Goal: Find specific page/section: Find specific page/section

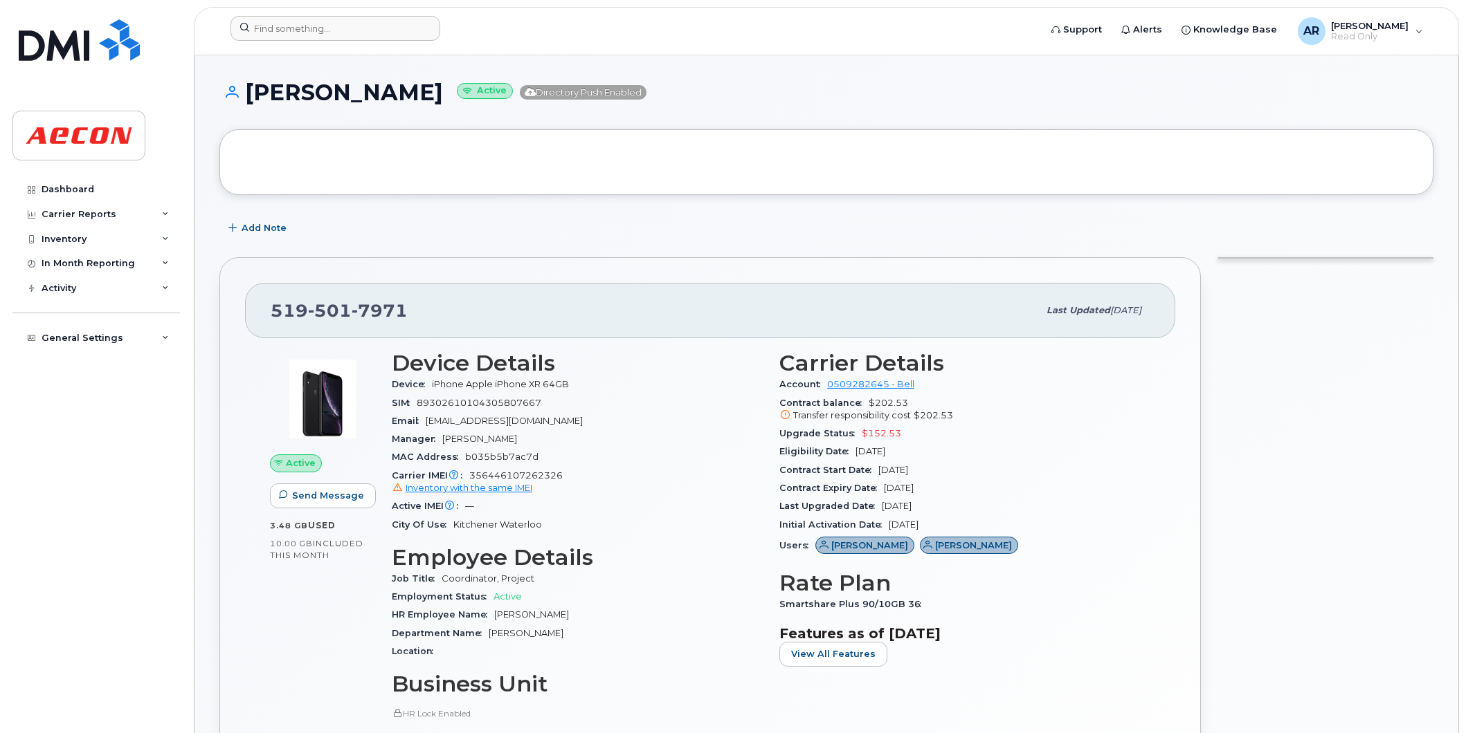
scroll to position [846, 0]
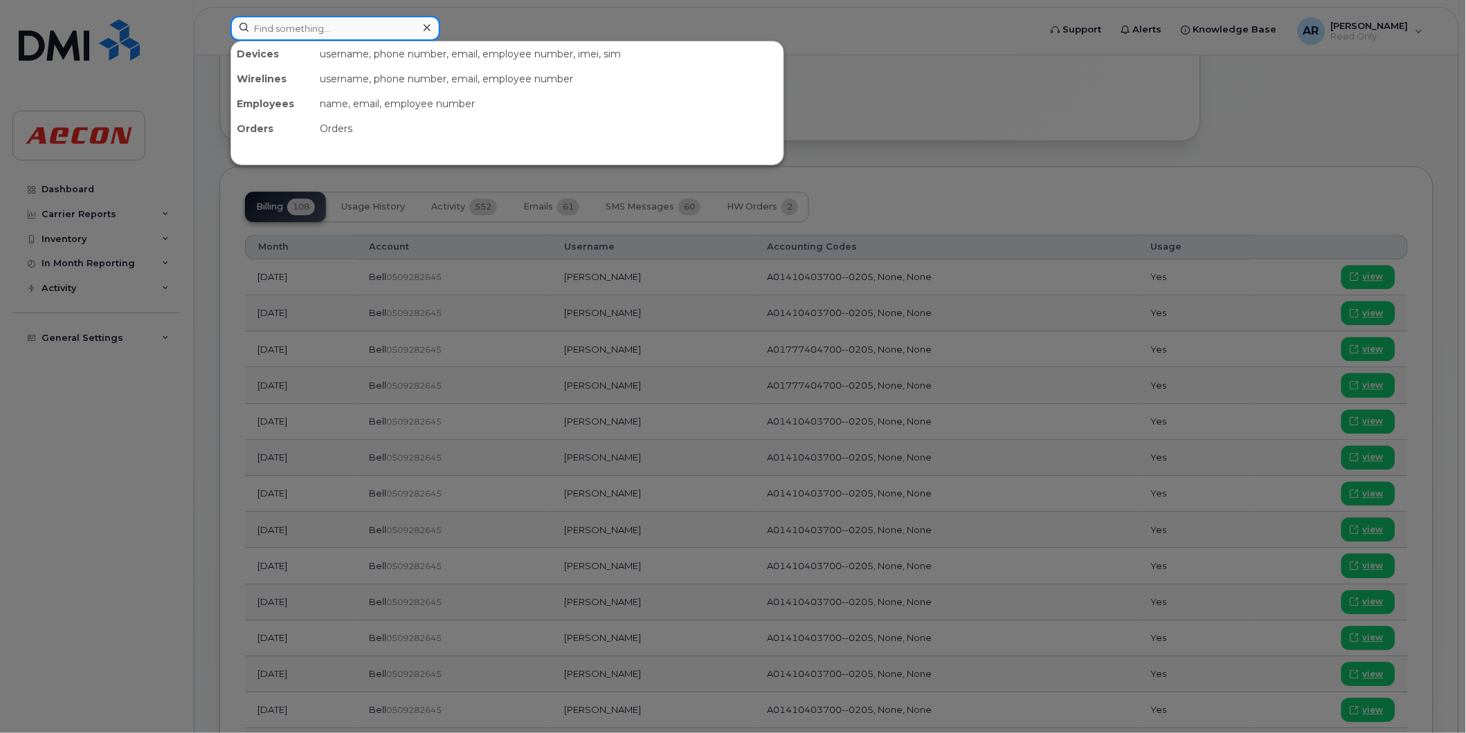
click at [340, 28] on input at bounding box center [335, 28] width 210 height 25
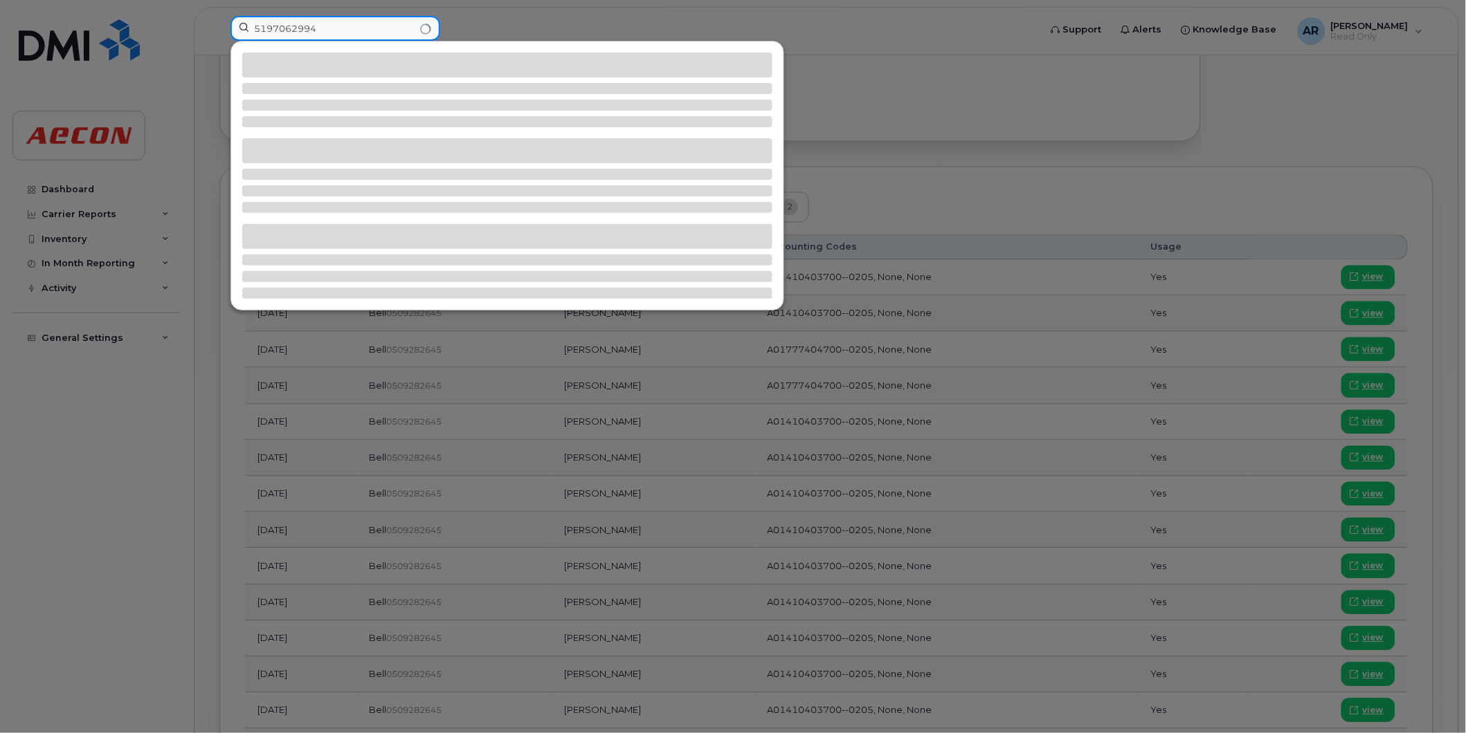
type input "5197062994"
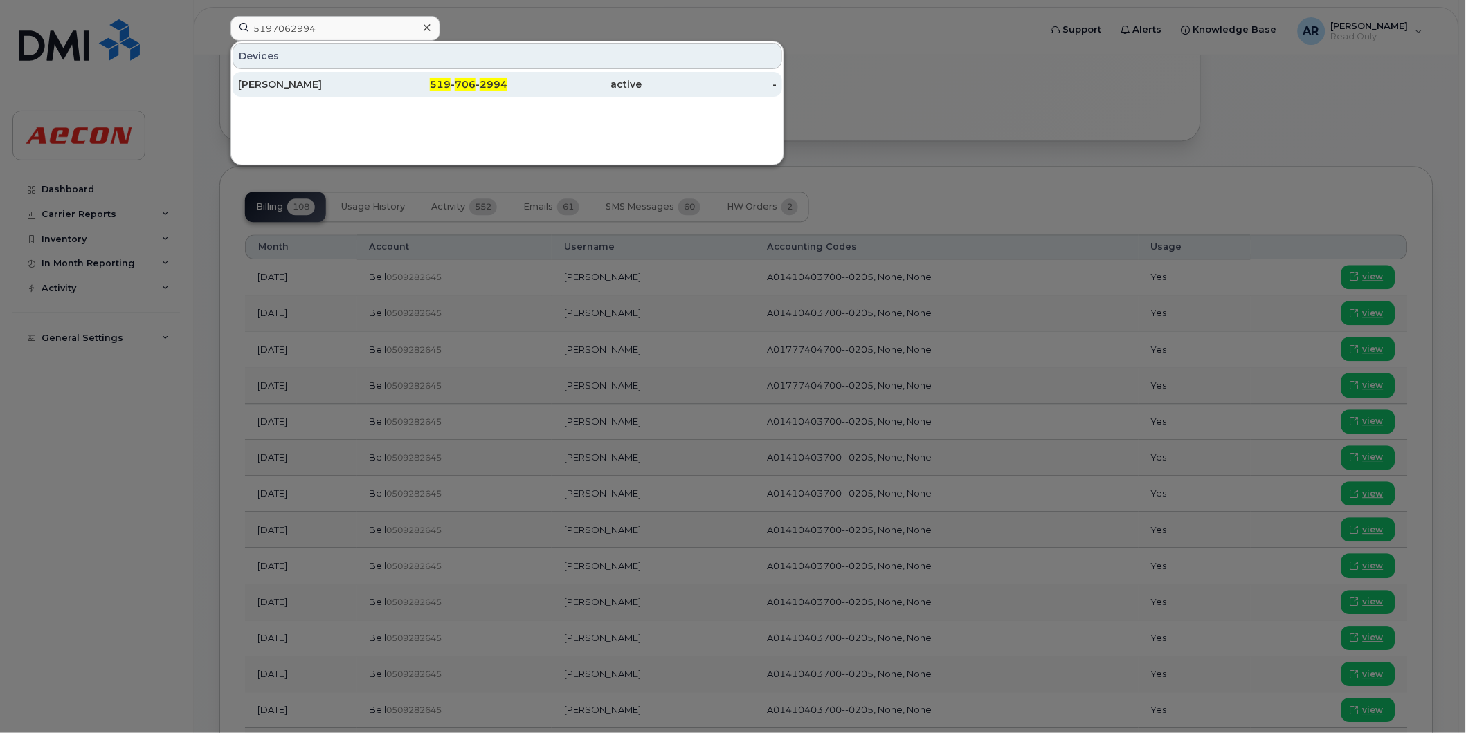
click at [354, 81] on div "[PERSON_NAME]" at bounding box center [305, 84] width 135 height 14
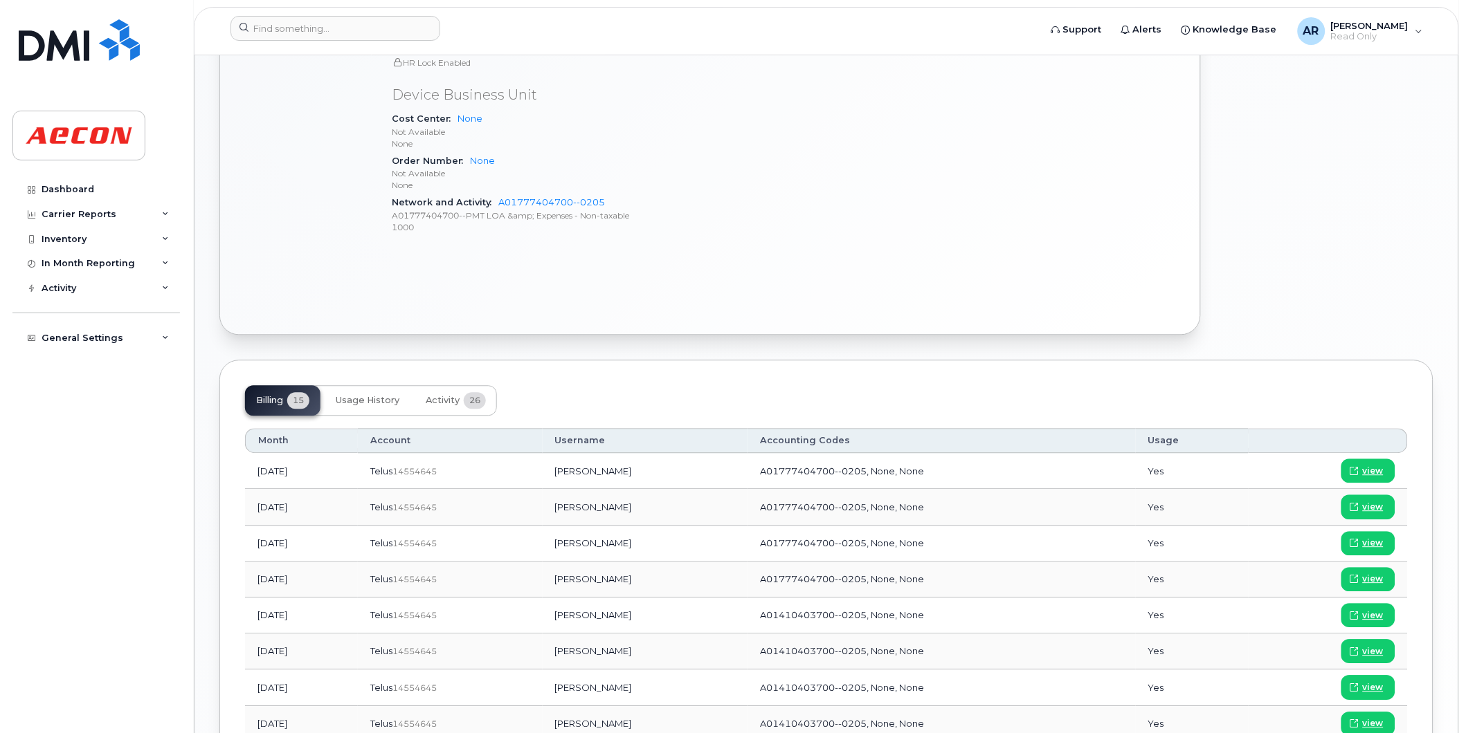
scroll to position [846, 0]
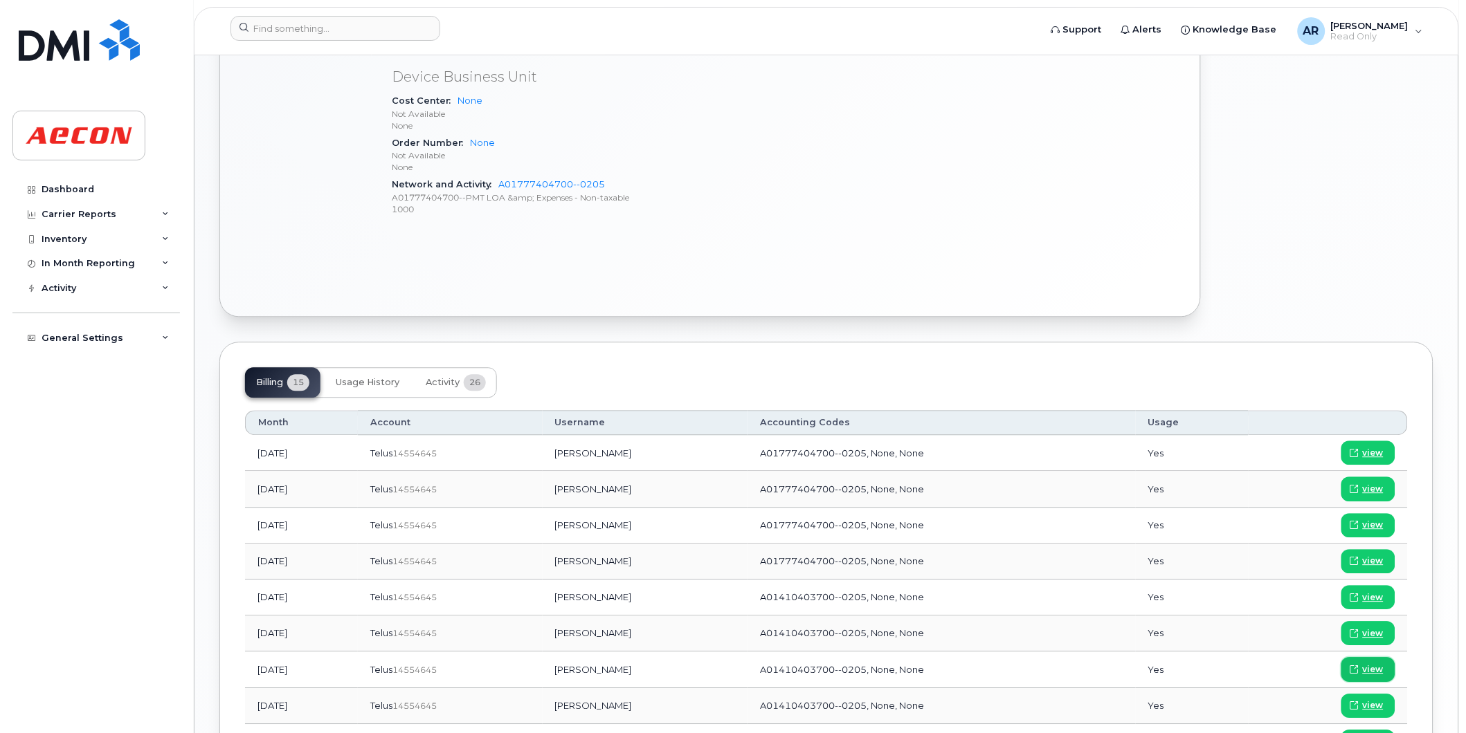
click at [1366, 668] on span "view" at bounding box center [1372, 670] width 21 height 12
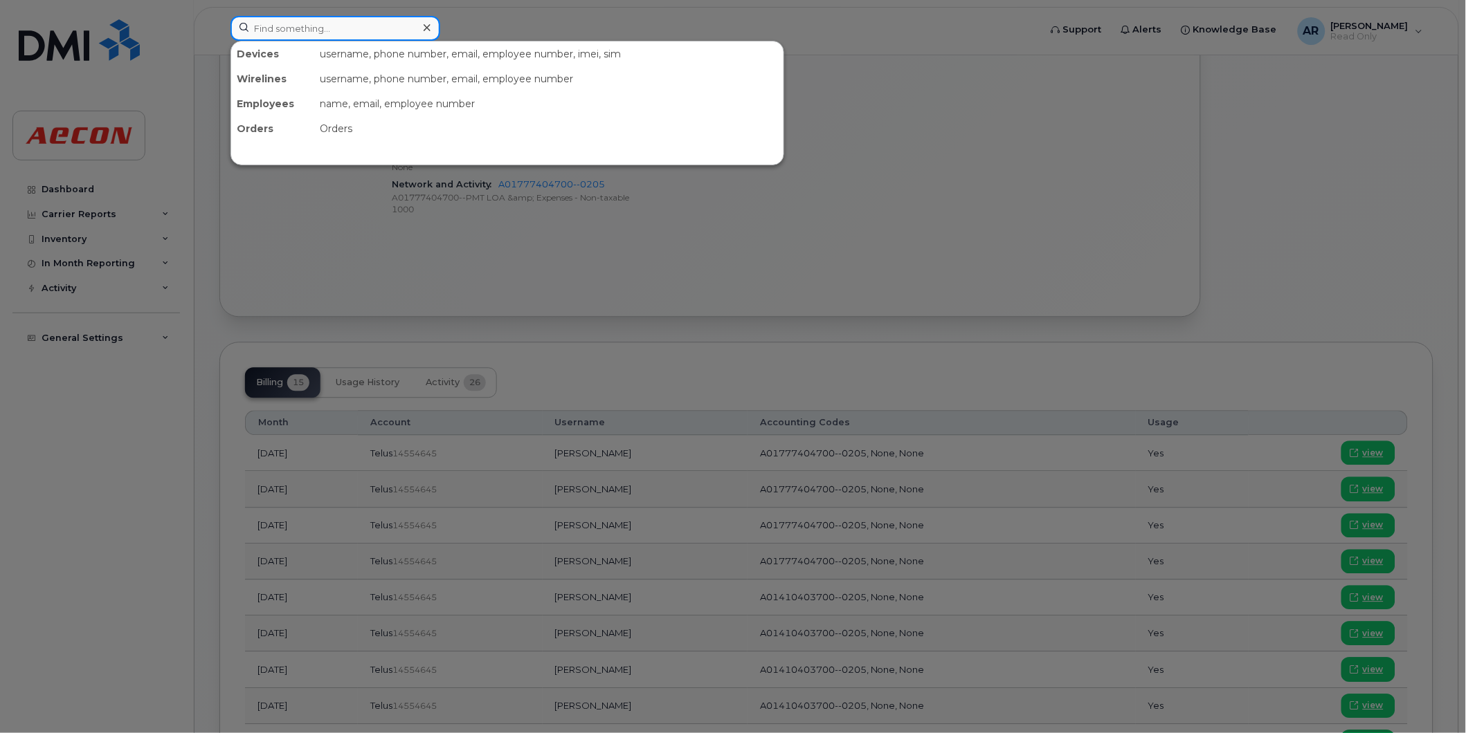
click at [301, 33] on input at bounding box center [335, 28] width 210 height 25
type input "9052994826"
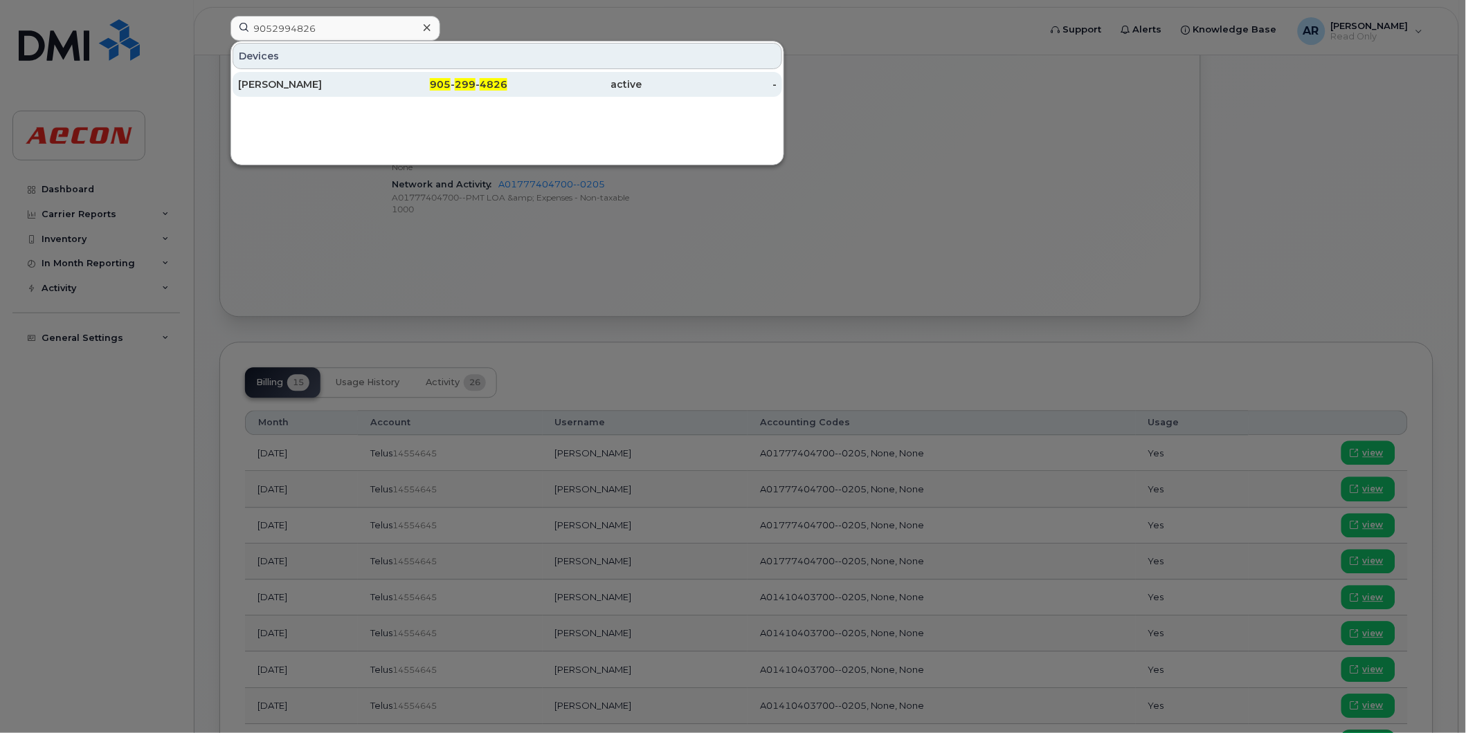
click at [317, 86] on div "Silvano Filippelli" at bounding box center [305, 84] width 135 height 14
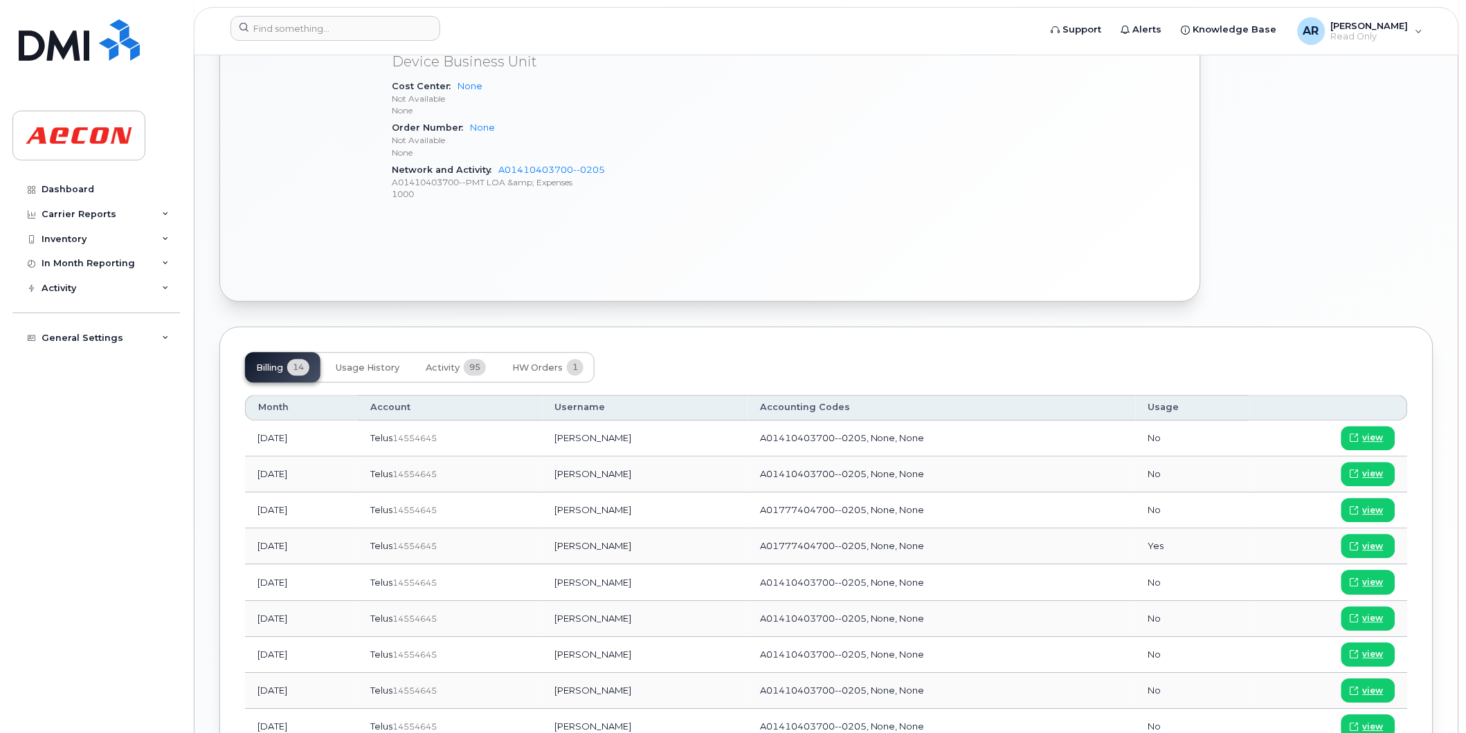
scroll to position [922, 0]
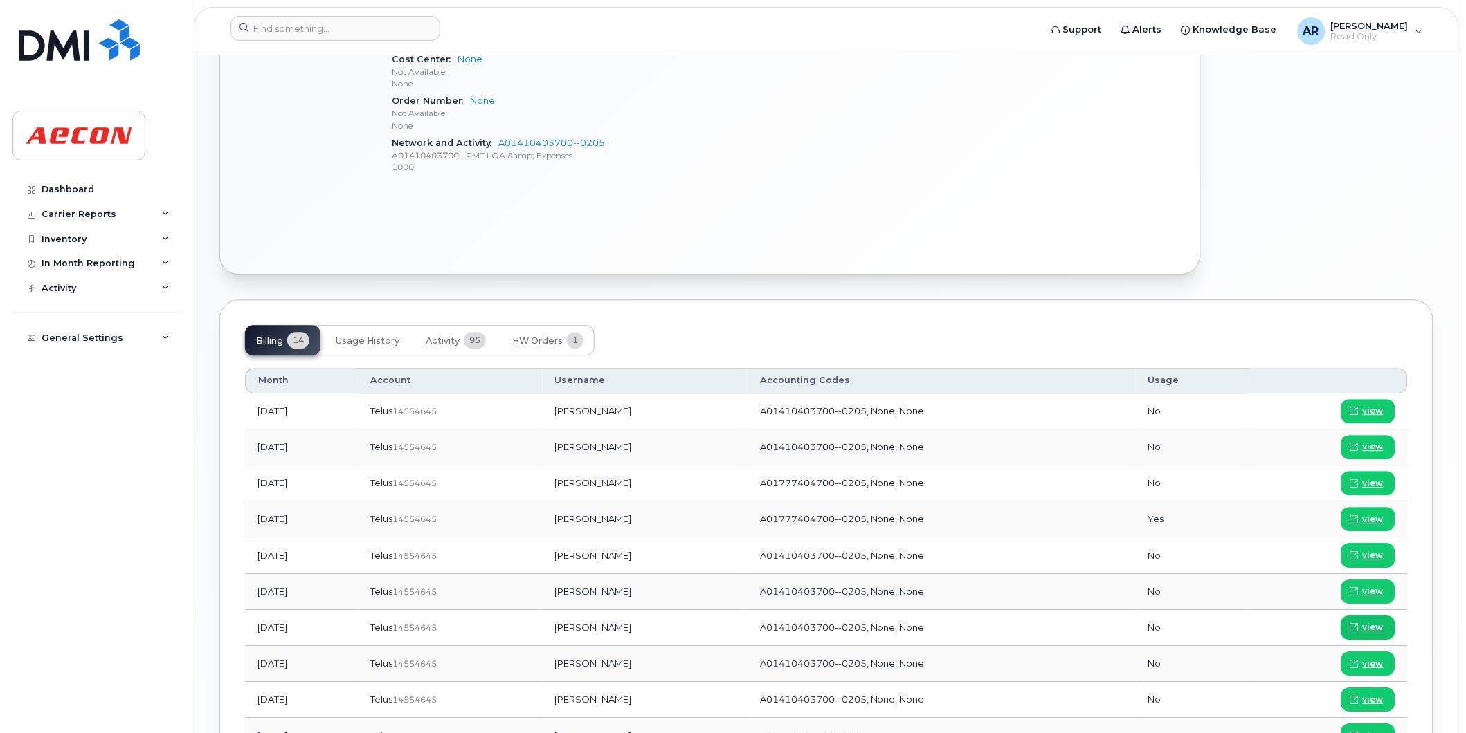
click at [1374, 628] on span "view" at bounding box center [1372, 627] width 21 height 12
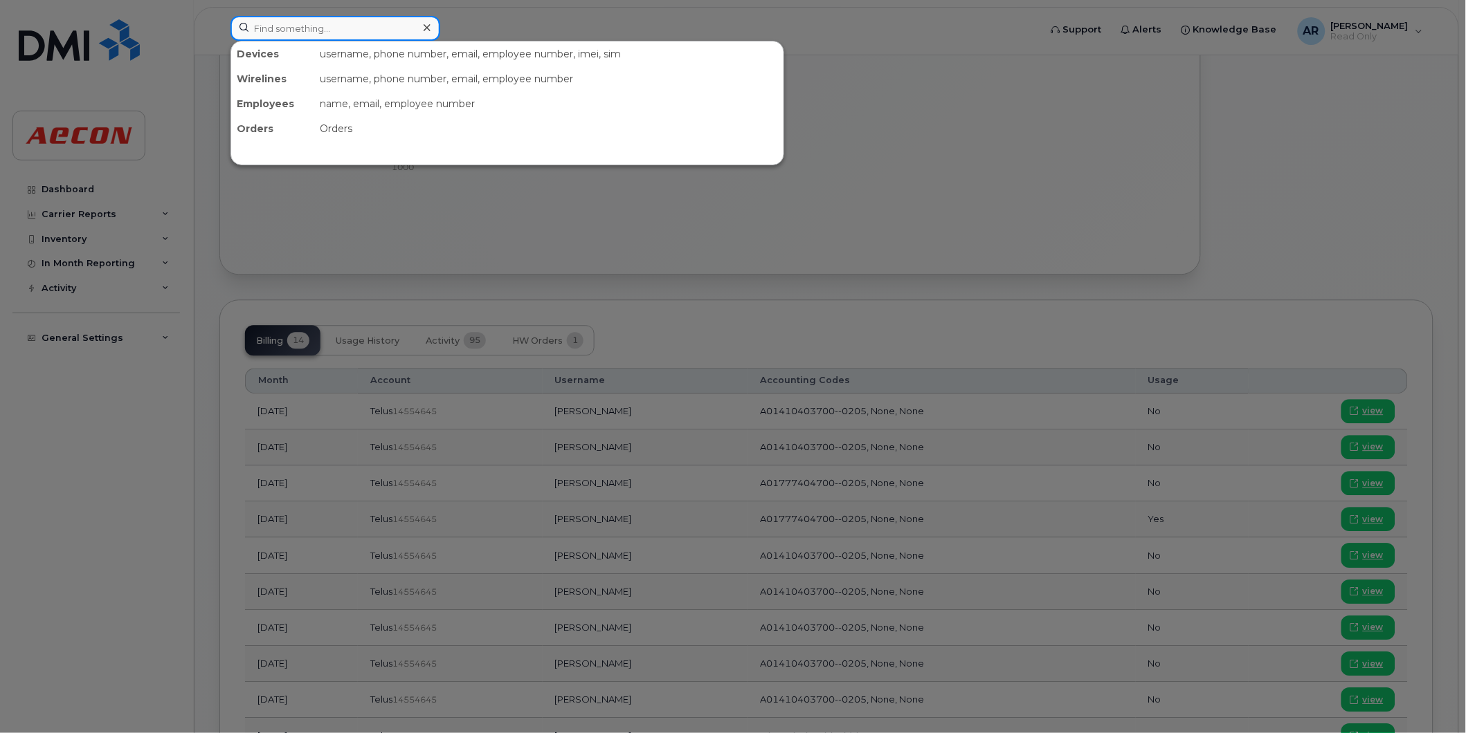
click at [369, 28] on input at bounding box center [335, 28] width 210 height 25
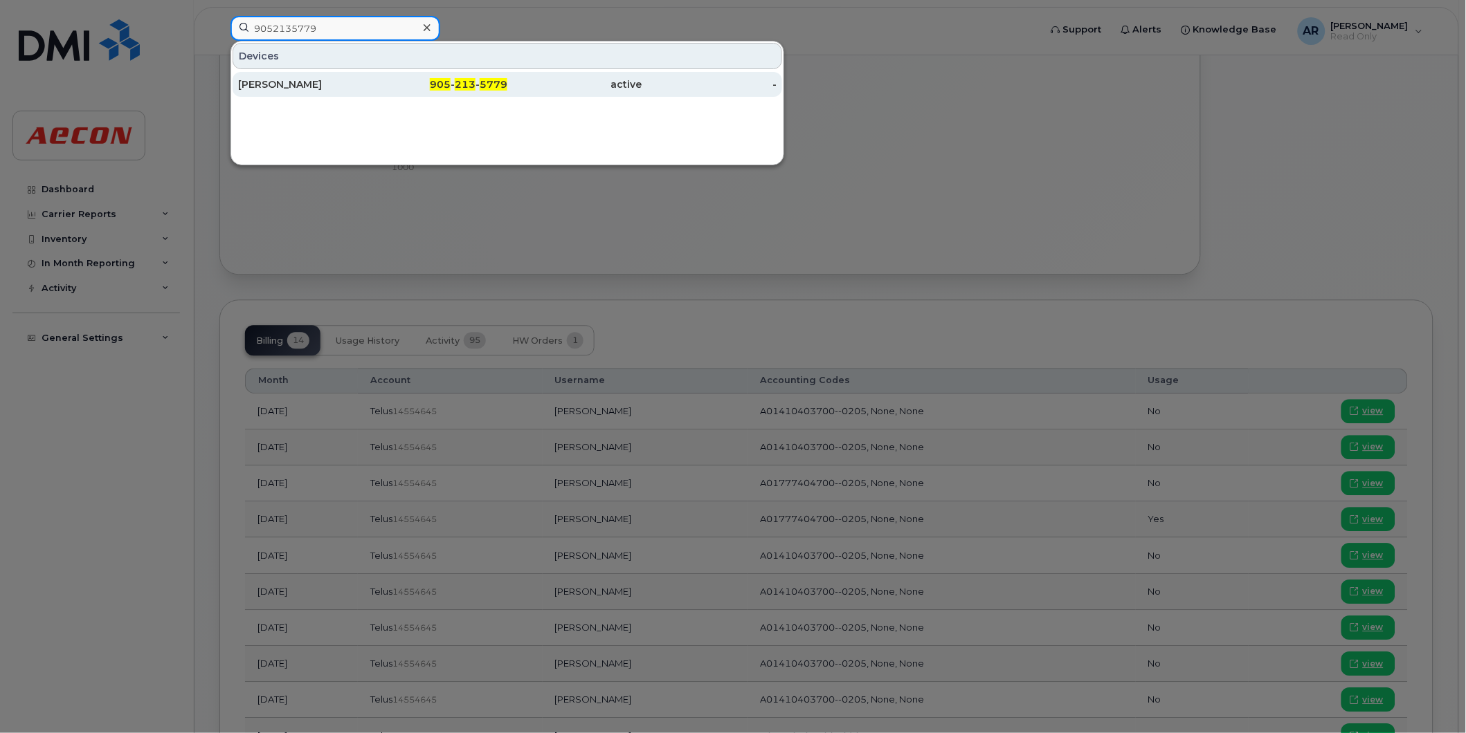
type input "9052135779"
click at [419, 84] on div "905 - 213 - 5779" at bounding box center [440, 84] width 135 height 14
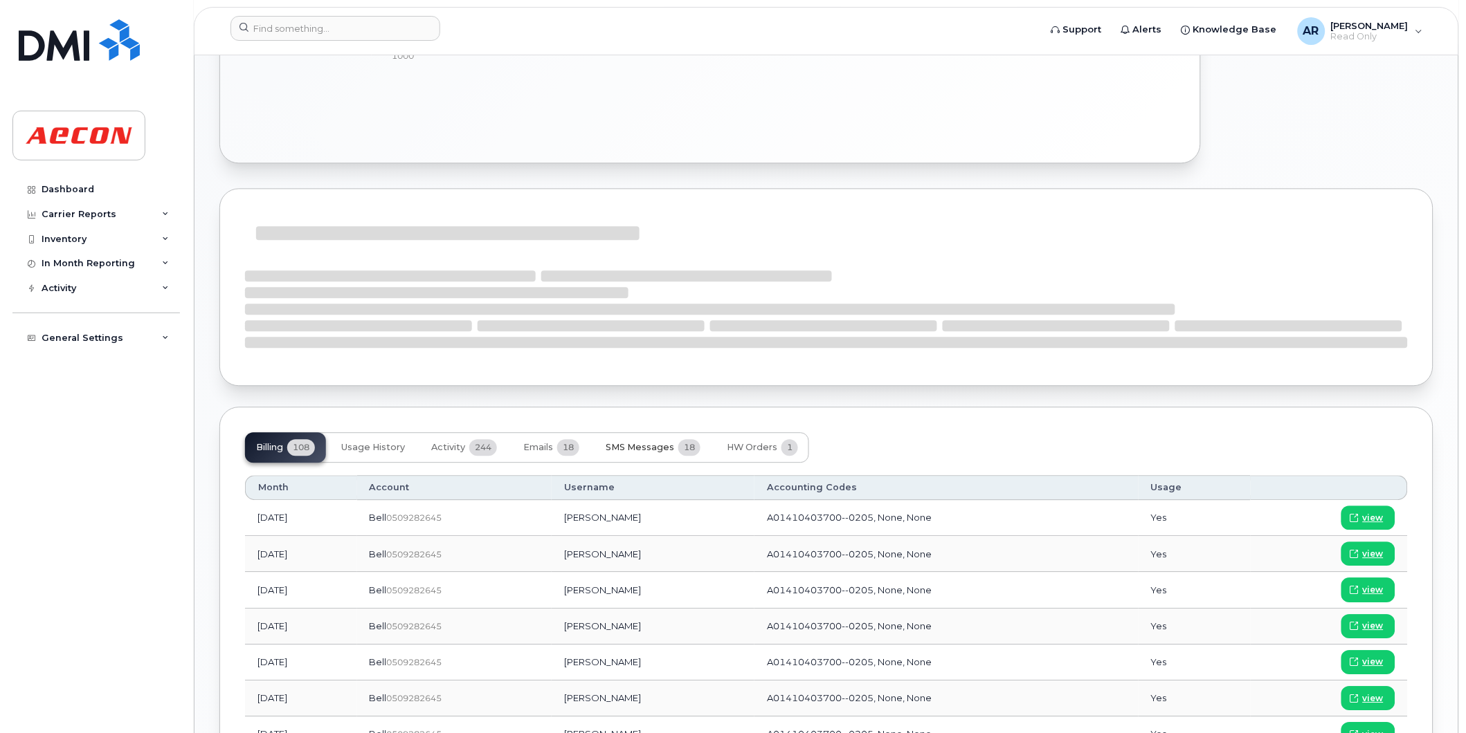
scroll to position [999, 0]
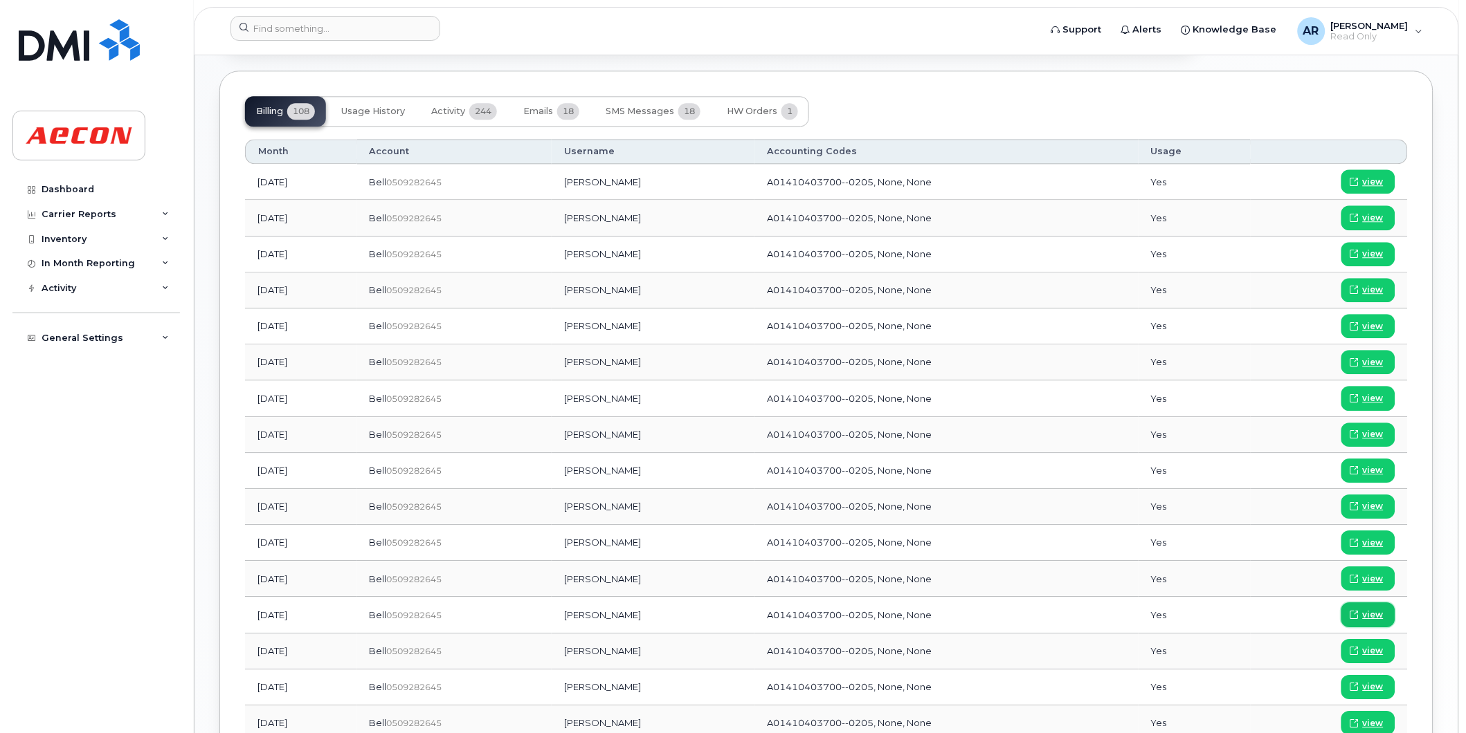
click at [1377, 612] on span "view" at bounding box center [1372, 615] width 21 height 12
click at [1372, 392] on span "view" at bounding box center [1372, 398] width 21 height 12
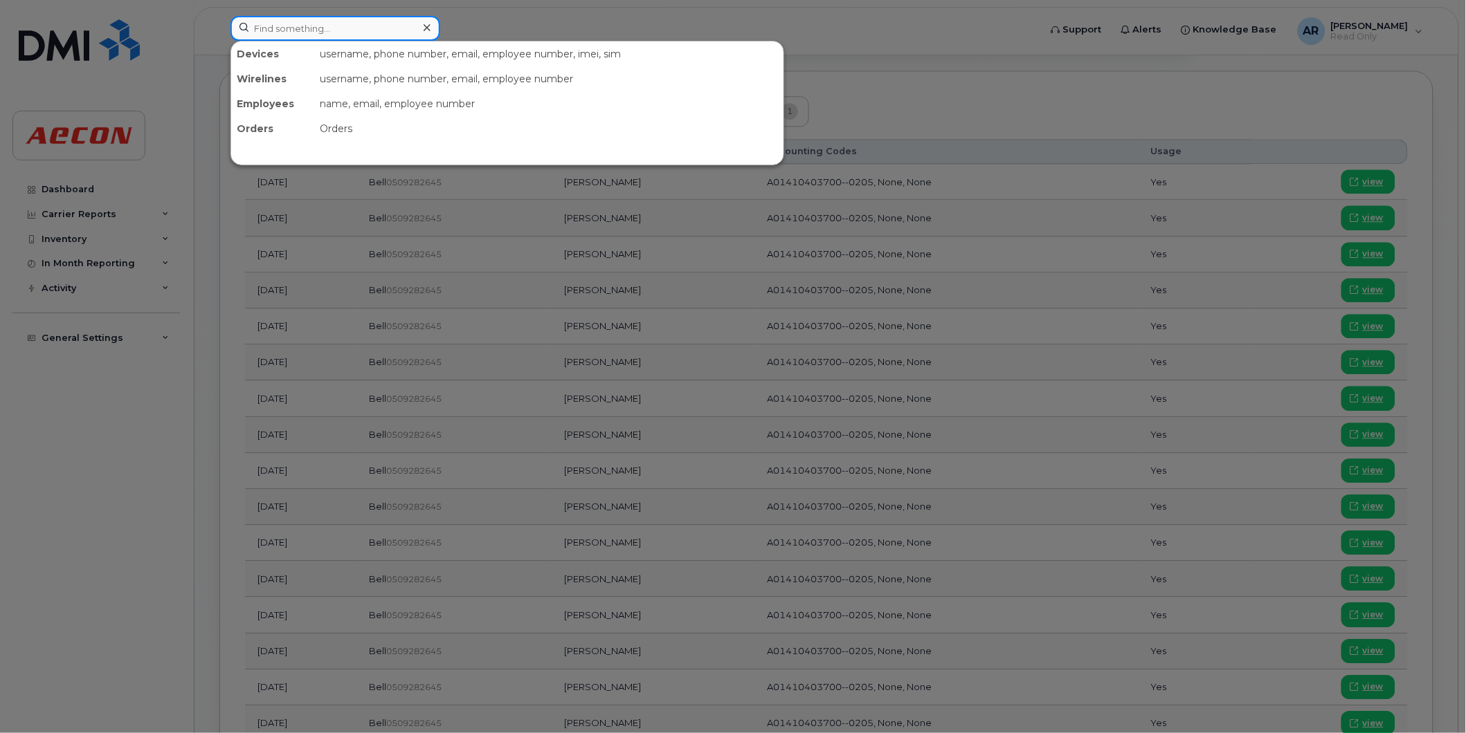
click at [367, 28] on input at bounding box center [335, 28] width 210 height 25
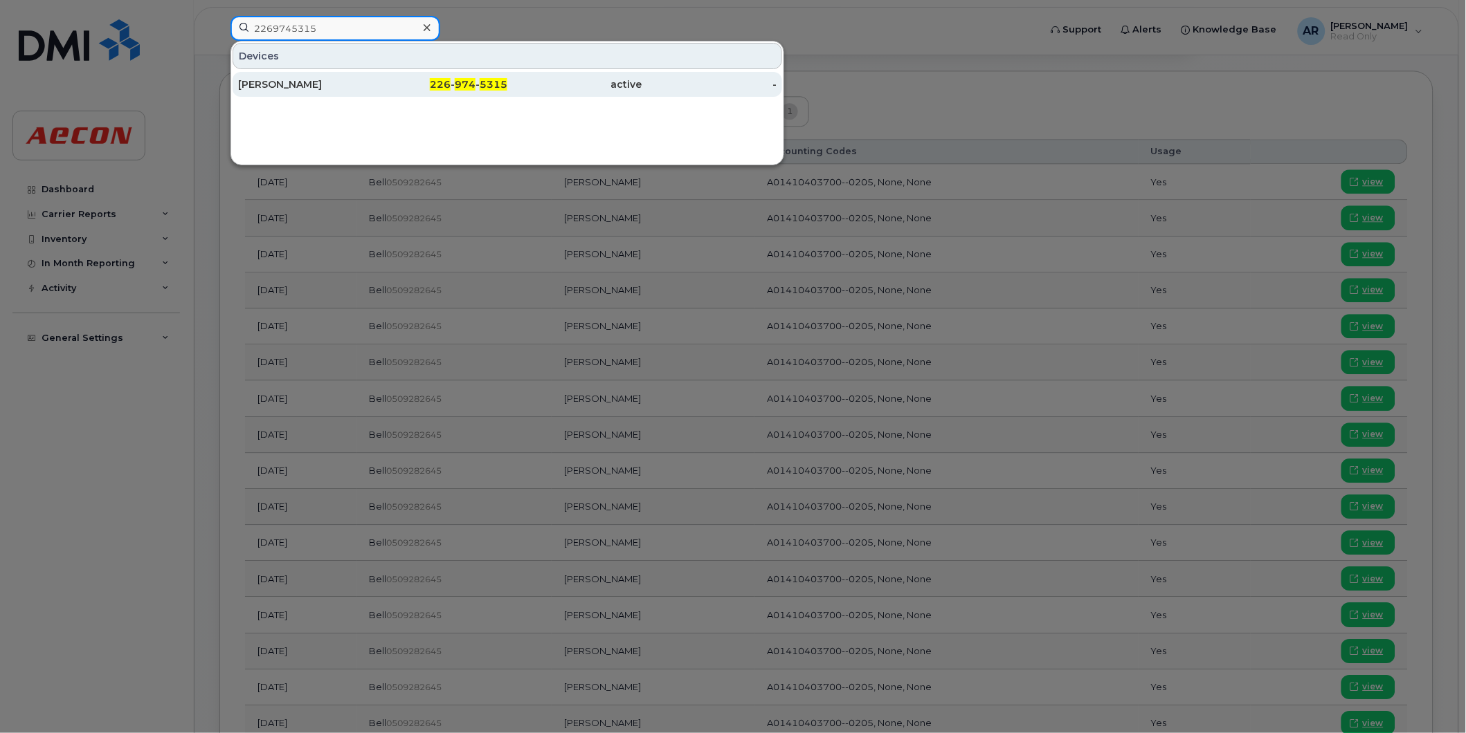
type input "2269745315"
click at [373, 80] on div "226 - 974 - 5315" at bounding box center [440, 84] width 135 height 14
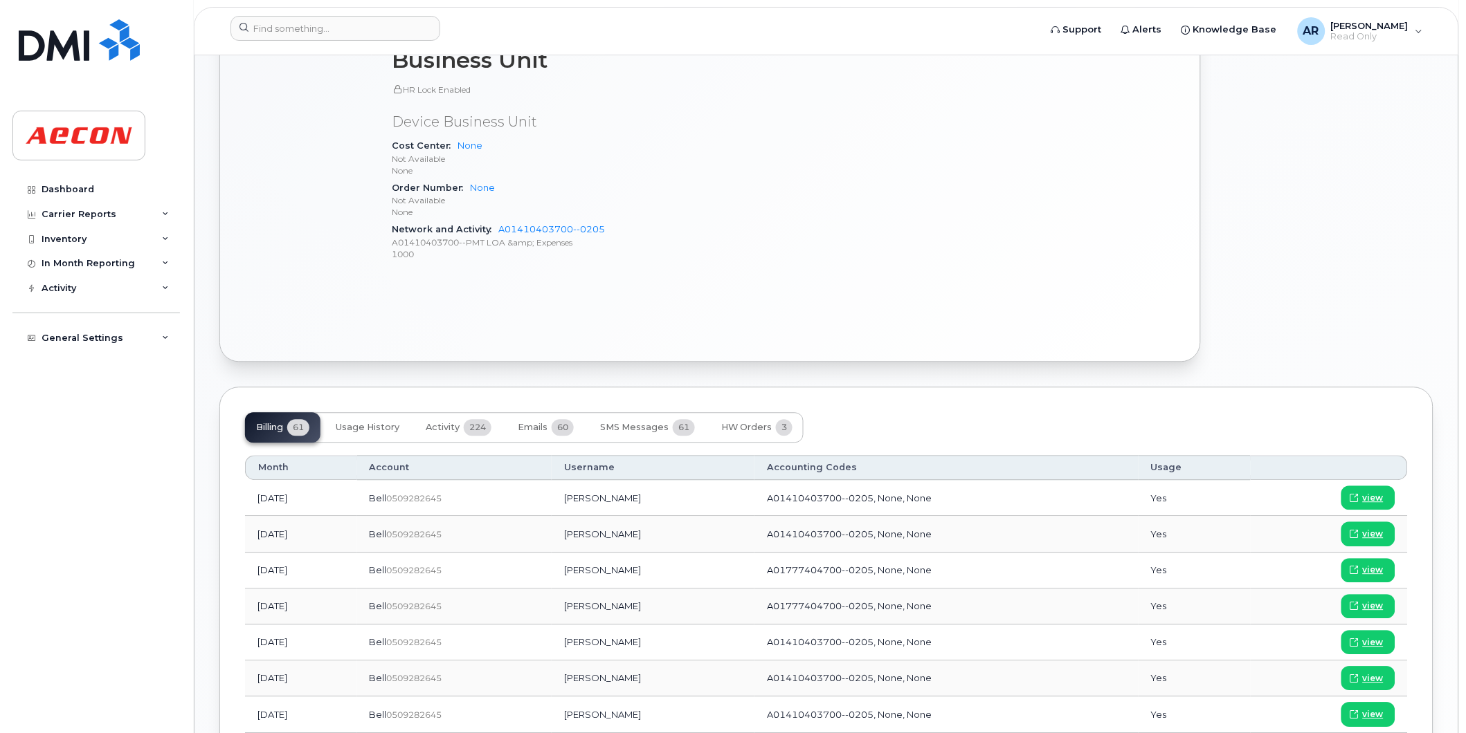
scroll to position [846, 0]
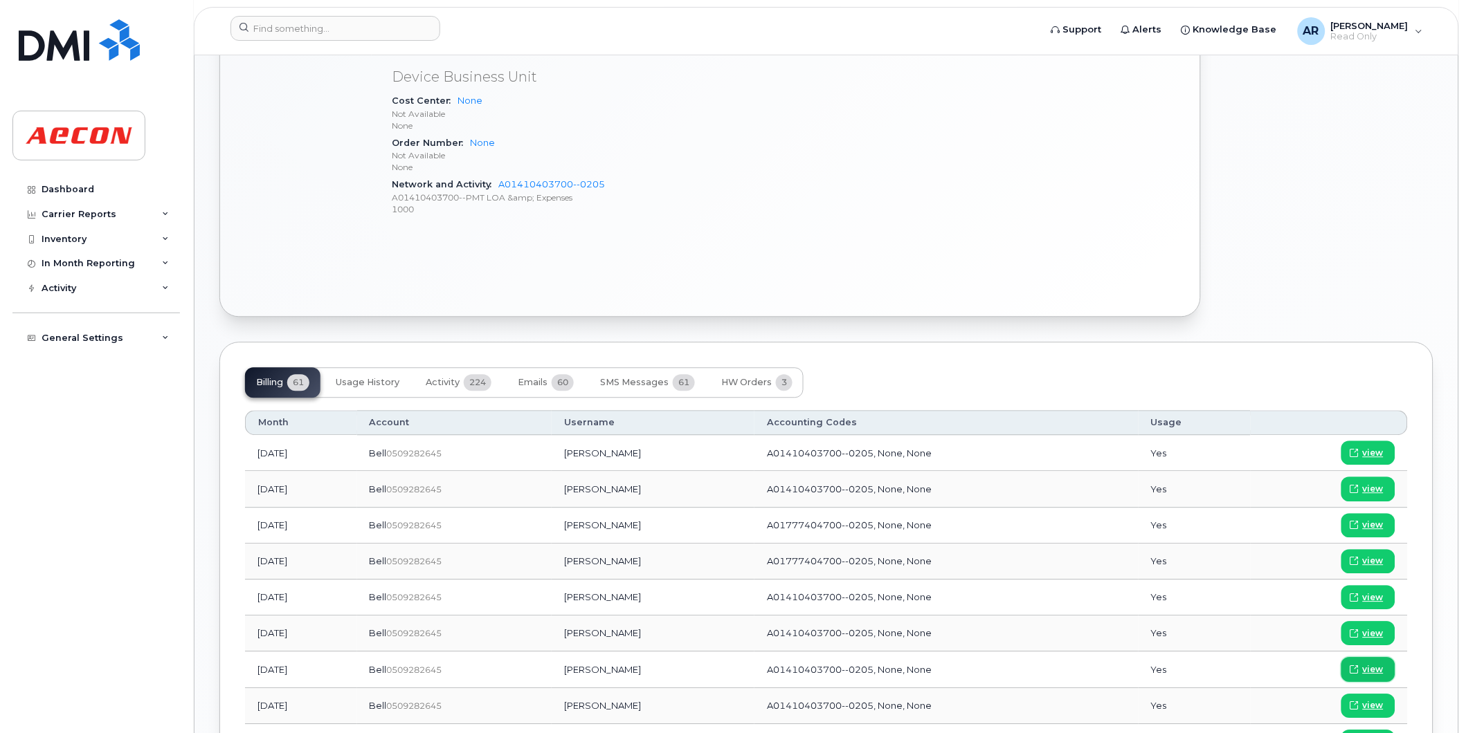
click at [1384, 669] on link "view" at bounding box center [1368, 669] width 54 height 24
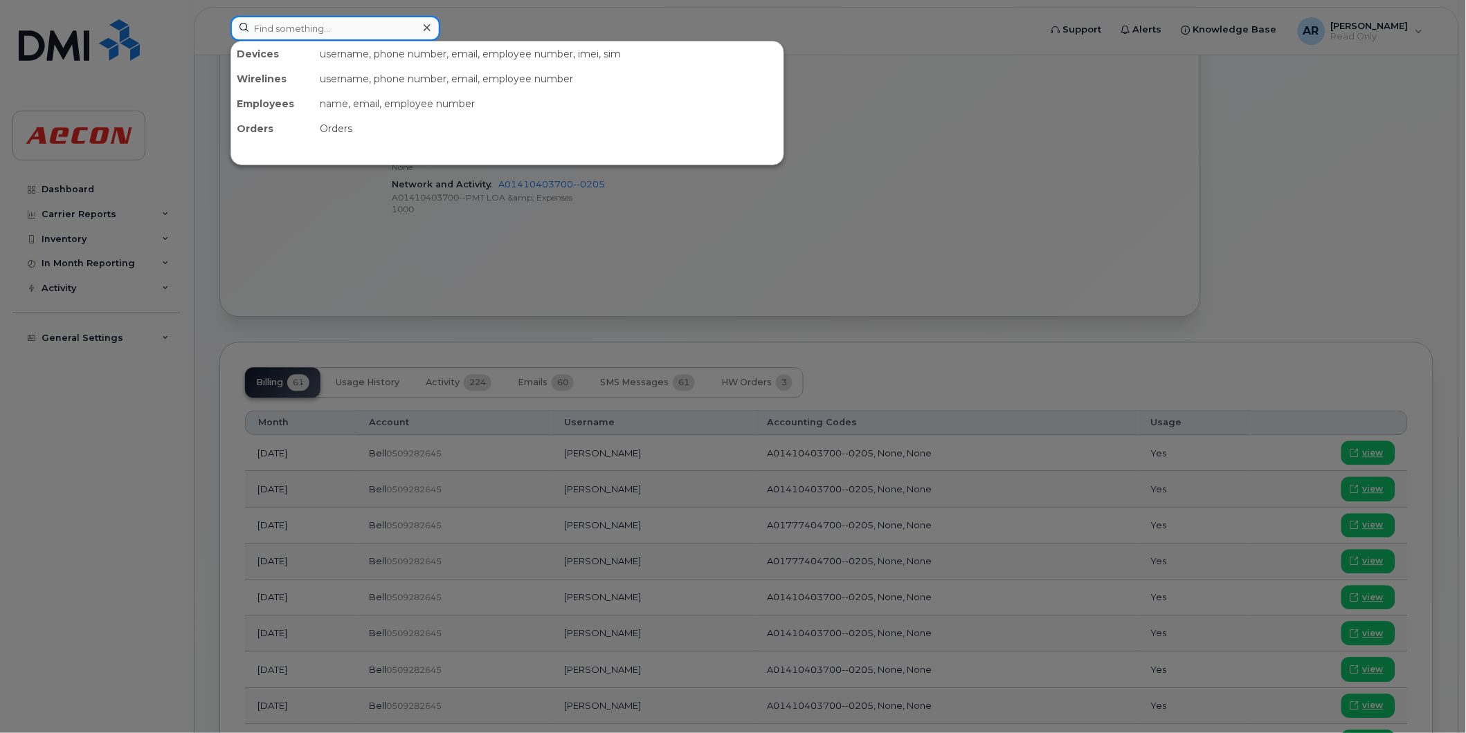
click at [348, 30] on input at bounding box center [335, 28] width 210 height 25
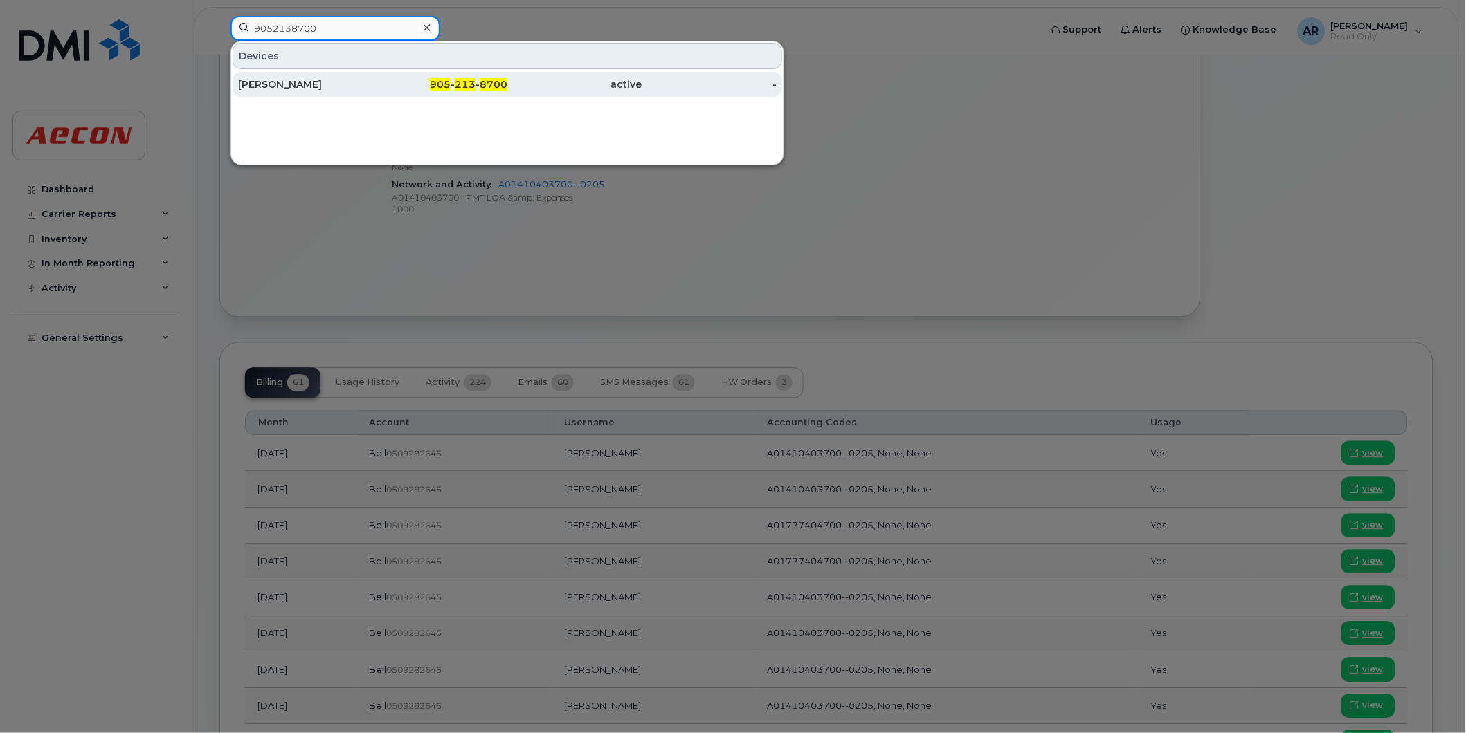
type input "9052138700"
click at [367, 88] on div "Amos Robinson" at bounding box center [305, 84] width 135 height 14
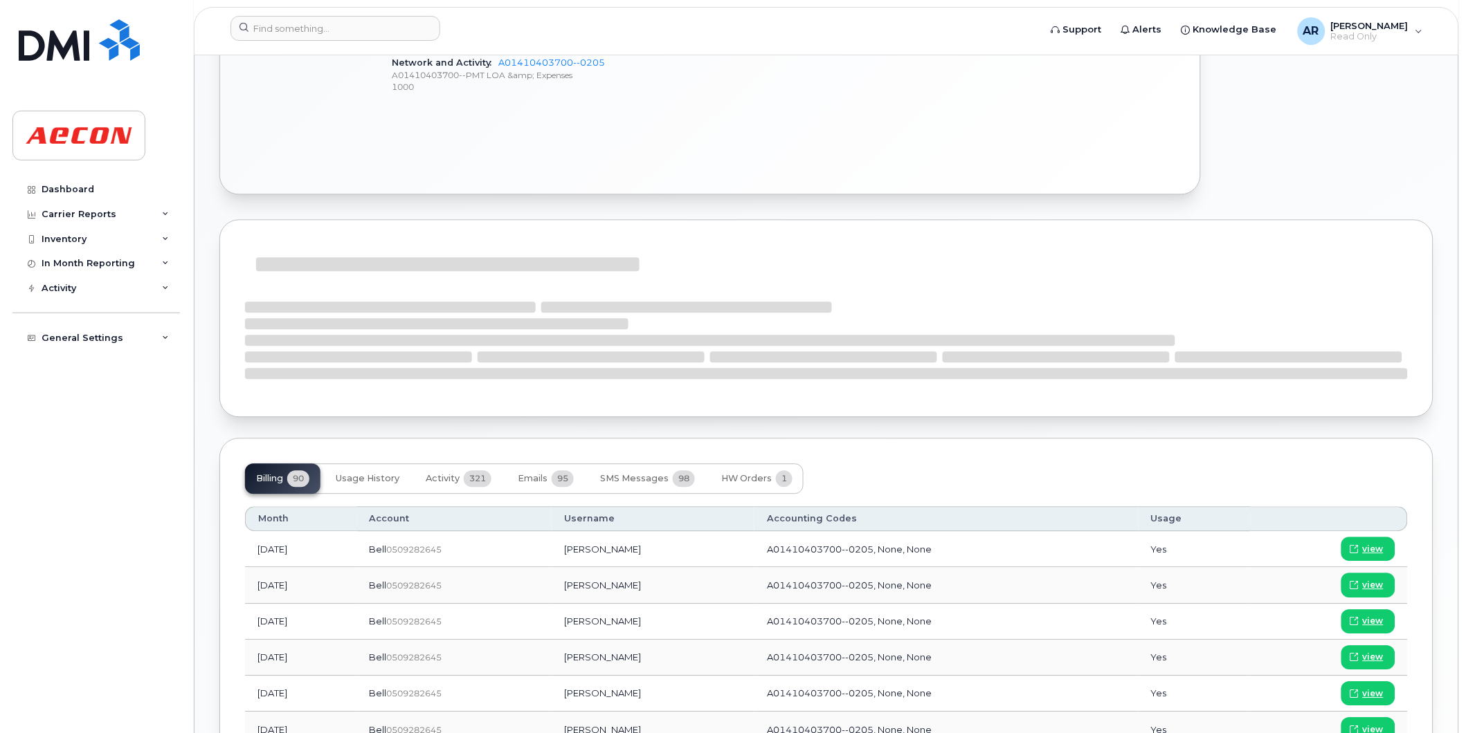
scroll to position [922, 0]
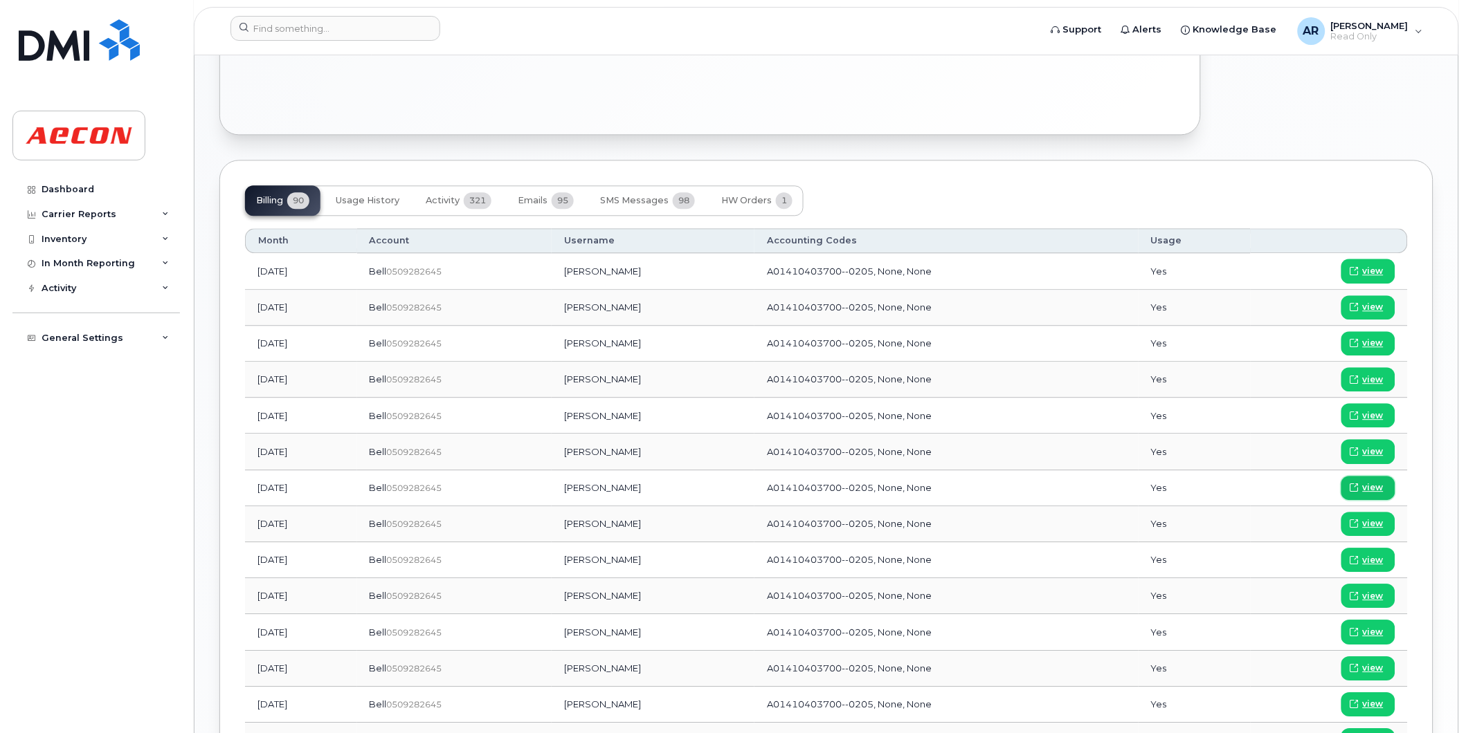
click at [1372, 488] on span "view" at bounding box center [1372, 488] width 21 height 12
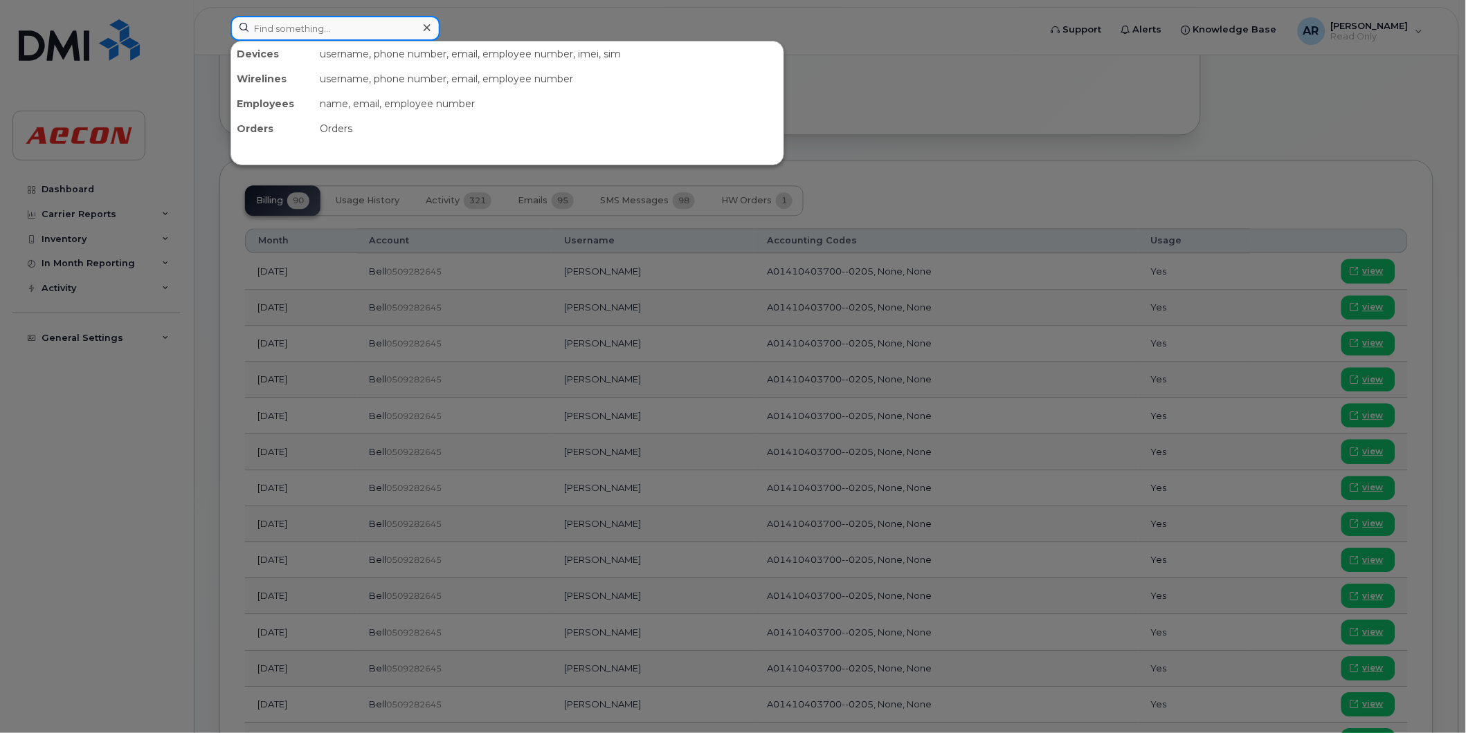
click at [348, 25] on input at bounding box center [335, 28] width 210 height 25
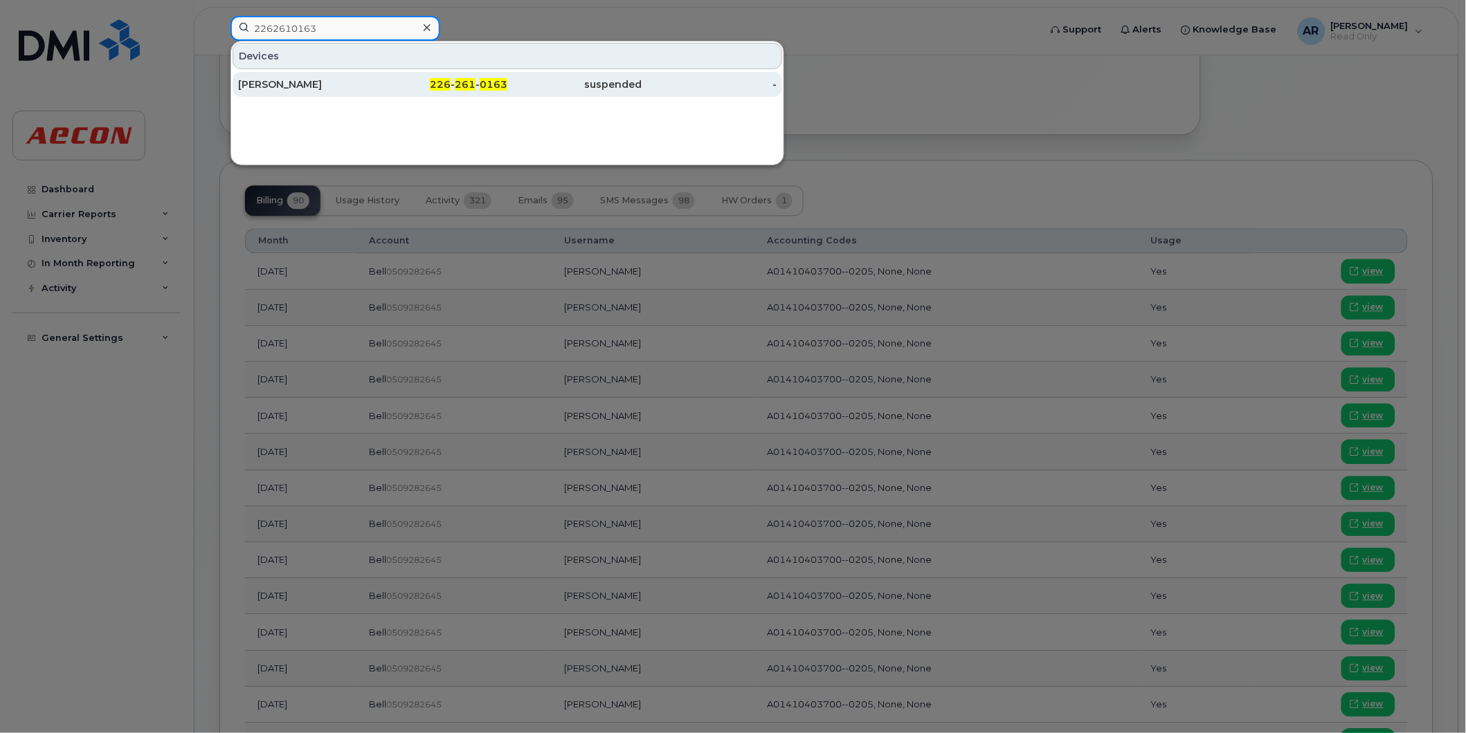
type input "2262610163"
click at [480, 82] on div "226 - 261 - 0163" at bounding box center [440, 84] width 135 height 14
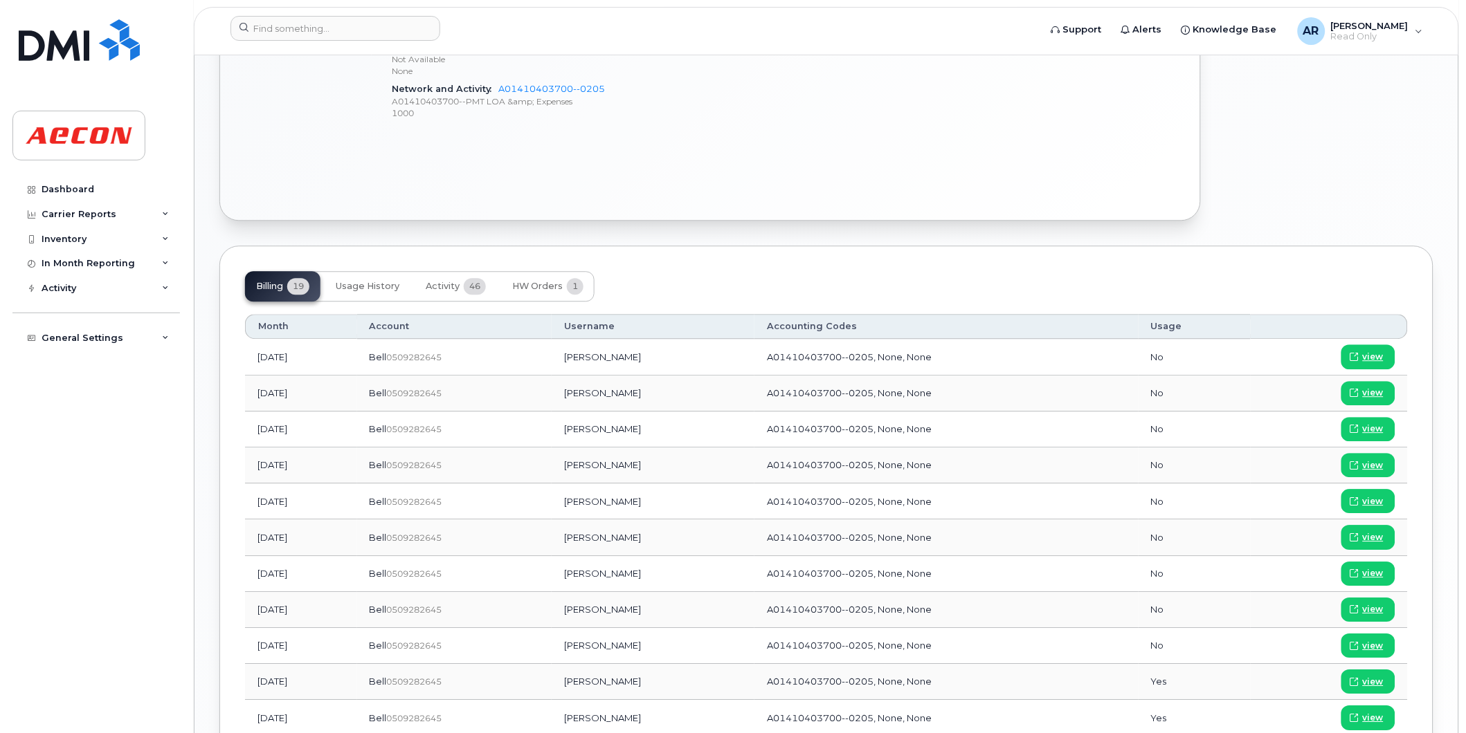
scroll to position [999, 0]
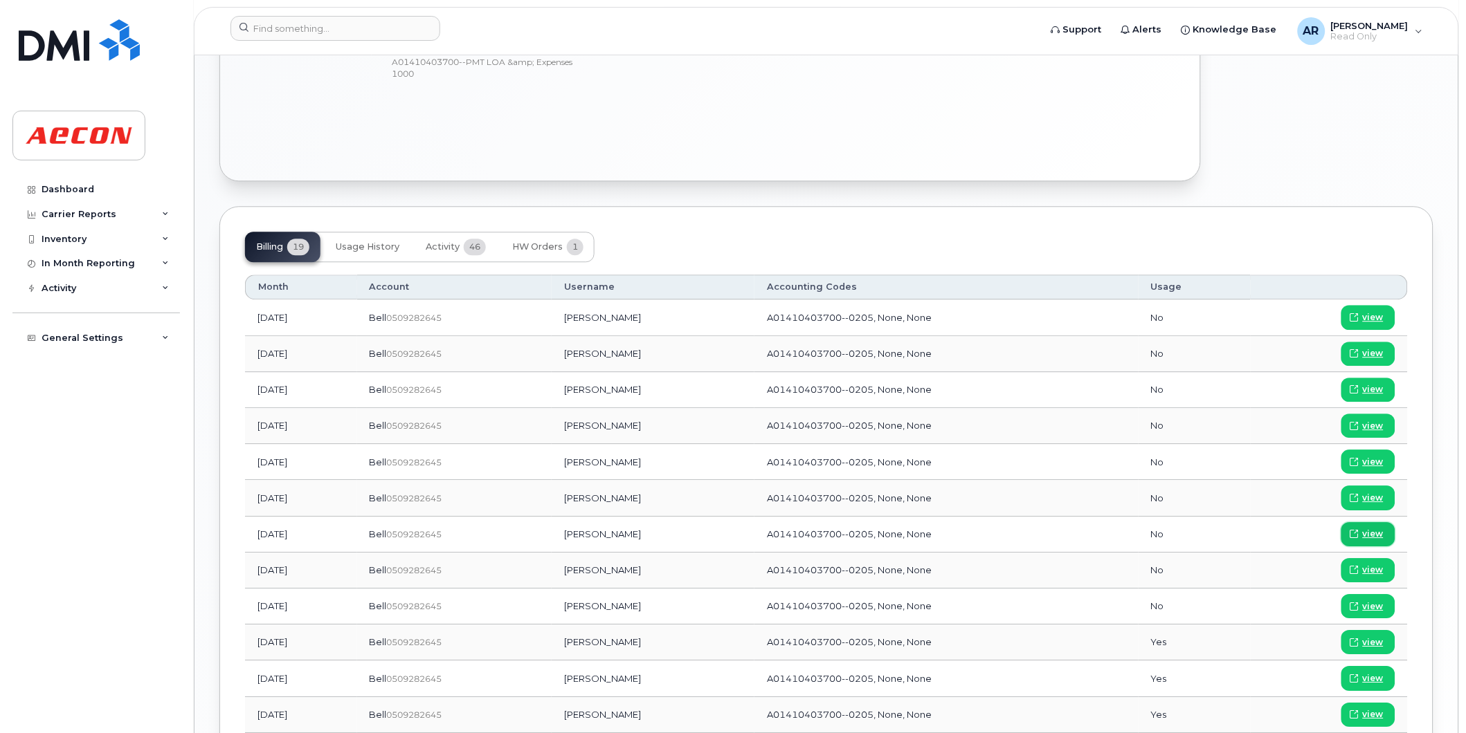
click at [1370, 538] on span "view" at bounding box center [1372, 534] width 21 height 12
click at [374, 37] on input at bounding box center [335, 28] width 210 height 25
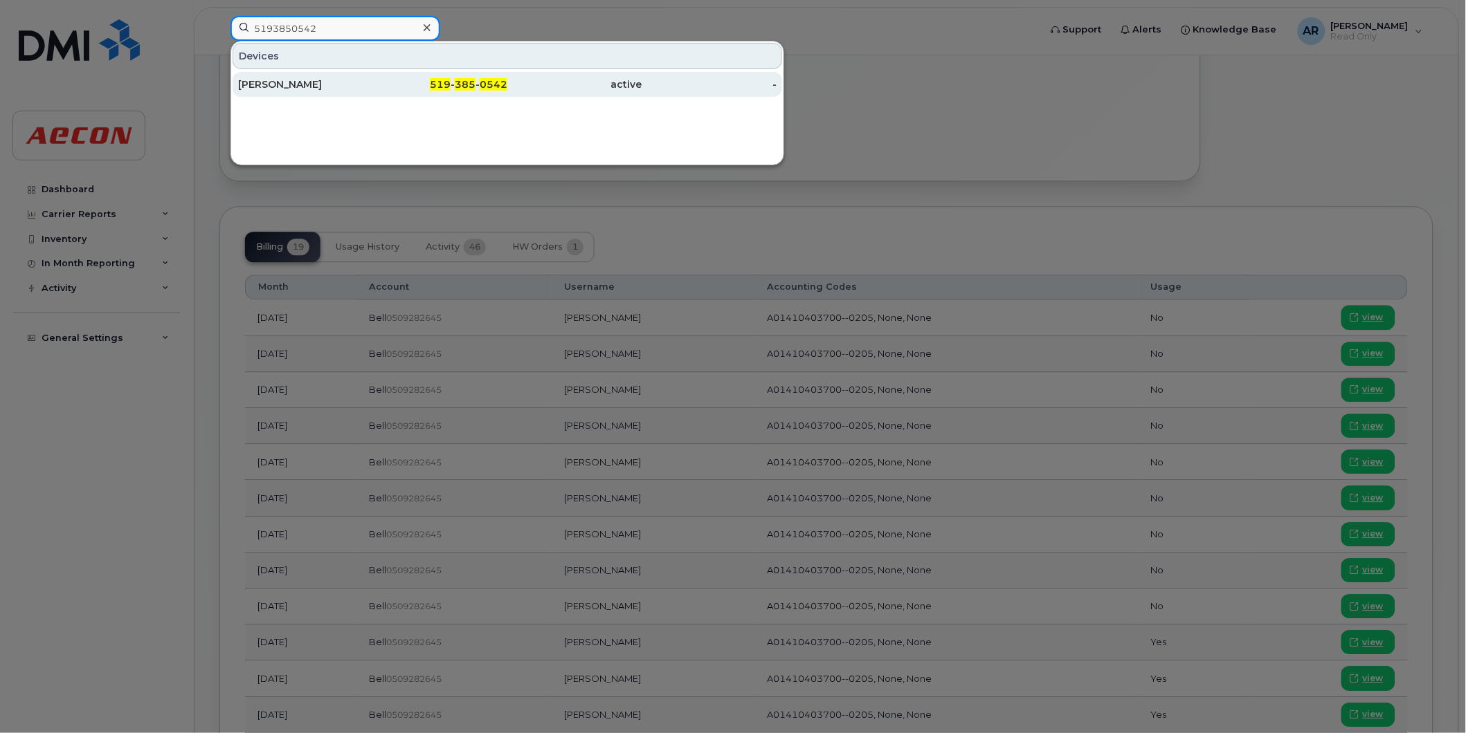
type input "5193850542"
click at [422, 88] on div "519 - 385 - 0542" at bounding box center [440, 84] width 135 height 14
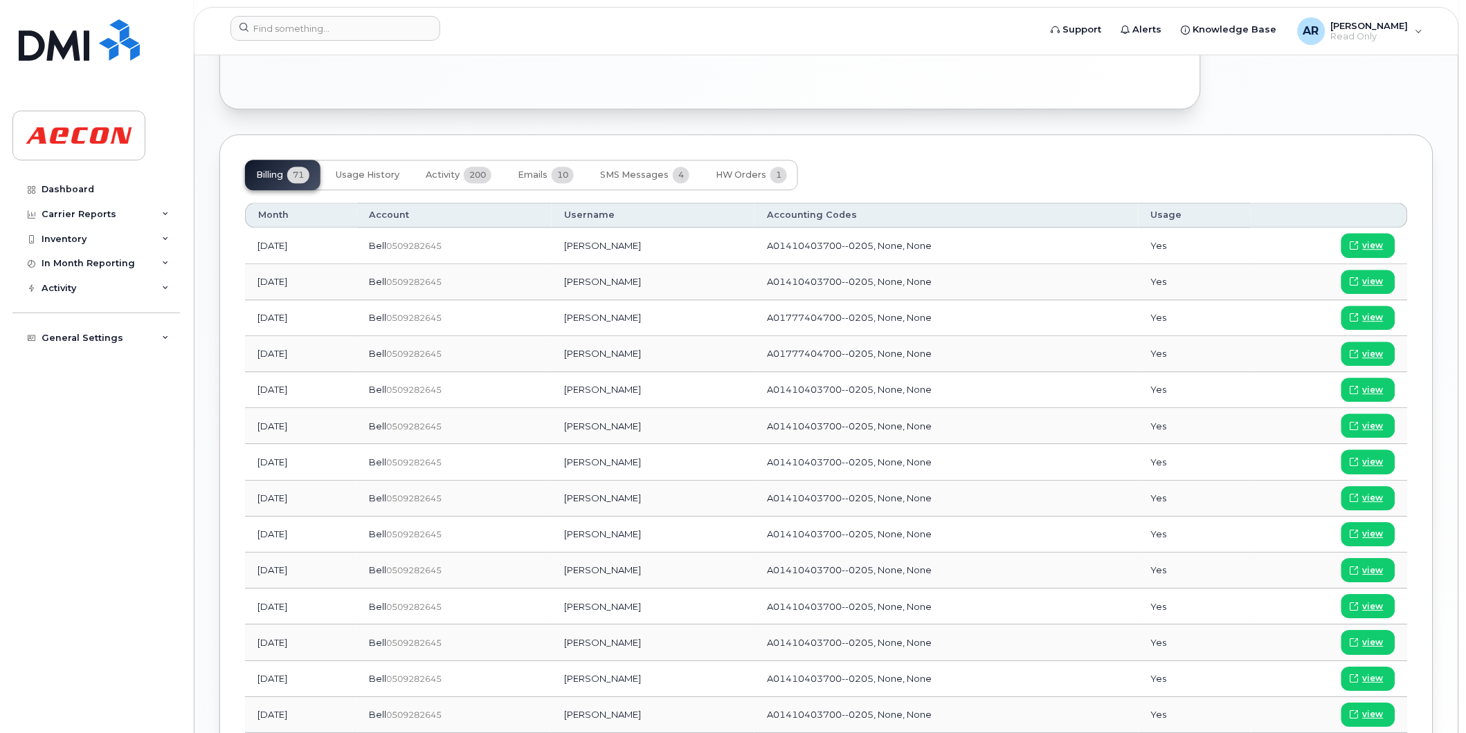
scroll to position [999, 0]
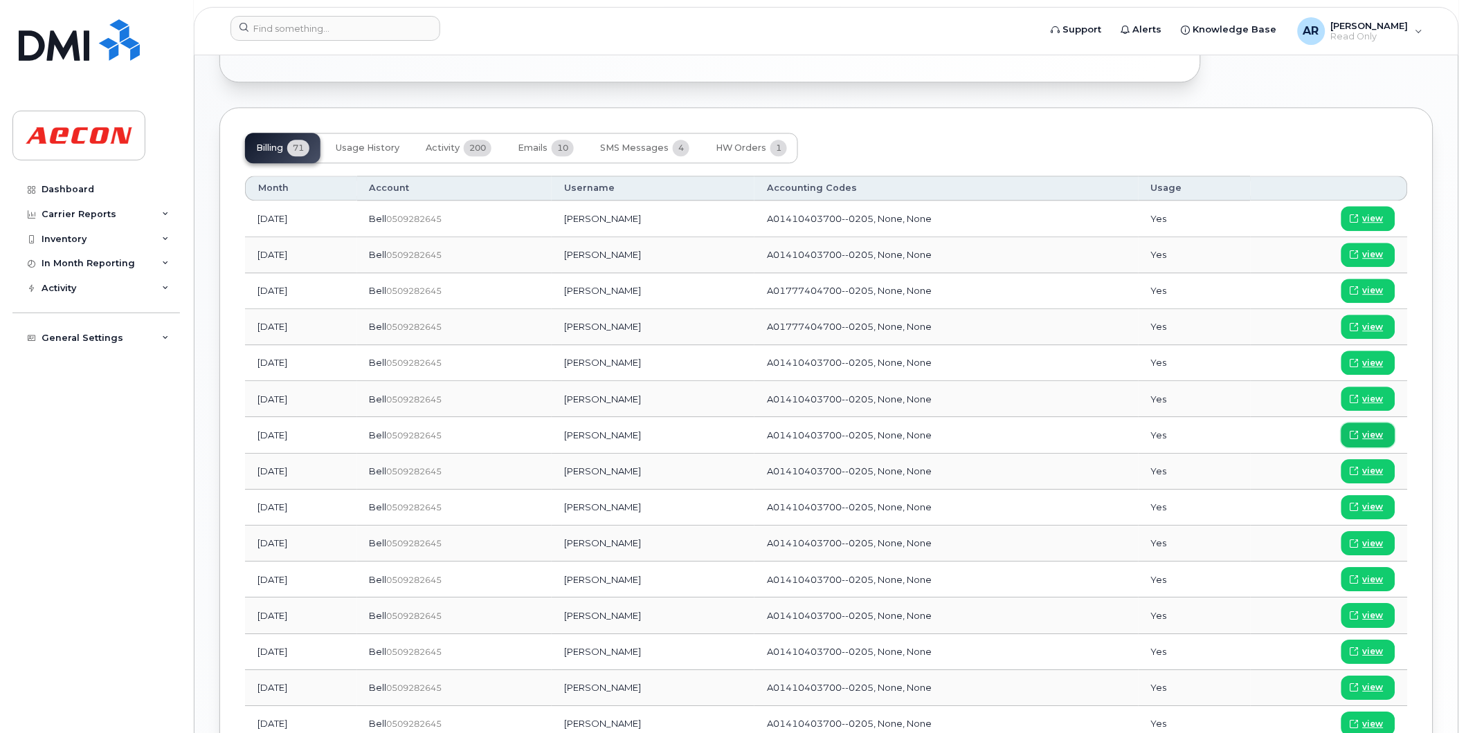
click at [1373, 433] on span "view" at bounding box center [1372, 435] width 21 height 12
click at [363, 31] on input at bounding box center [335, 28] width 210 height 25
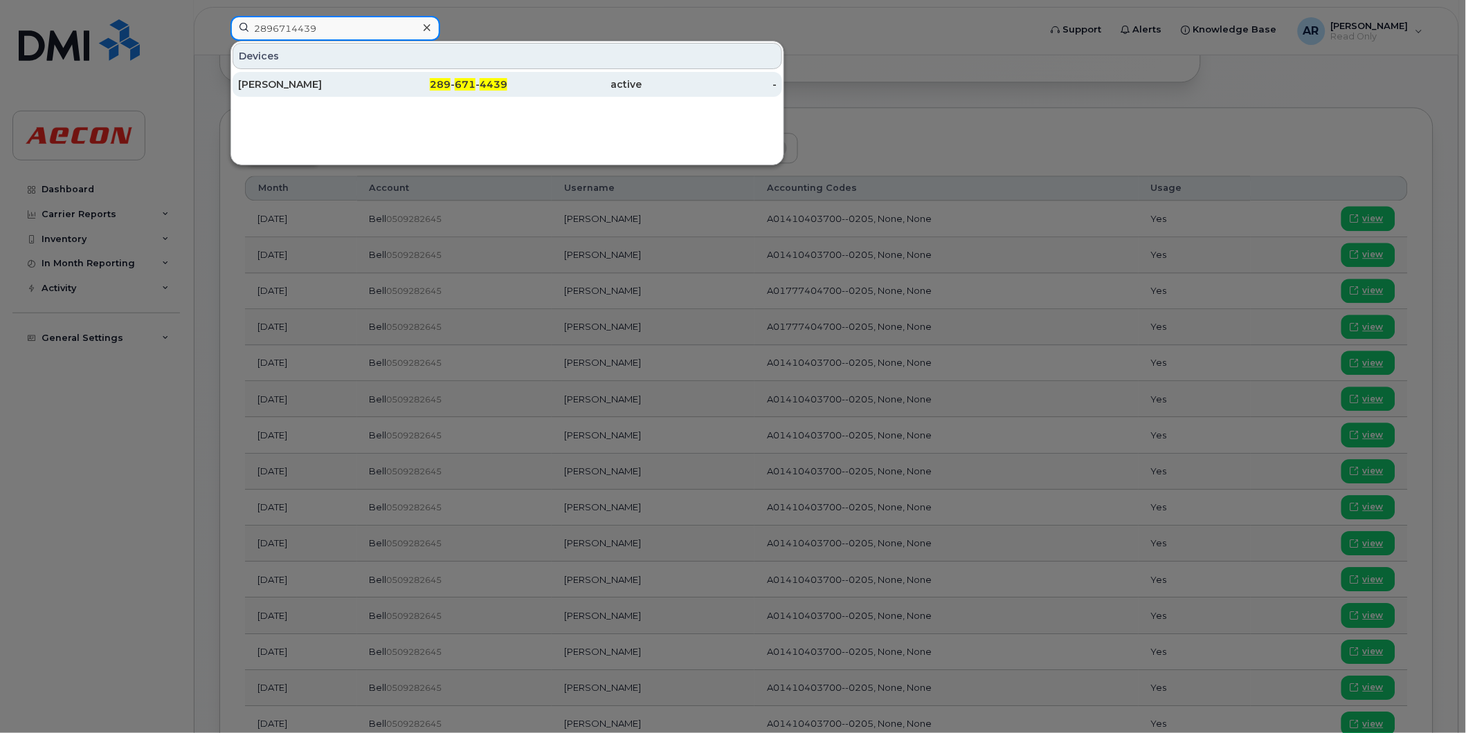
type input "2896714439"
click at [383, 93] on div "289 - 671 - 4439" at bounding box center [440, 84] width 135 height 25
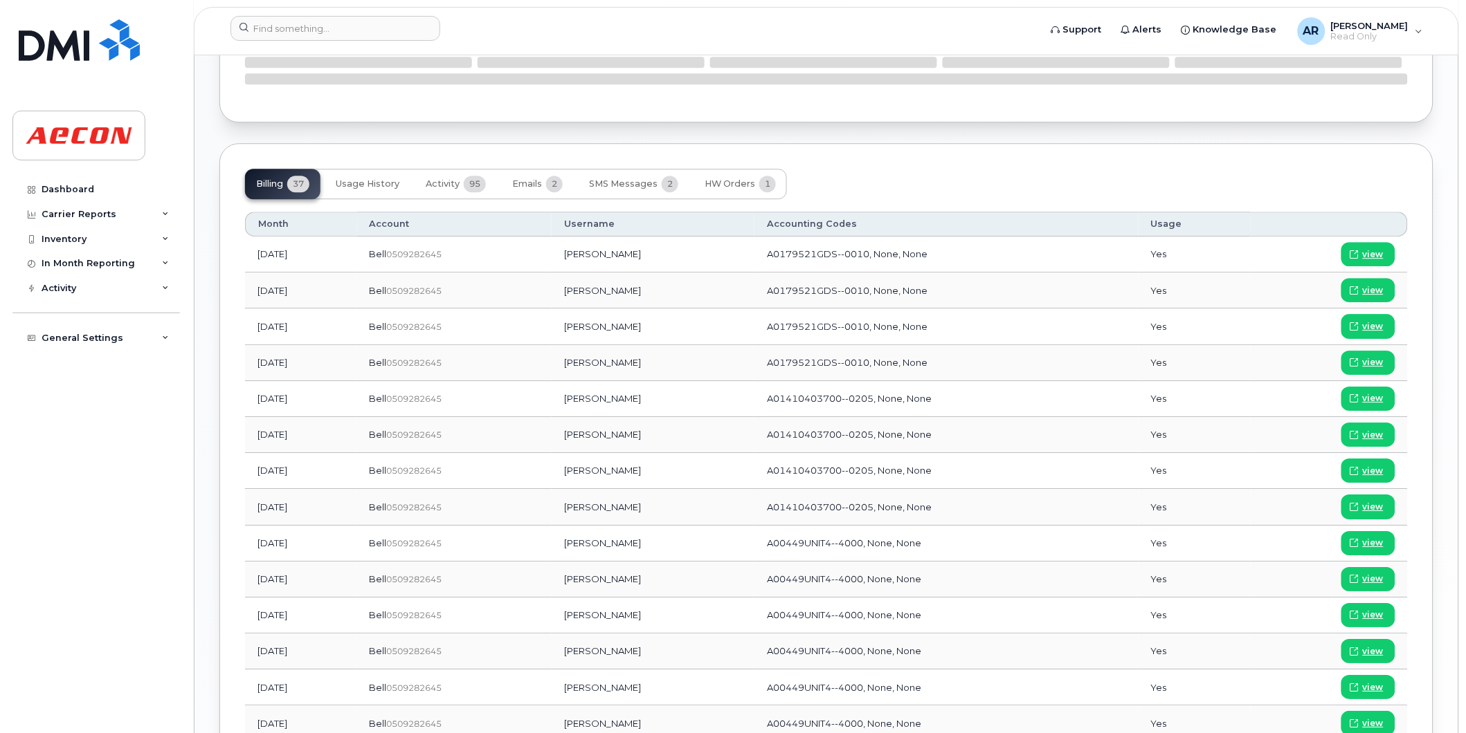
scroll to position [1153, 0]
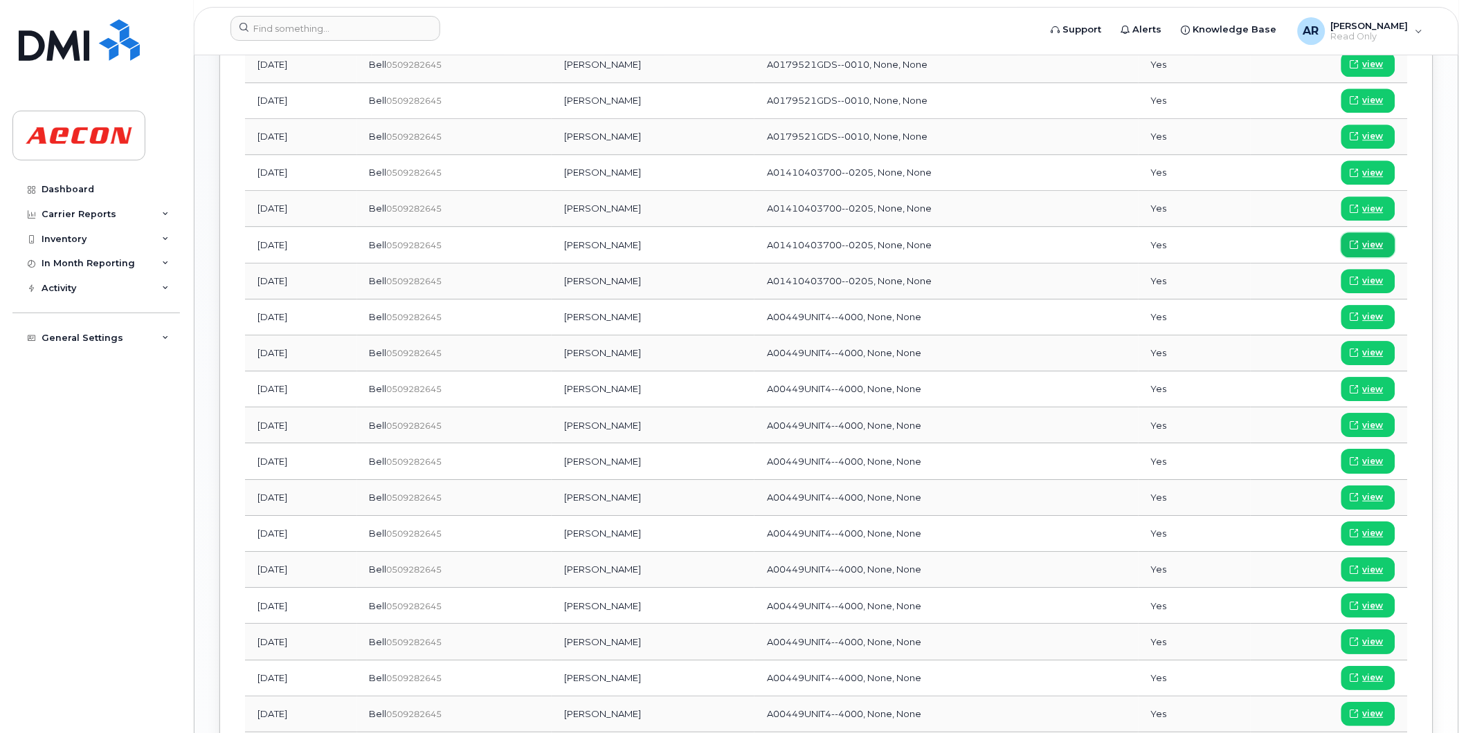
click at [1365, 244] on span "view" at bounding box center [1372, 245] width 21 height 12
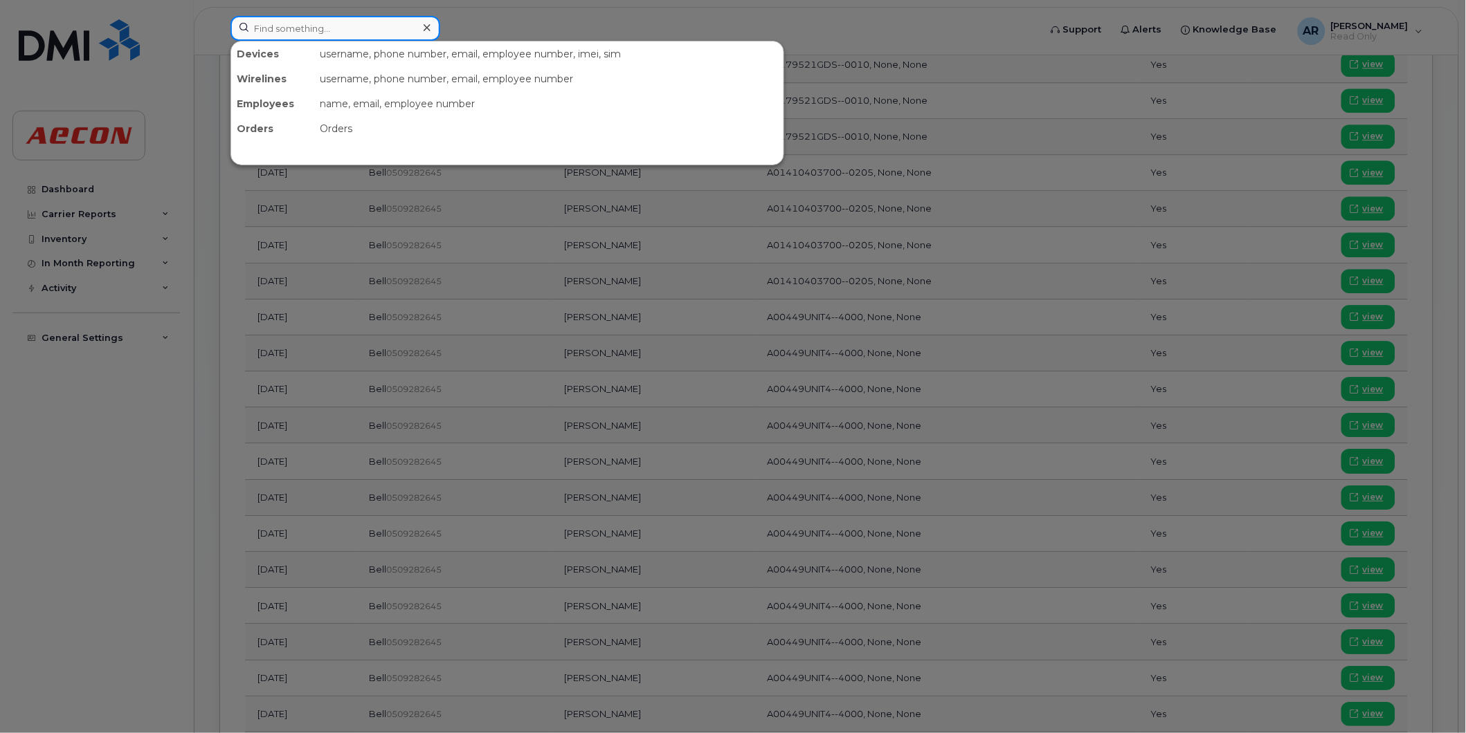
click at [381, 30] on input at bounding box center [335, 28] width 210 height 25
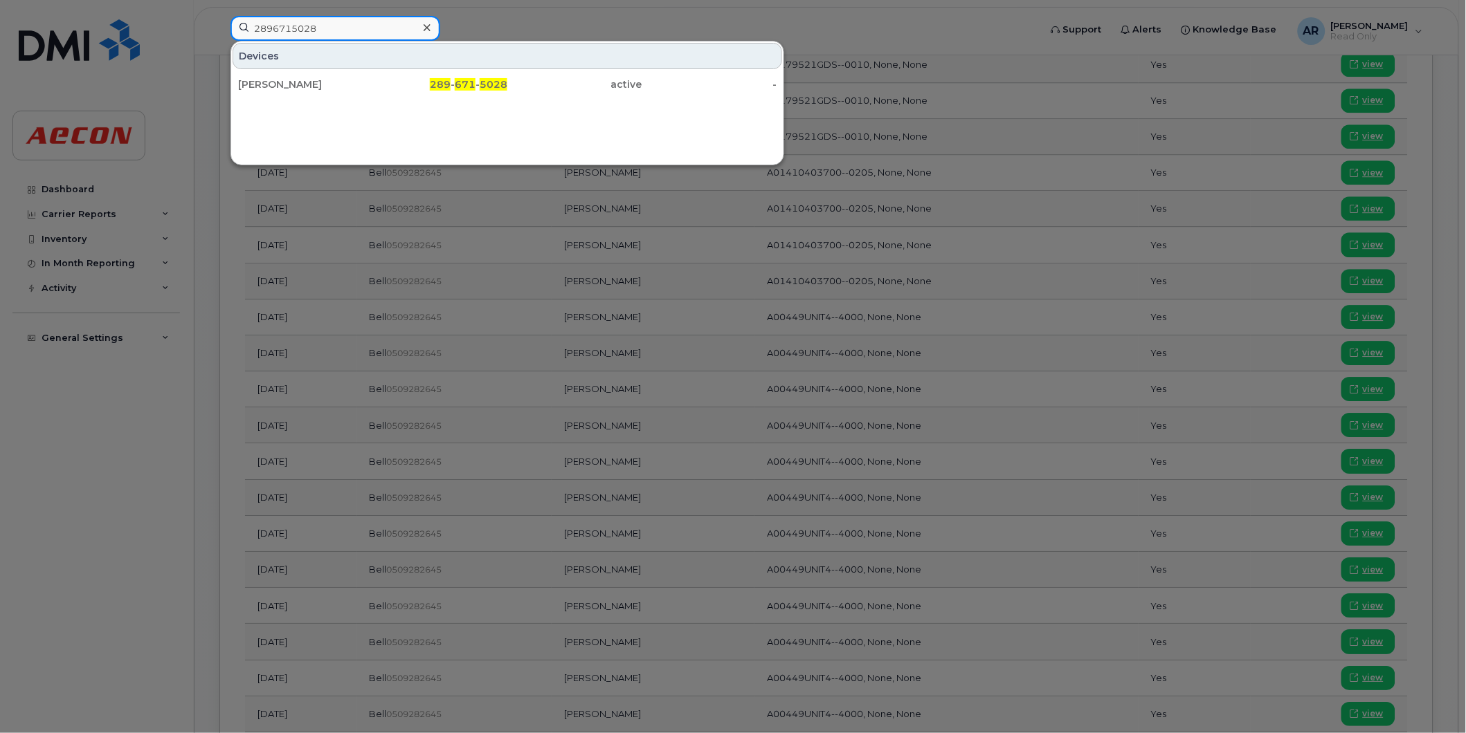
type input "2896715028"
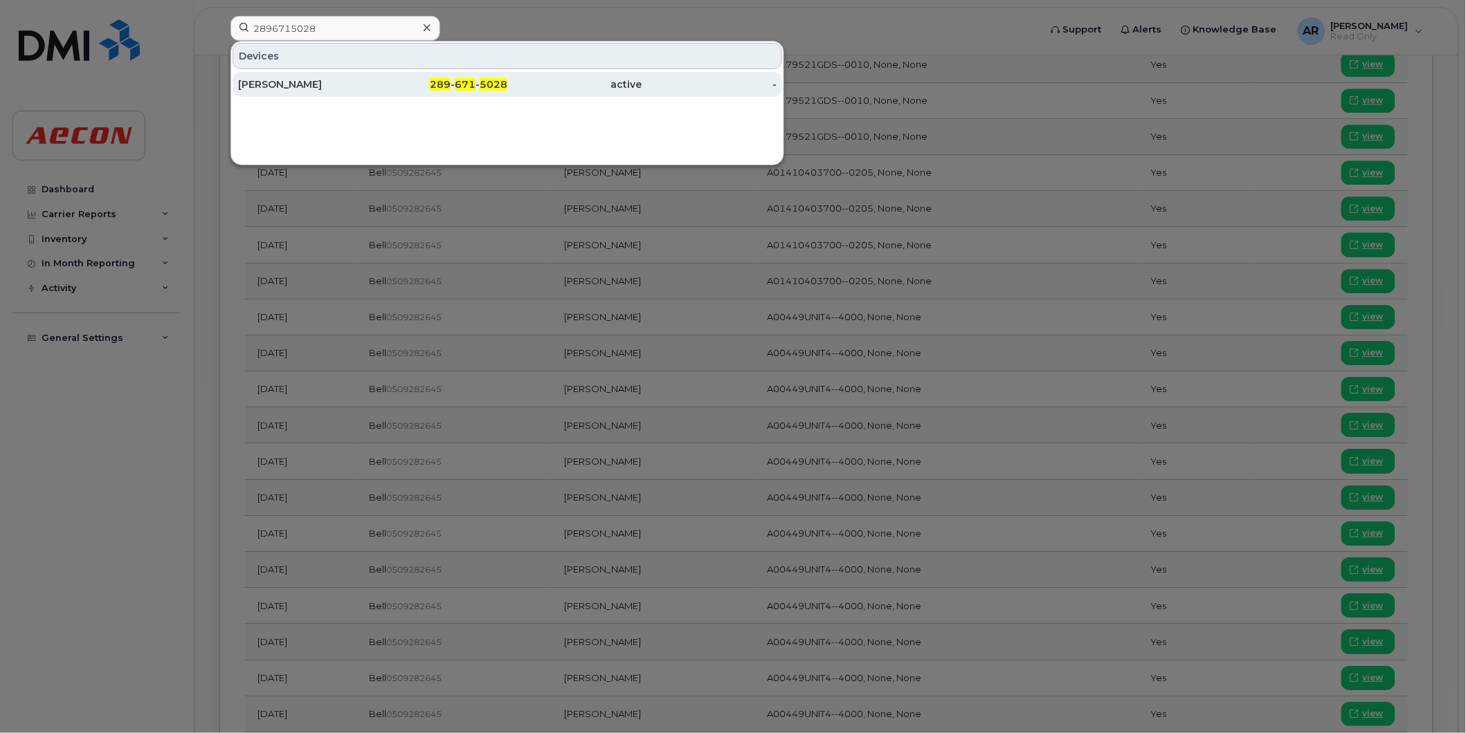
click at [393, 83] on div "289 - 671 - 5028" at bounding box center [440, 84] width 135 height 14
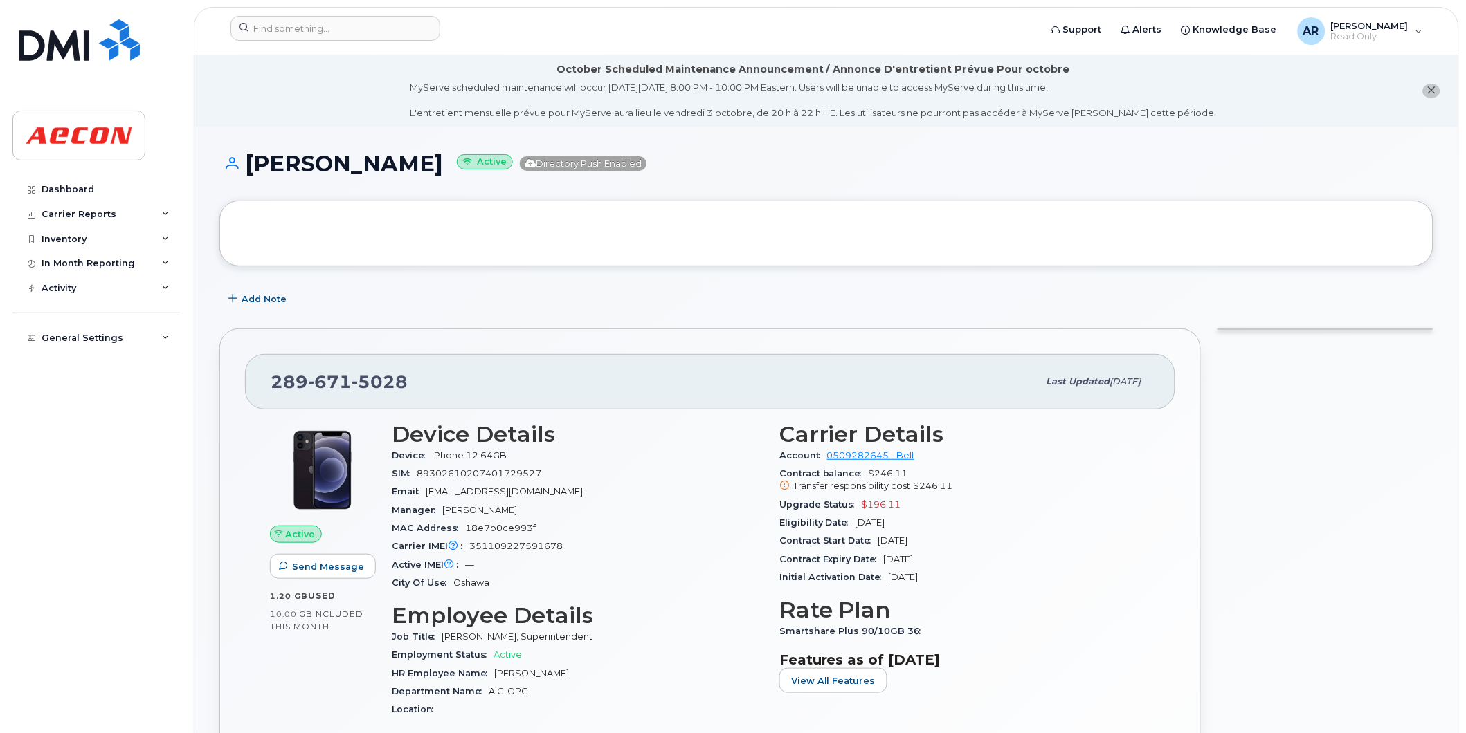
drag, startPoint x: 549, startPoint y: 169, endPoint x: 249, endPoint y: 174, distance: 300.4
click at [249, 174] on h1 "[PERSON_NAME] Active Directory Push Enabled" at bounding box center [826, 164] width 1214 height 24
copy h1 "[PERSON_NAME]"
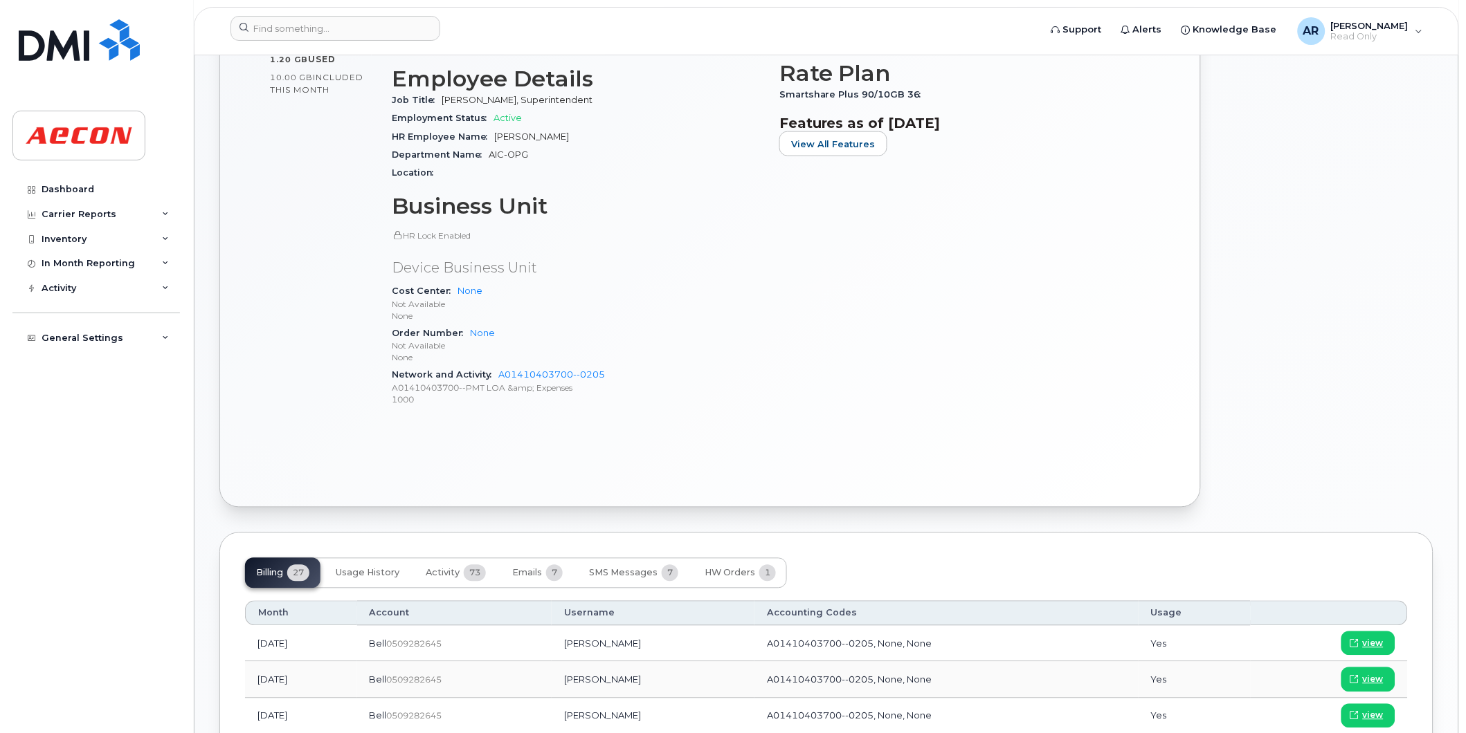
scroll to position [769, 0]
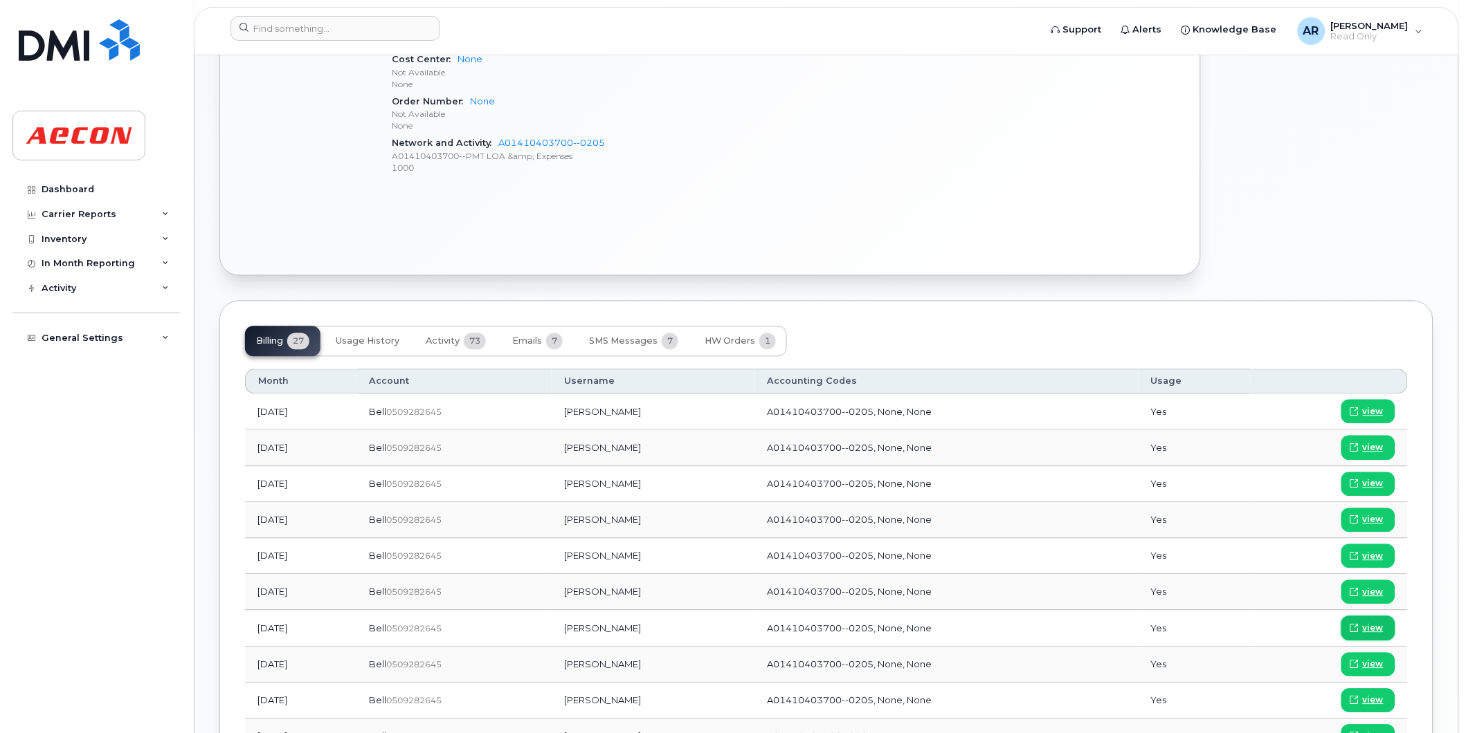
click at [1367, 628] on span "view" at bounding box center [1372, 629] width 21 height 12
click at [266, 30] on input at bounding box center [335, 28] width 210 height 25
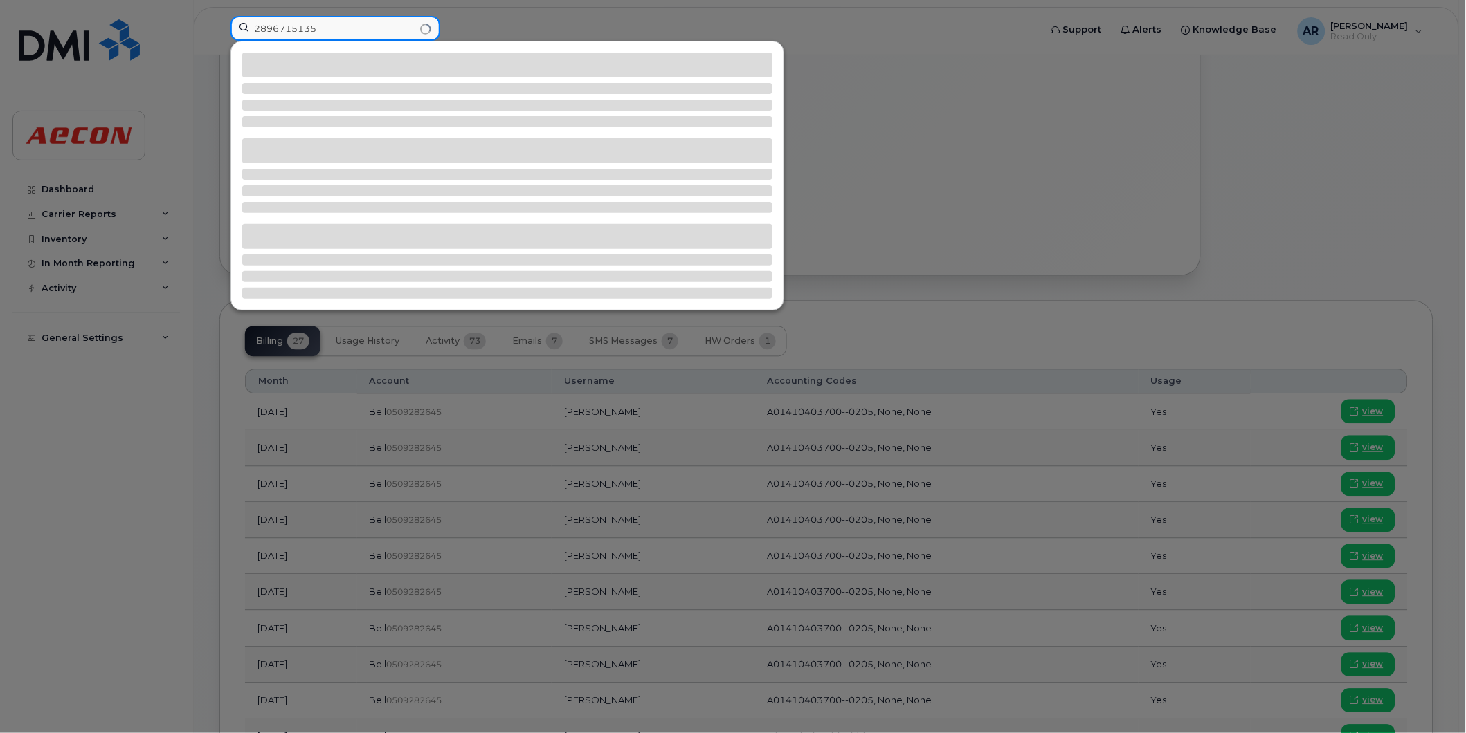
type input "2896715135"
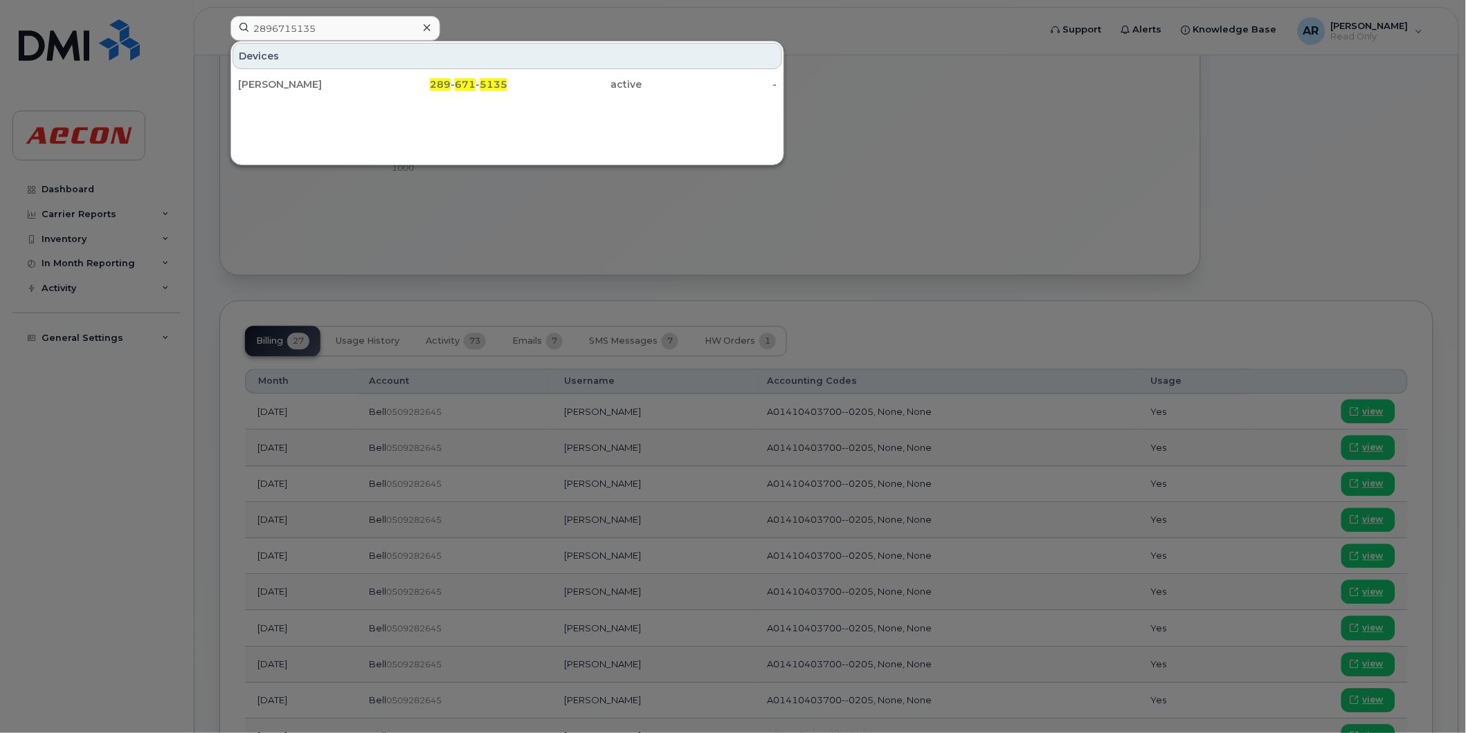
click at [362, 98] on div "[PERSON_NAME] 289 - 671 - 5135 active -" at bounding box center [507, 85] width 552 height 28
click at [363, 91] on div "[PERSON_NAME]" at bounding box center [305, 84] width 135 height 14
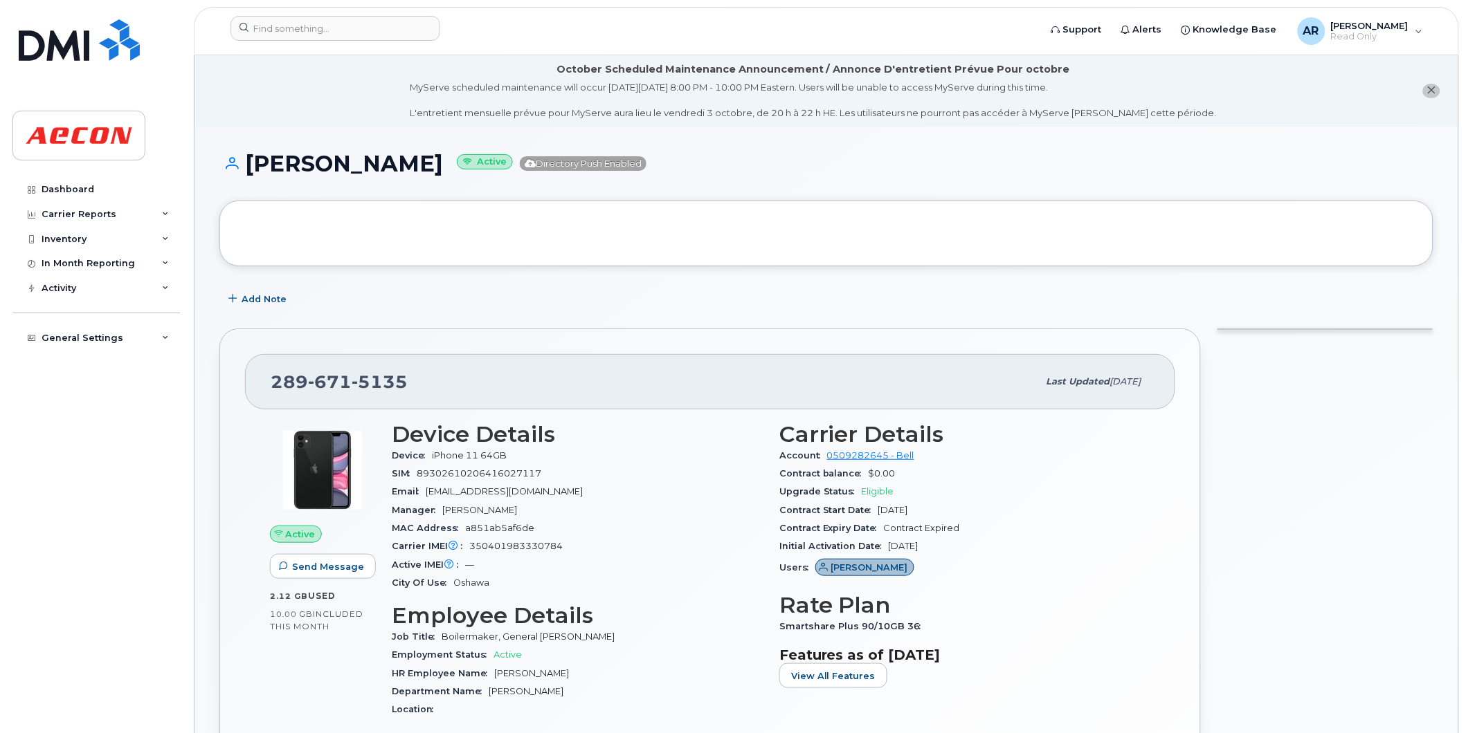
drag, startPoint x: 443, startPoint y: 169, endPoint x: 250, endPoint y: 170, distance: 192.4
click at [250, 170] on h1 "Chantelle Bayley Active Directory Push Enabled" at bounding box center [826, 164] width 1214 height 24
copy h1 "Chantelle Bayley"
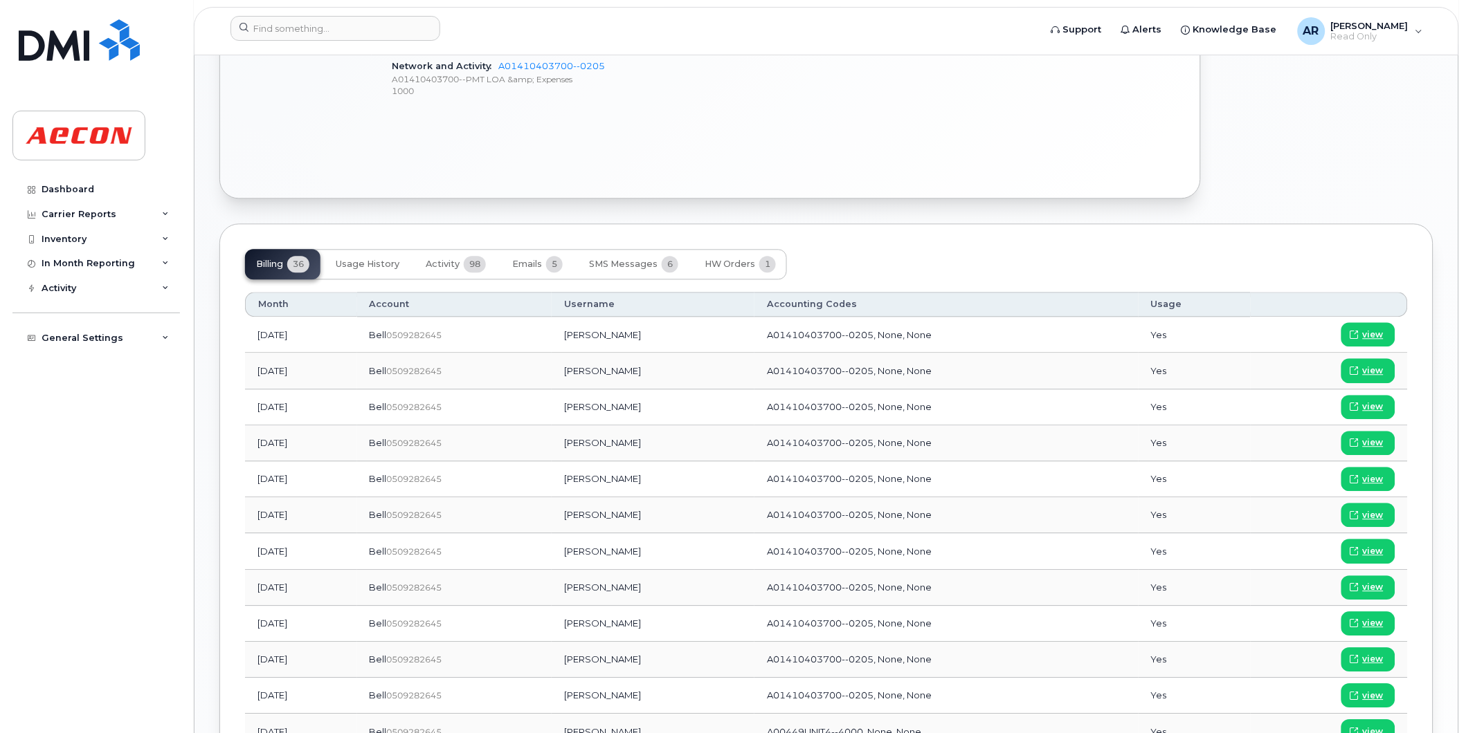
scroll to position [1076, 0]
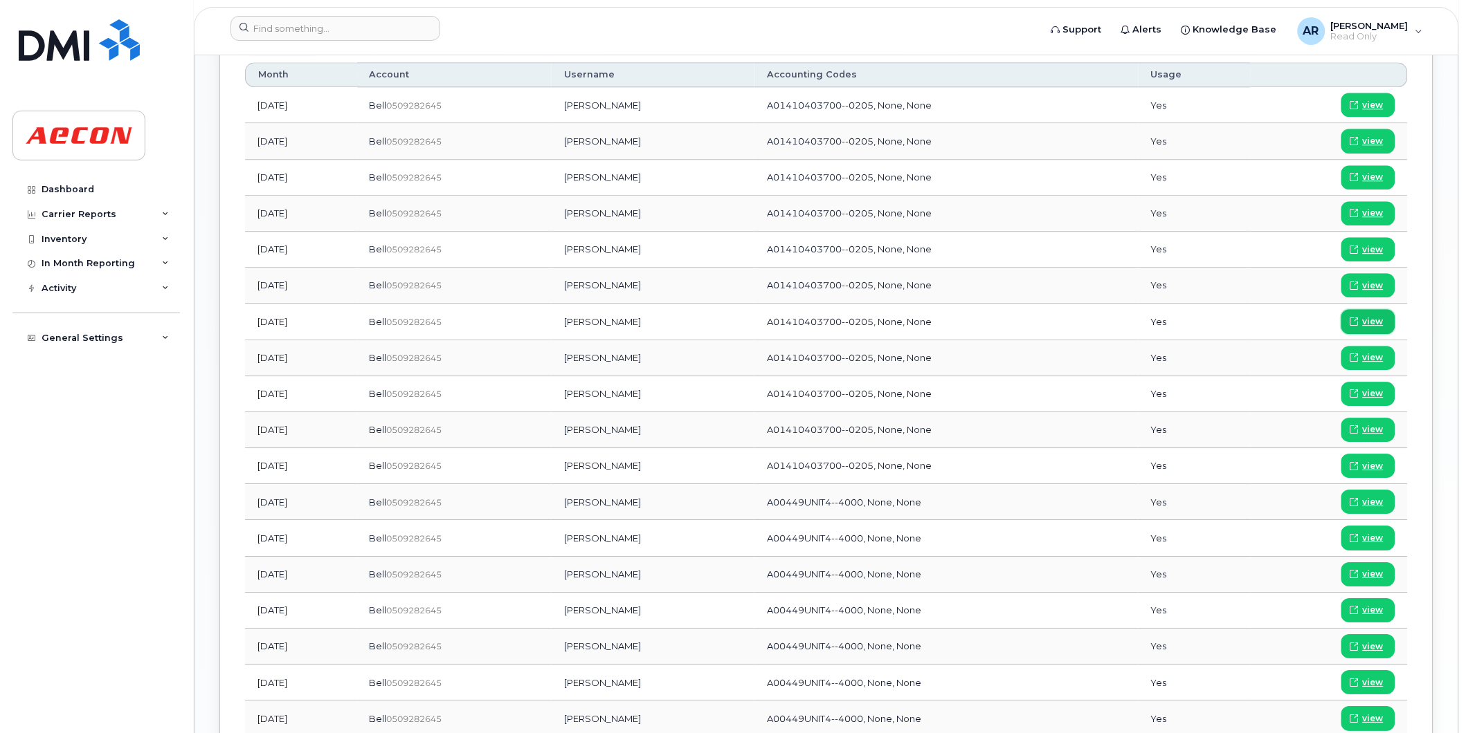
click at [1378, 320] on span "view" at bounding box center [1372, 322] width 21 height 12
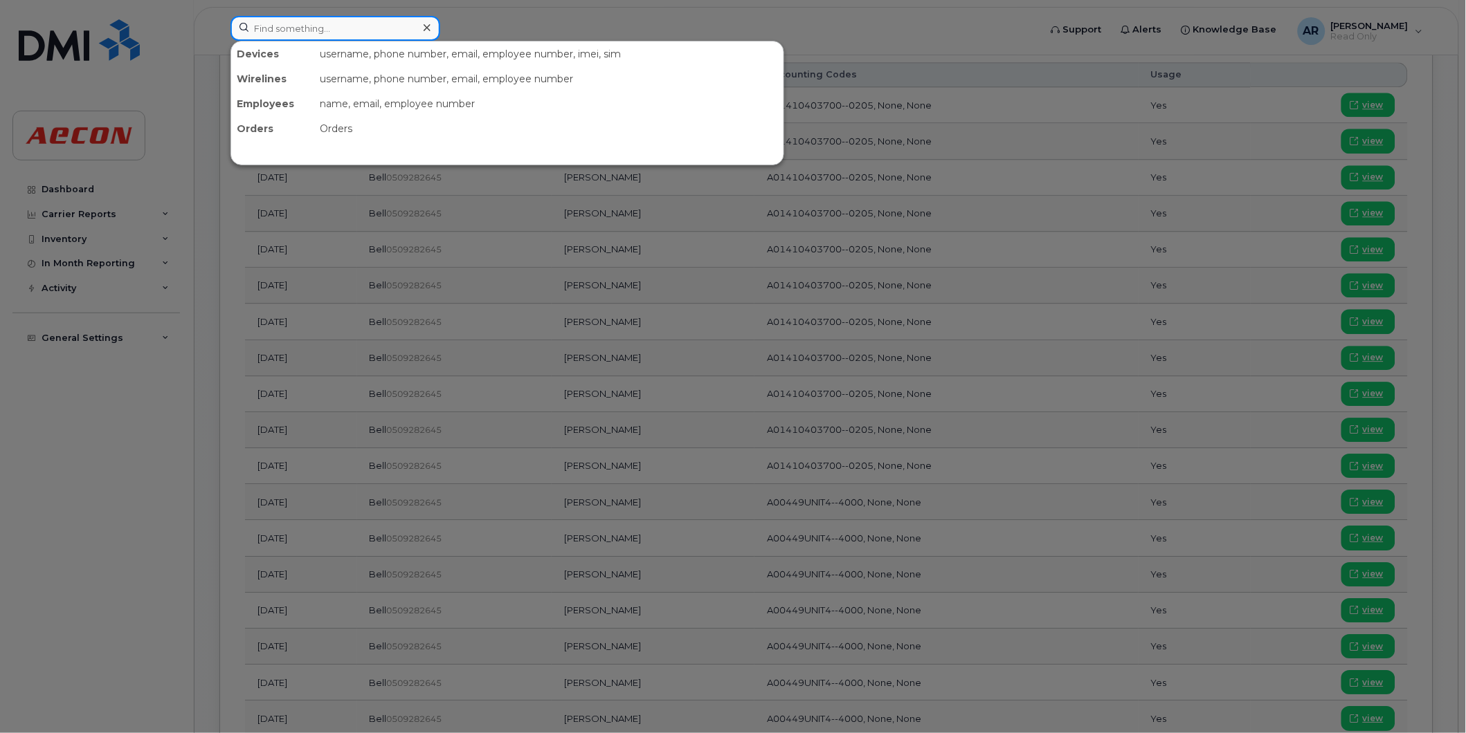
click at [303, 26] on input at bounding box center [335, 28] width 210 height 25
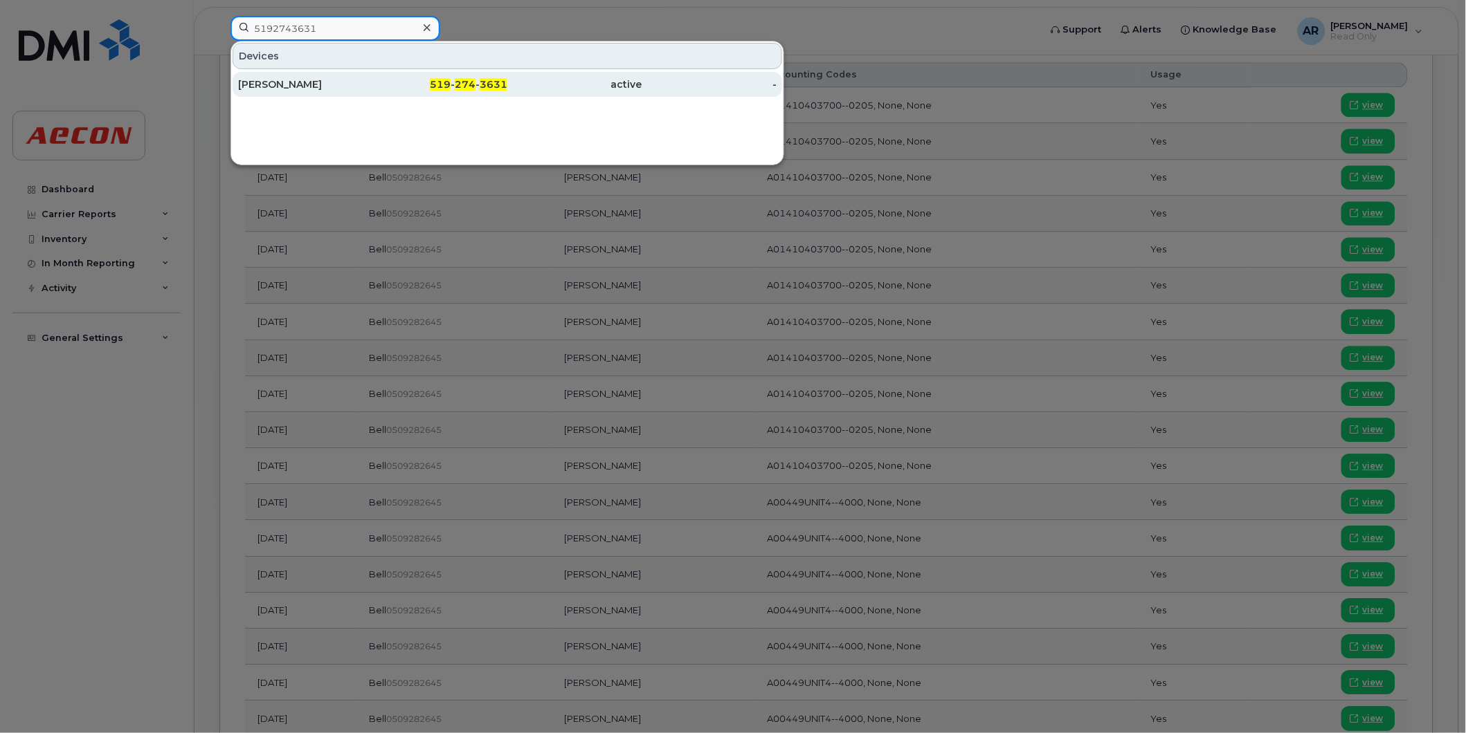
type input "5192743631"
click at [356, 77] on div "Brad Bowron" at bounding box center [305, 84] width 135 height 25
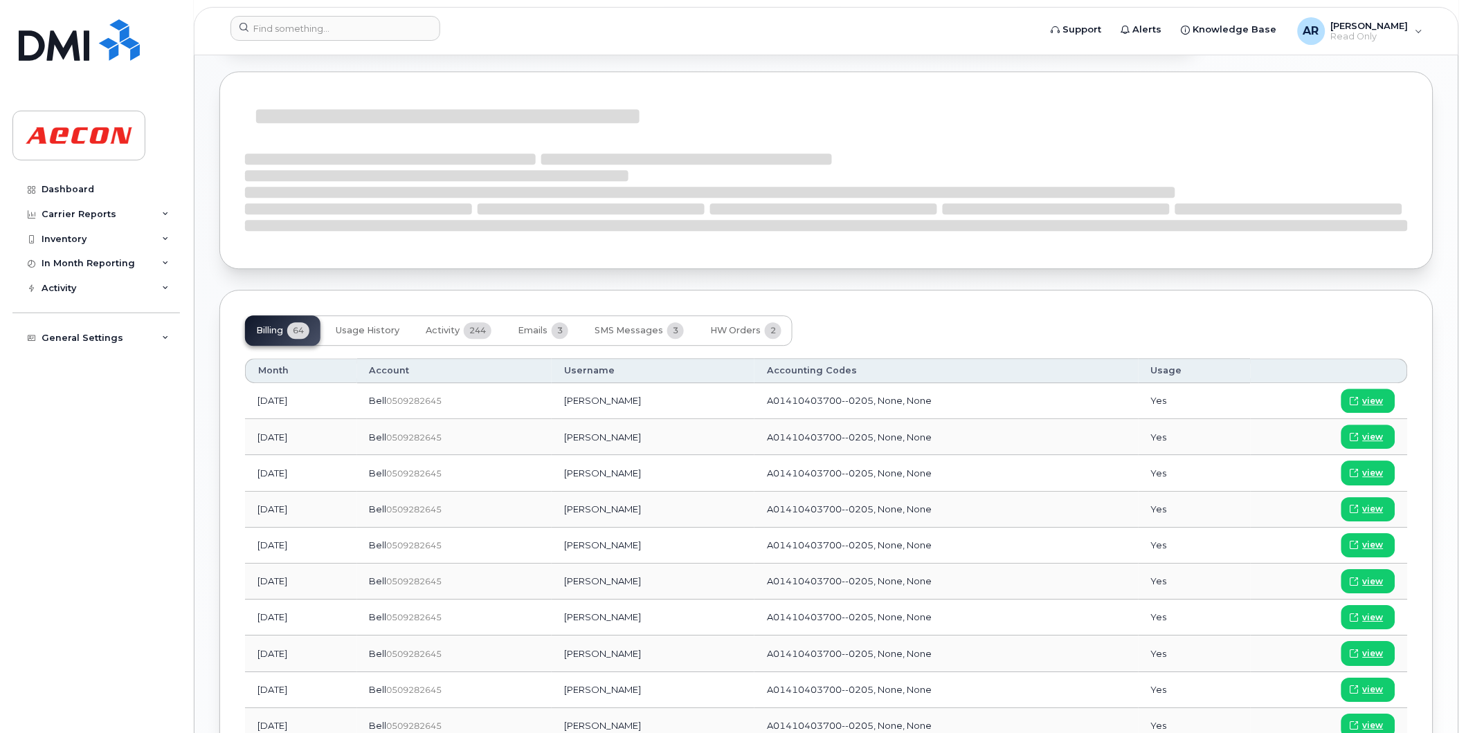
scroll to position [999, 0]
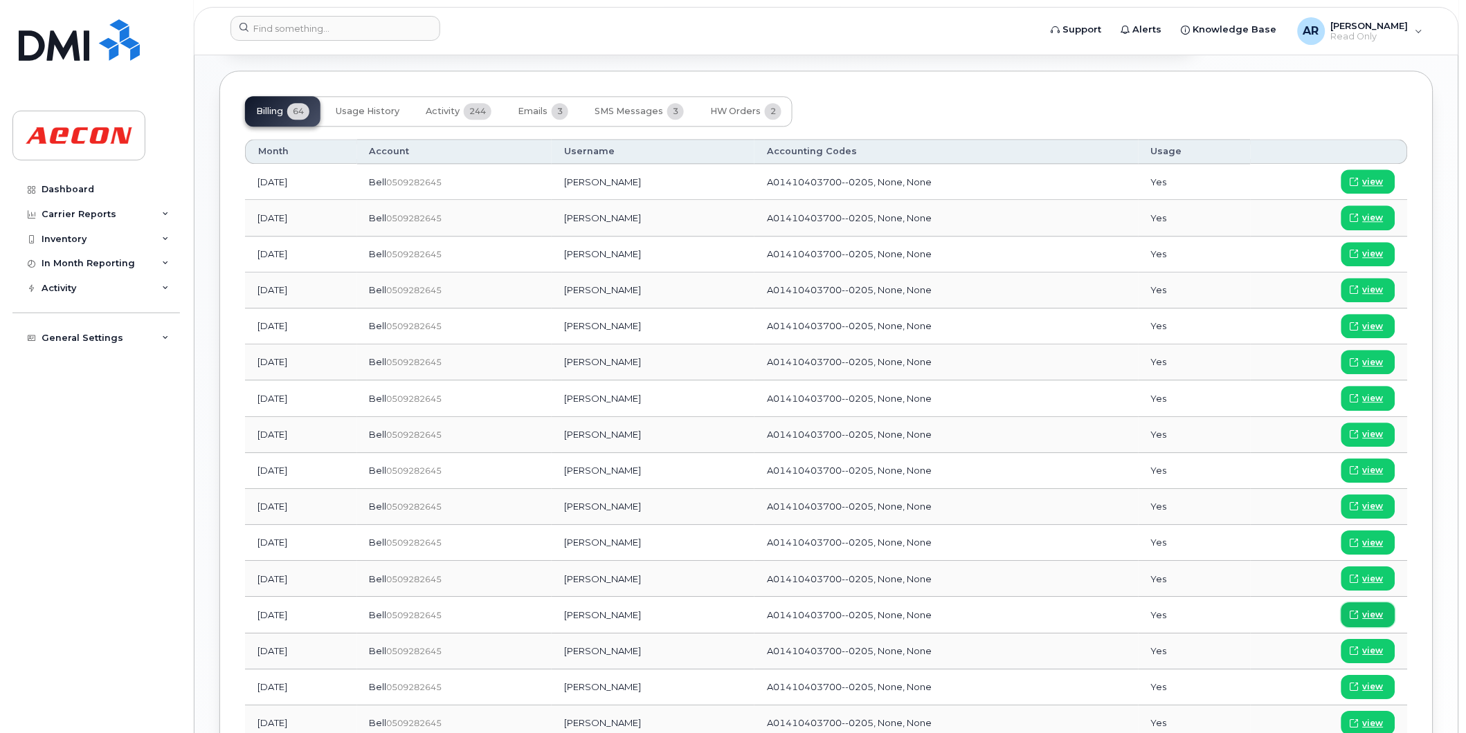
click at [1373, 617] on span "view" at bounding box center [1372, 615] width 21 height 12
click at [1369, 403] on span "view" at bounding box center [1372, 398] width 21 height 12
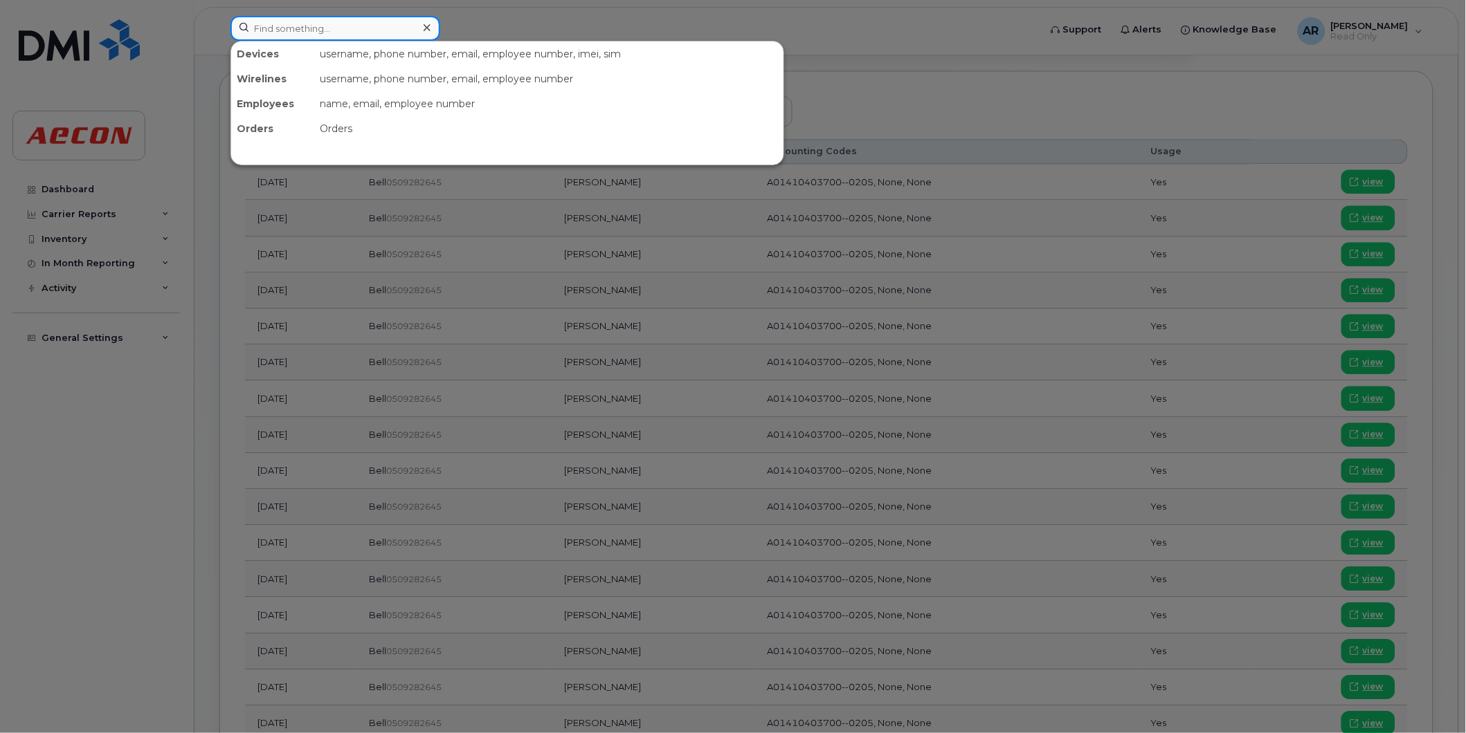
click at [331, 29] on input at bounding box center [335, 28] width 210 height 25
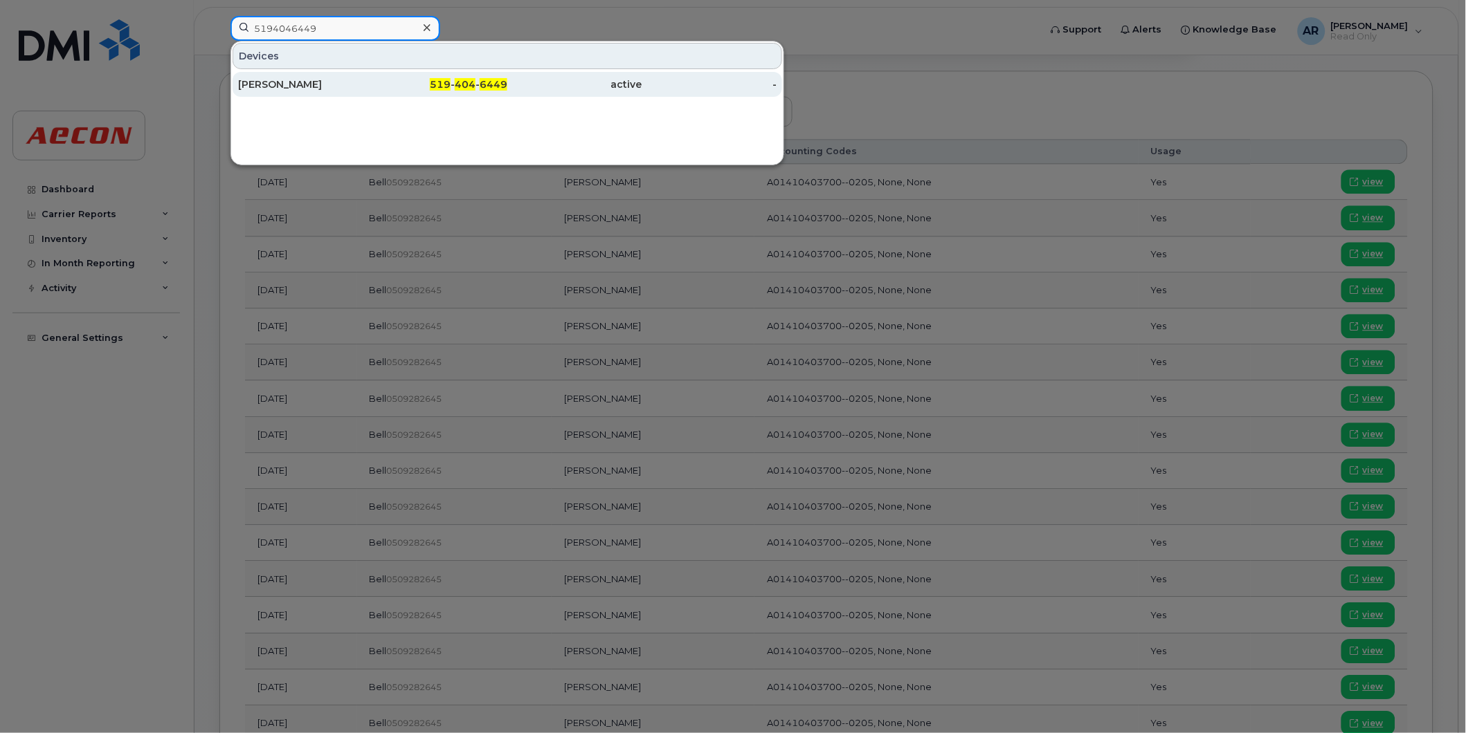
type input "5194046449"
click at [381, 81] on div "519 - 404 - 6449" at bounding box center [440, 84] width 135 height 14
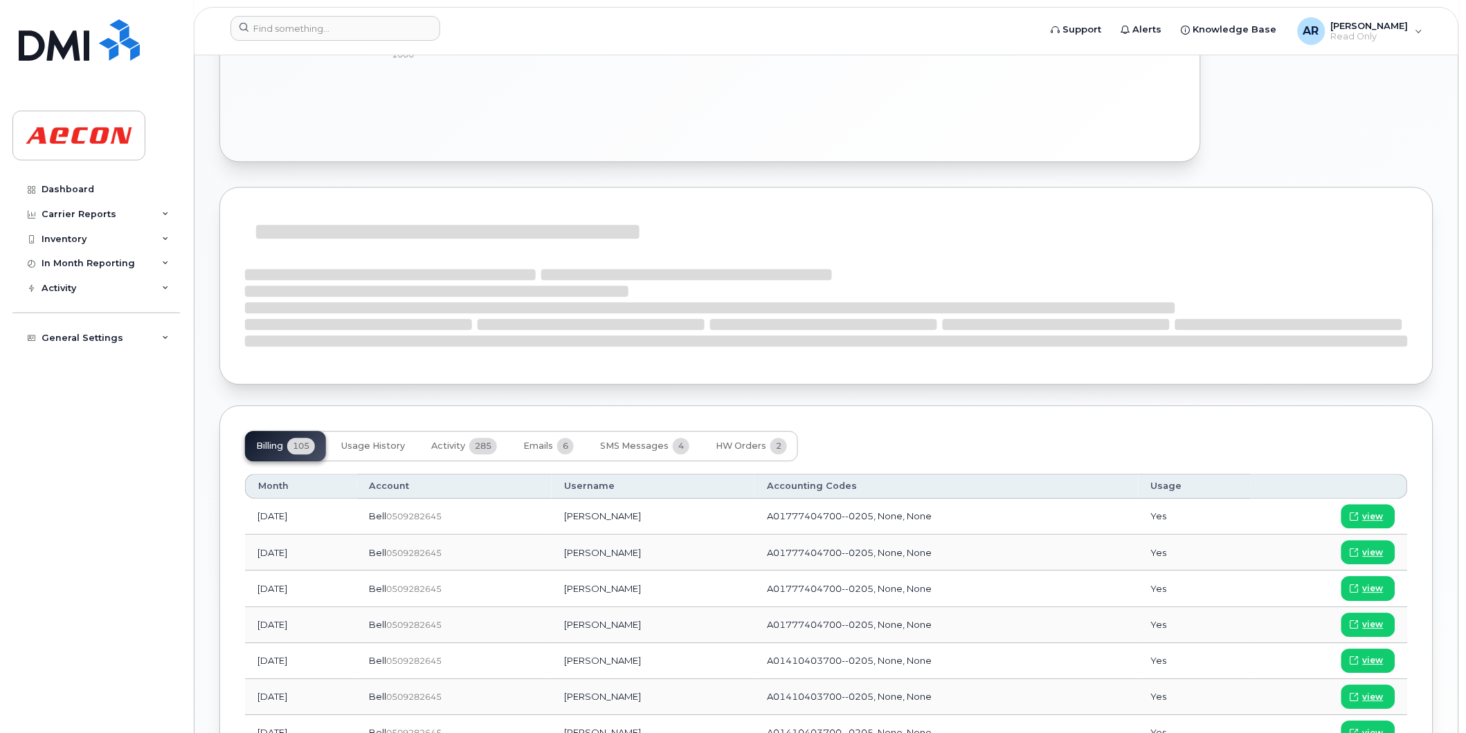
scroll to position [918, 0]
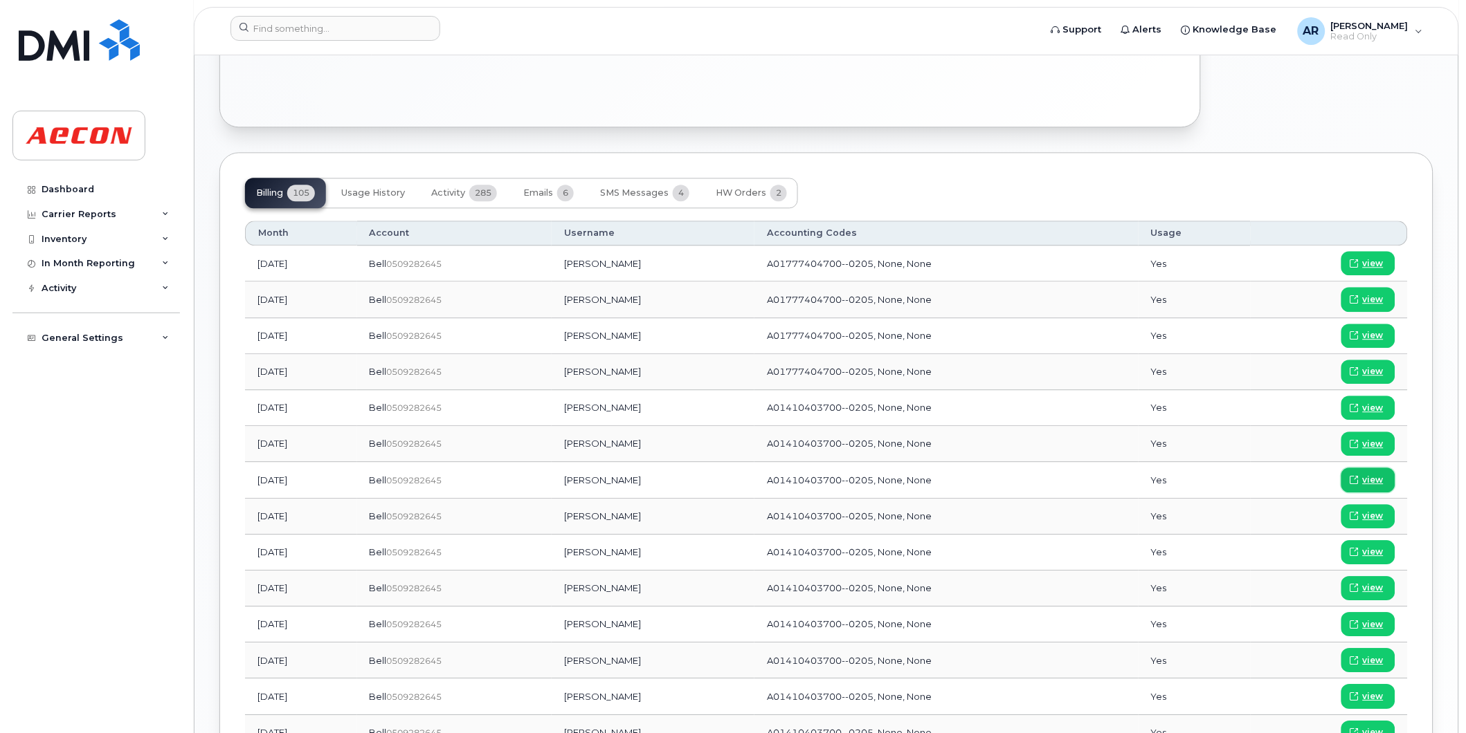
click at [1378, 477] on span "view" at bounding box center [1372, 480] width 21 height 12
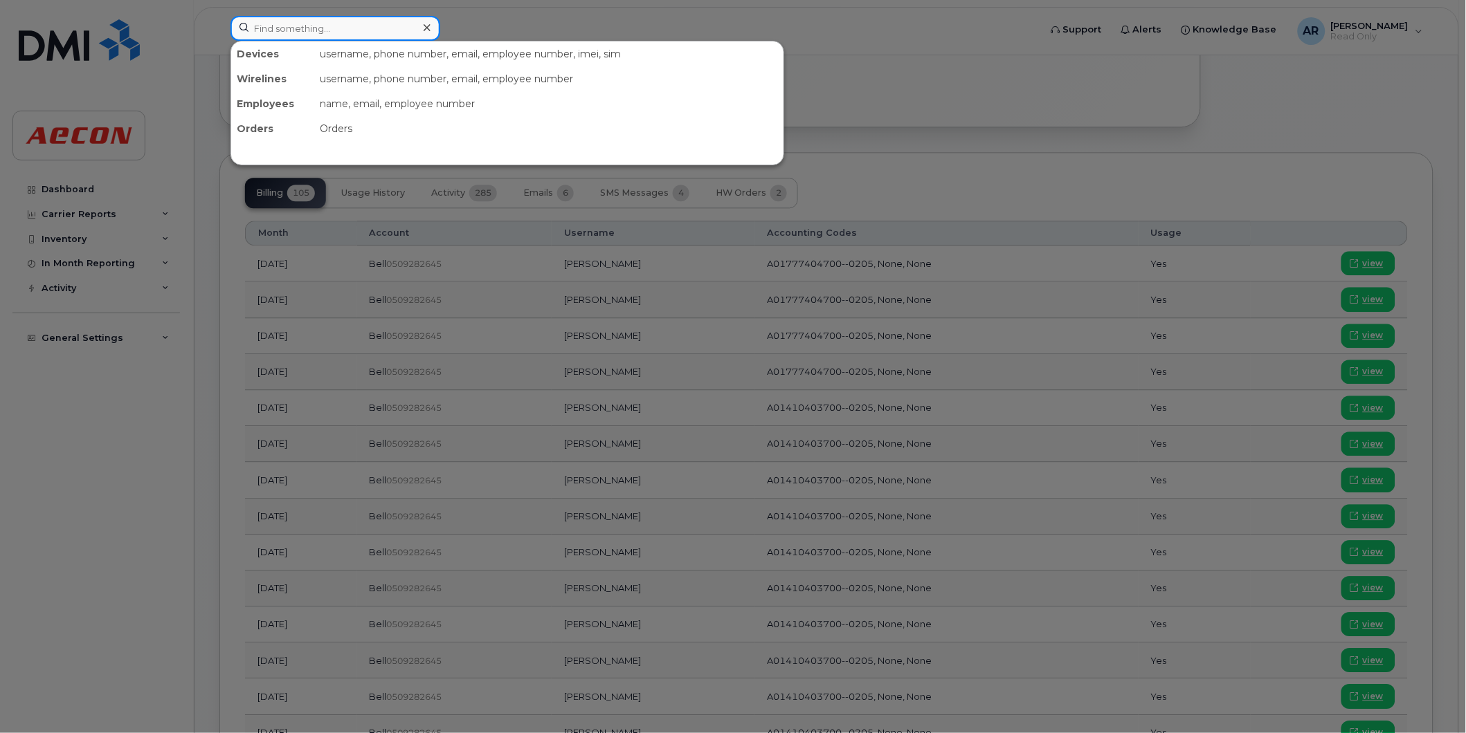
click at [381, 33] on input at bounding box center [335, 28] width 210 height 25
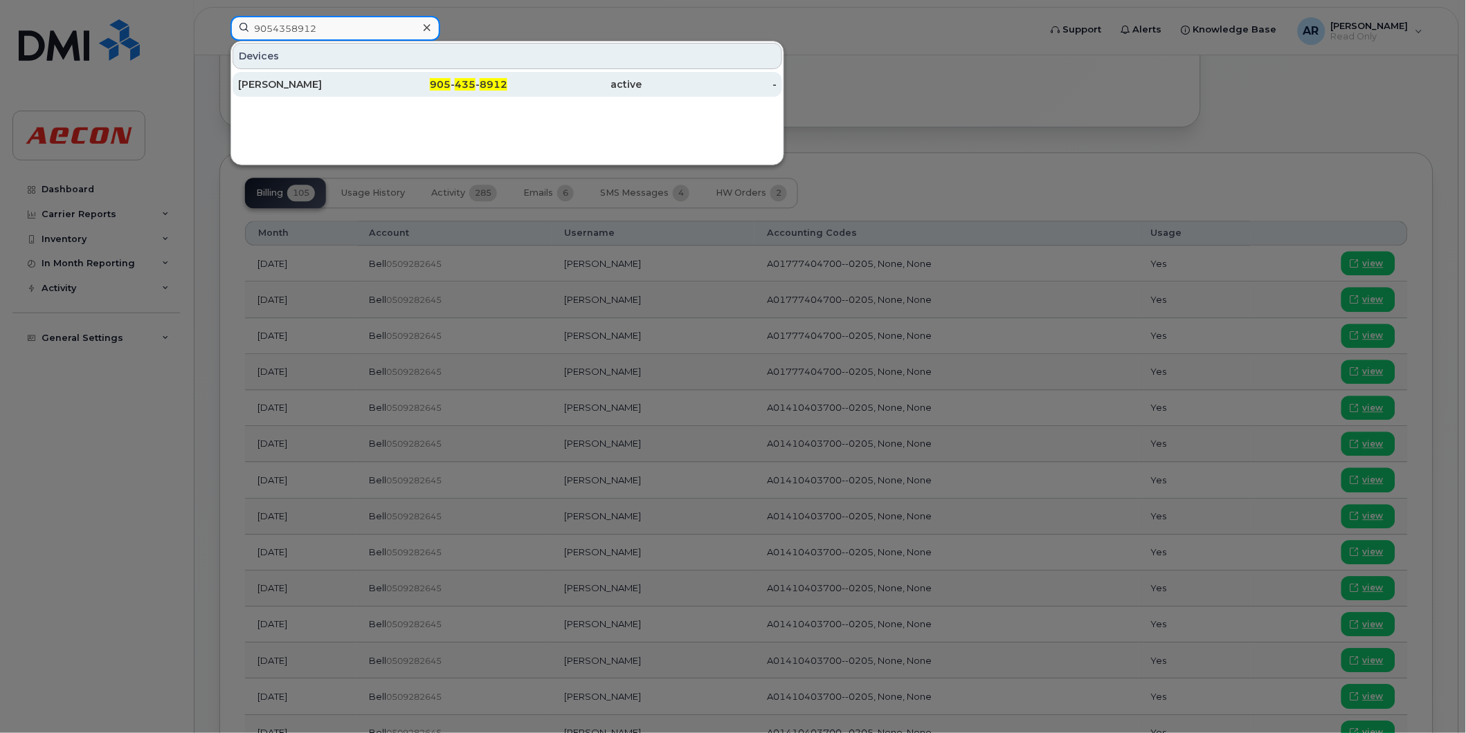
type input "9054358912"
click at [387, 83] on div "905 - 435 - 8912" at bounding box center [440, 84] width 135 height 14
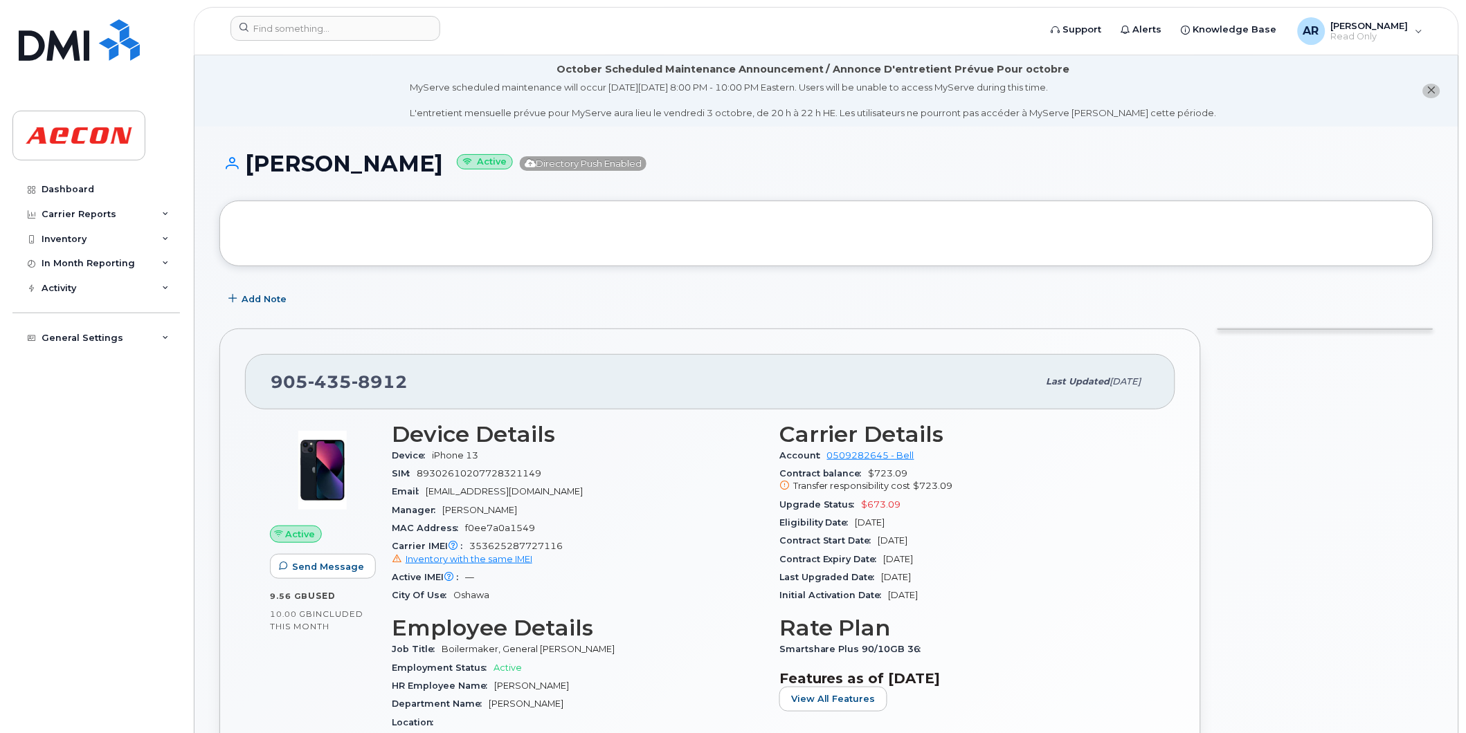
drag, startPoint x: 437, startPoint y: 168, endPoint x: 247, endPoint y: 167, distance: 189.6
click at [247, 167] on h1 "[PERSON_NAME] Active Directory Push Enabled" at bounding box center [826, 164] width 1214 height 24
copy h1 "[PERSON_NAME]"
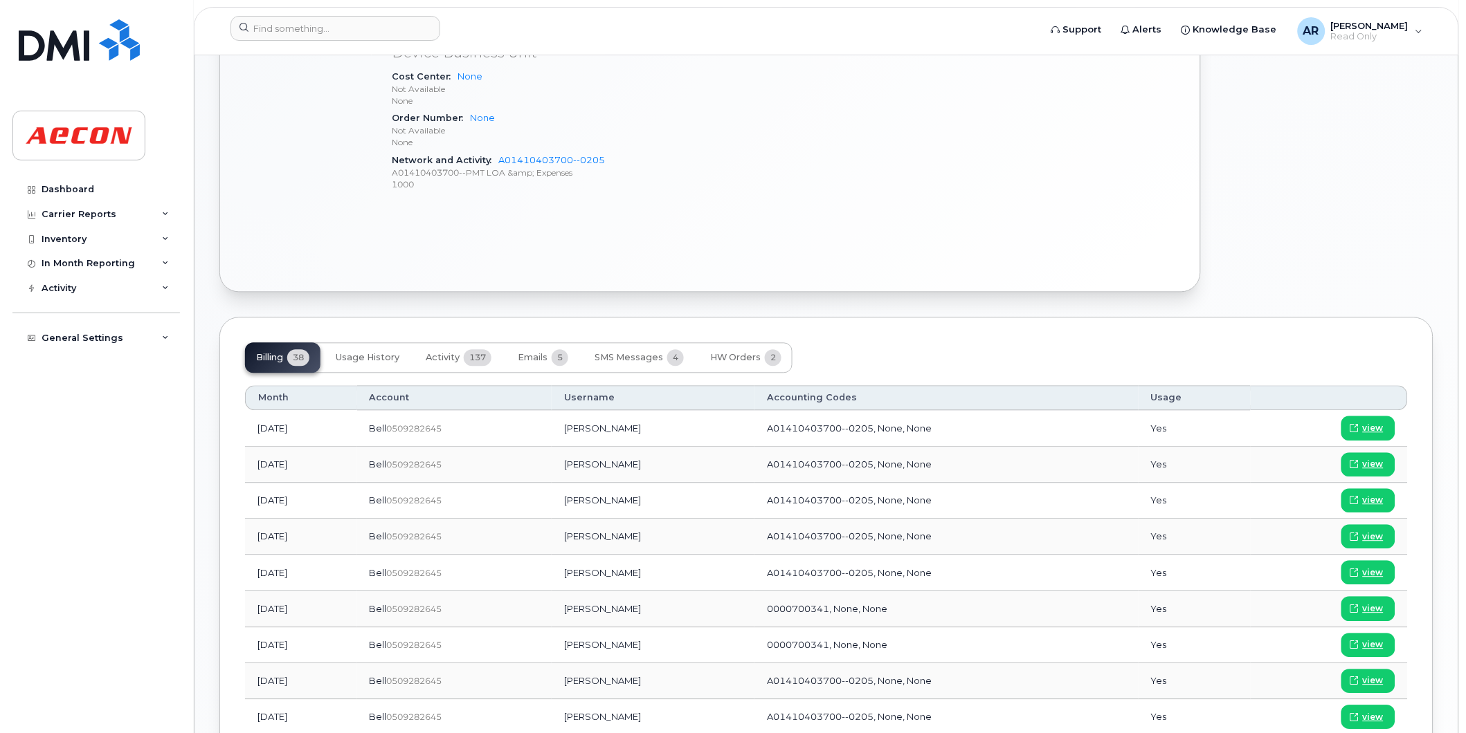
scroll to position [769, 0]
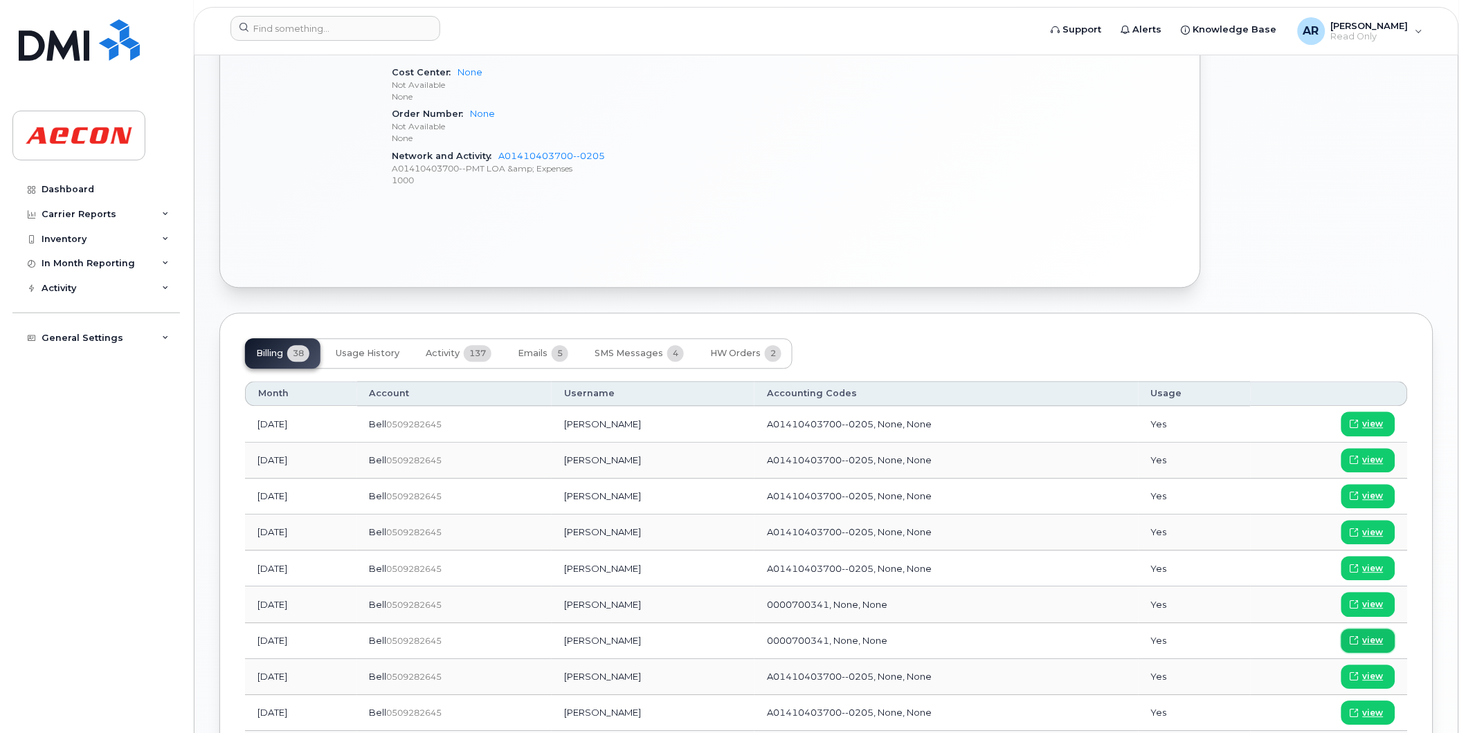
click at [1380, 648] on span "view" at bounding box center [1372, 641] width 21 height 12
click at [271, 24] on input at bounding box center [335, 28] width 210 height 25
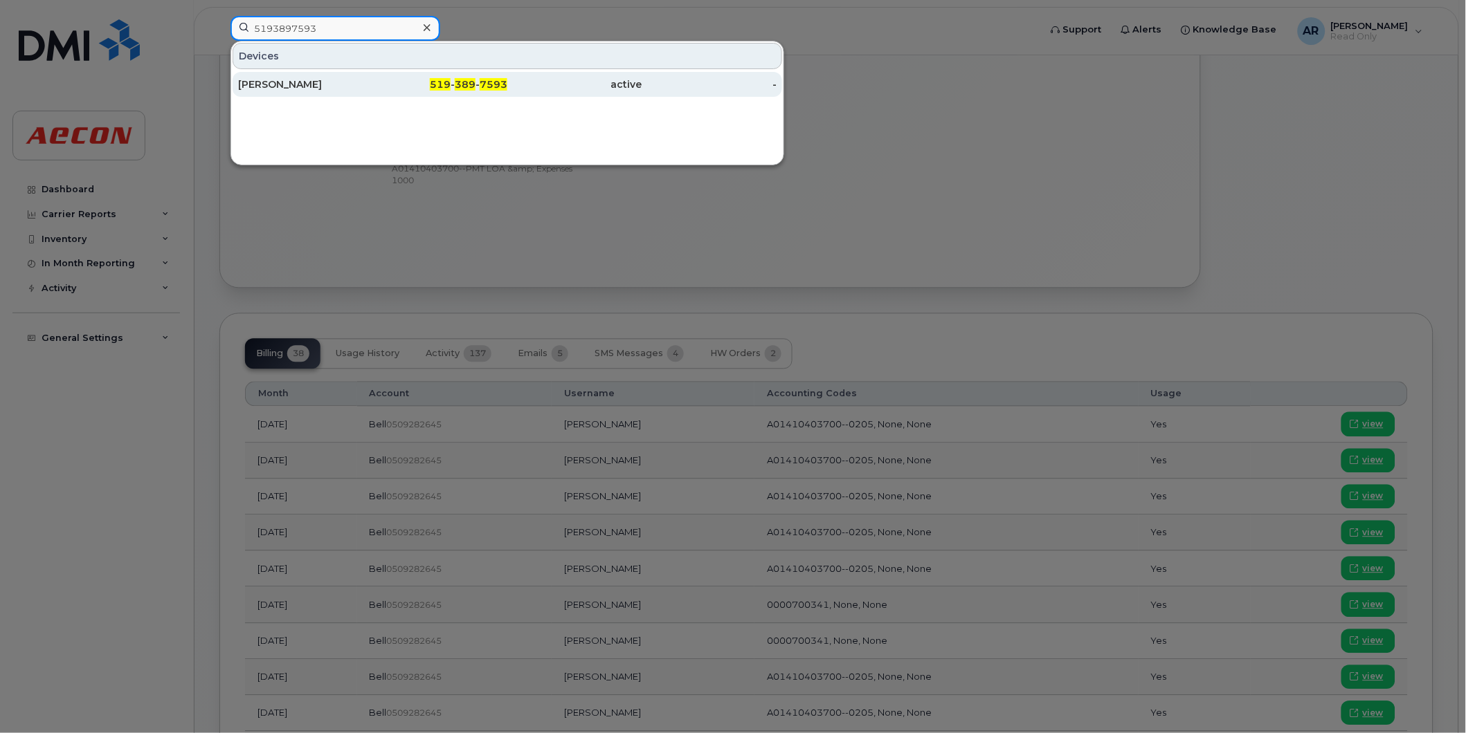
type input "5193897593"
click at [379, 91] on div "519 - 389 - 7593" at bounding box center [440, 84] width 135 height 14
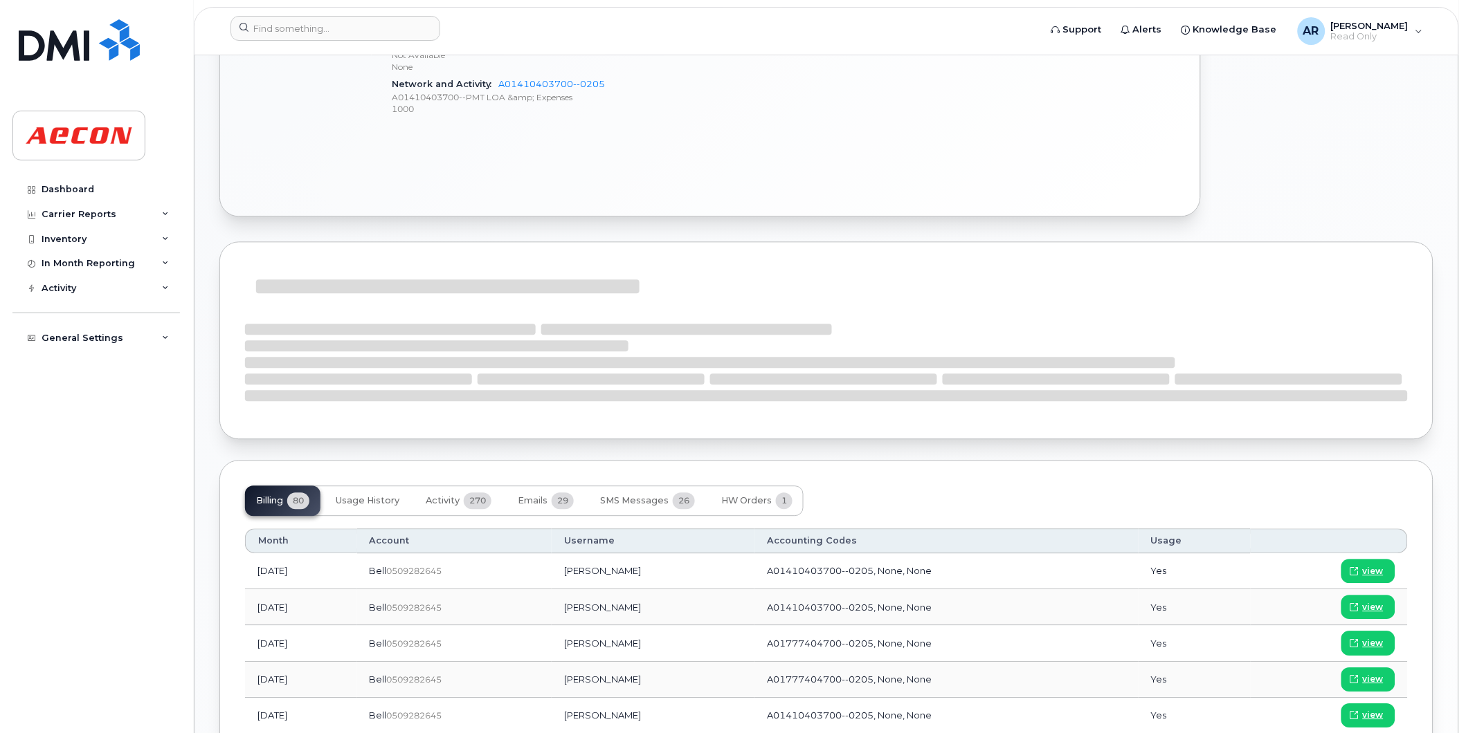
scroll to position [922, 0]
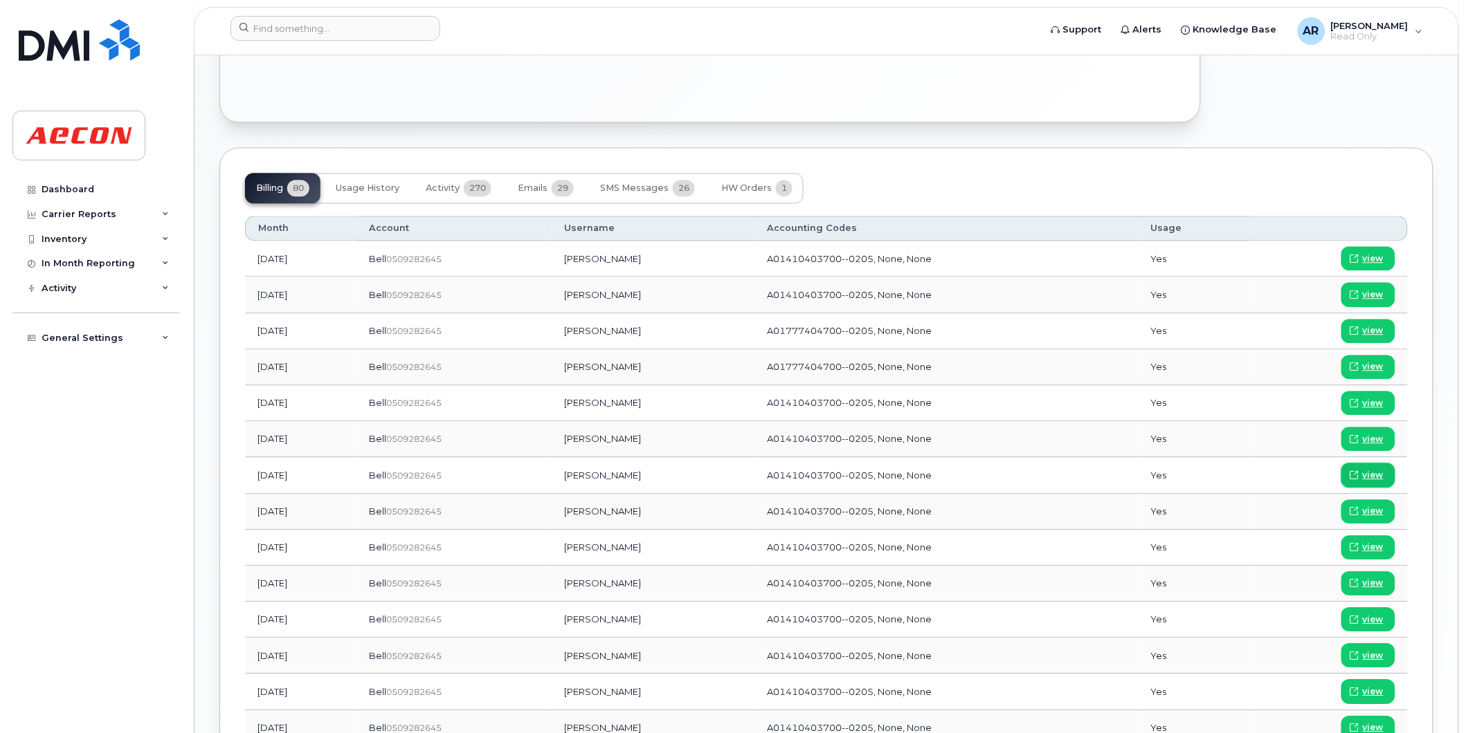
click at [1385, 473] on link "view" at bounding box center [1368, 475] width 54 height 24
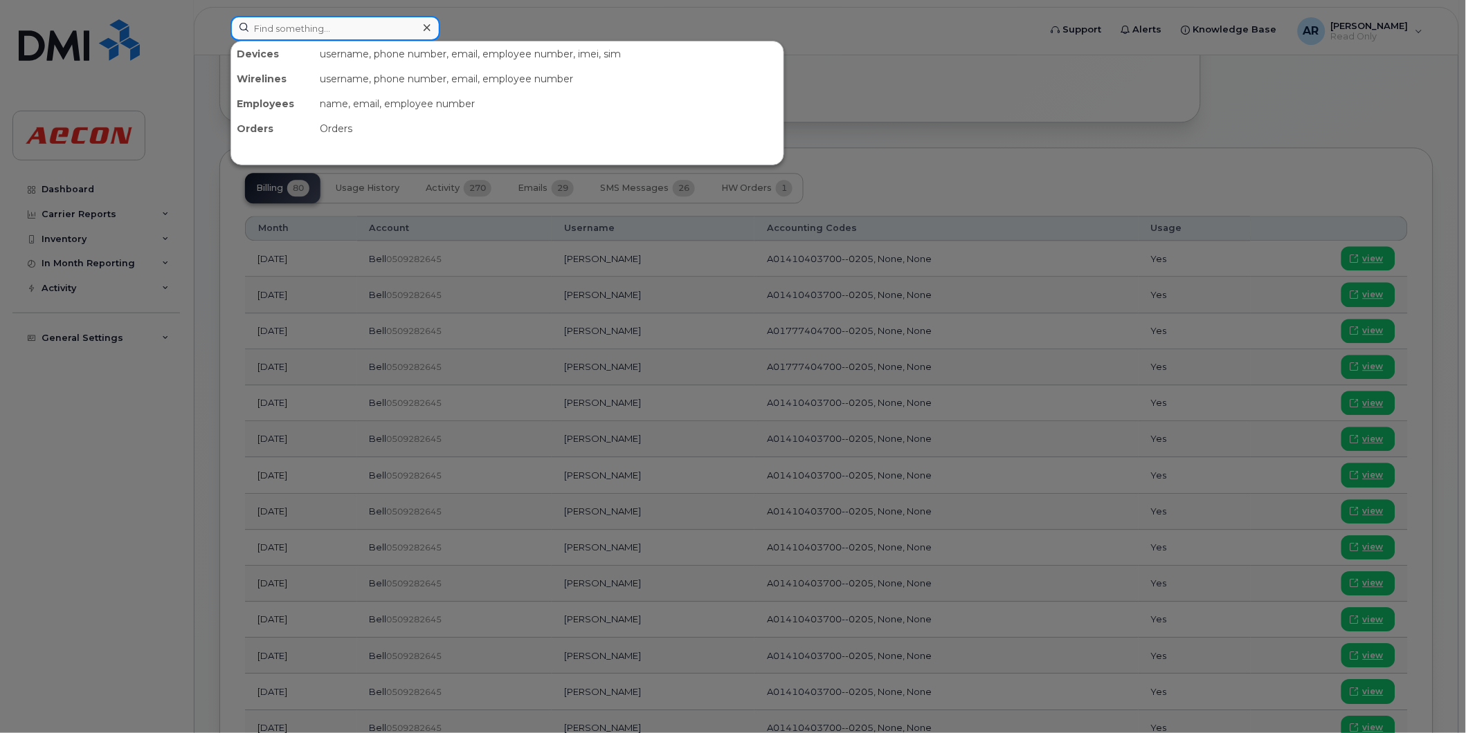
click at [313, 33] on input at bounding box center [335, 28] width 210 height 25
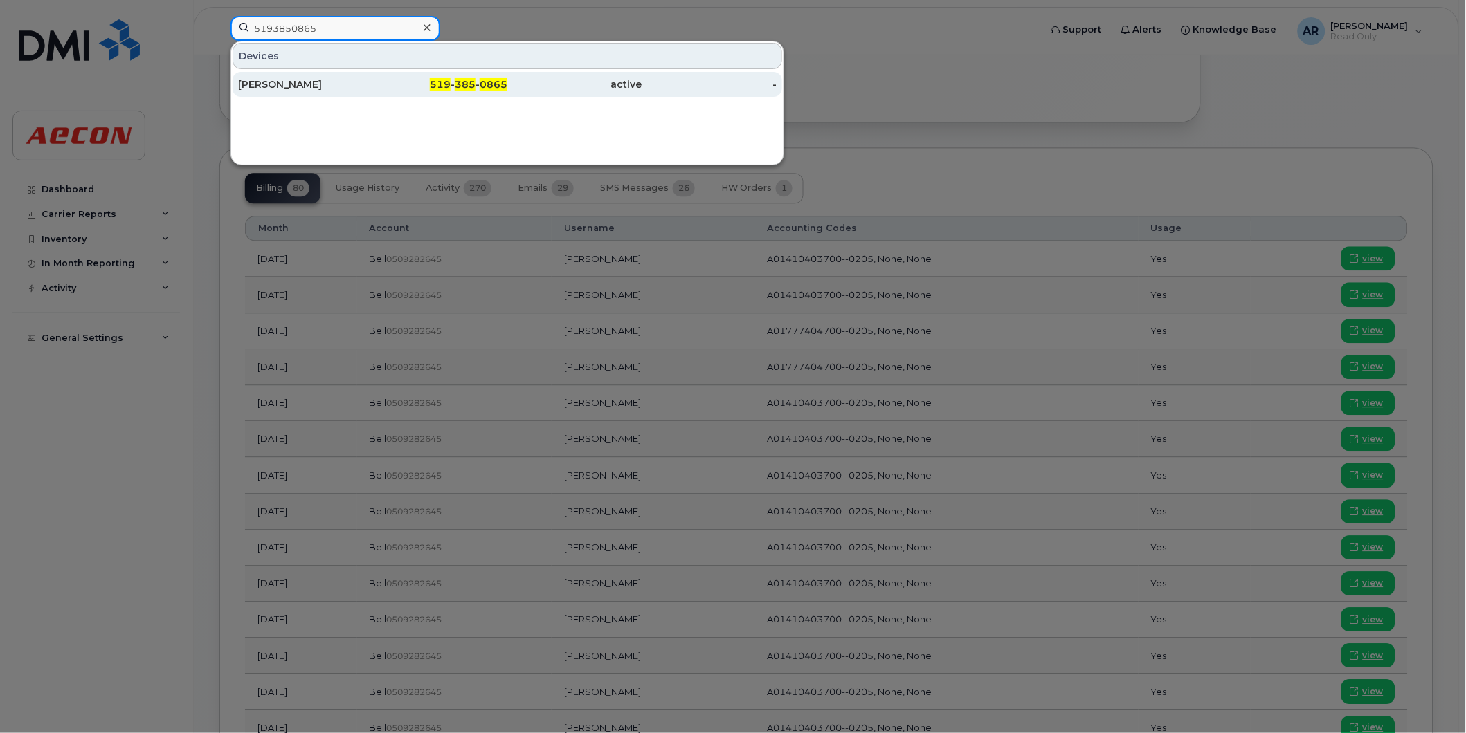
type input "5193850865"
click at [426, 83] on div "519 - 385 - 0865" at bounding box center [440, 84] width 135 height 14
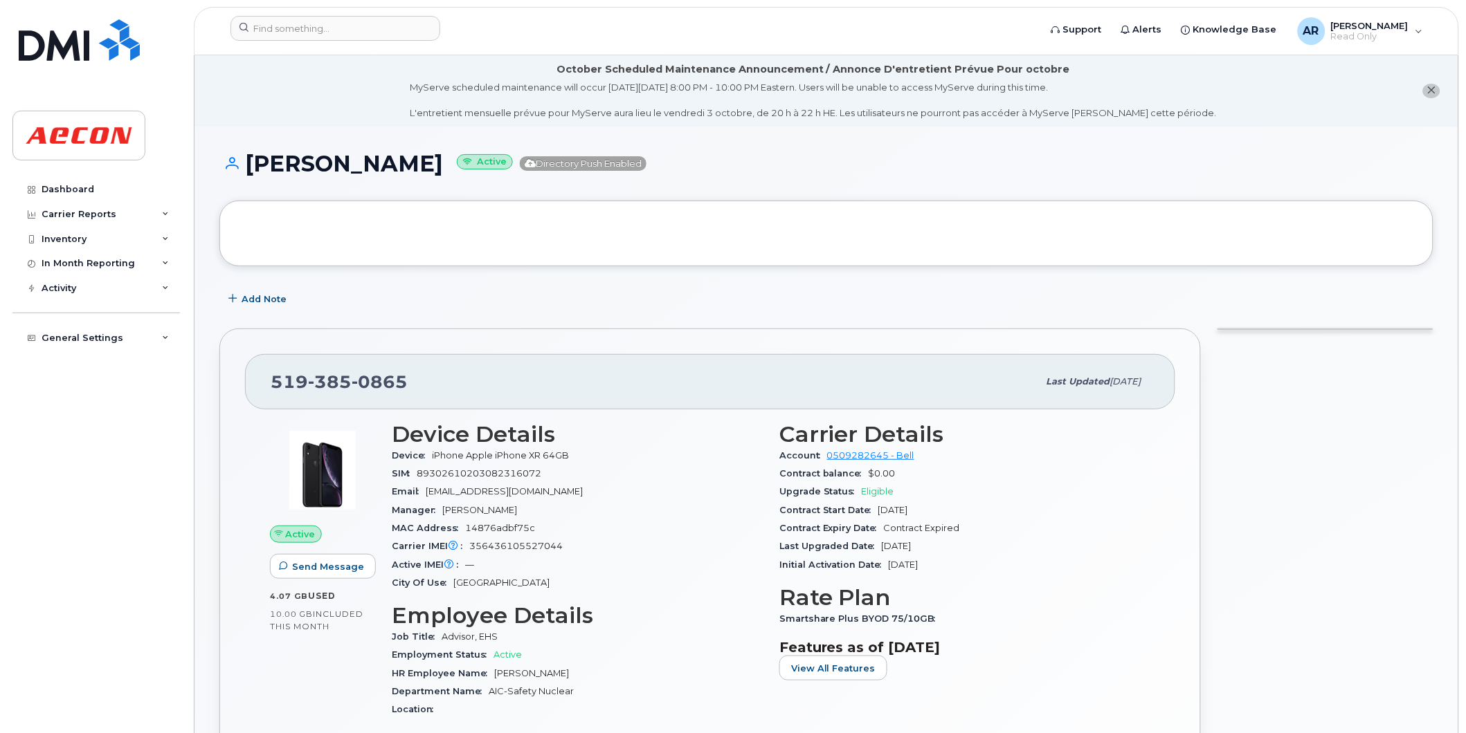
drag, startPoint x: 439, startPoint y: 165, endPoint x: 239, endPoint y: 167, distance: 200.0
click at [239, 167] on h1 "Lindsay Leighton Active Directory Push Enabled" at bounding box center [826, 164] width 1214 height 24
copy h1 "[PERSON_NAME]"
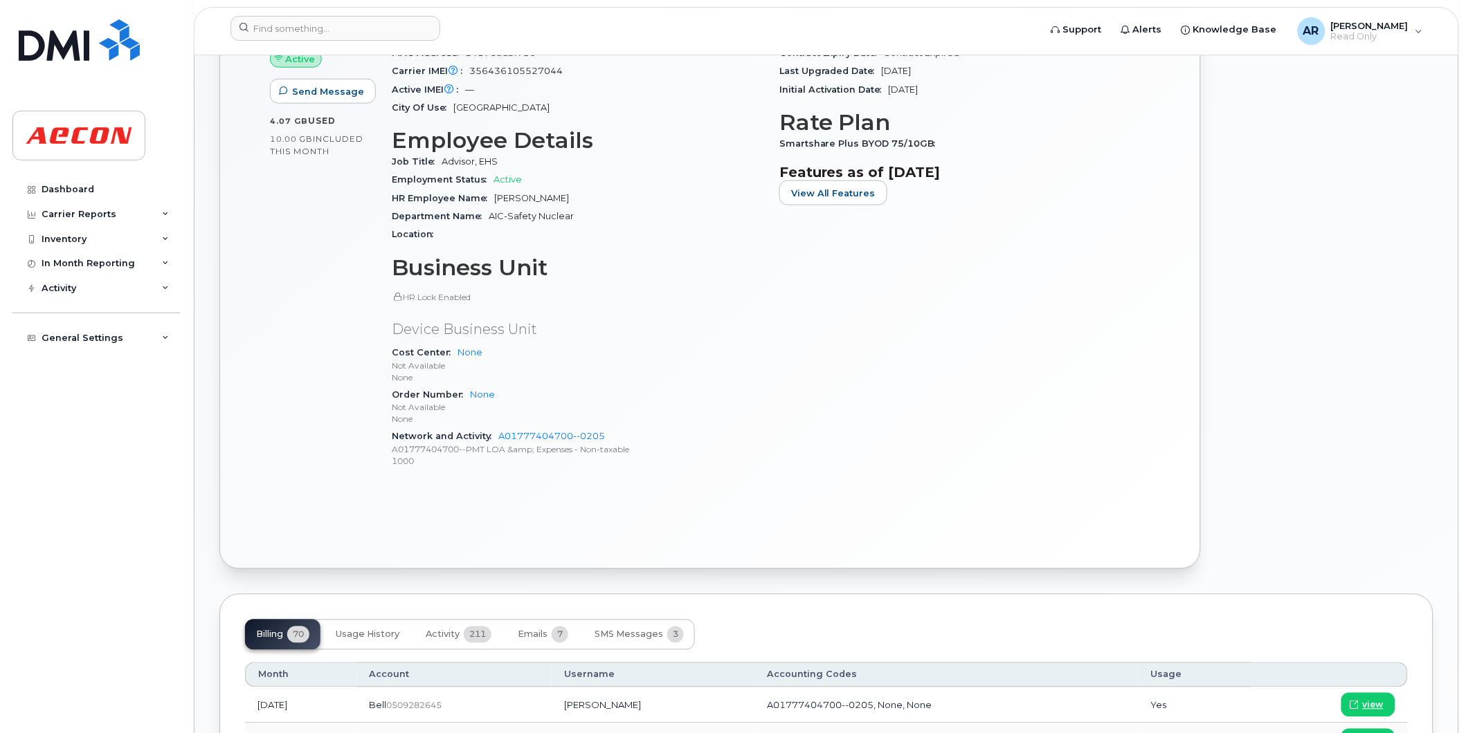
scroll to position [846, 0]
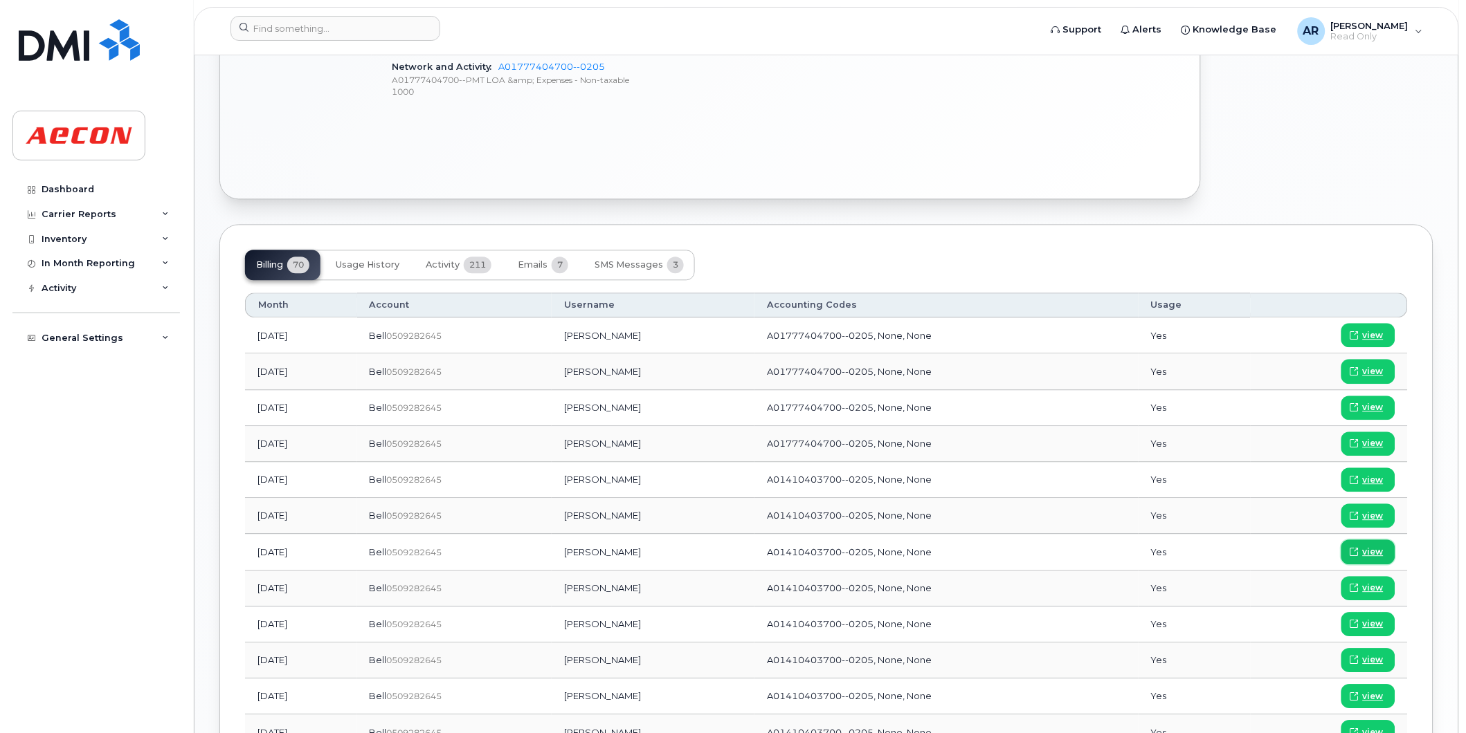
click at [1385, 556] on link "view" at bounding box center [1368, 552] width 54 height 24
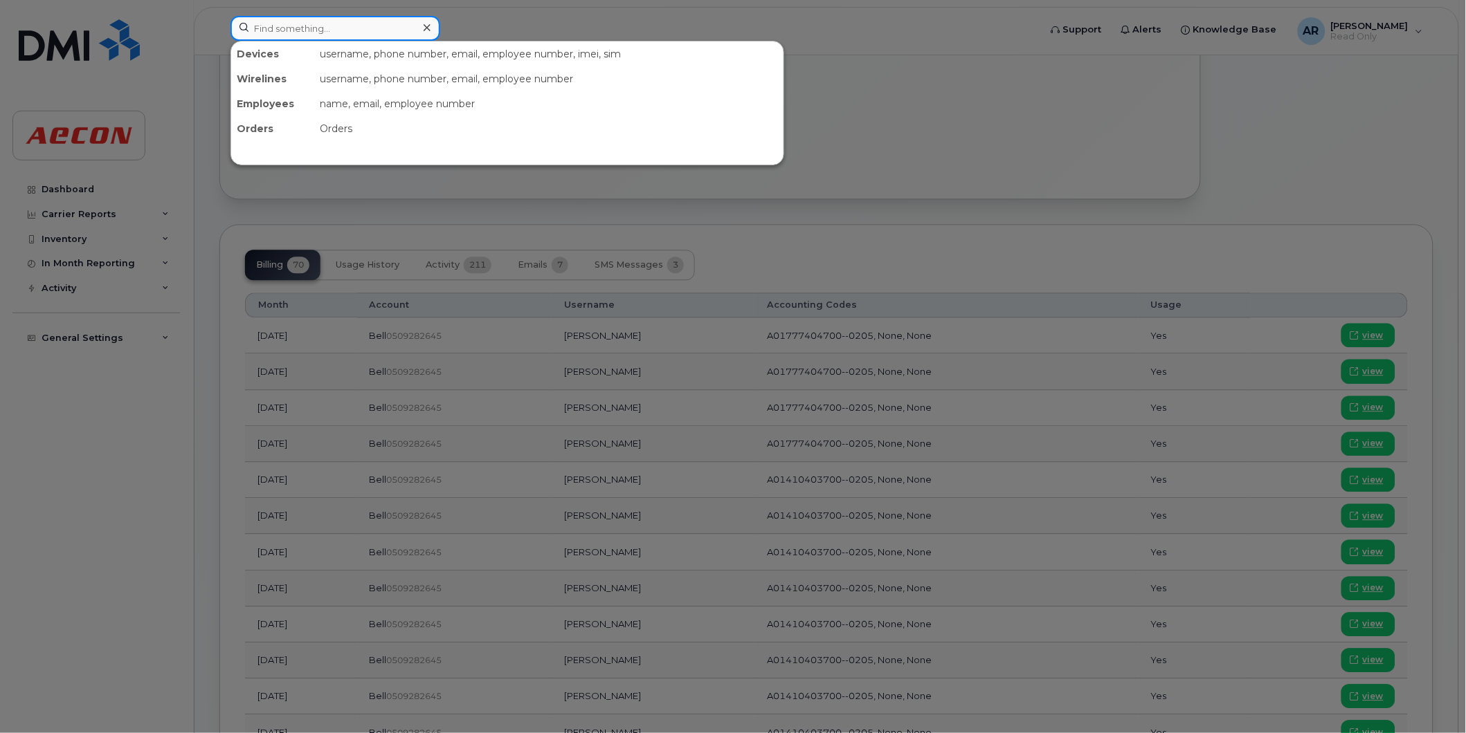
click at [279, 36] on input at bounding box center [335, 28] width 210 height 25
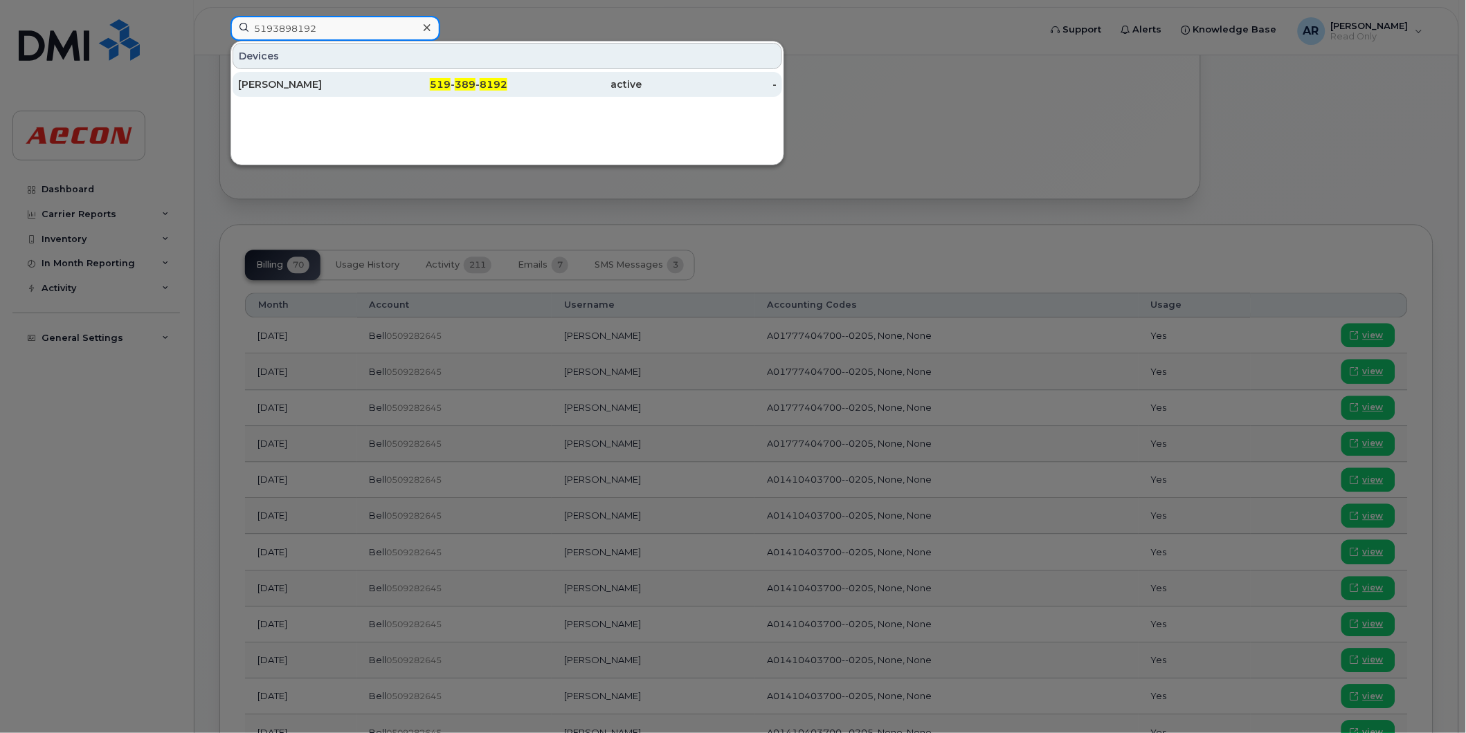
type input "5193898192"
click at [299, 82] on div "[PERSON_NAME]" at bounding box center [305, 84] width 135 height 14
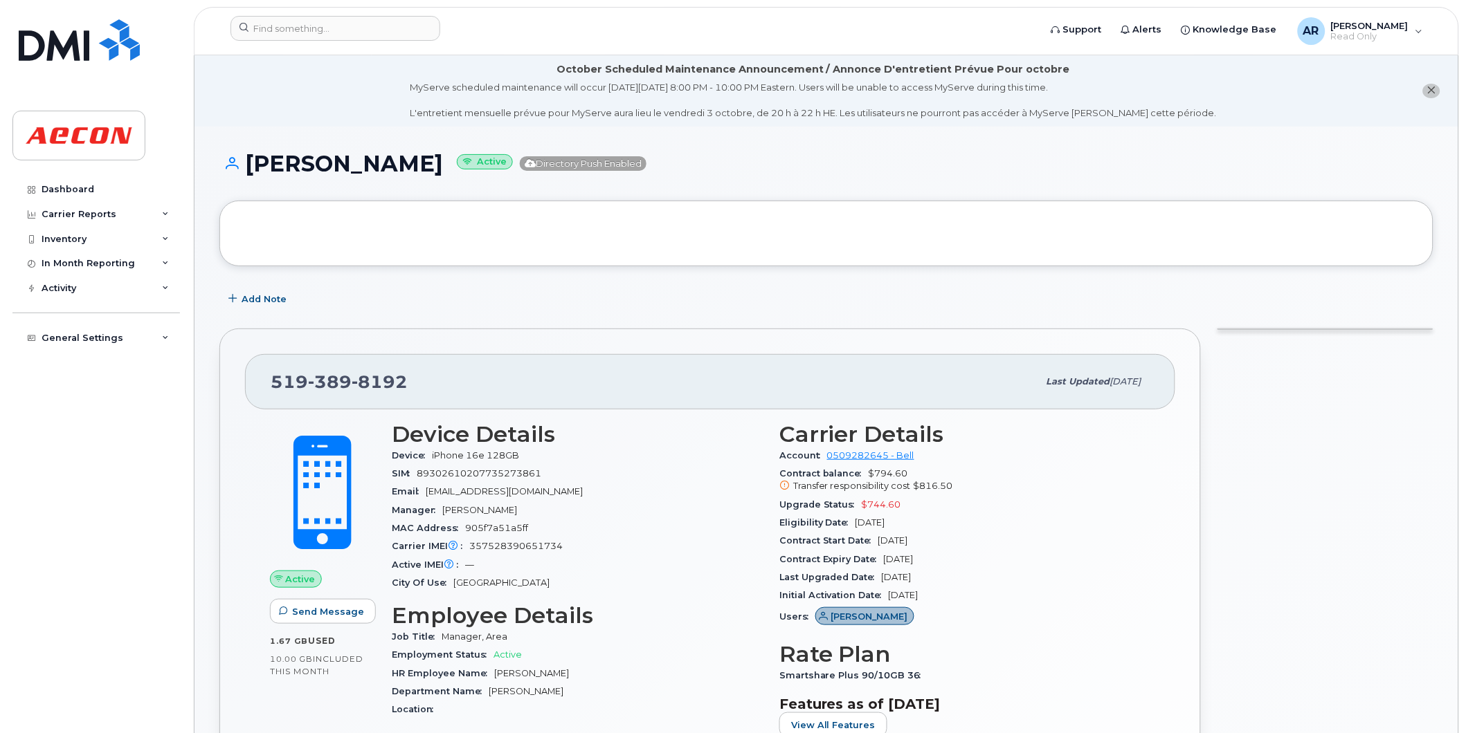
drag, startPoint x: 436, startPoint y: 168, endPoint x: 245, endPoint y: 168, distance: 191.0
click at [245, 168] on h1 "[PERSON_NAME] Active Directory Push Enabled" at bounding box center [826, 164] width 1214 height 24
copy h1 "[PERSON_NAME]"
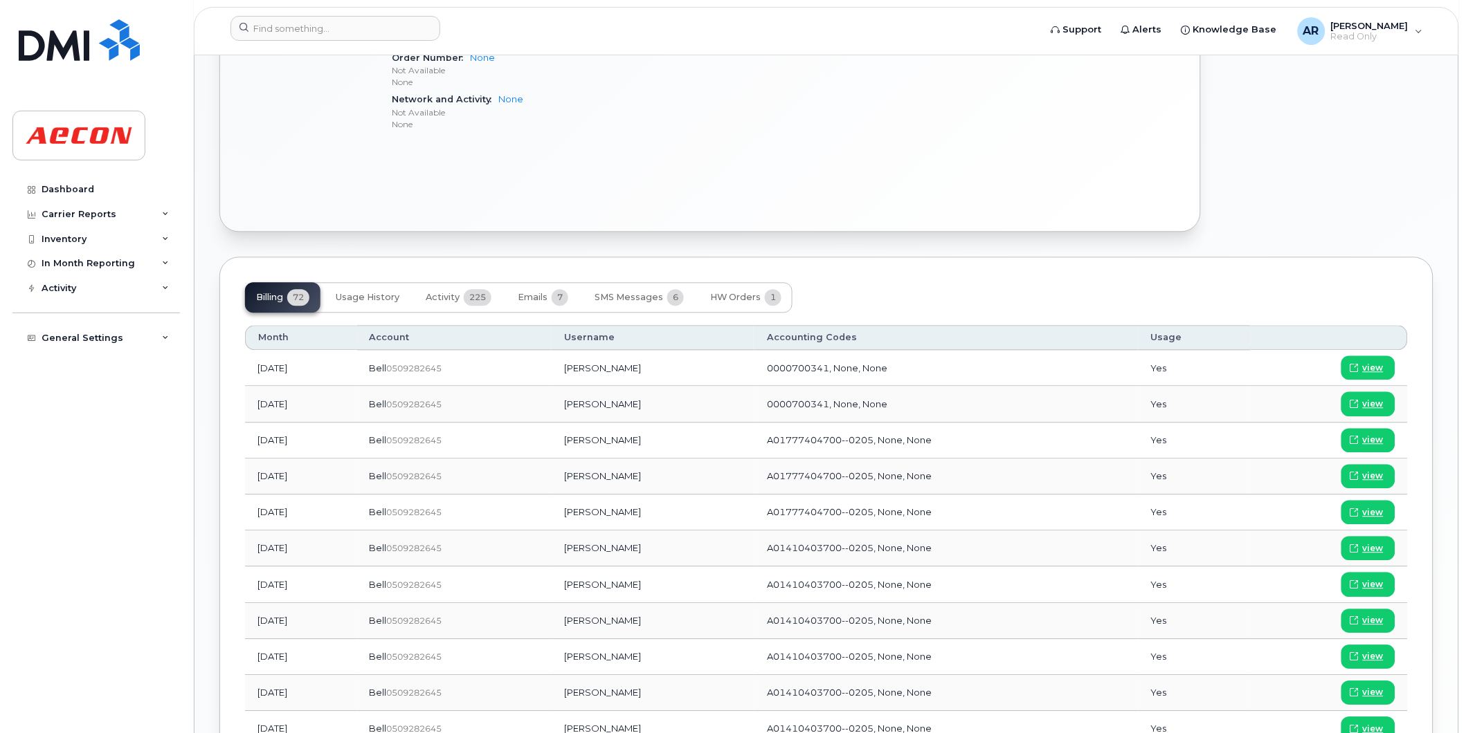
scroll to position [846, 0]
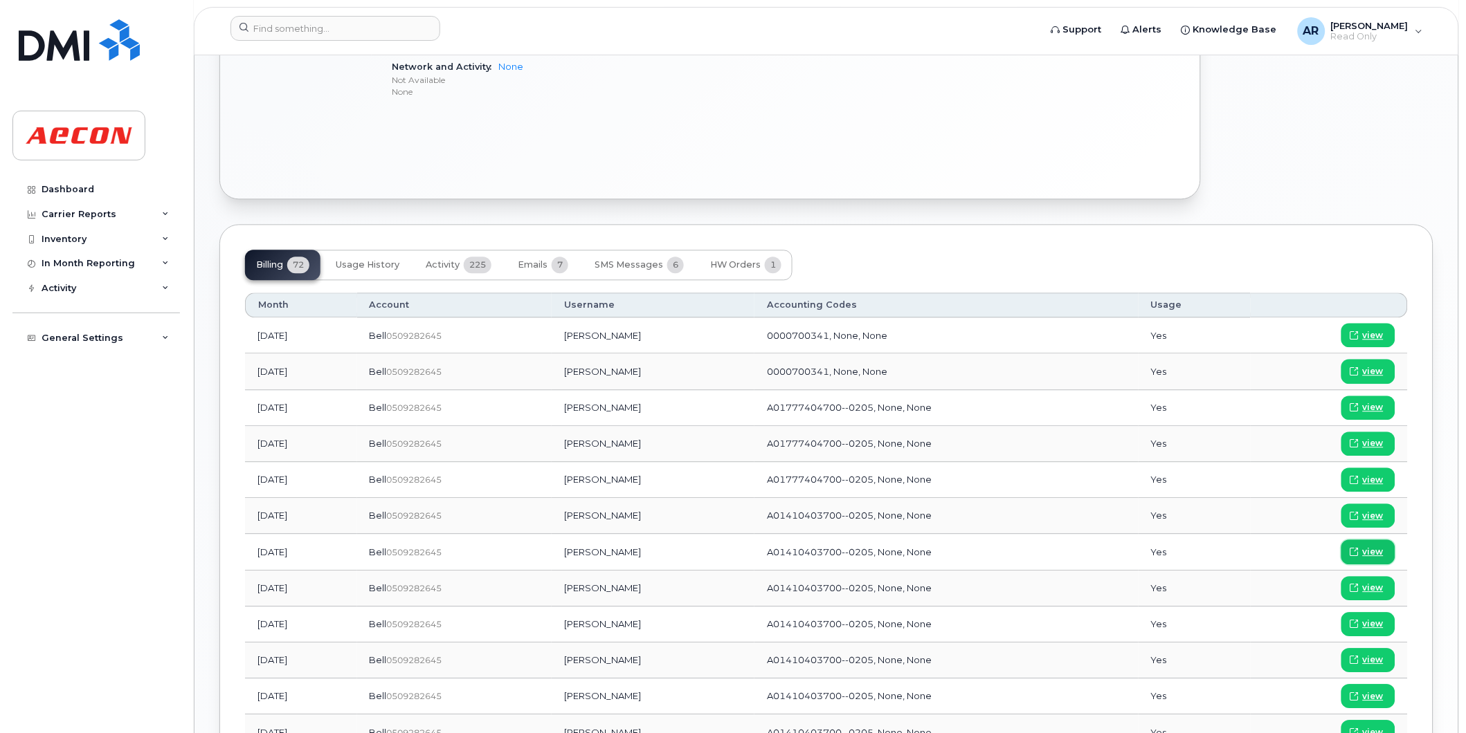
click at [1382, 550] on span "view" at bounding box center [1372, 552] width 21 height 12
click at [304, 26] on input at bounding box center [335, 28] width 210 height 25
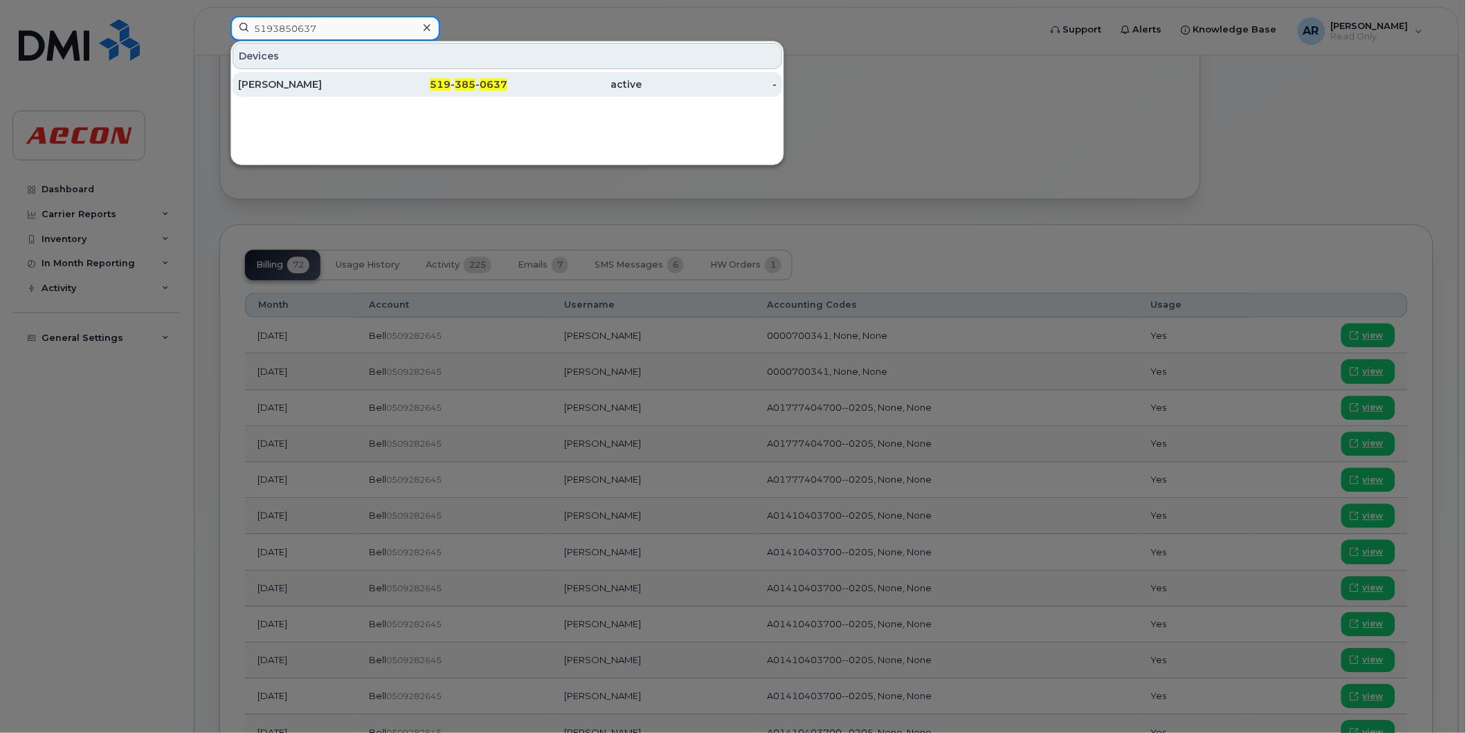
type input "5193850637"
click at [383, 82] on div "519 - 385 - 0637" at bounding box center [440, 84] width 135 height 14
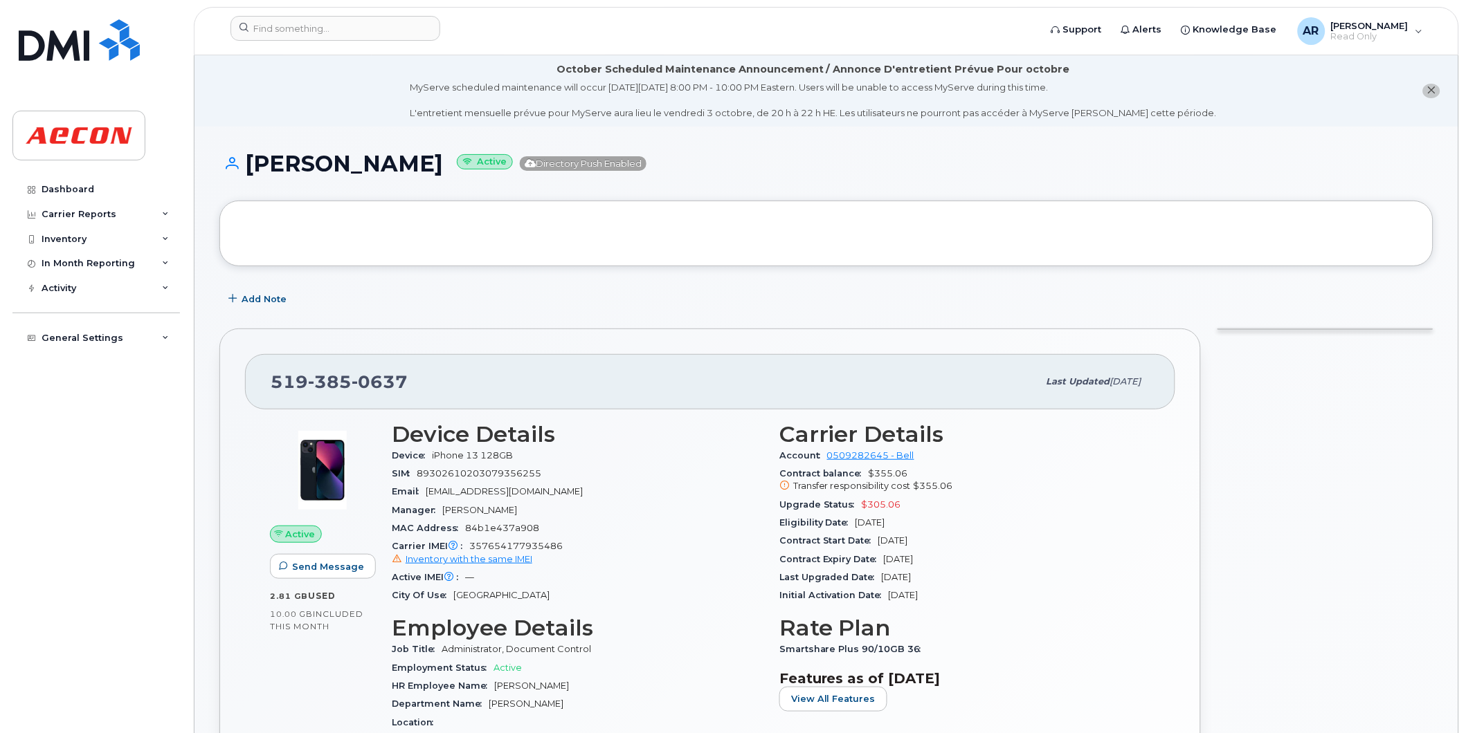
drag, startPoint x: 453, startPoint y: 161, endPoint x: 250, endPoint y: 167, distance: 202.1
click at [250, 167] on h1 "Dina Bogomazova Active Directory Push Enabled" at bounding box center [826, 164] width 1214 height 24
copy h1 "Dina Bogomazova"
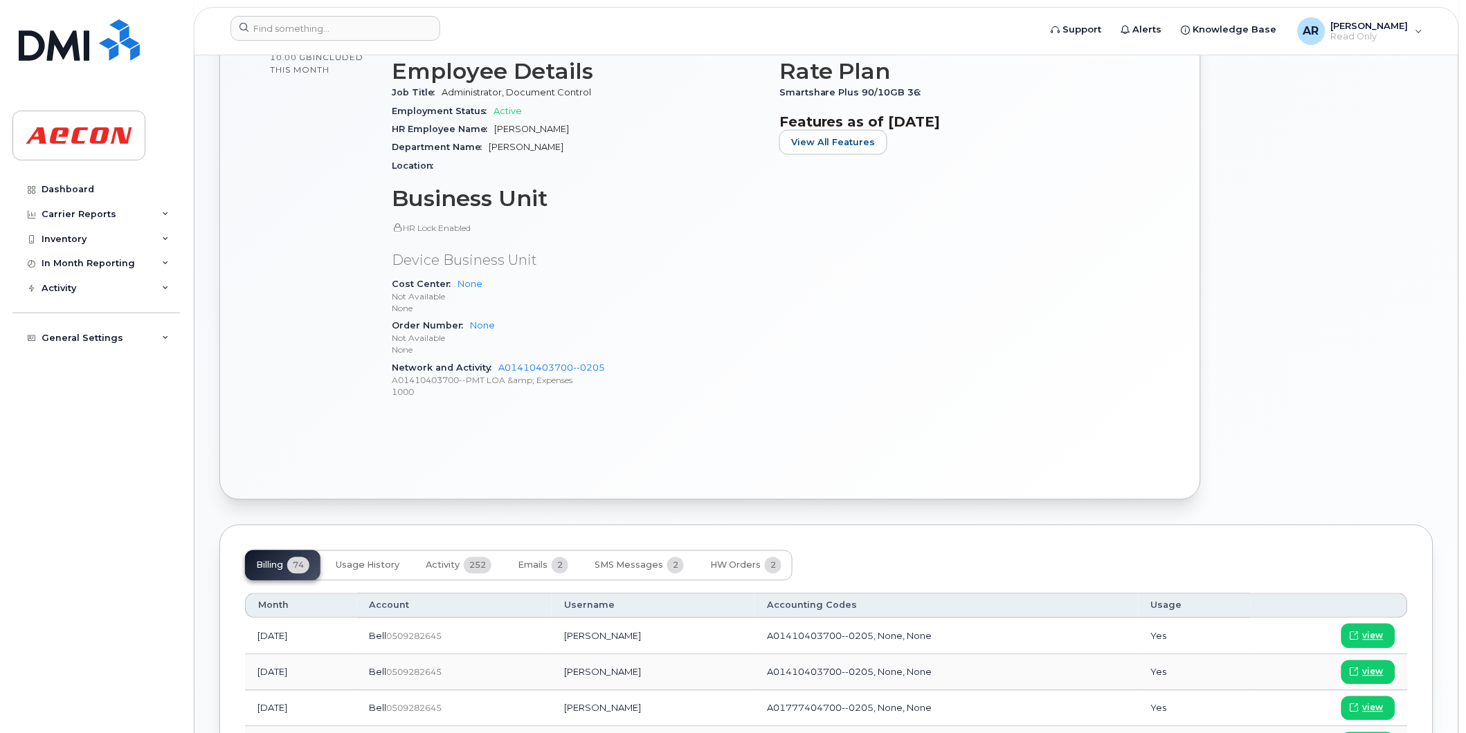
scroll to position [846, 0]
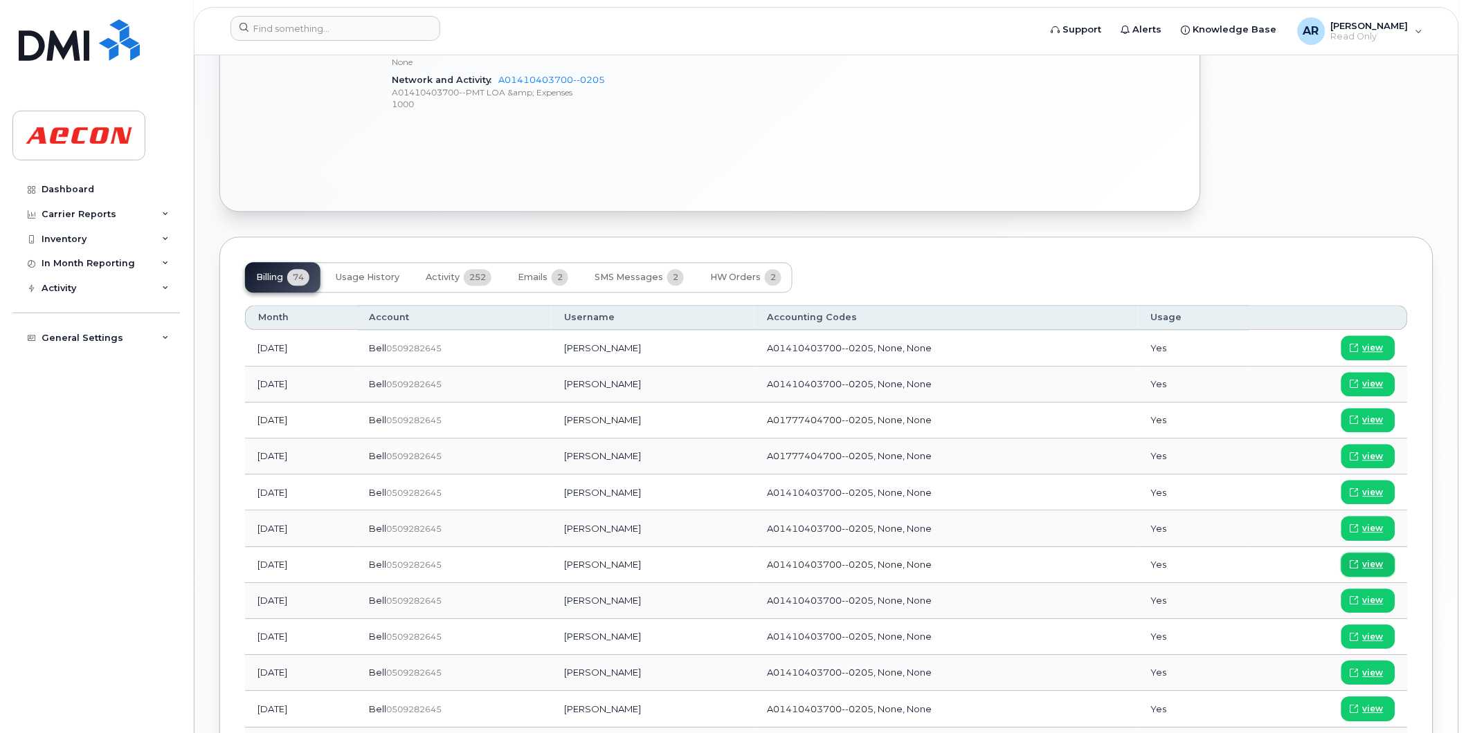
click at [1377, 563] on span "view" at bounding box center [1372, 564] width 21 height 12
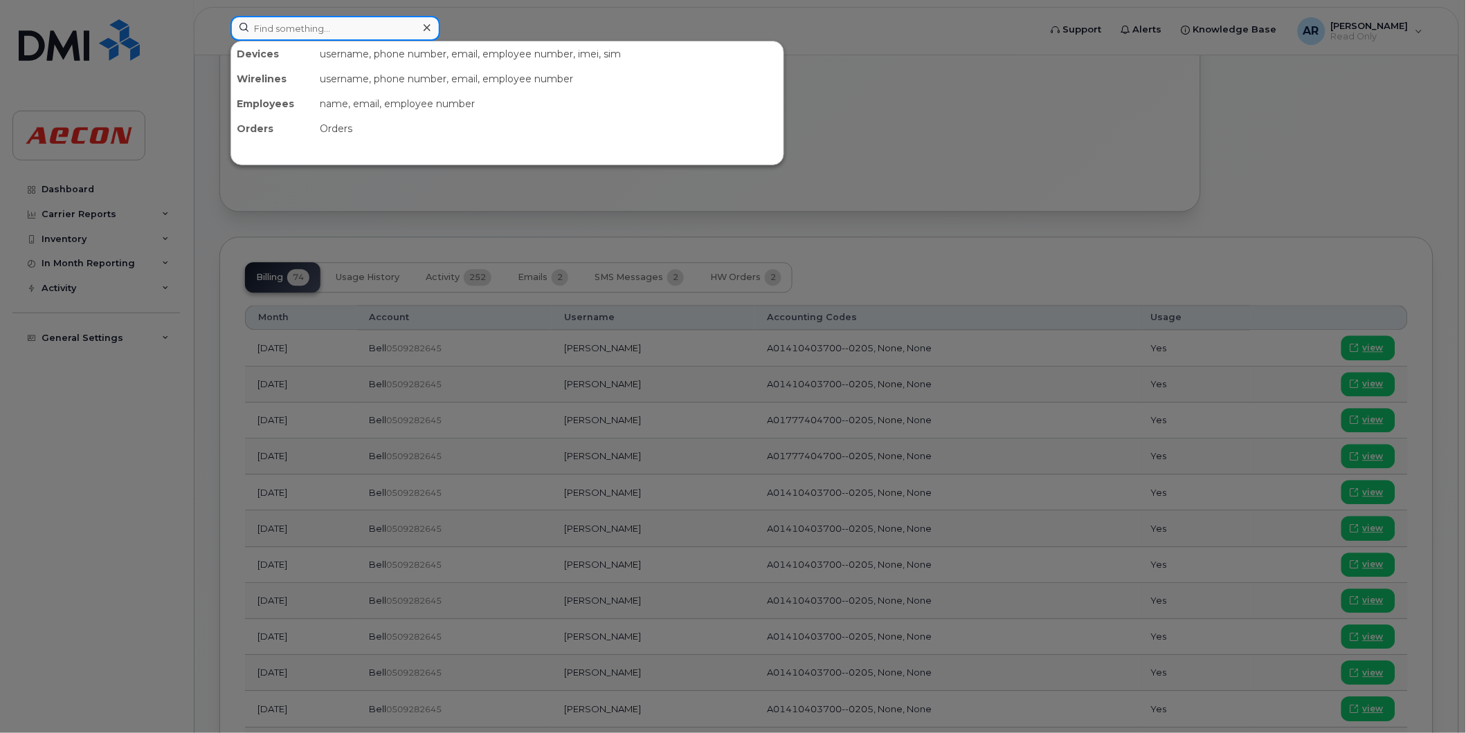
click at [300, 26] on input at bounding box center [335, 28] width 210 height 25
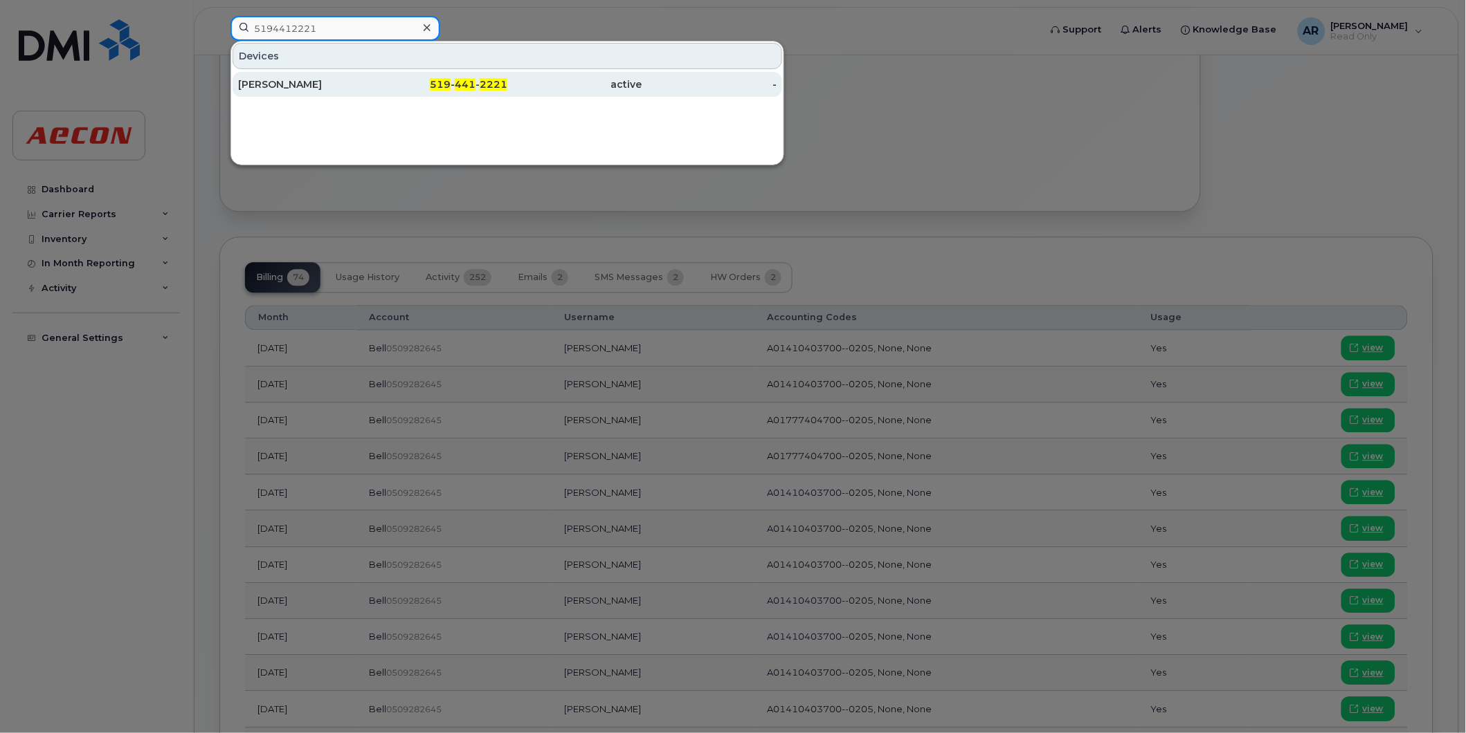
type input "5194412221"
click at [324, 85] on div "Karl Ritzmann" at bounding box center [305, 84] width 135 height 14
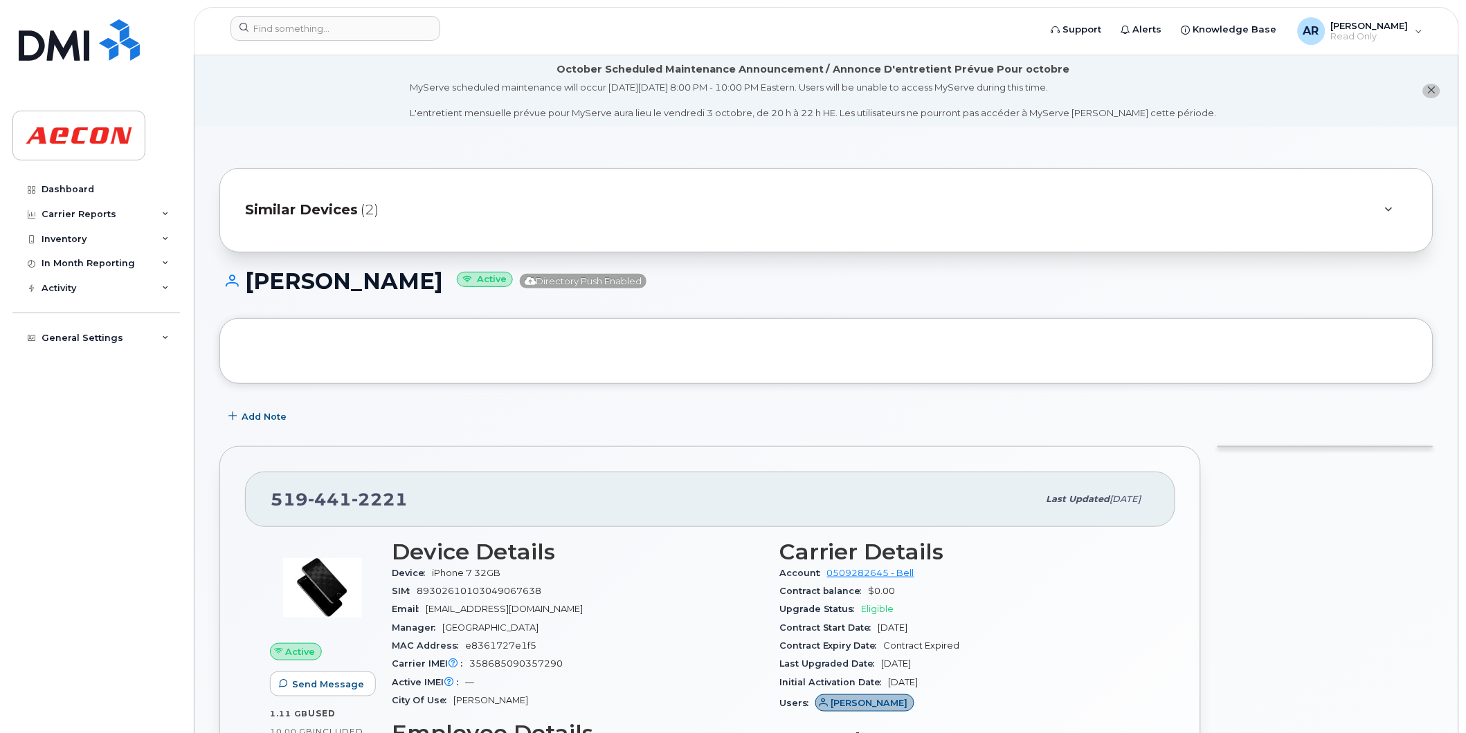
drag, startPoint x: 412, startPoint y: 288, endPoint x: 247, endPoint y: 295, distance: 164.8
click at [247, 295] on div "Karl Ritzmann Active Directory Push Enabled" at bounding box center [826, 293] width 1214 height 49
copy h1 "Karl Ritzmann"
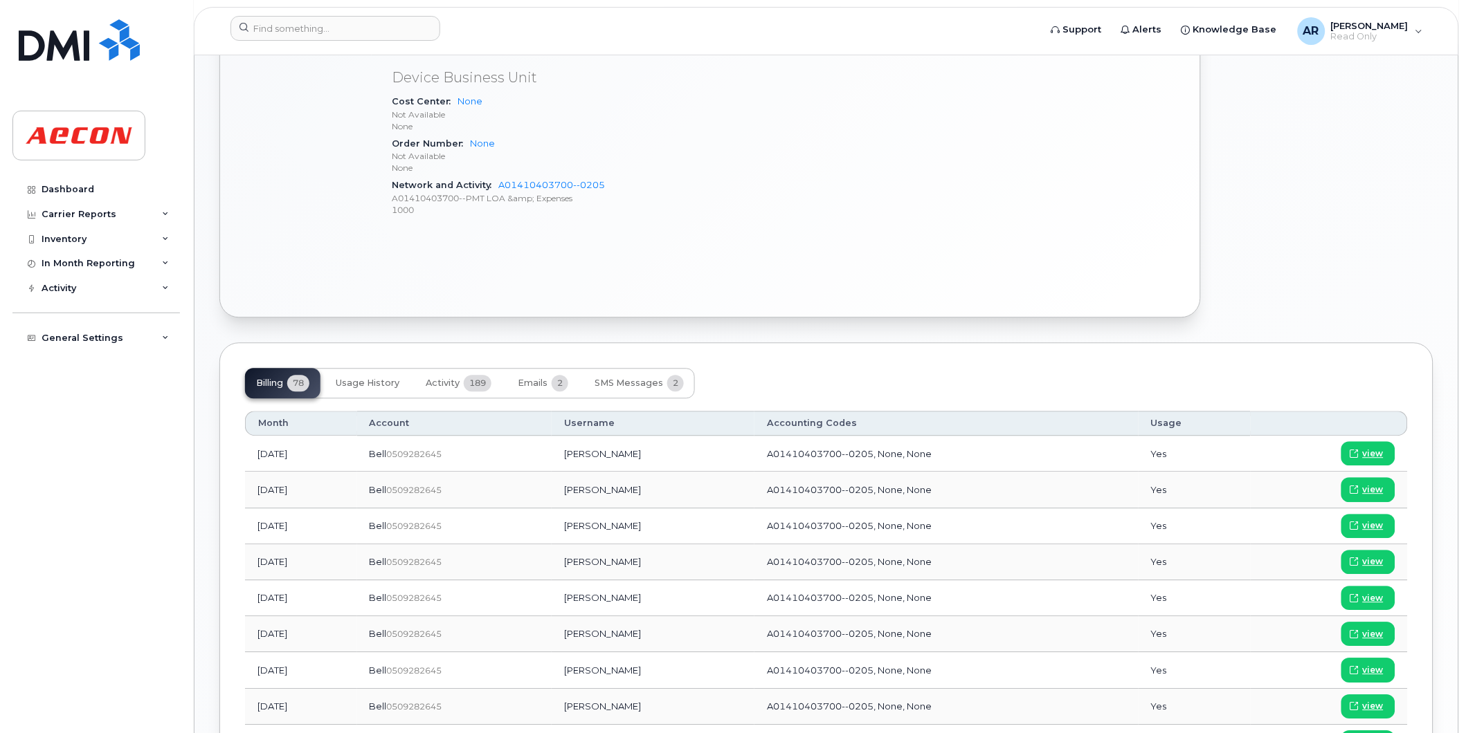
scroll to position [846, 0]
click at [1365, 668] on span "view" at bounding box center [1372, 670] width 21 height 12
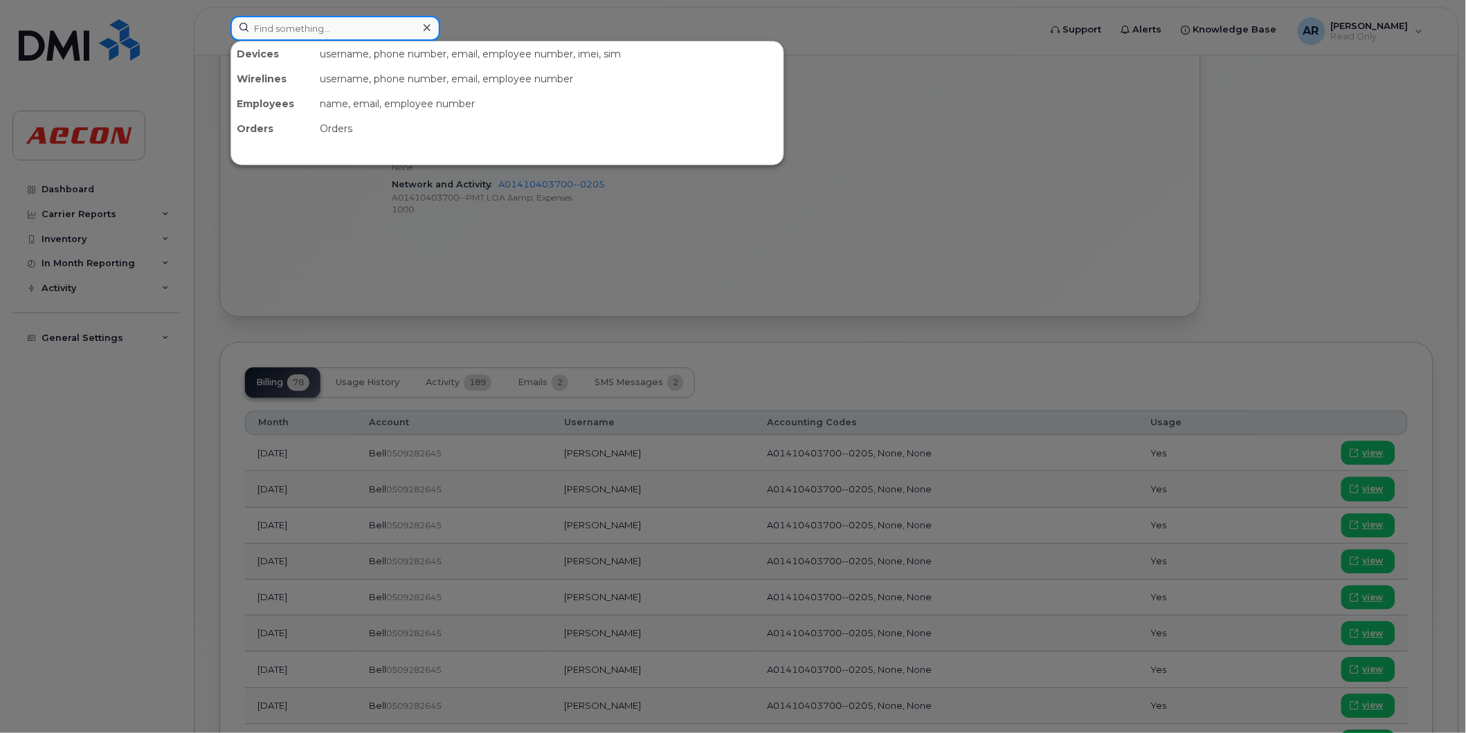
click at [309, 28] on input at bounding box center [335, 28] width 210 height 25
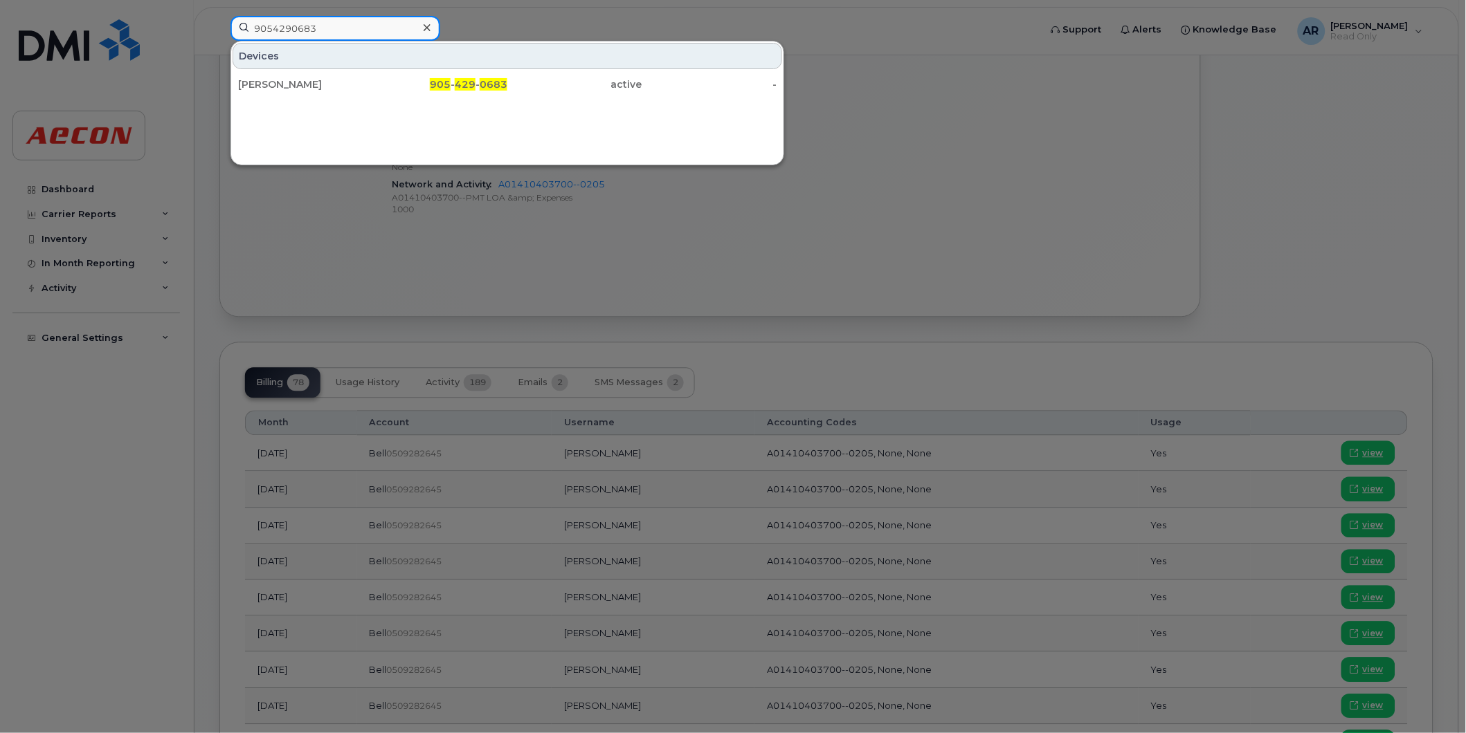
type input "9054290683"
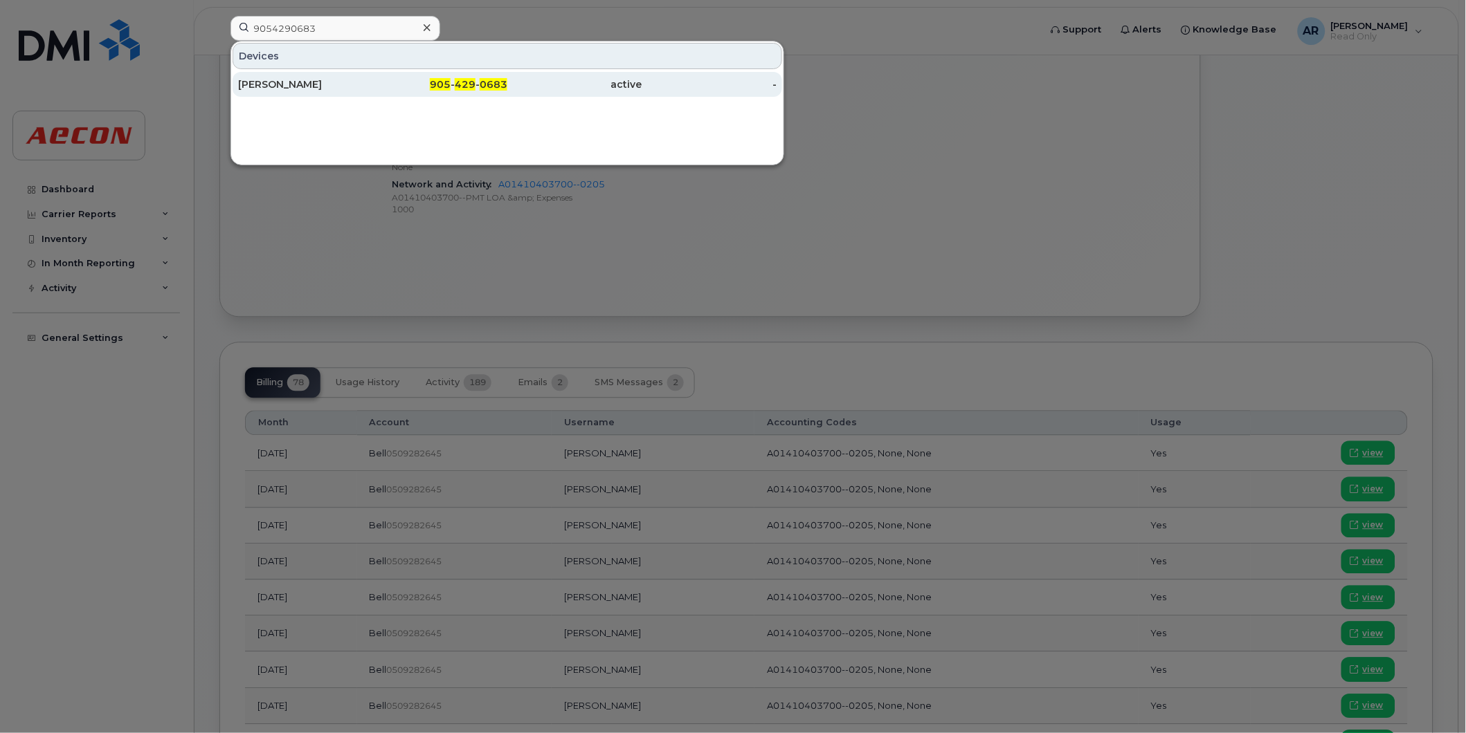
click at [322, 79] on div "James Kelly" at bounding box center [305, 84] width 135 height 14
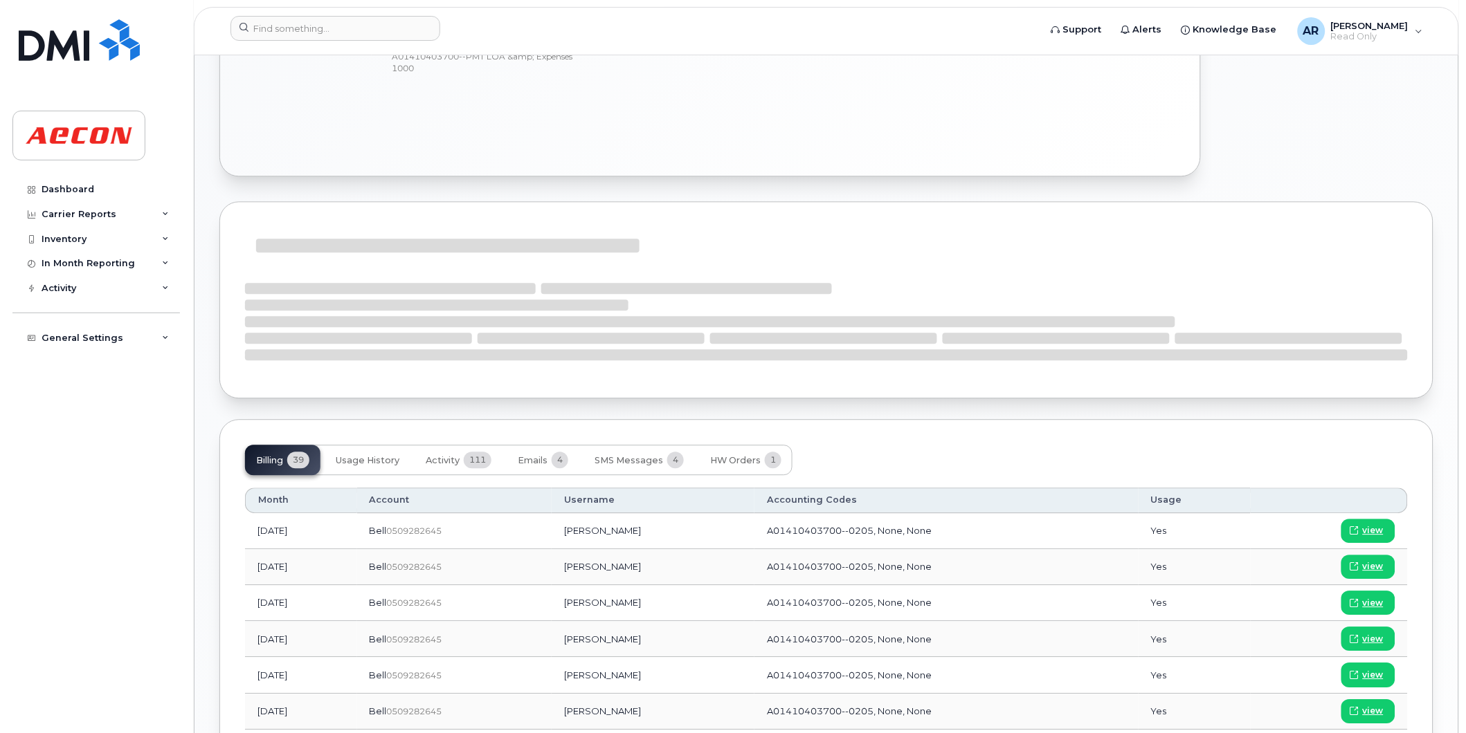
scroll to position [1064, 0]
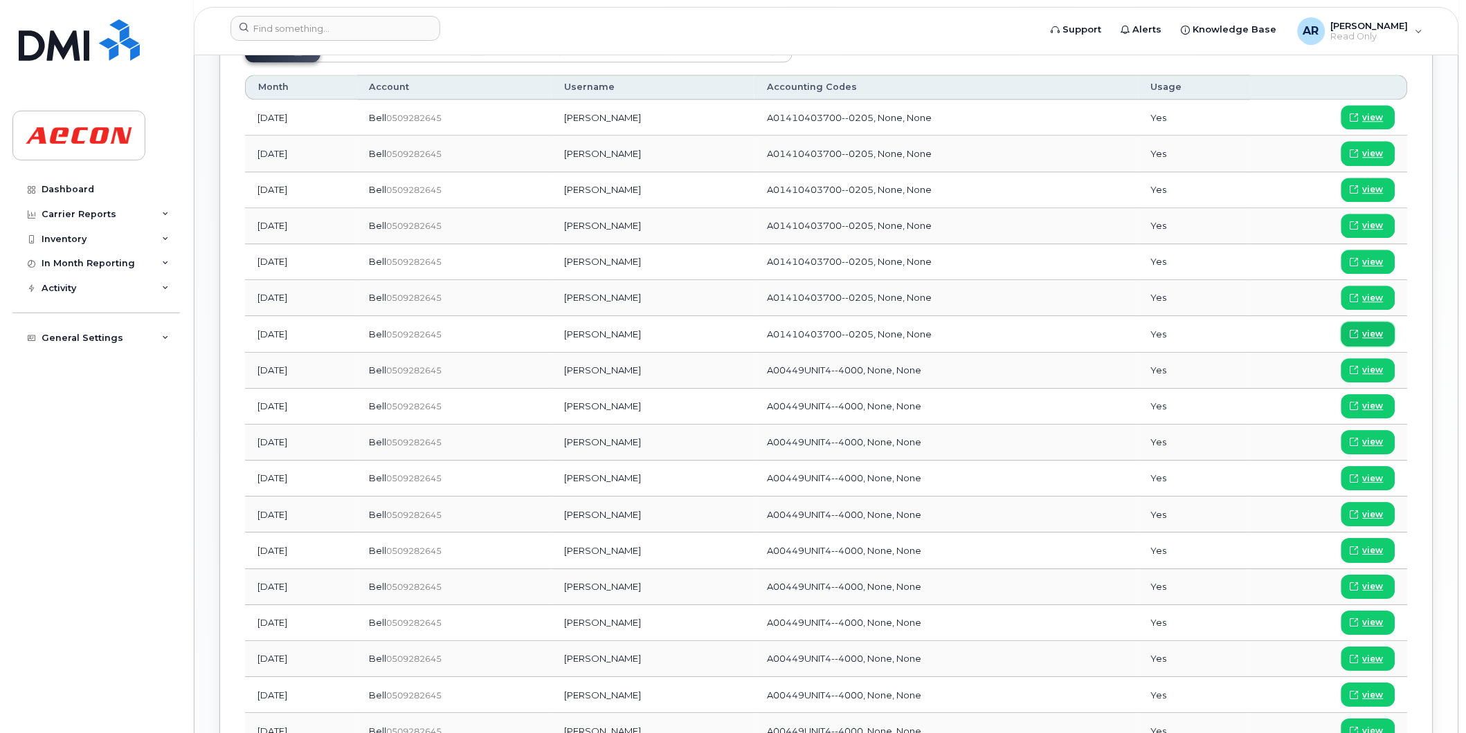
click at [1371, 333] on span "view" at bounding box center [1372, 334] width 21 height 12
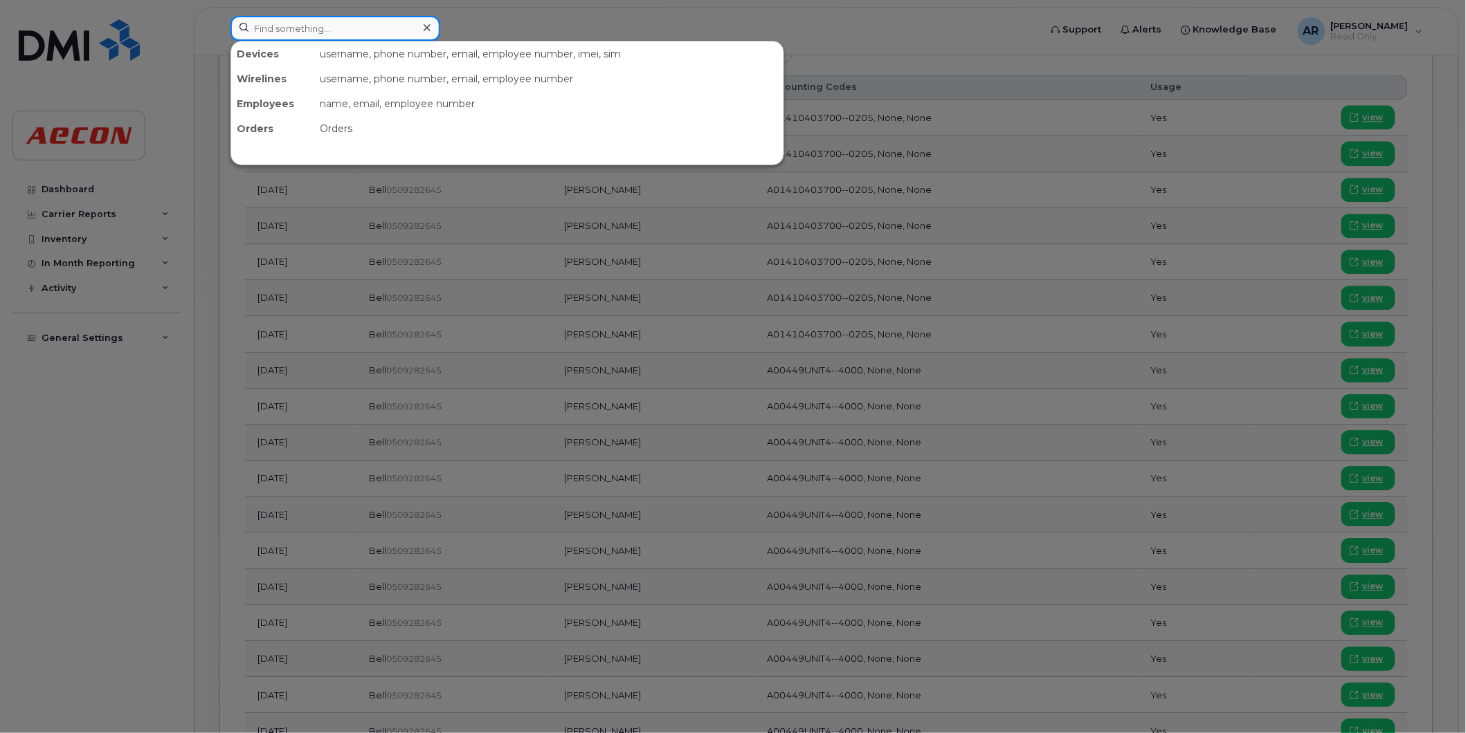
click at [376, 24] on input at bounding box center [335, 28] width 210 height 25
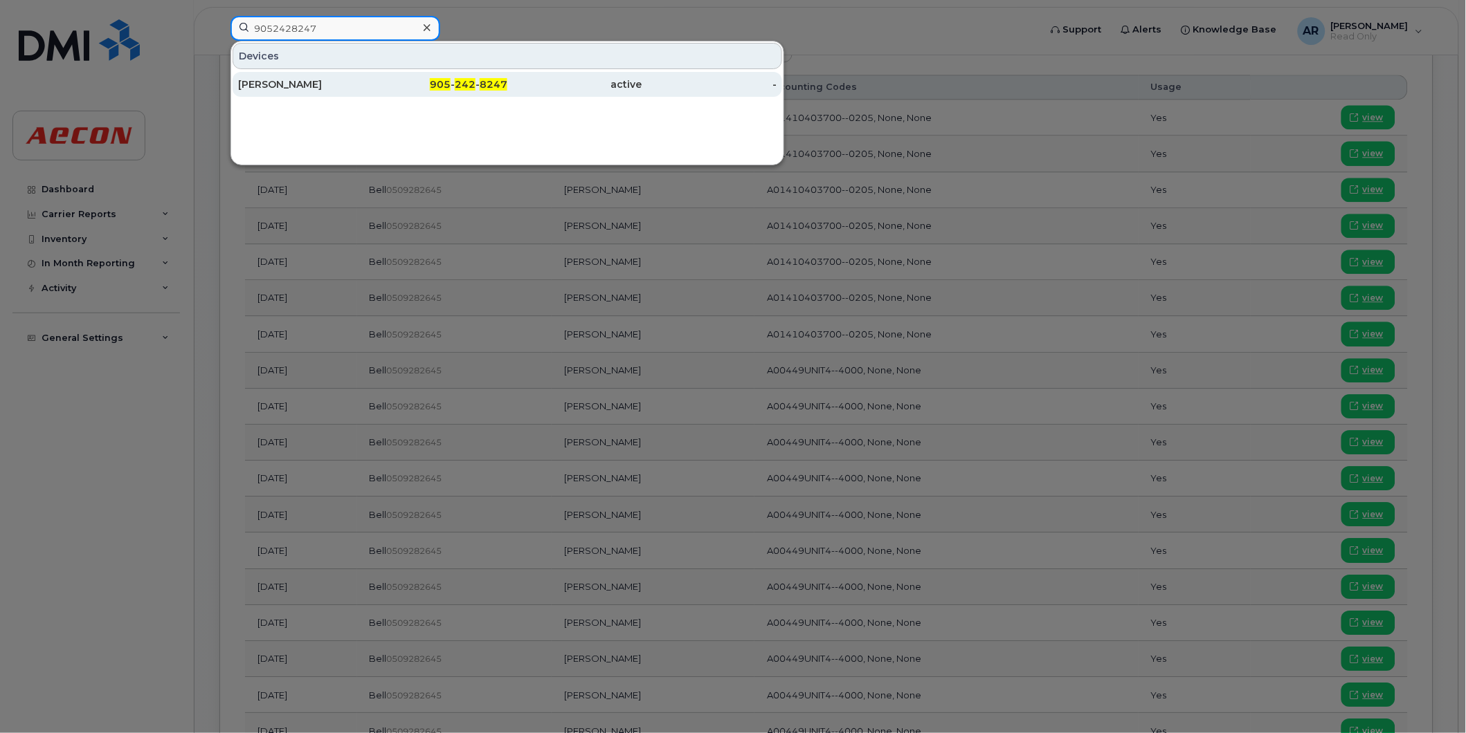
type input "9052428247"
click at [335, 76] on div "Lukasz Matysek" at bounding box center [305, 84] width 135 height 25
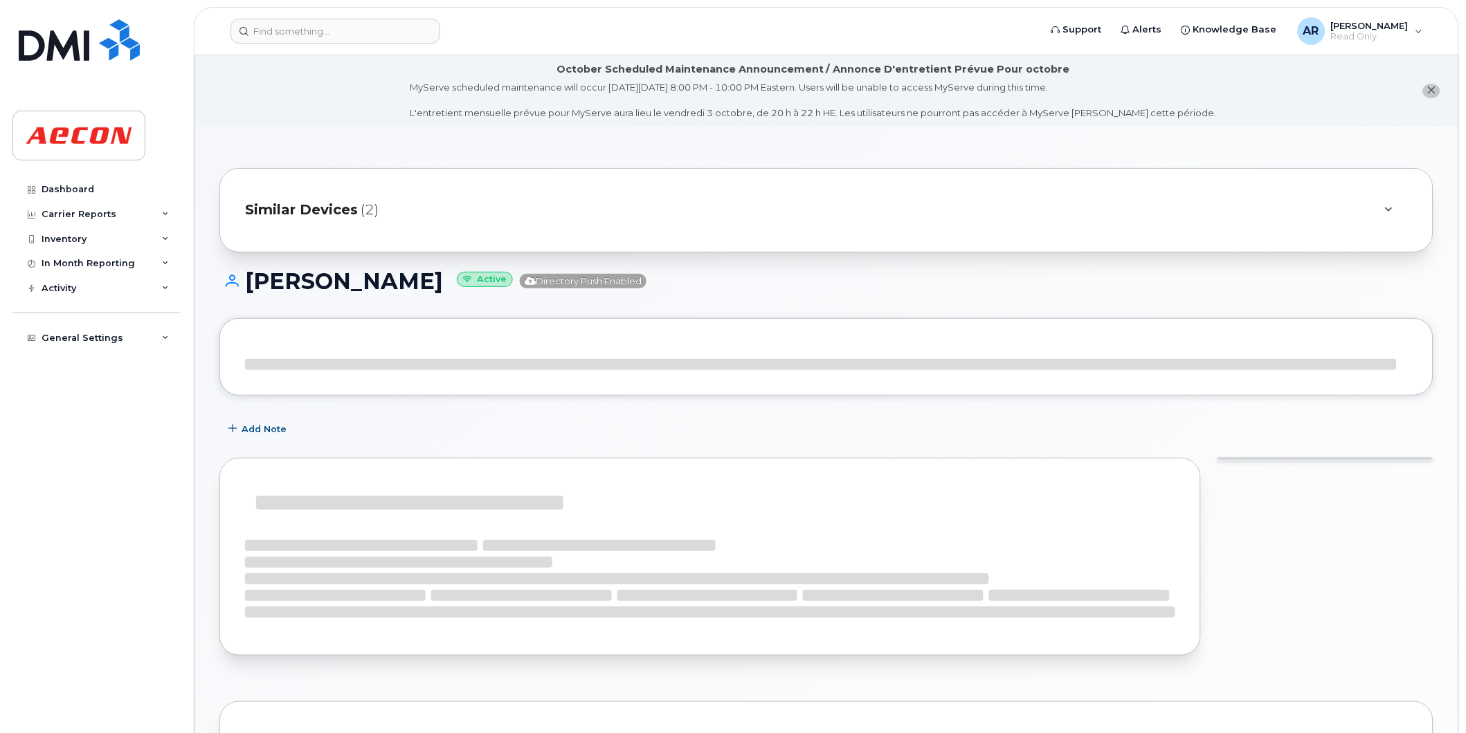
drag, startPoint x: 426, startPoint y: 95, endPoint x: 284, endPoint y: 106, distance: 142.3
click at [284, 106] on div "October Scheduled Maintenance Announcement / Annonce D'entretient Prévue Pour o…" at bounding box center [825, 646] width 1263 height 1183
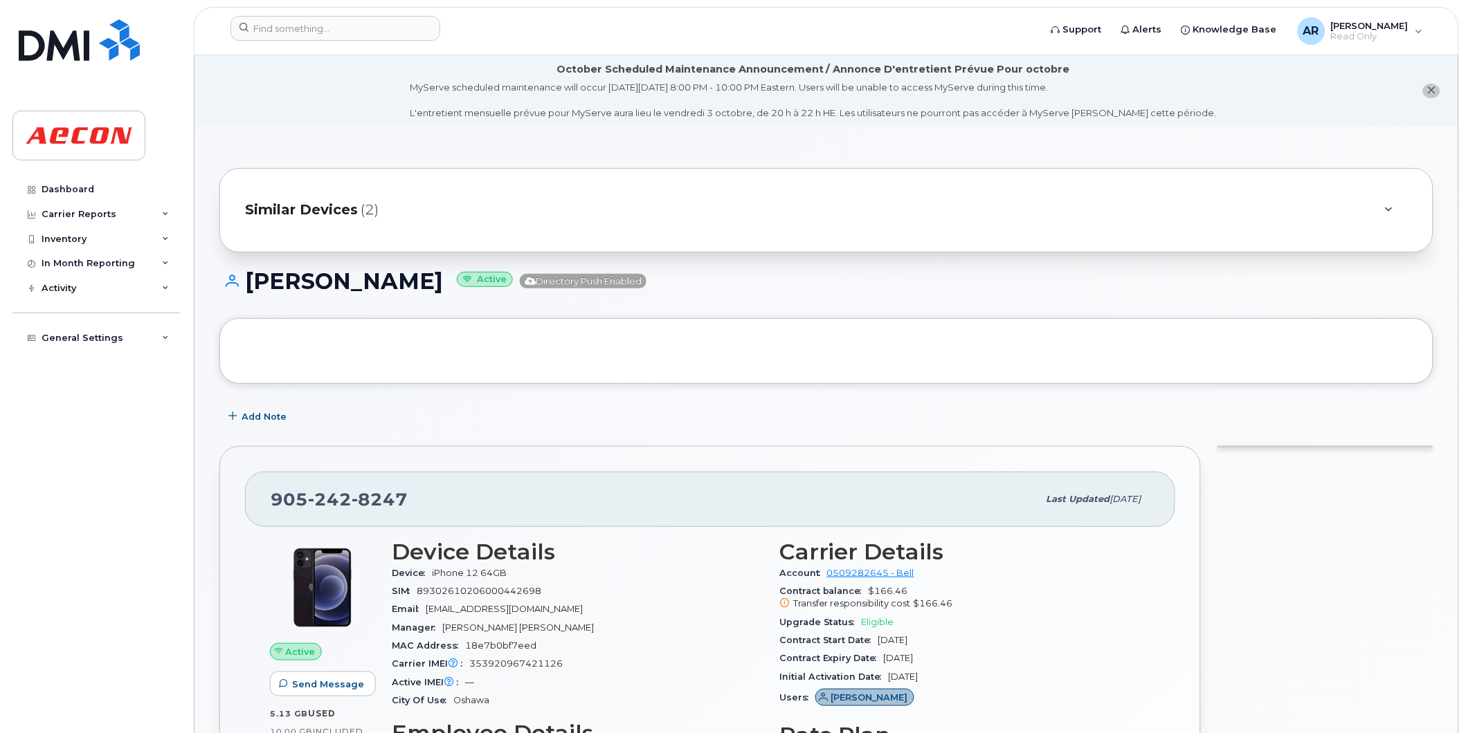
drag, startPoint x: 432, startPoint y: 280, endPoint x: 249, endPoint y: 289, distance: 183.6
click at [249, 289] on h1 "[PERSON_NAME] Active Directory Push Enabled" at bounding box center [826, 281] width 1214 height 24
copy h1 "[PERSON_NAME]"
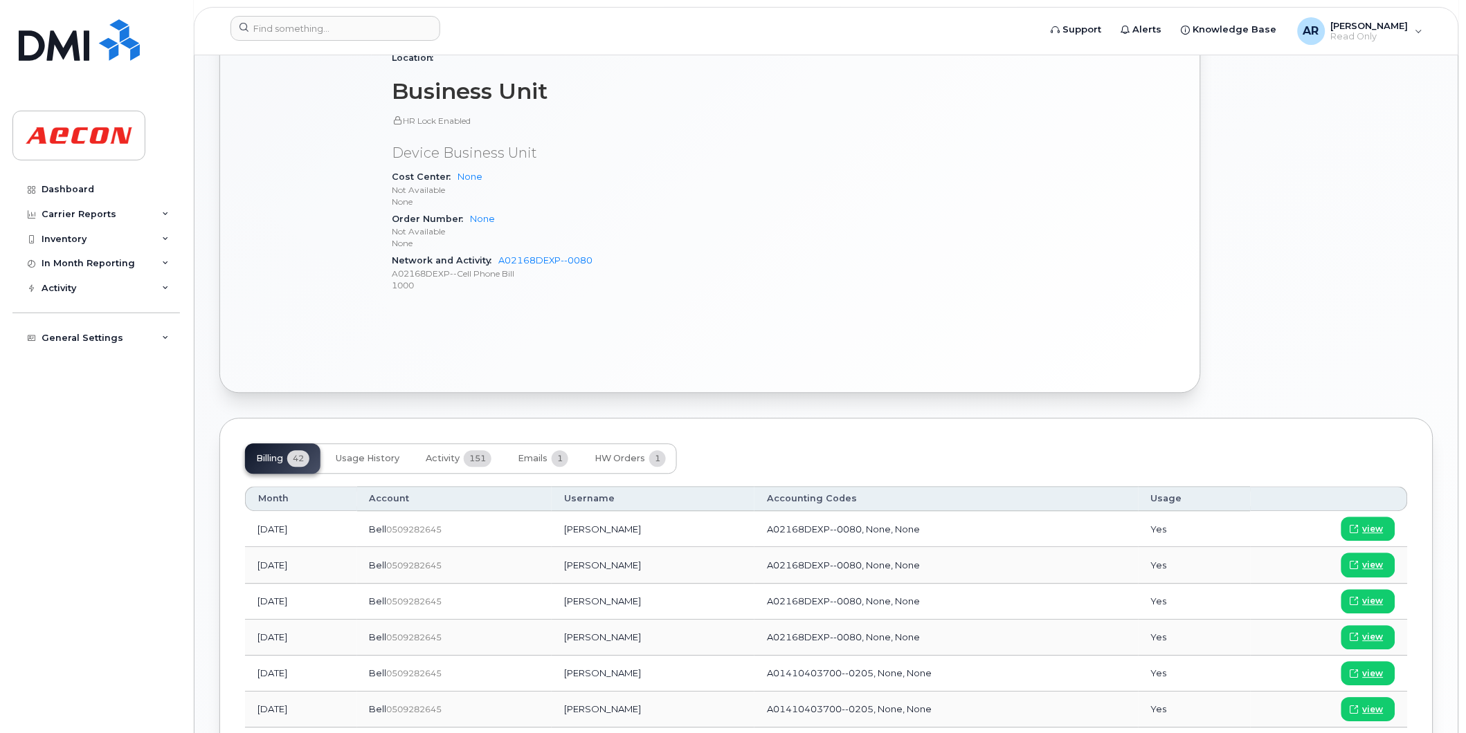
scroll to position [999, 0]
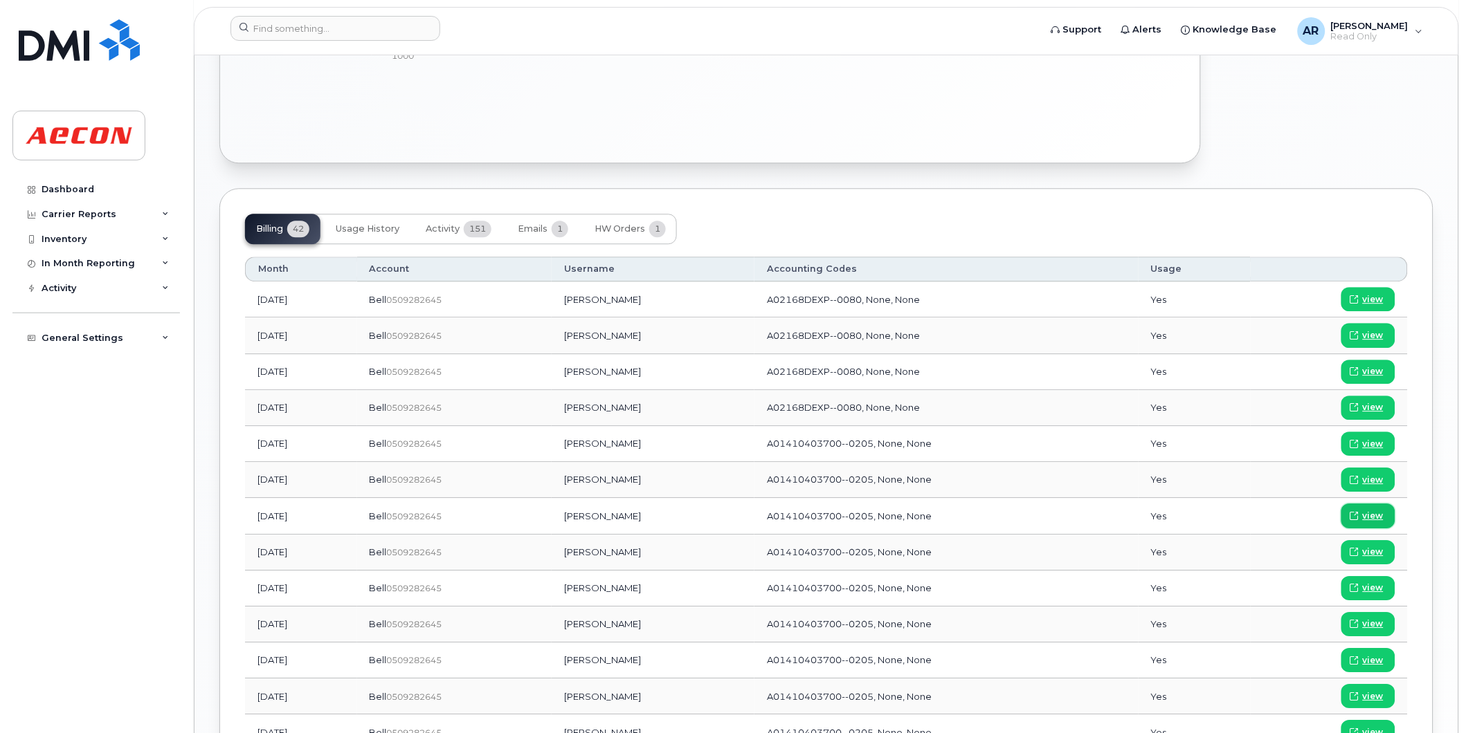
click at [1386, 517] on link "view" at bounding box center [1368, 516] width 54 height 24
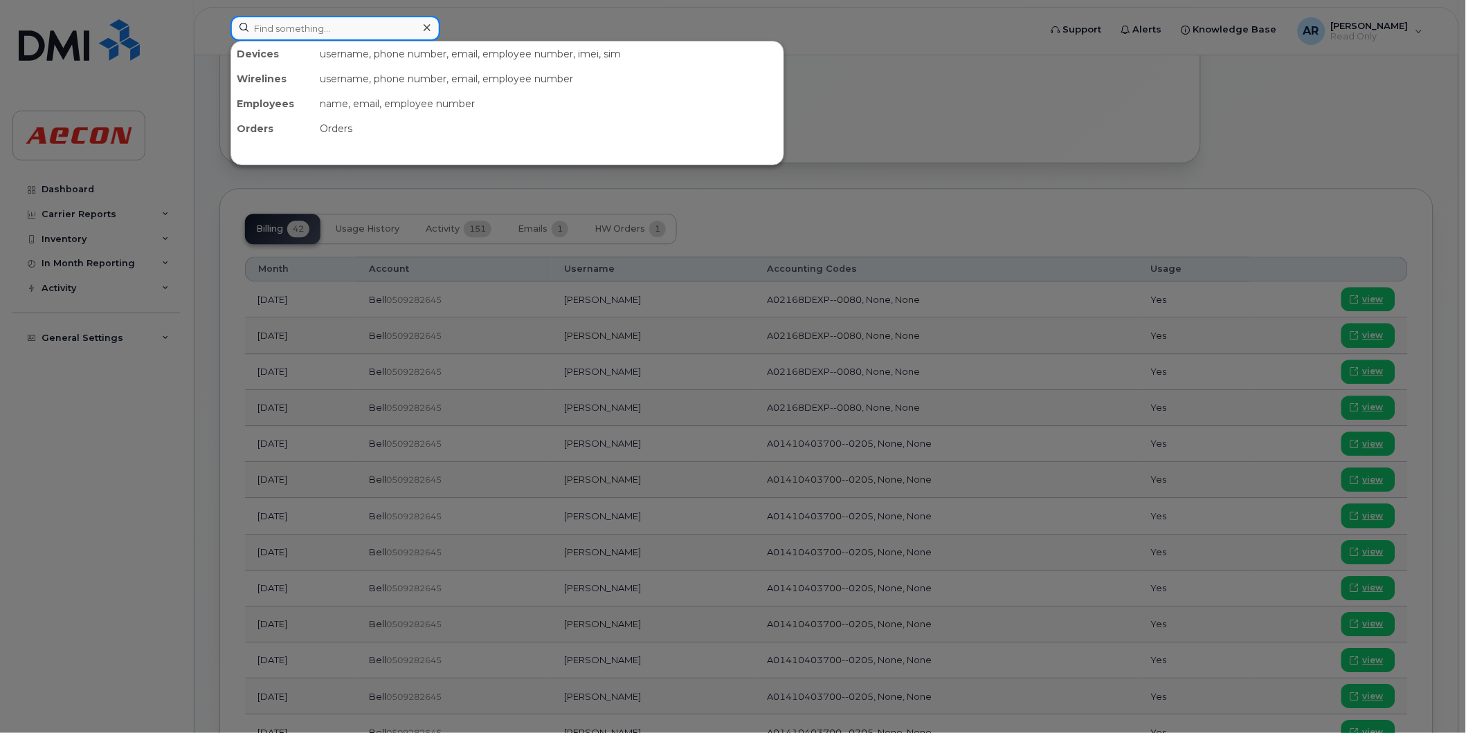
click at [281, 36] on input at bounding box center [335, 28] width 210 height 25
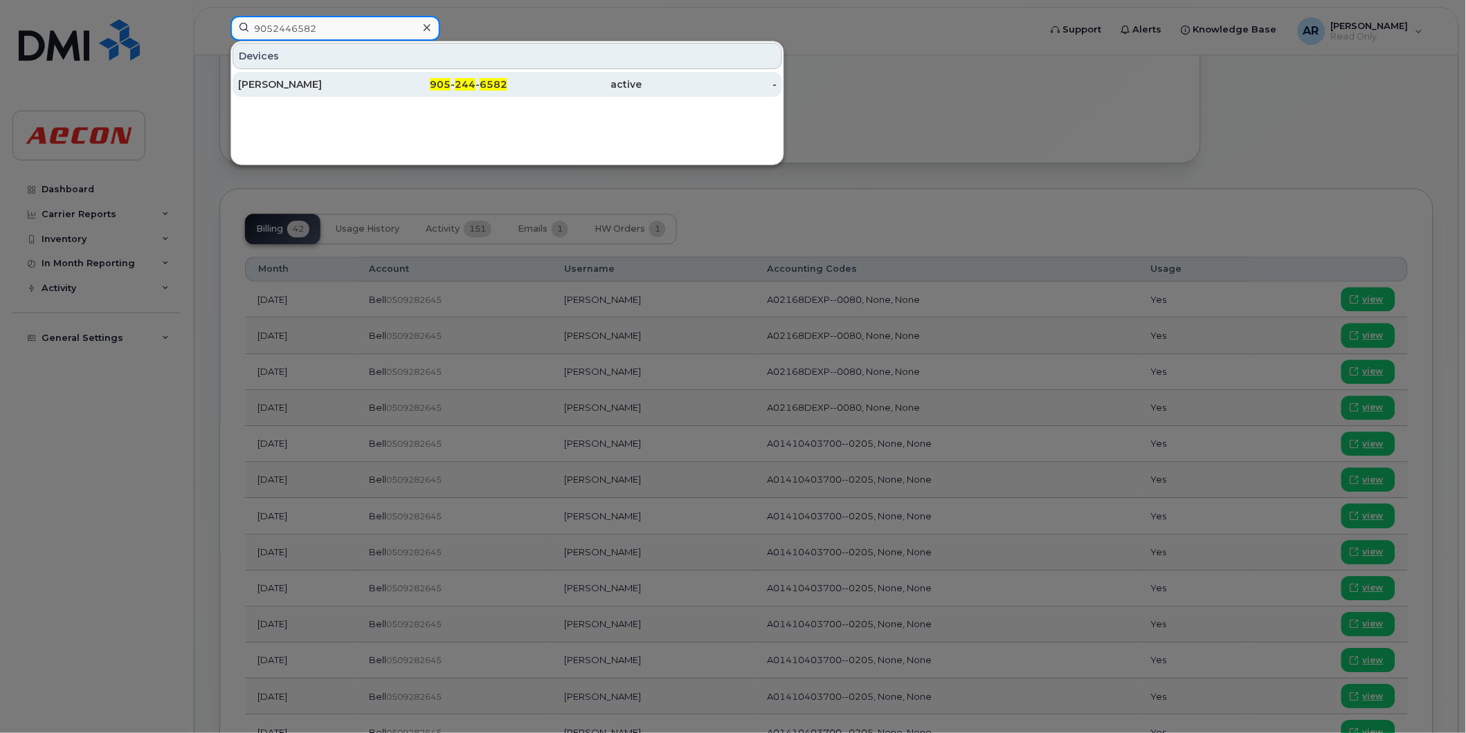
type input "9052446582"
click at [271, 75] on div "SHAUN HENATYZEN" at bounding box center [305, 84] width 135 height 25
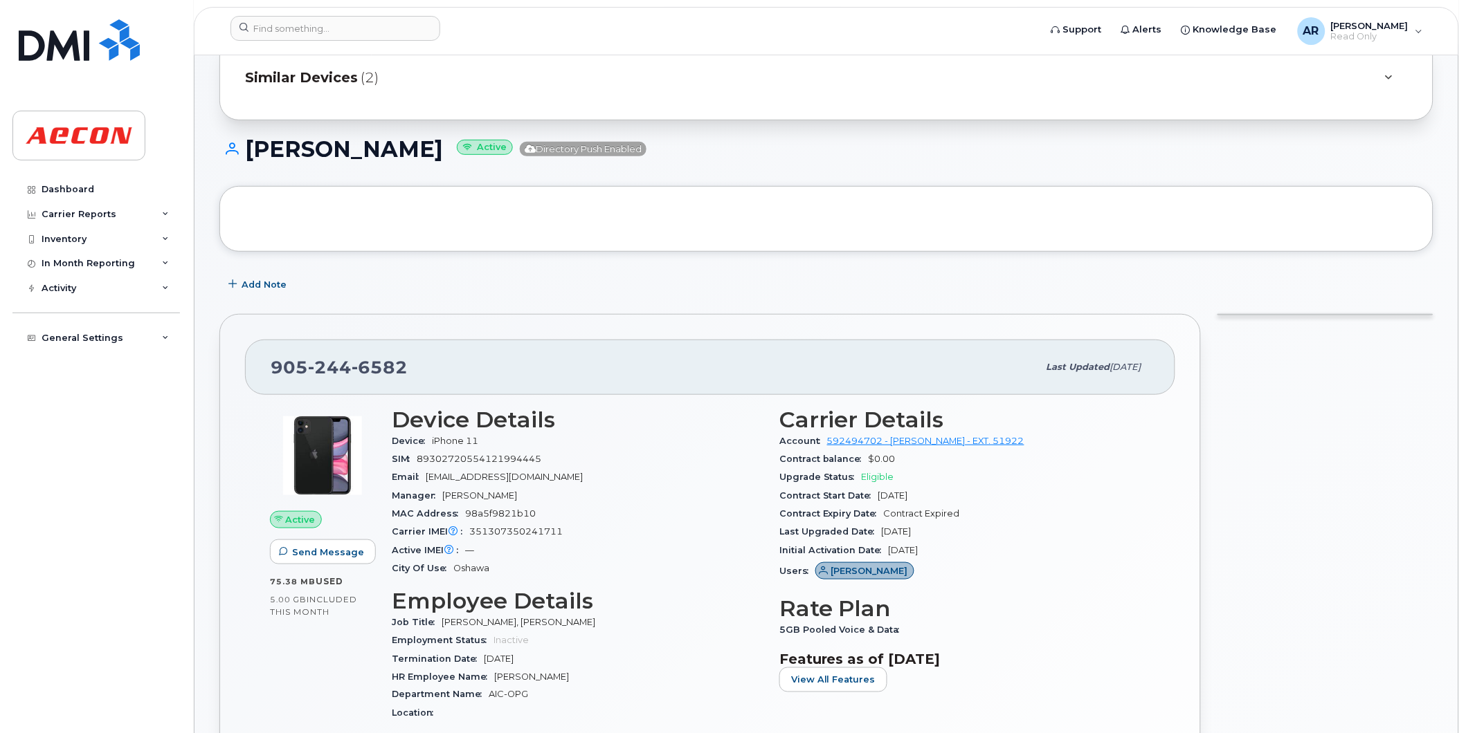
scroll to position [77, 0]
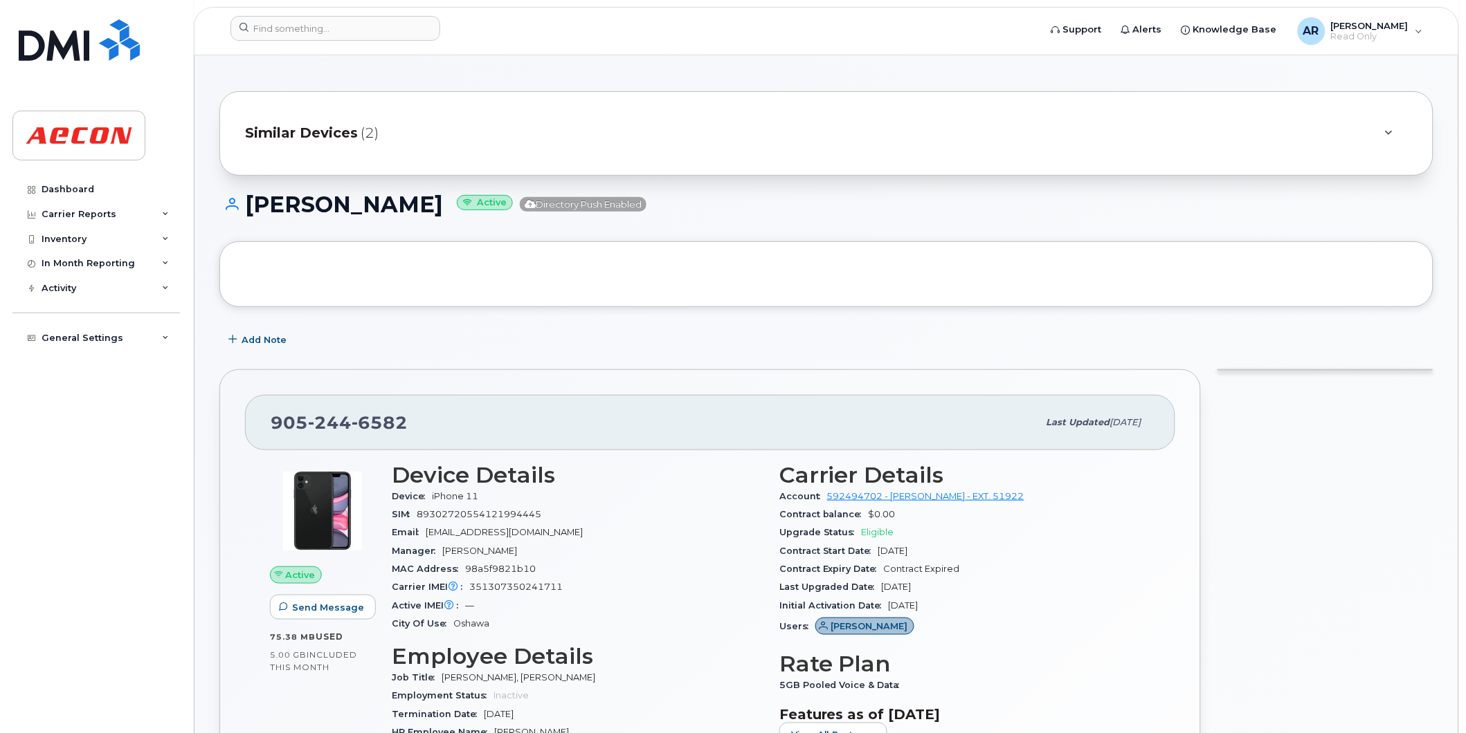
drag, startPoint x: 475, startPoint y: 208, endPoint x: 249, endPoint y: 206, distance: 225.6
click at [249, 206] on h1 "SHAUN HENATYZEN Active Directory Push Enabled" at bounding box center [826, 204] width 1214 height 24
copy h1 "SHAUN HENATYZEN"
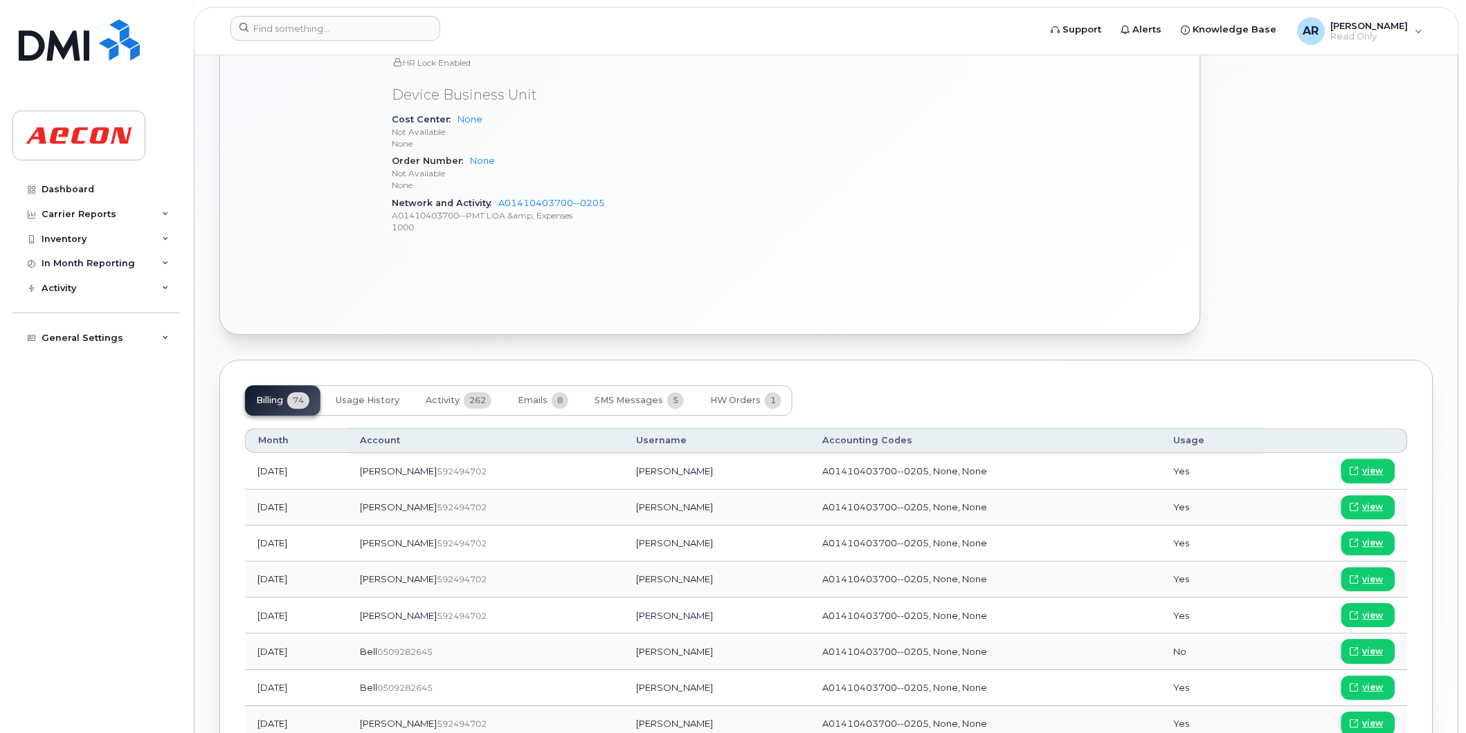
scroll to position [922, 0]
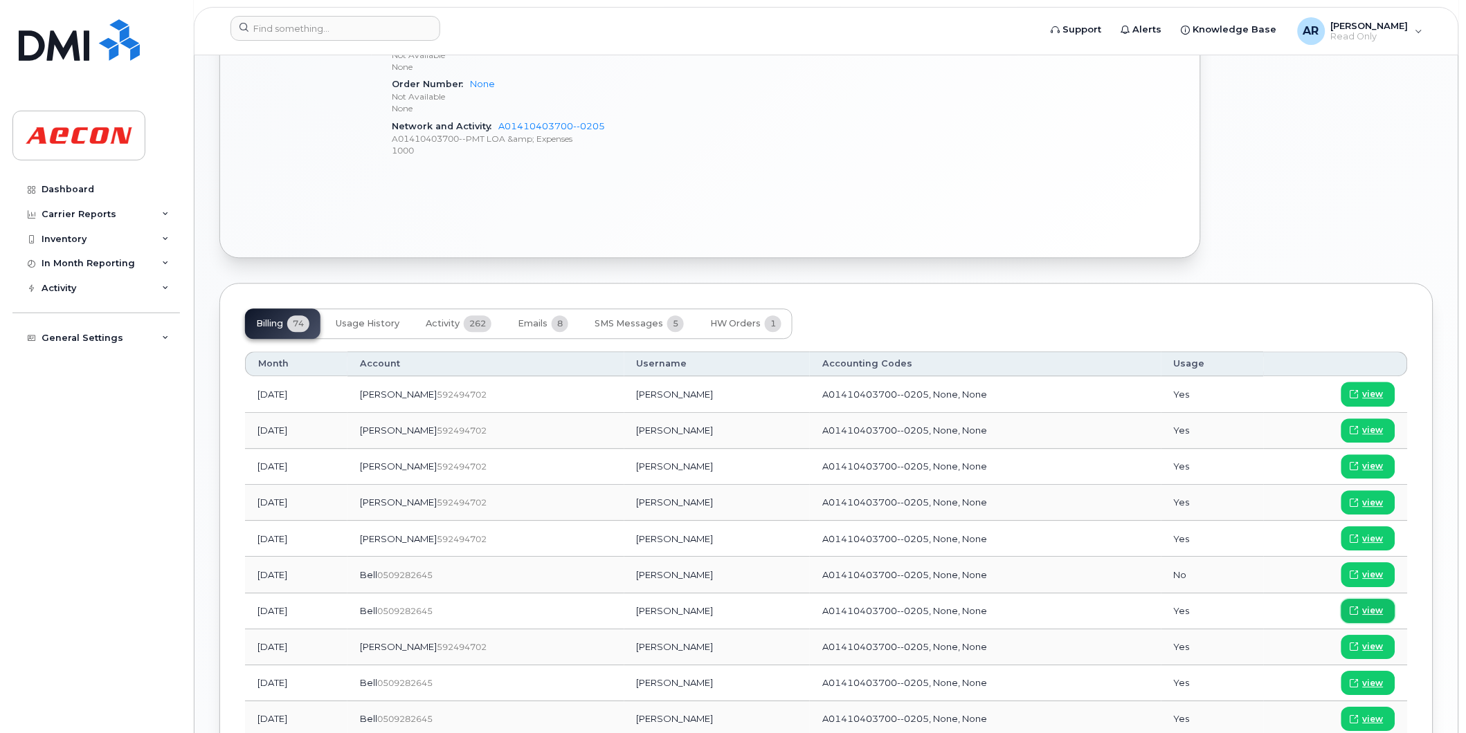
click at [1381, 614] on span "view" at bounding box center [1372, 611] width 21 height 12
click at [355, 29] on input at bounding box center [335, 28] width 210 height 25
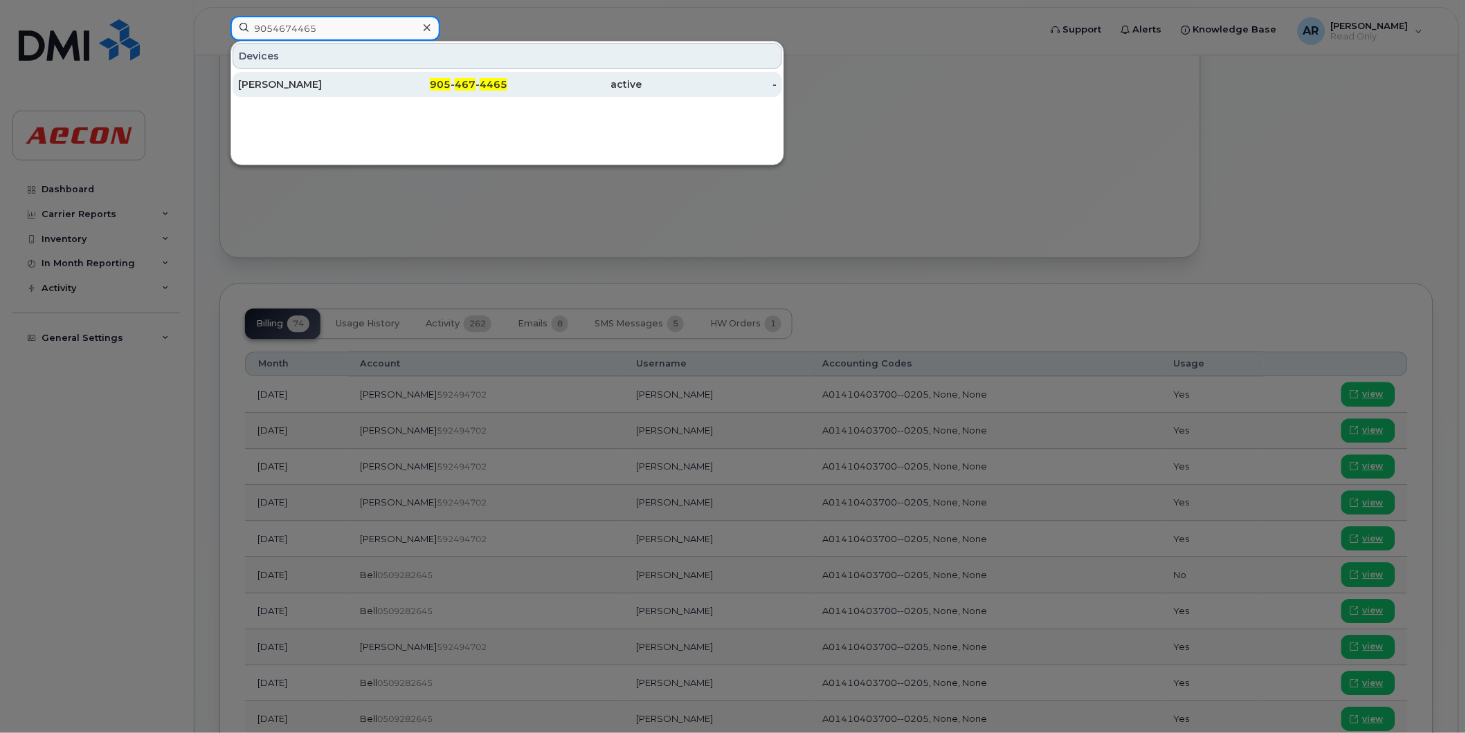
type input "9054674465"
click at [400, 84] on div "905 - 467 - 4465" at bounding box center [440, 84] width 135 height 14
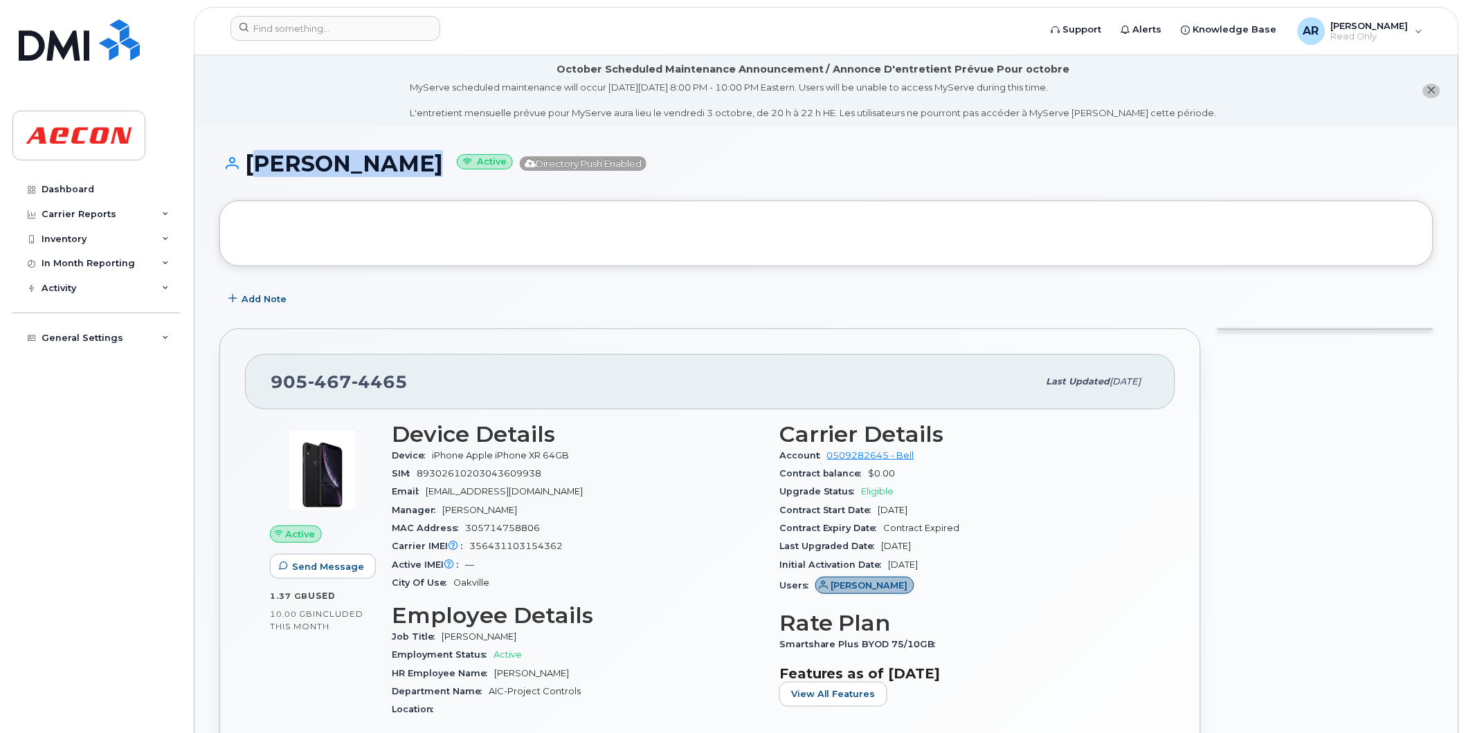
drag, startPoint x: 403, startPoint y: 167, endPoint x: 250, endPoint y: 166, distance: 152.9
click at [250, 166] on h1 "[PERSON_NAME] Active Directory Push Enabled" at bounding box center [826, 164] width 1214 height 24
copy h1 "[PERSON_NAME]"
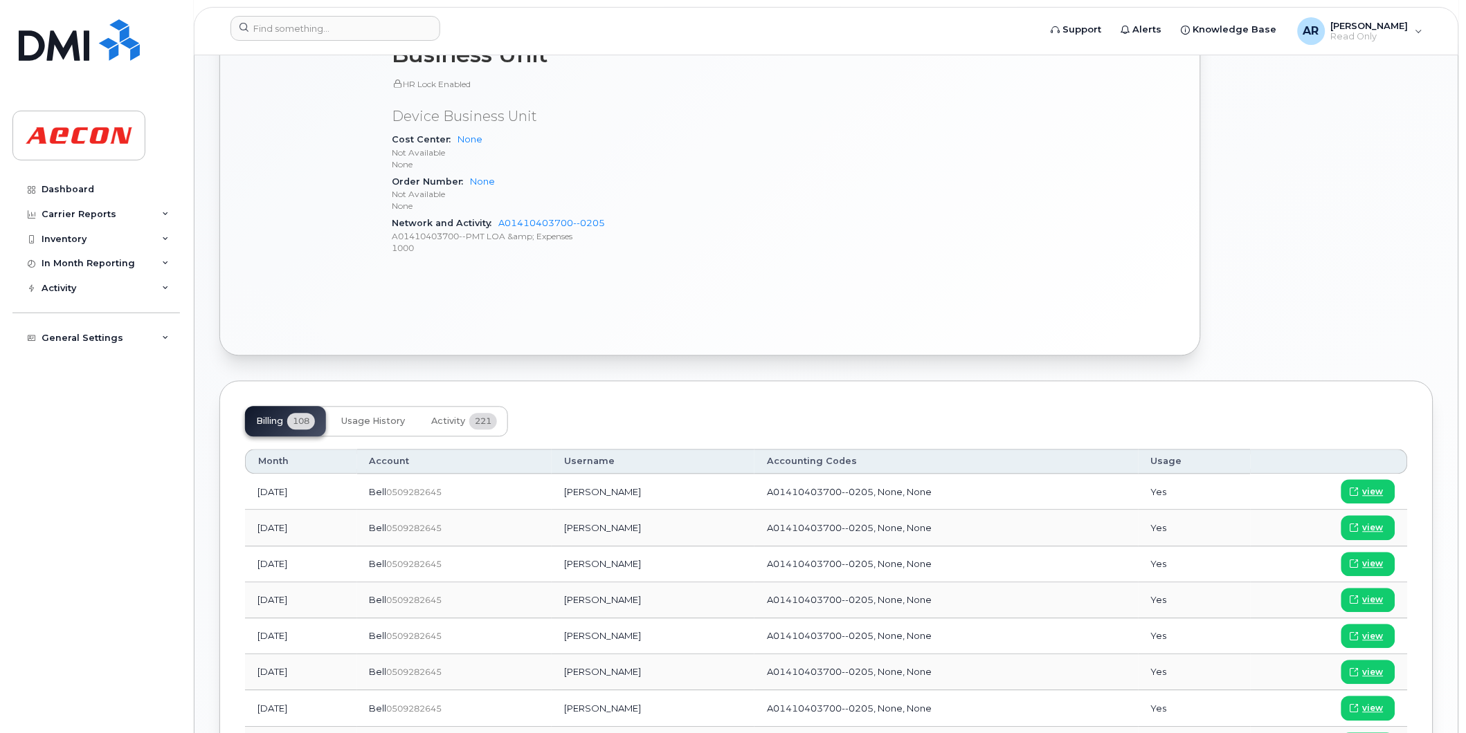
scroll to position [846, 0]
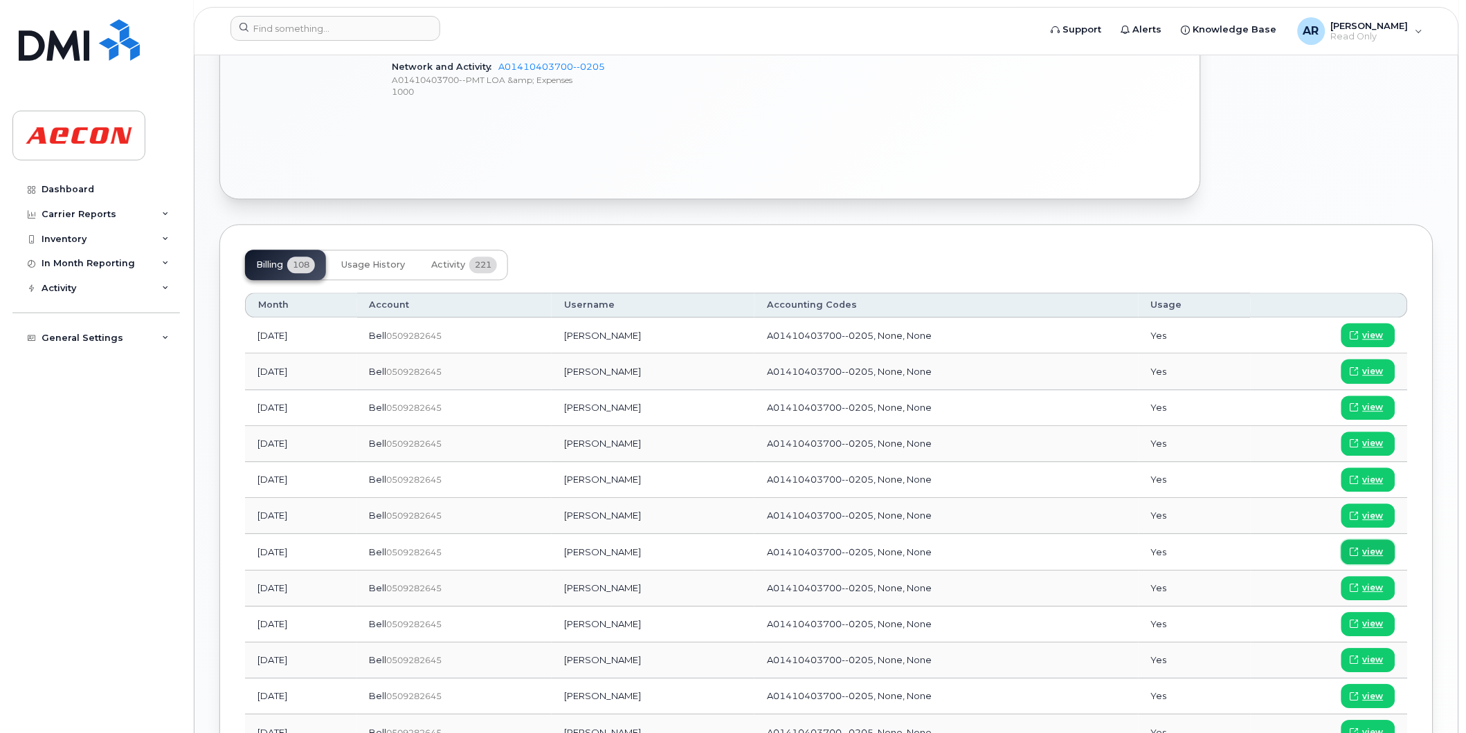
click at [1360, 549] on span at bounding box center [1354, 552] width 12 height 12
click at [352, 26] on input at bounding box center [335, 28] width 210 height 25
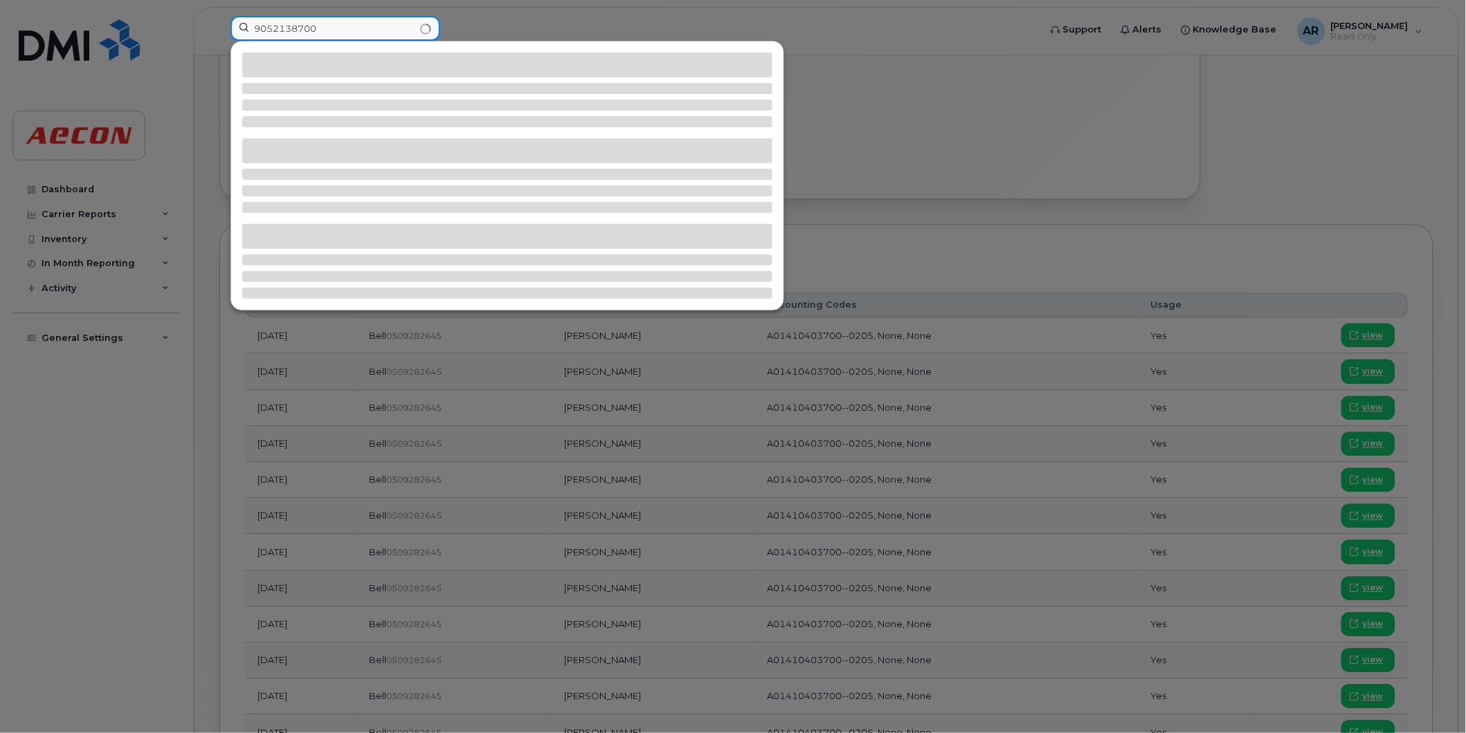
type input "9052138700"
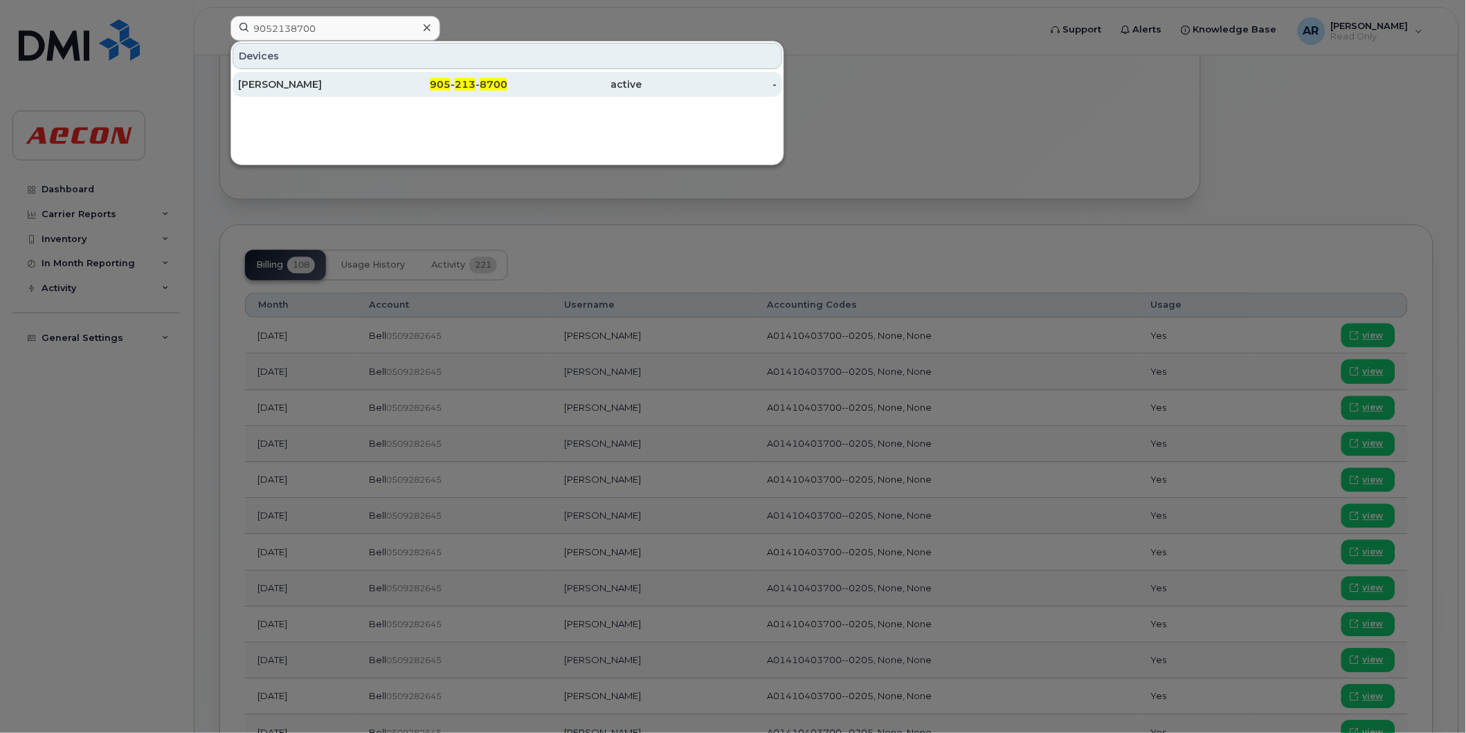
click at [367, 92] on div "[PERSON_NAME]" at bounding box center [305, 84] width 135 height 25
click at [349, 77] on div "[PERSON_NAME]" at bounding box center [305, 84] width 135 height 25
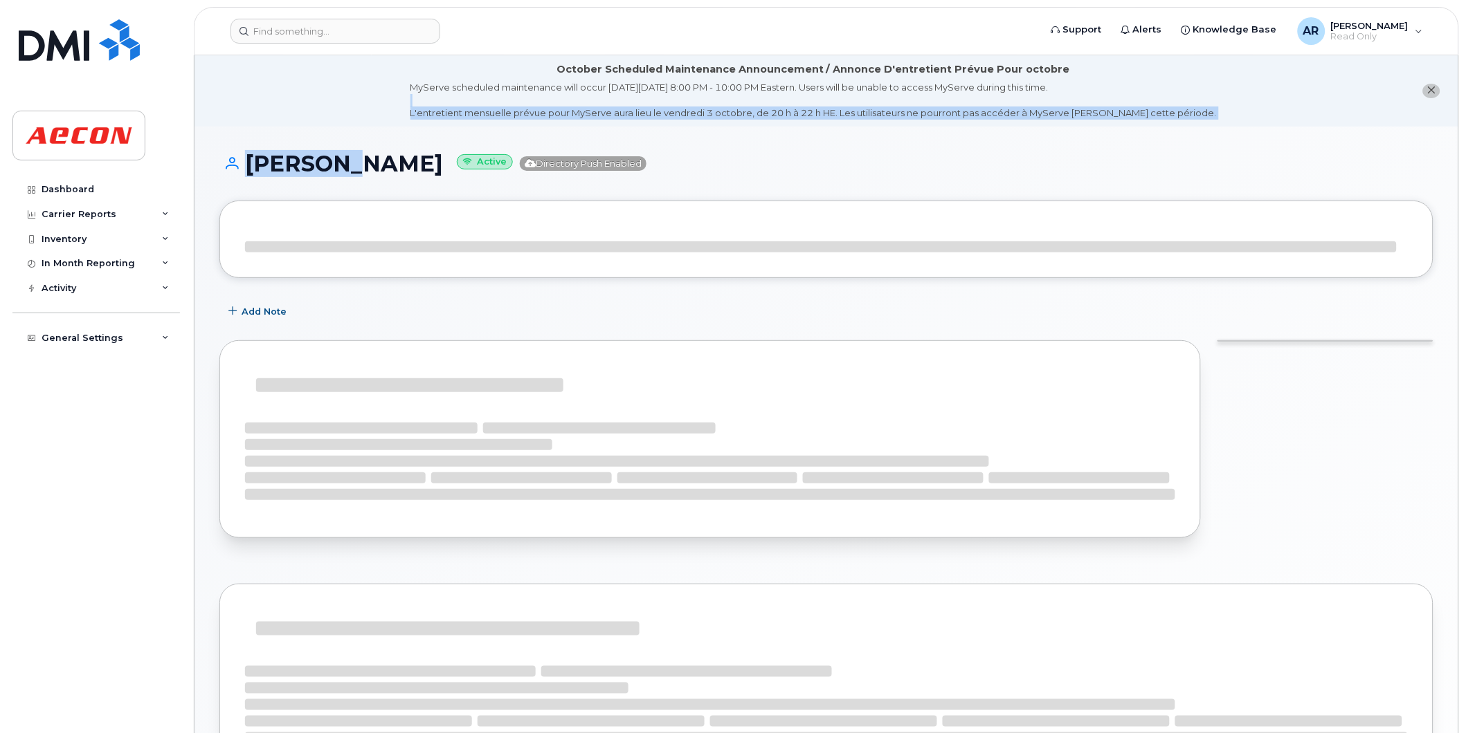
drag, startPoint x: 424, startPoint y: 100, endPoint x: 343, endPoint y: 141, distance: 91.3
click at [343, 141] on div "[PERSON_NAME] Active Directory Push Enabled Add Note Billing 90 Usage History A…" at bounding box center [825, 624] width 1263 height 994
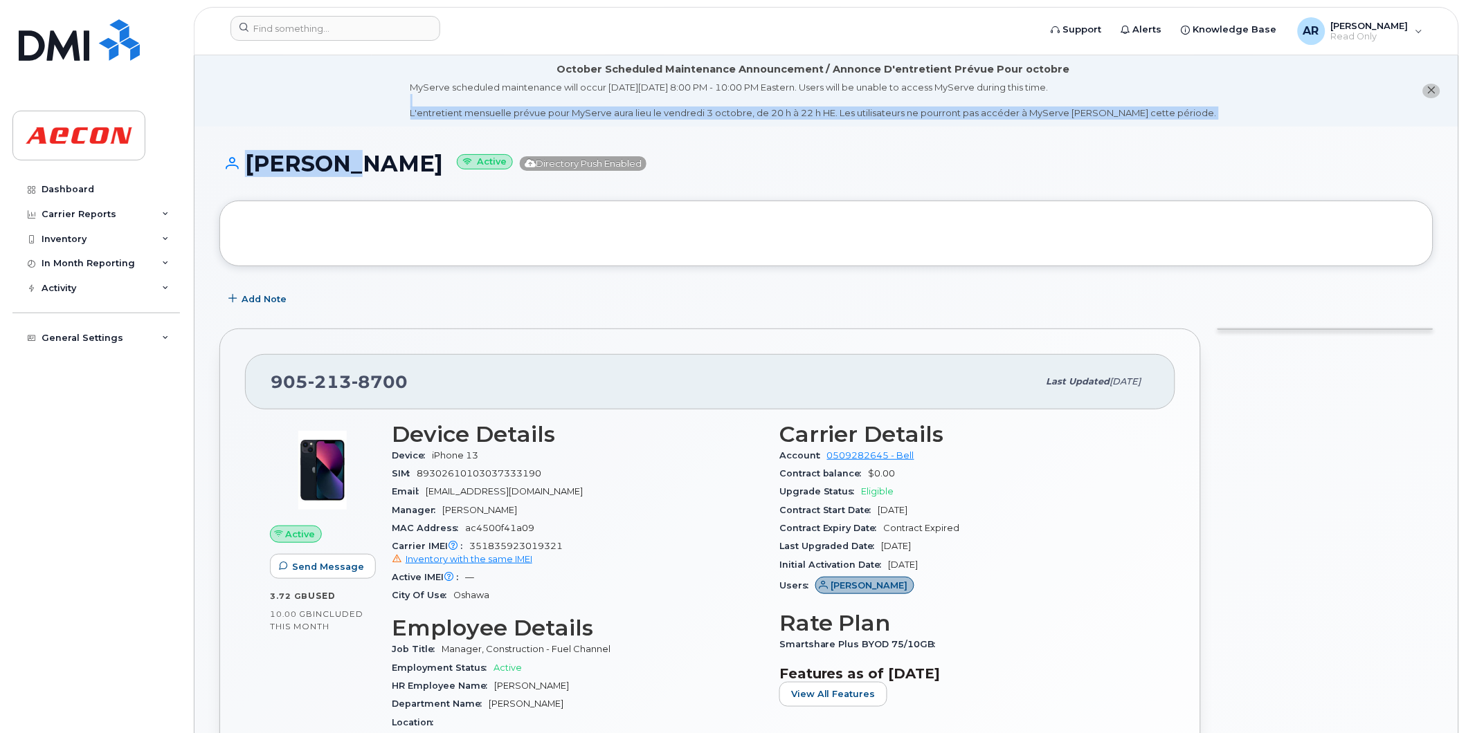
drag, startPoint x: 343, startPoint y: 141, endPoint x: 238, endPoint y: 168, distance: 107.9
click at [238, 168] on h1 "Amos Robinson Active Directory Push Enabled" at bounding box center [826, 164] width 1214 height 24
copy h1 "Amos Robinson"
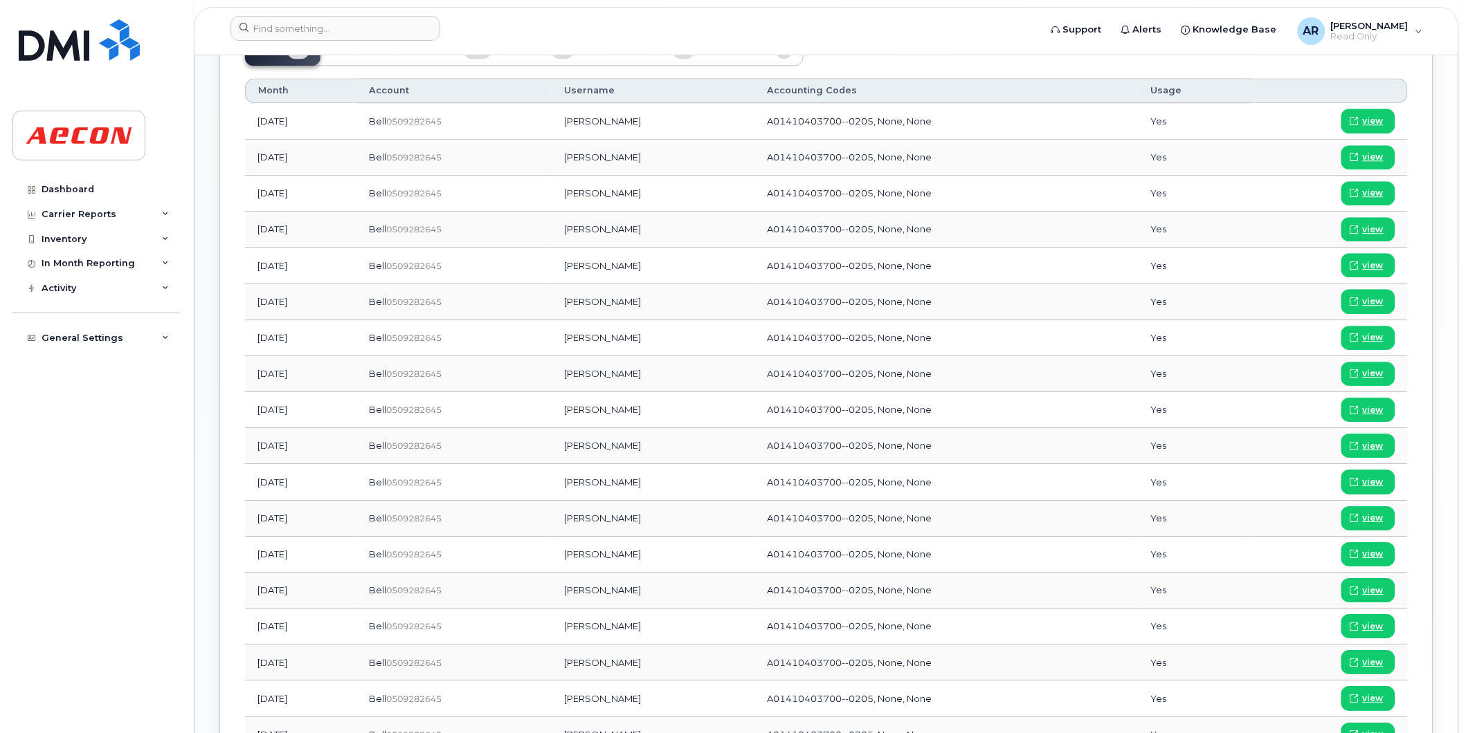
scroll to position [1076, 0]
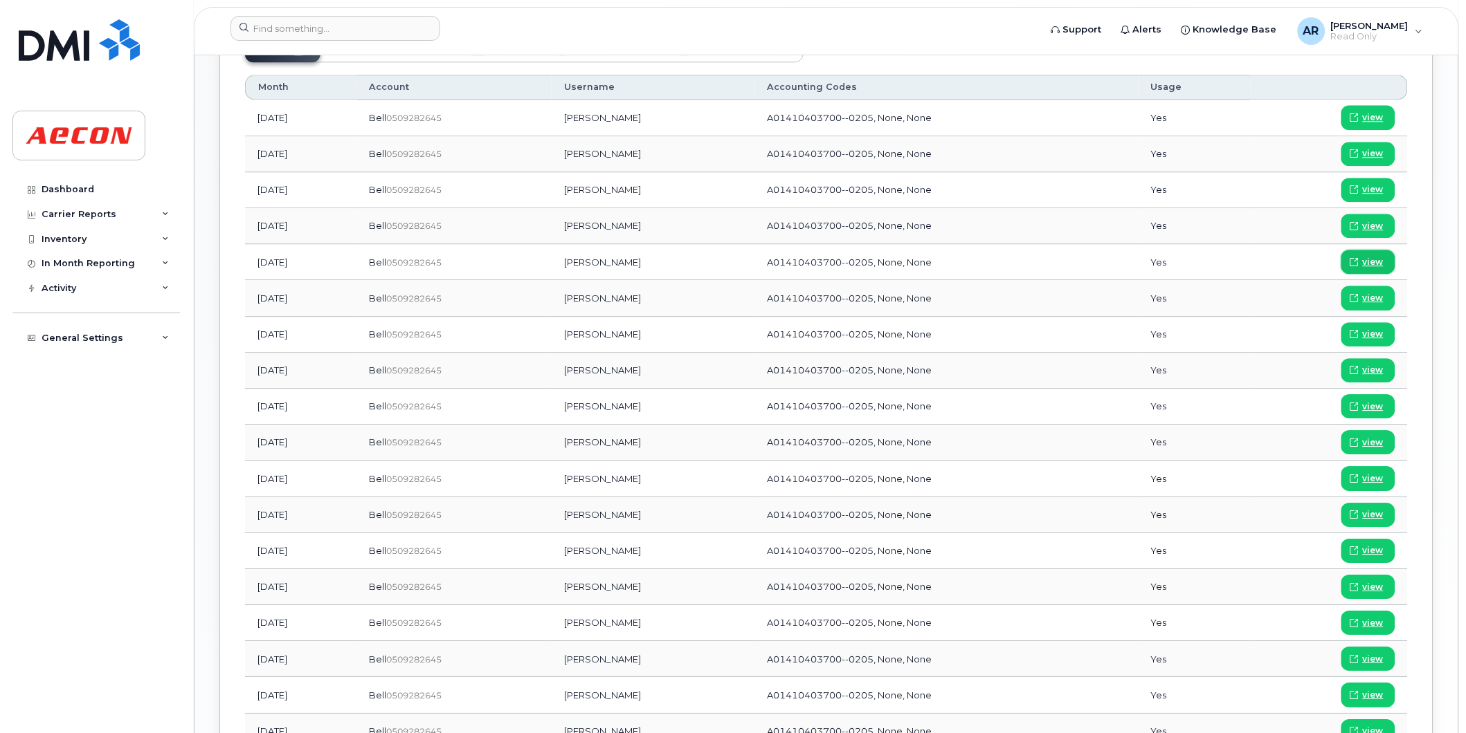
click at [1375, 255] on link "view" at bounding box center [1368, 262] width 54 height 24
click at [354, 31] on input at bounding box center [335, 28] width 210 height 25
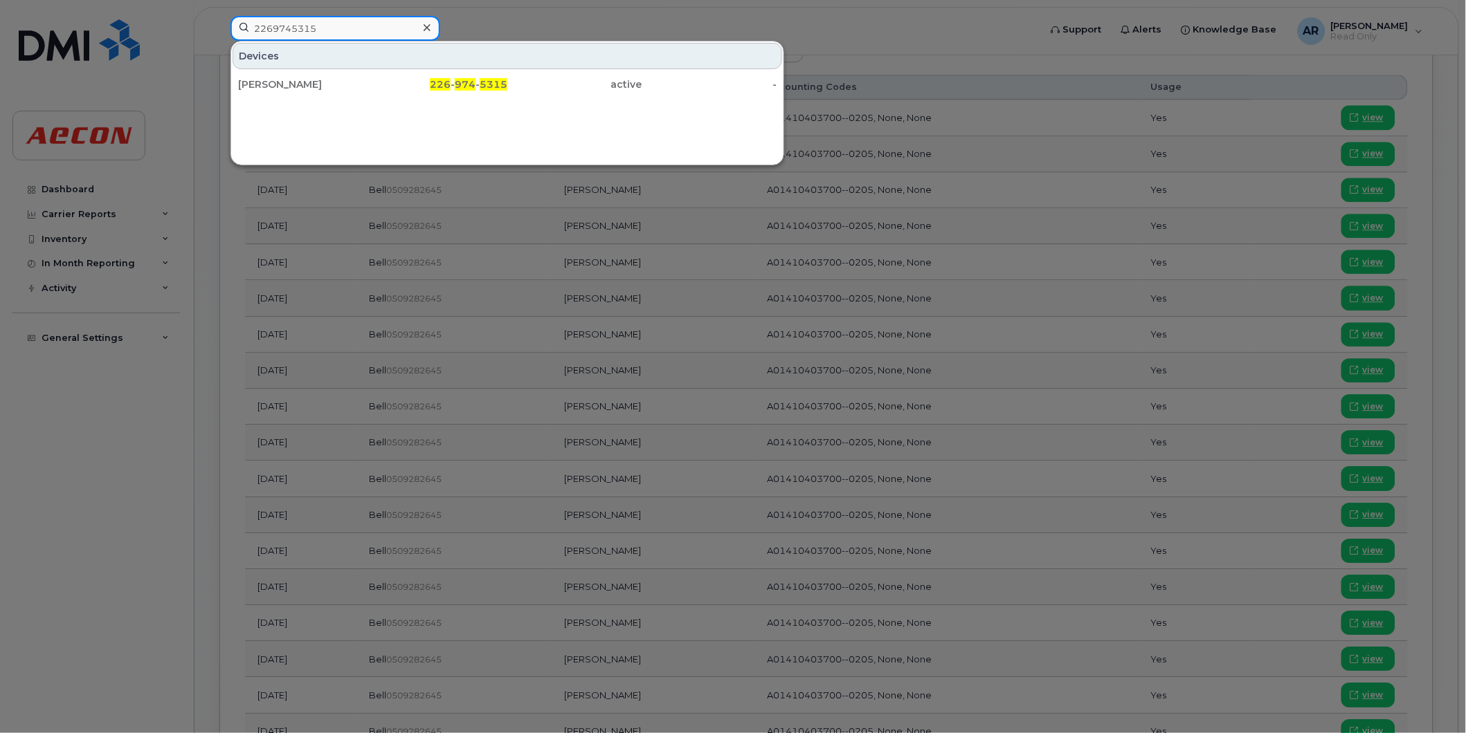
type input "2269745315"
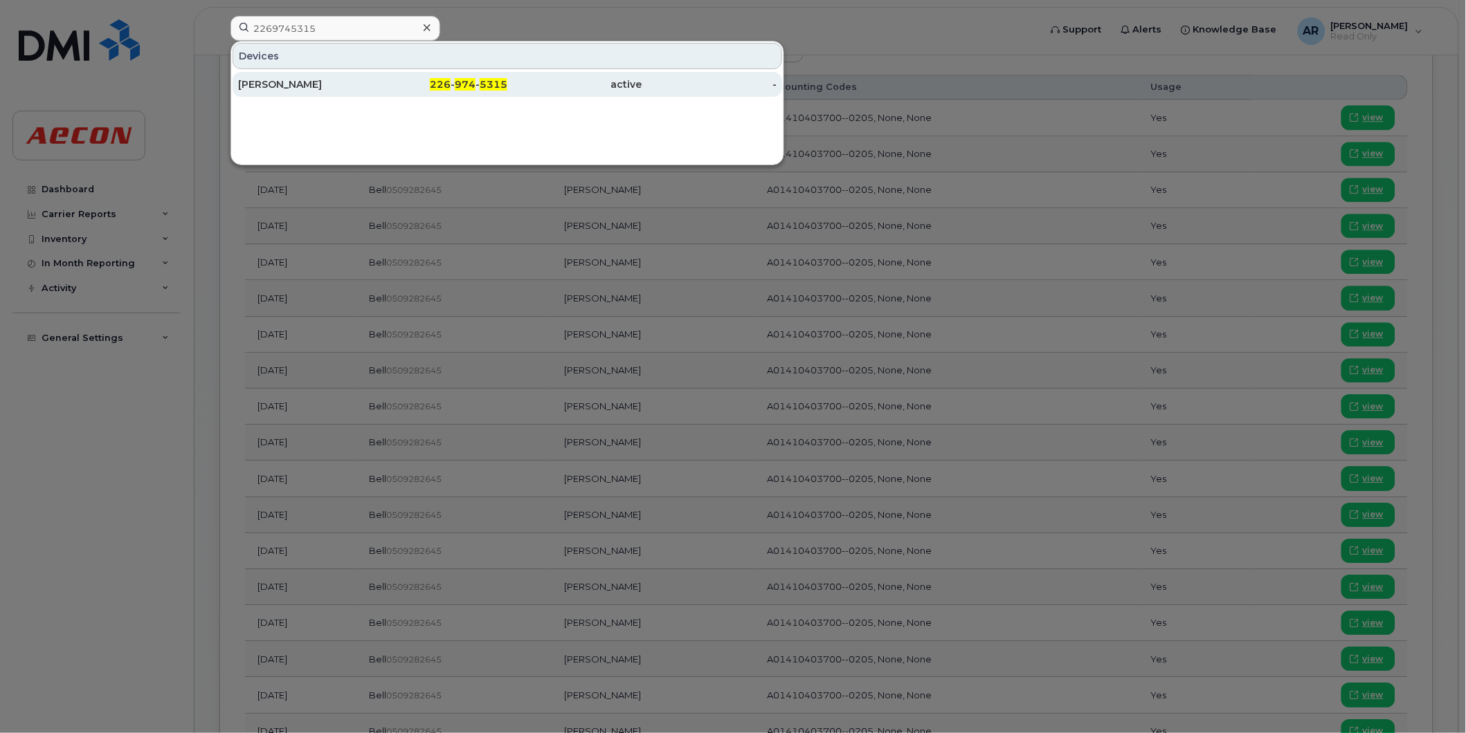
click at [411, 77] on div "226 - 974 - 5315" at bounding box center [440, 84] width 135 height 25
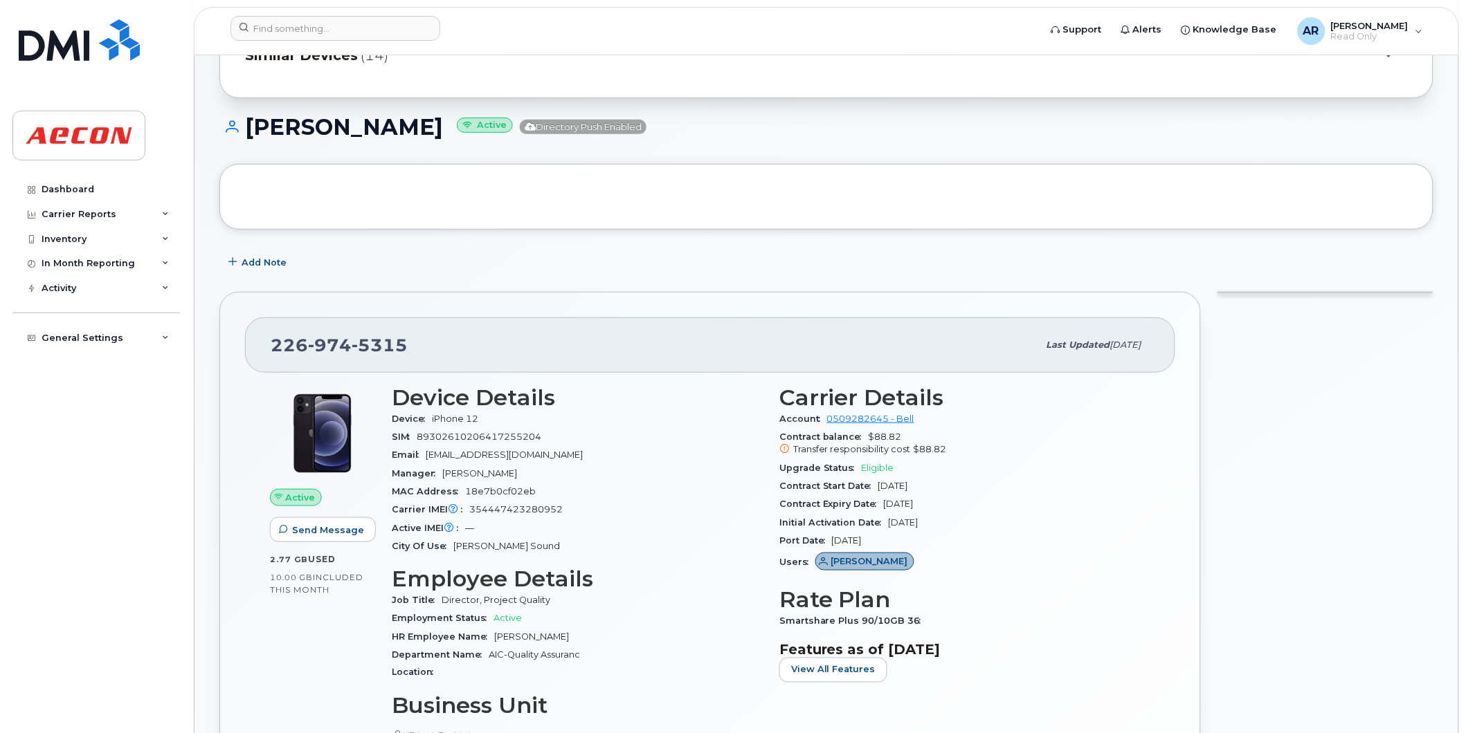
scroll to position [154, 0]
drag, startPoint x: 393, startPoint y: 135, endPoint x: 250, endPoint y: 146, distance: 143.7
click at [250, 146] on div "Harry Burley Active Directory Push Enabled" at bounding box center [826, 140] width 1214 height 49
copy h1 "Harry Burley"
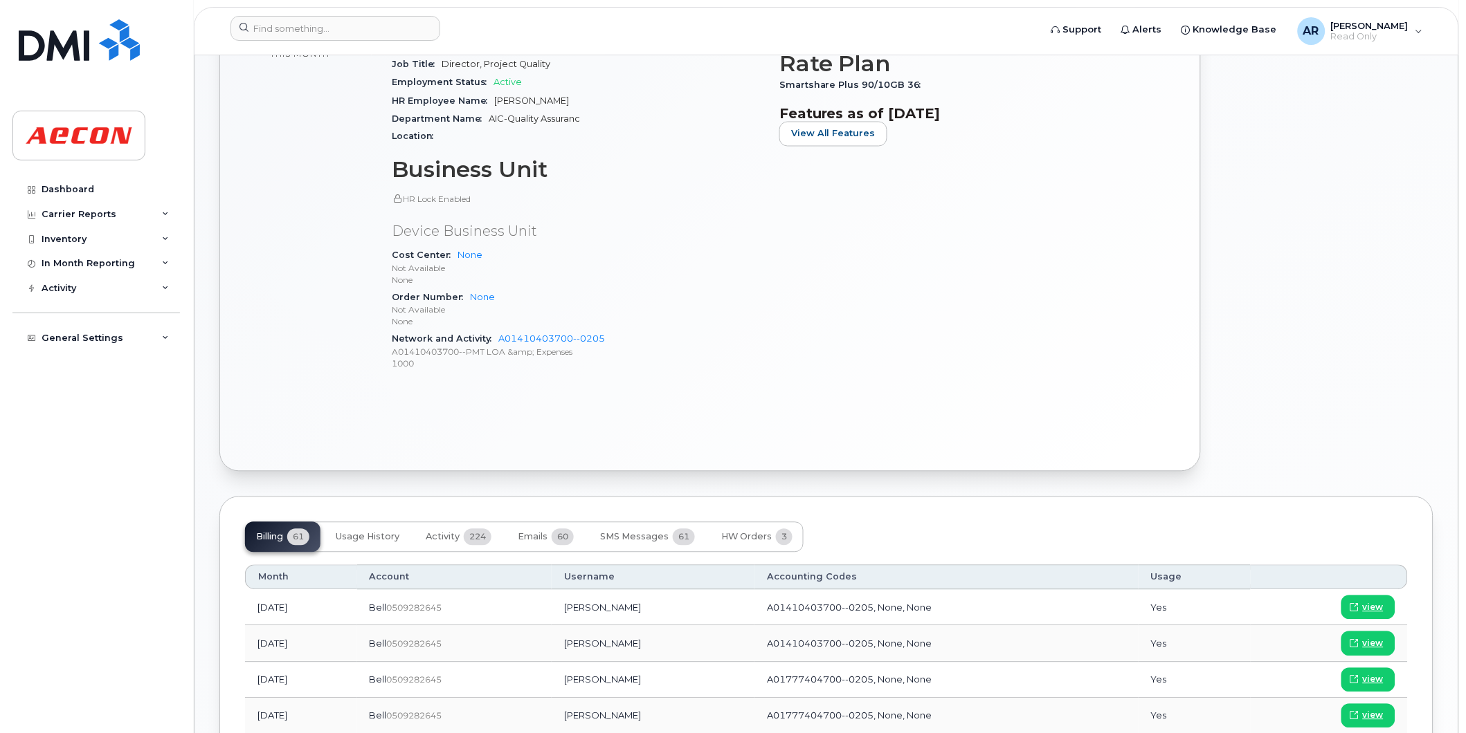
scroll to position [922, 0]
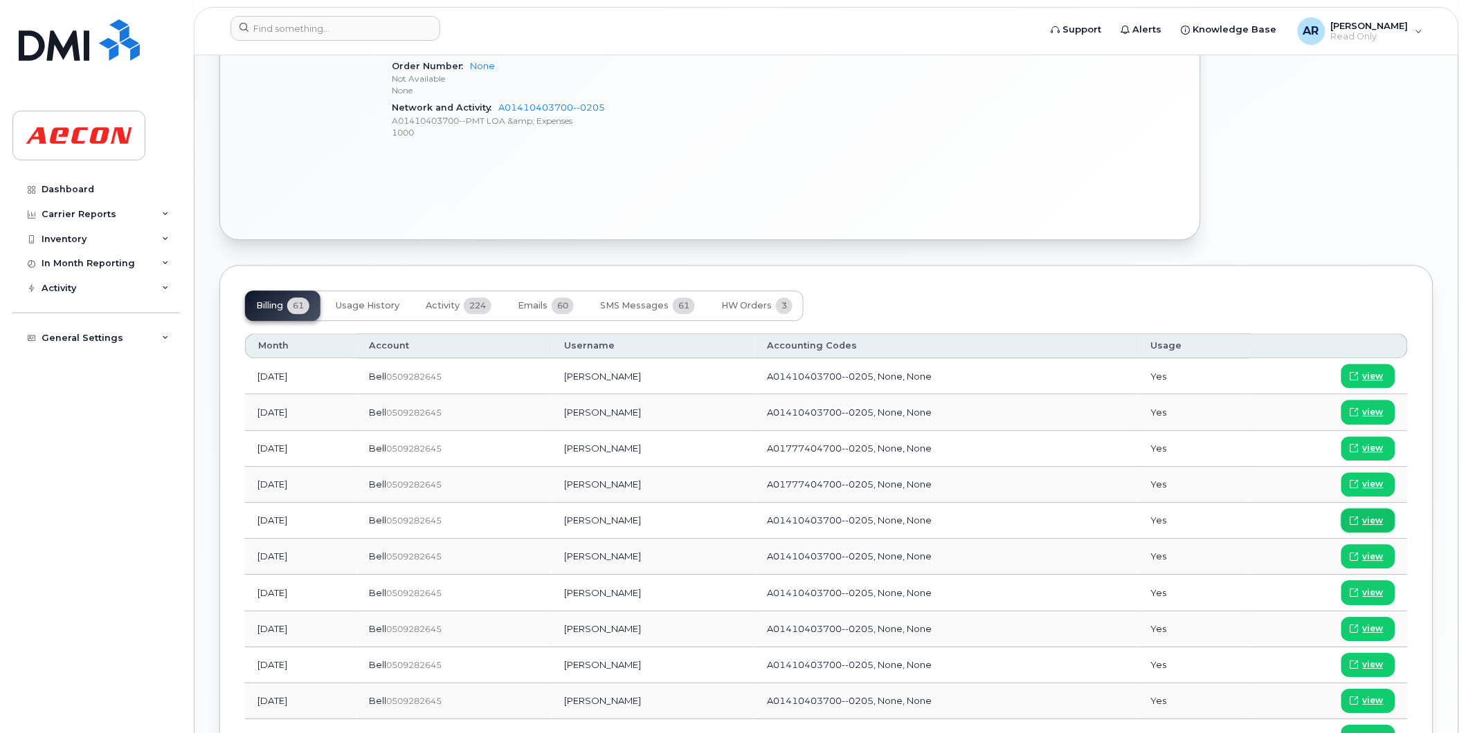
click at [1366, 520] on span "view" at bounding box center [1372, 521] width 21 height 12
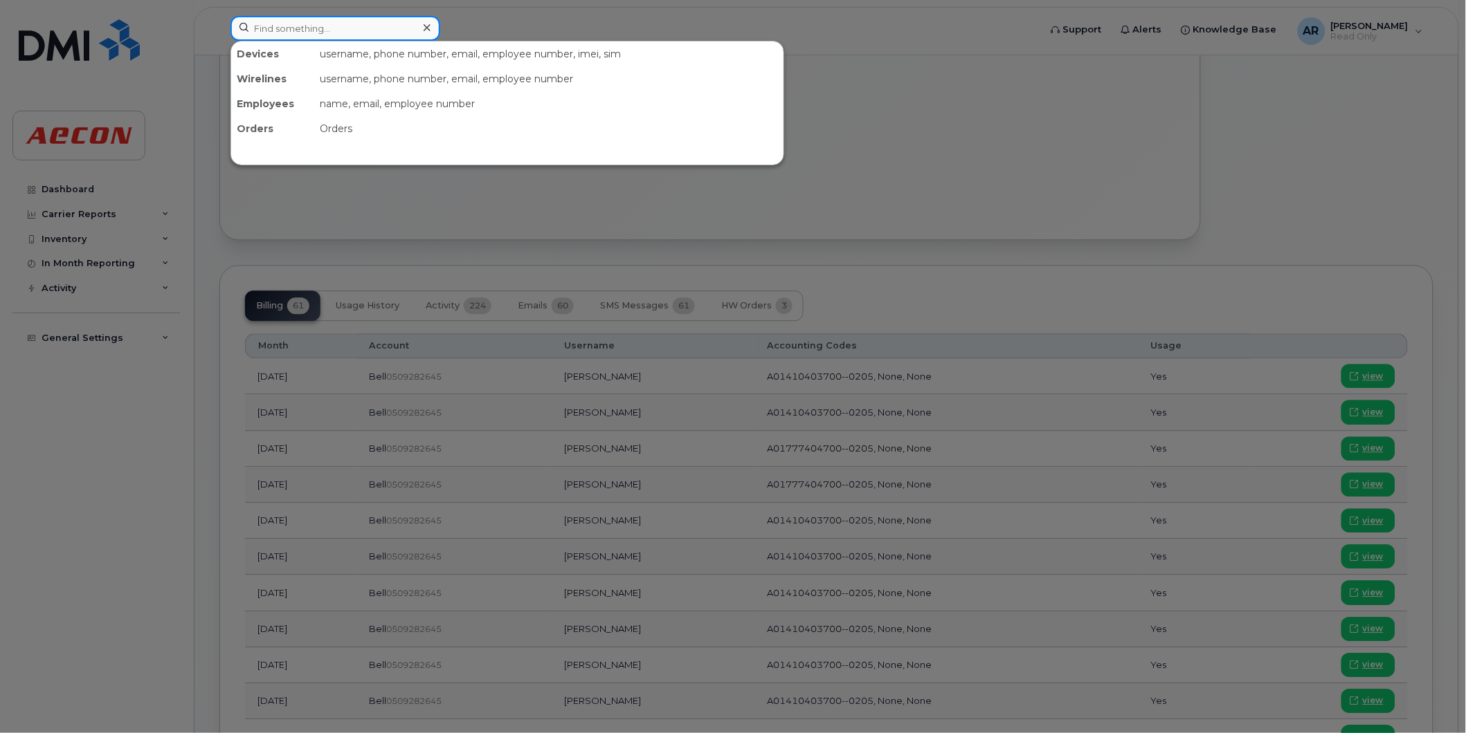
click at [357, 28] on input at bounding box center [335, 28] width 210 height 25
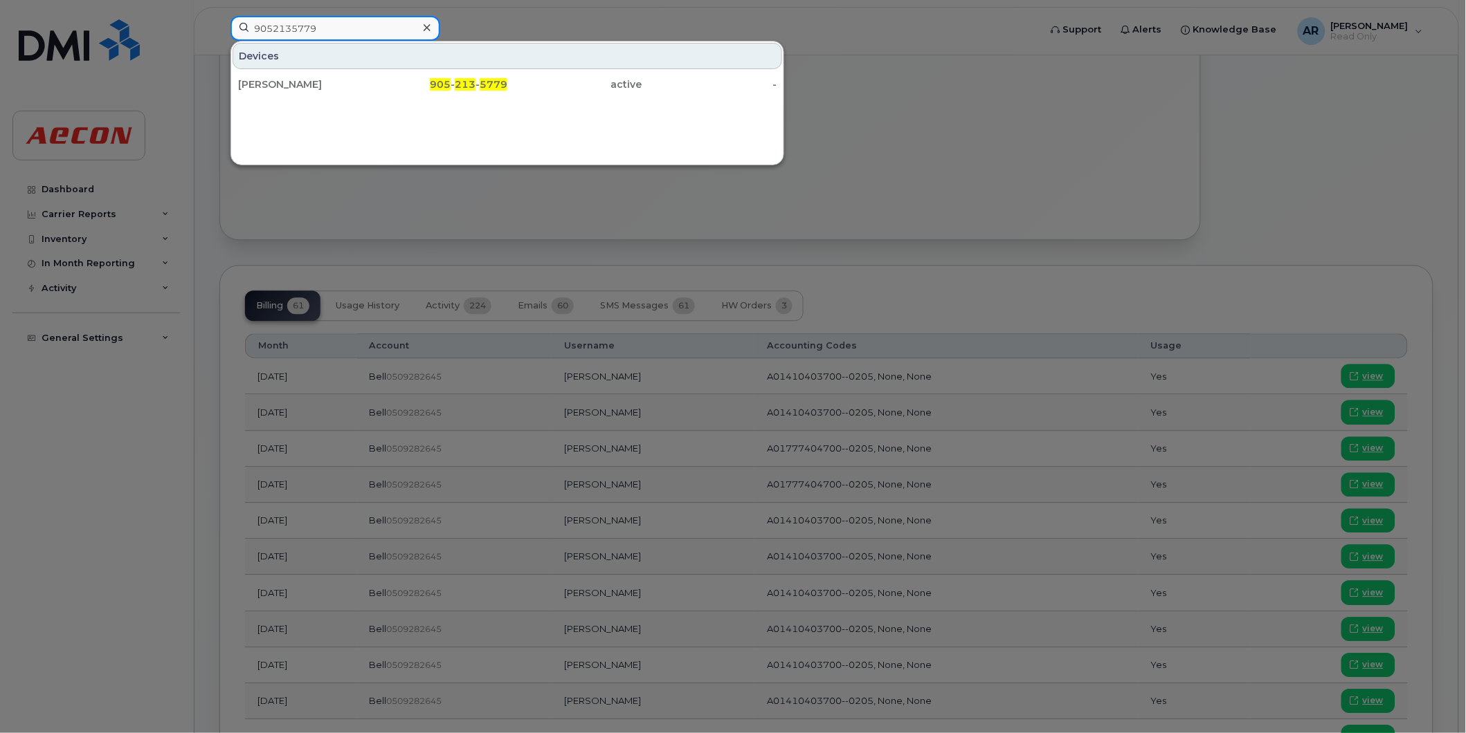
type input "9052135779"
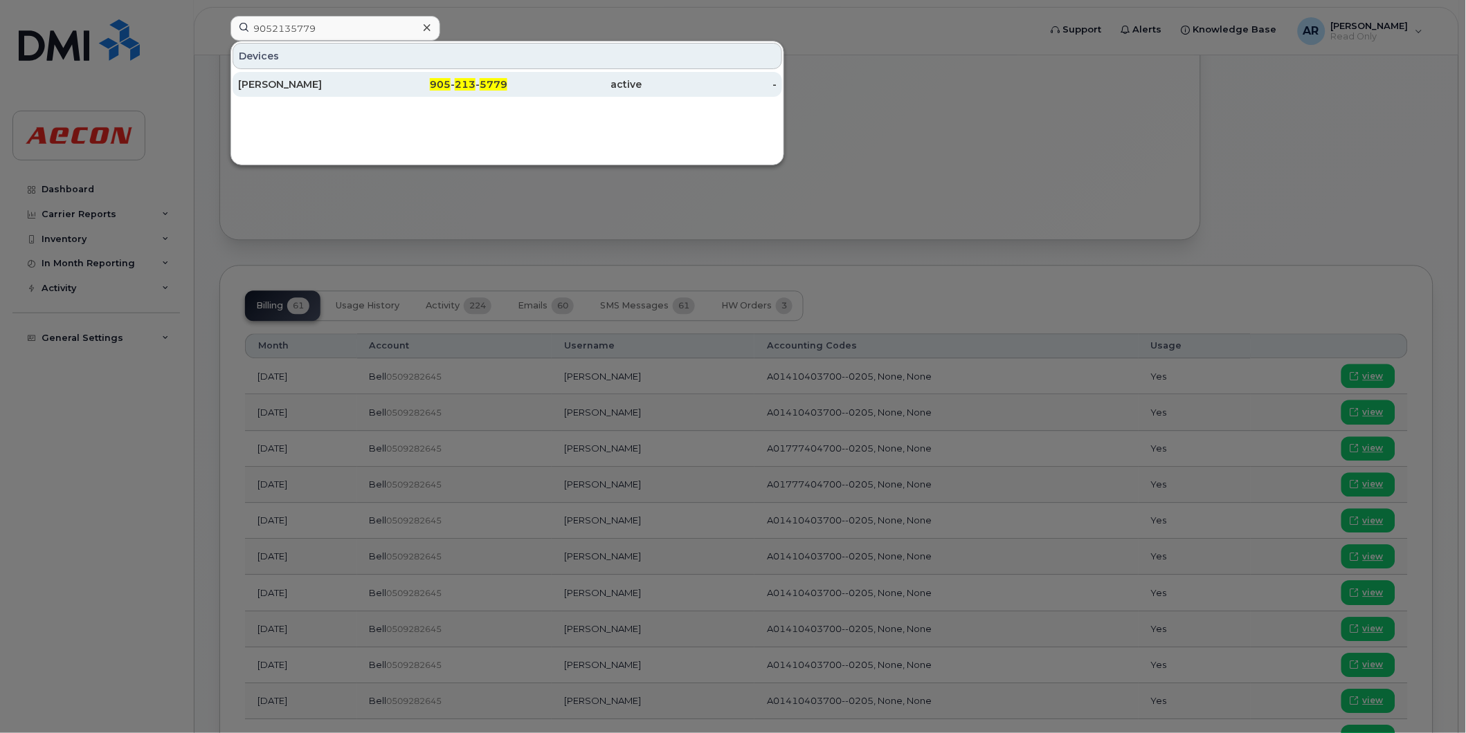
click at [381, 82] on div "905 - 213 - 5779" at bounding box center [440, 84] width 135 height 14
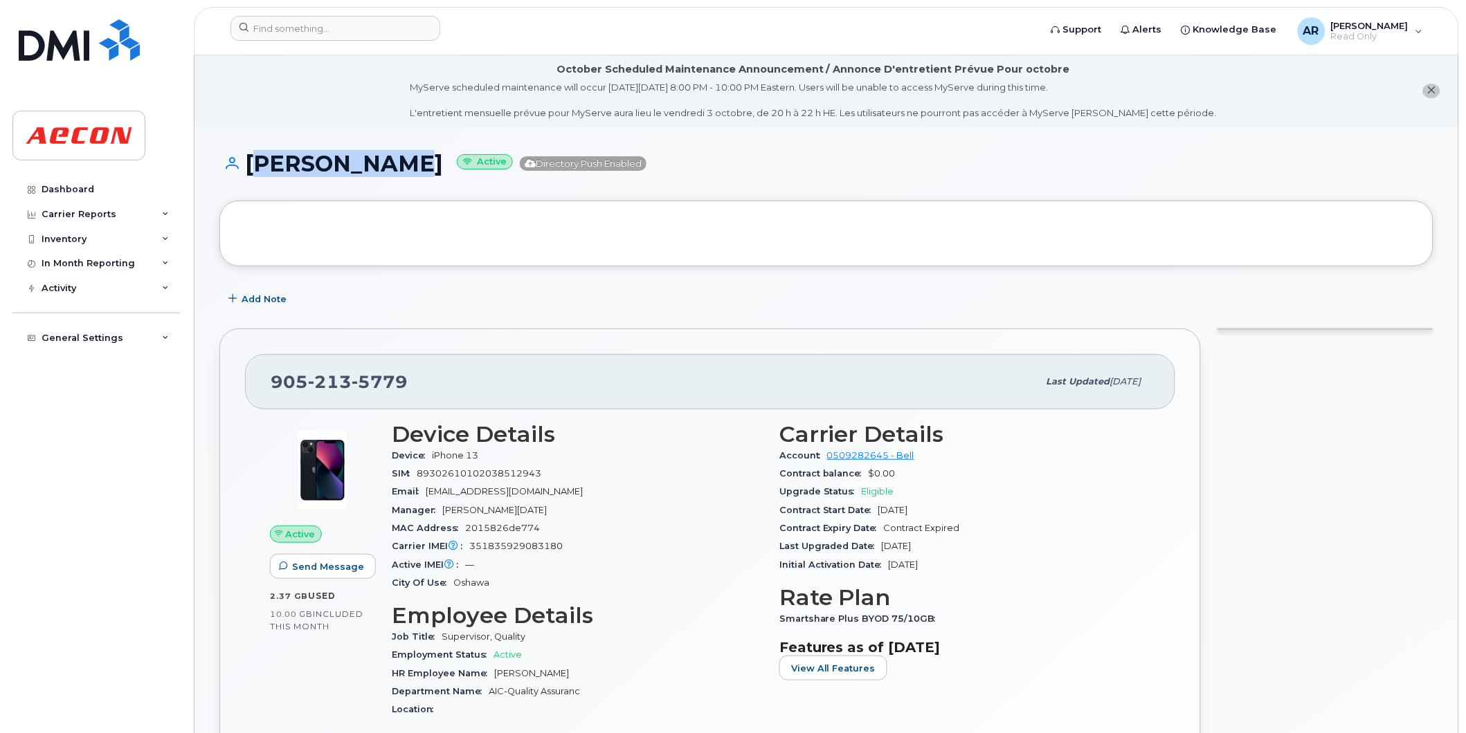
drag, startPoint x: 376, startPoint y: 167, endPoint x: 251, endPoint y: 168, distance: 124.6
click at [251, 168] on h1 "Brian Laton Active Directory Push Enabled" at bounding box center [826, 164] width 1214 height 24
copy h1 "Brian Laton"
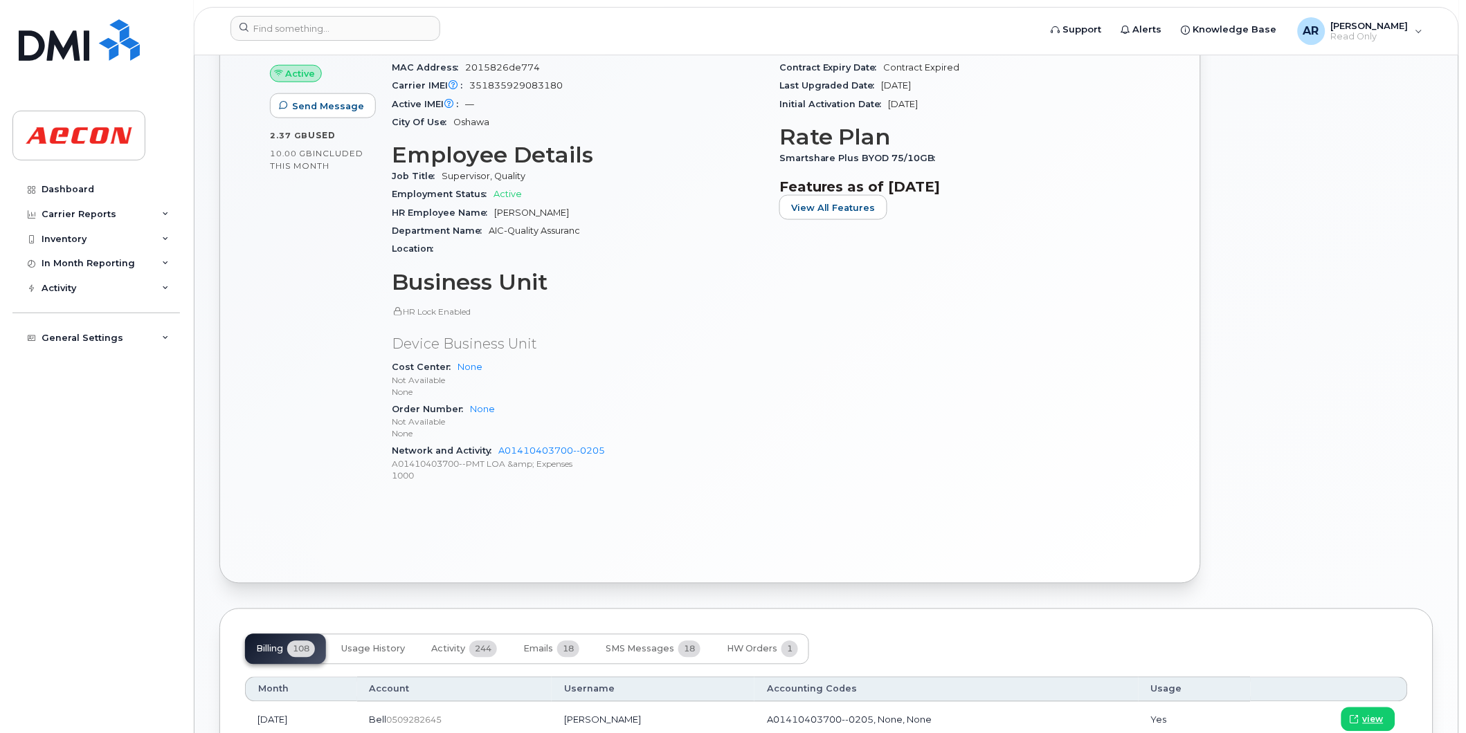
scroll to position [922, 0]
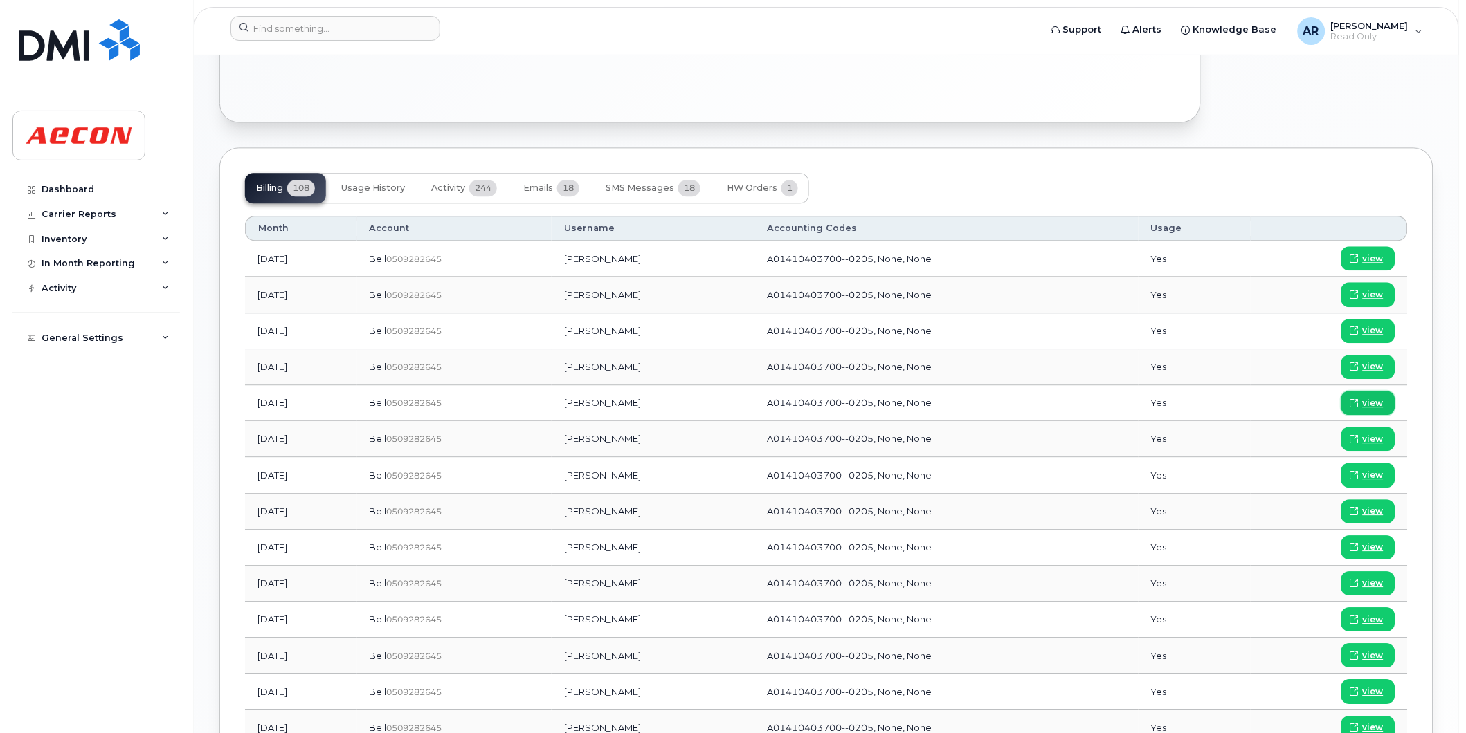
click at [1378, 403] on span "view" at bounding box center [1372, 403] width 21 height 12
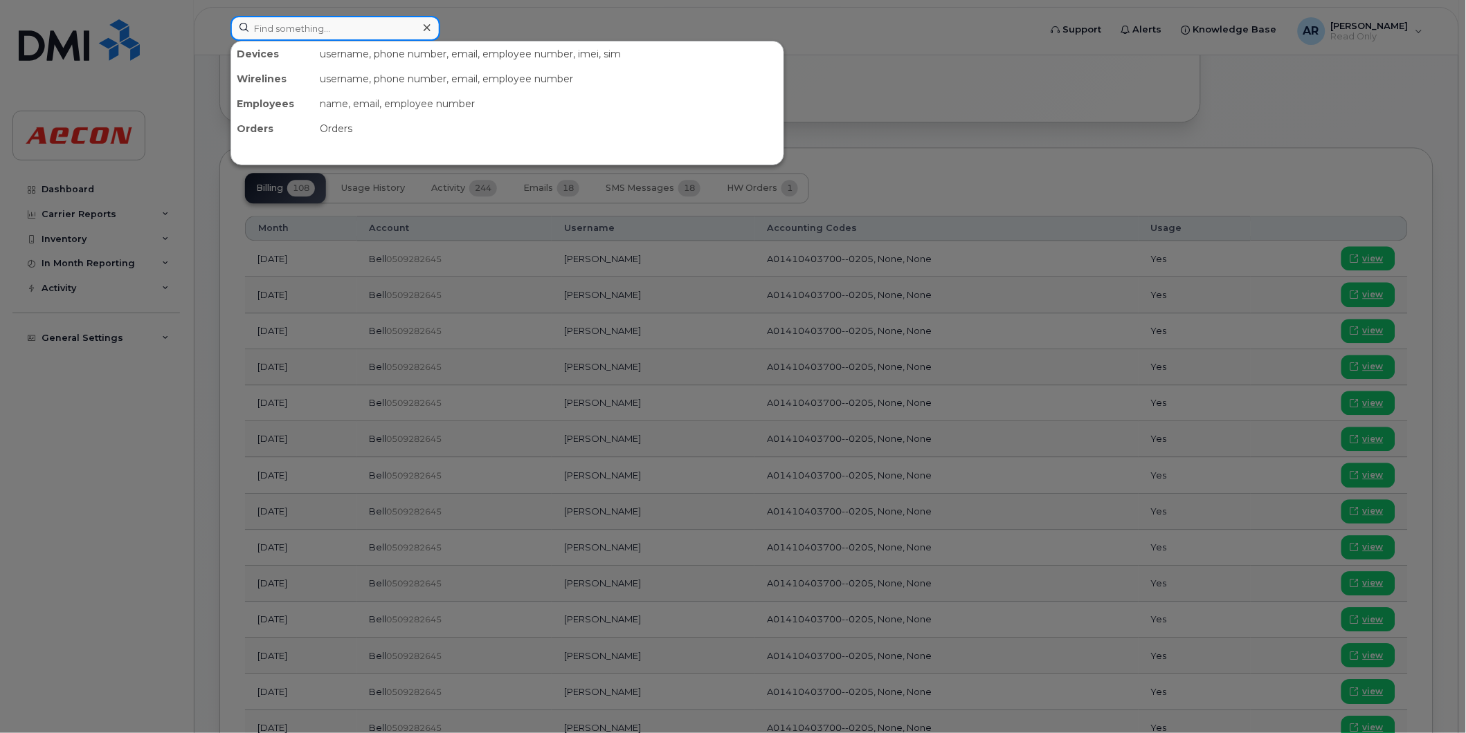
click at [327, 31] on input at bounding box center [335, 28] width 210 height 25
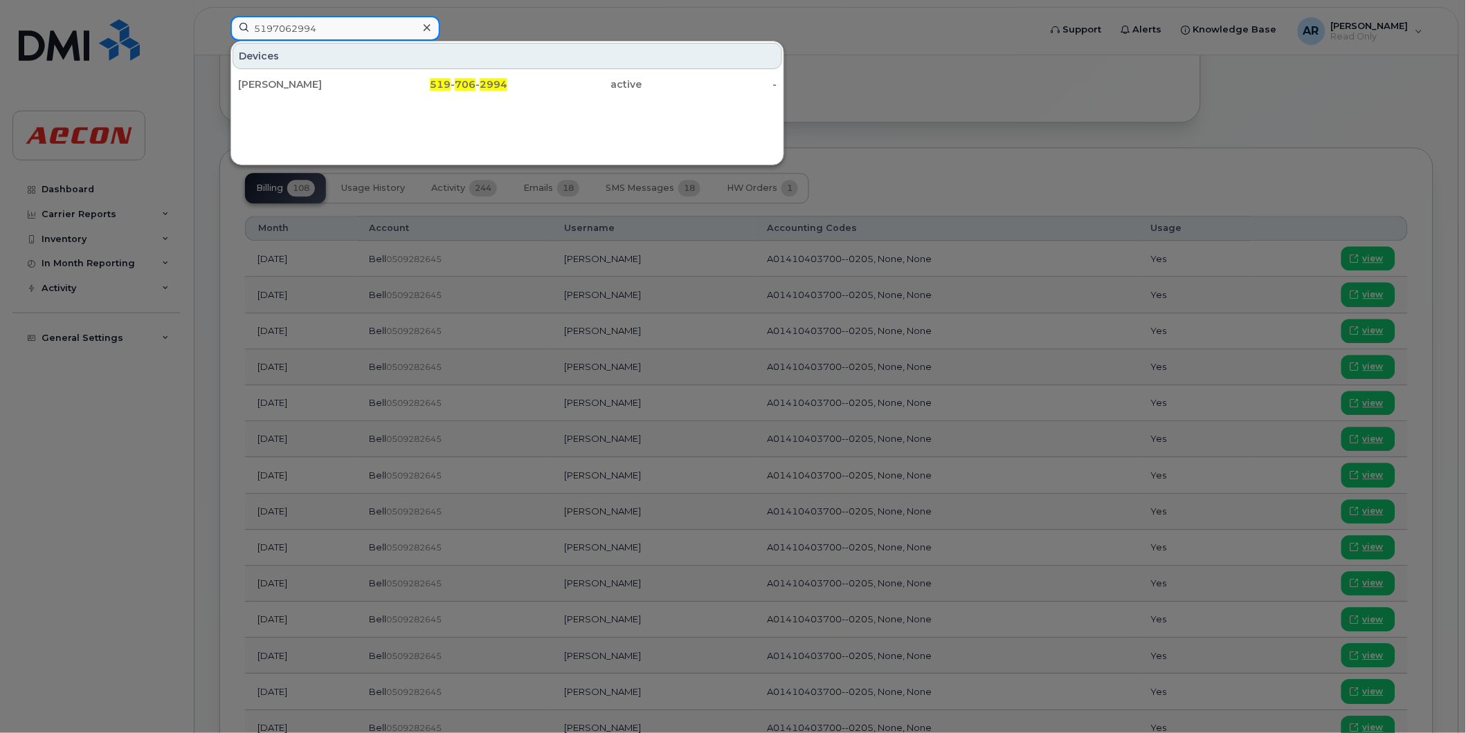
type input "5197062994"
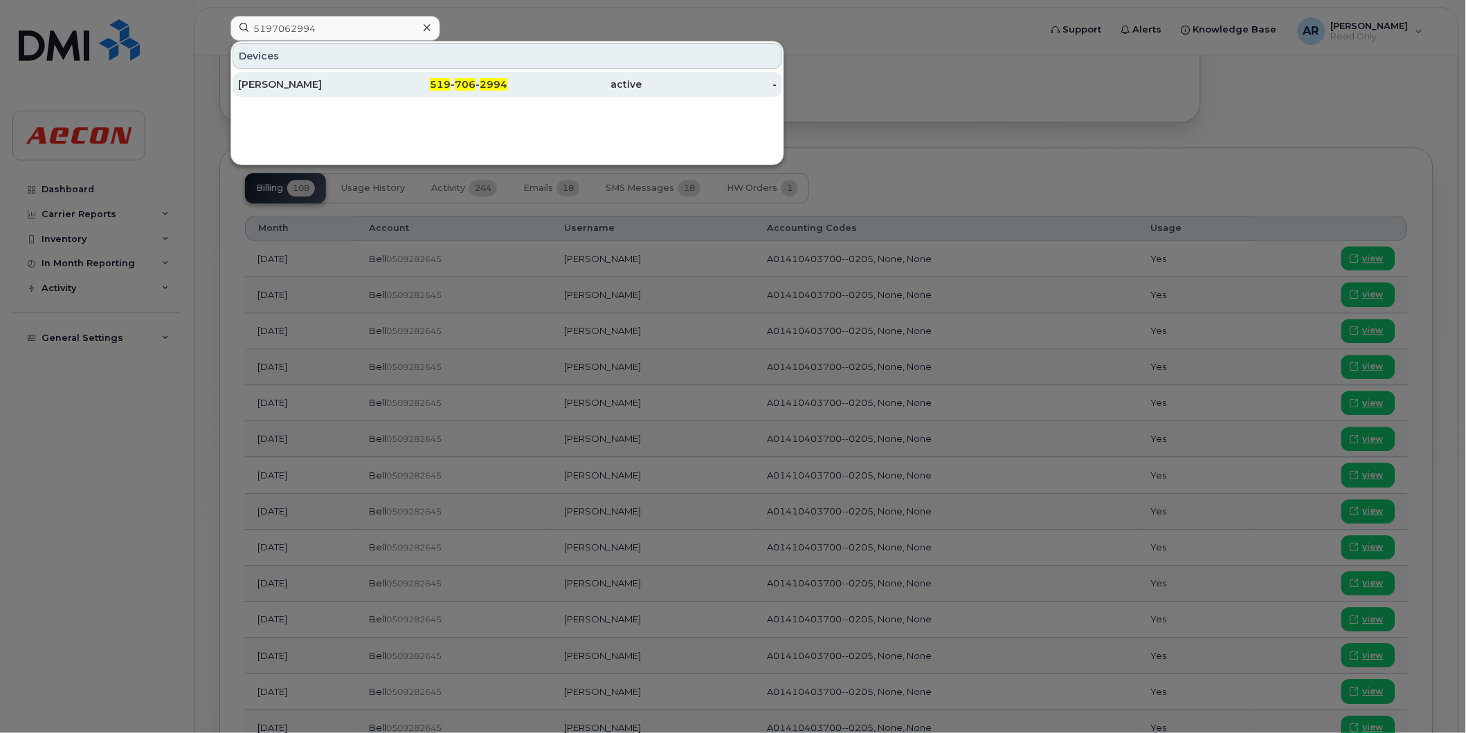
click at [362, 78] on div "Allison Frook" at bounding box center [305, 84] width 135 height 14
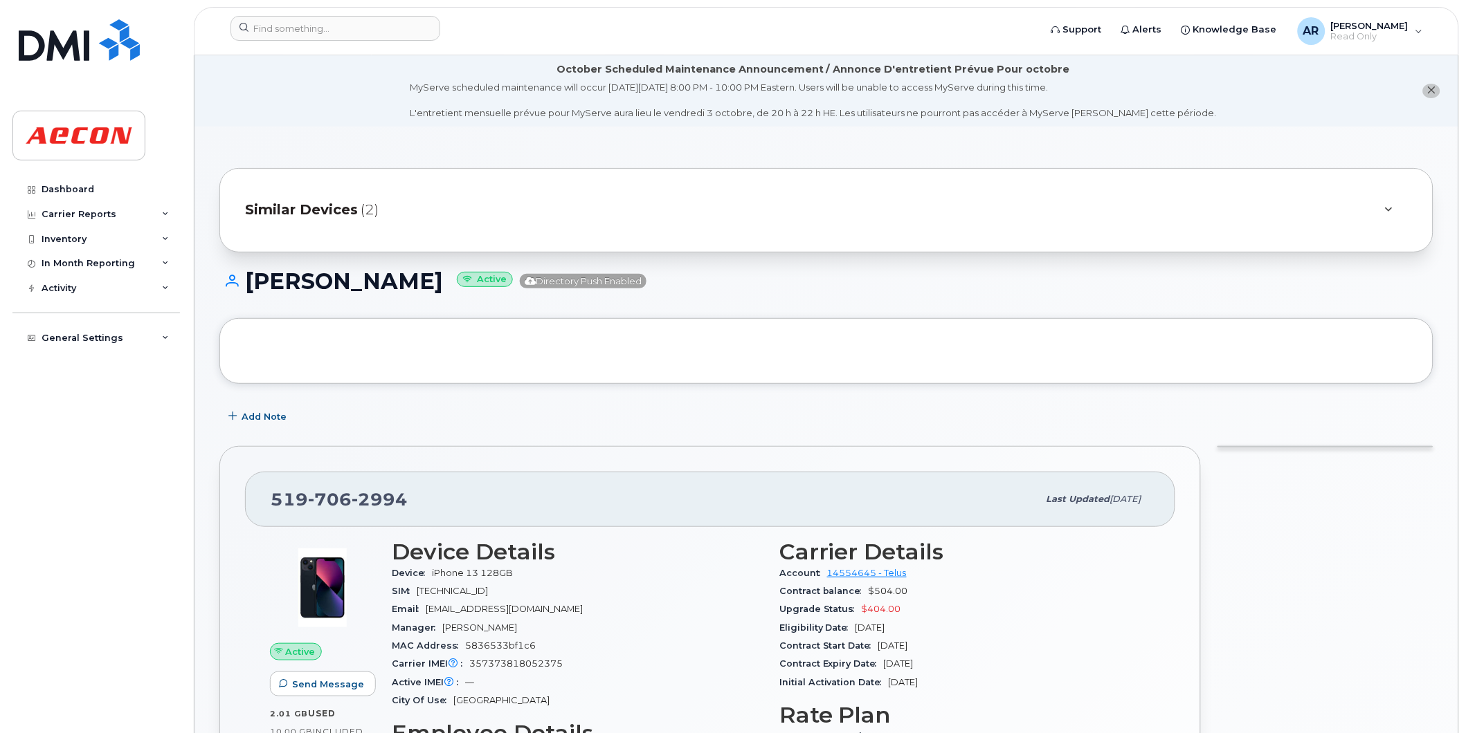
drag, startPoint x: 403, startPoint y: 101, endPoint x: 248, endPoint y: 280, distance: 236.4
click at [248, 280] on h1 "[PERSON_NAME] Active Directory Push Enabled" at bounding box center [826, 281] width 1214 height 24
copy h1 "[PERSON_NAME]"
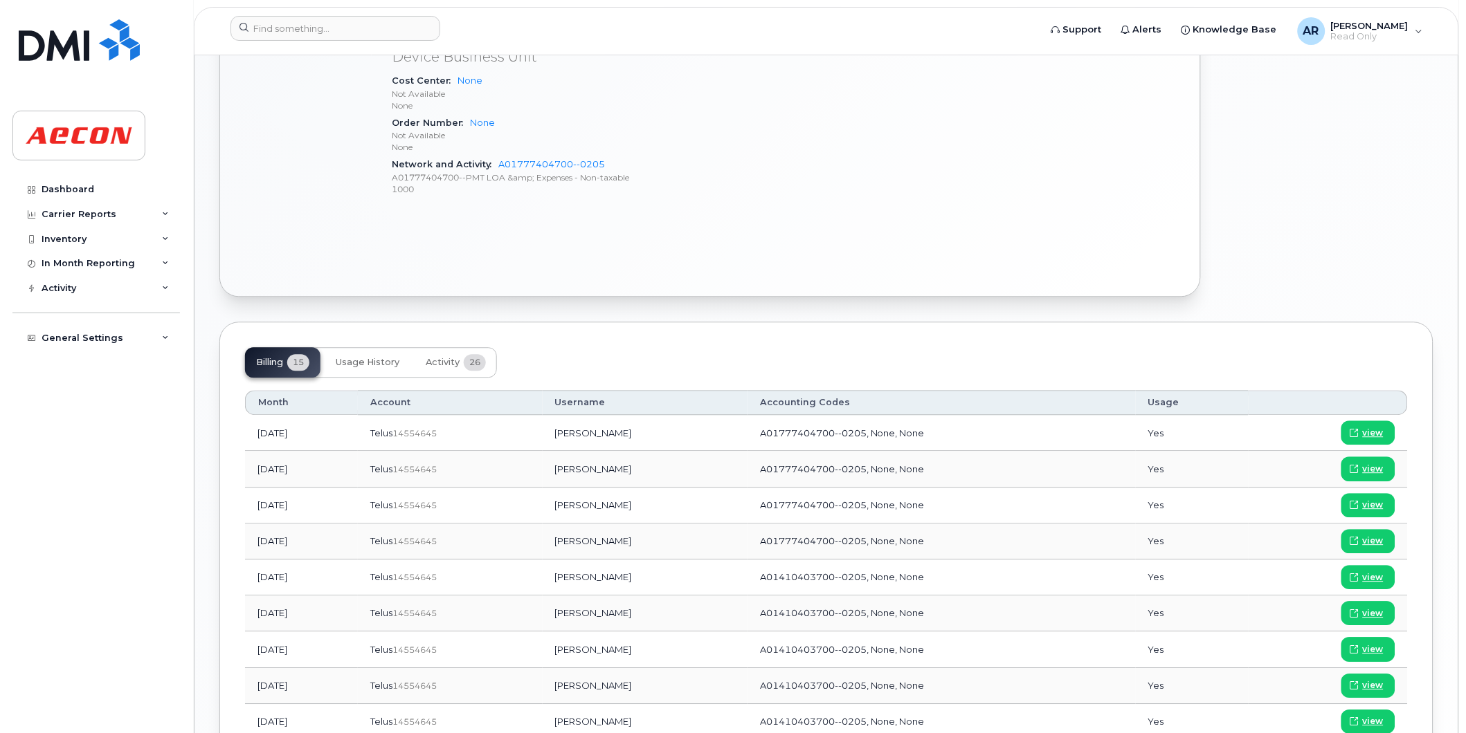
scroll to position [922, 0]
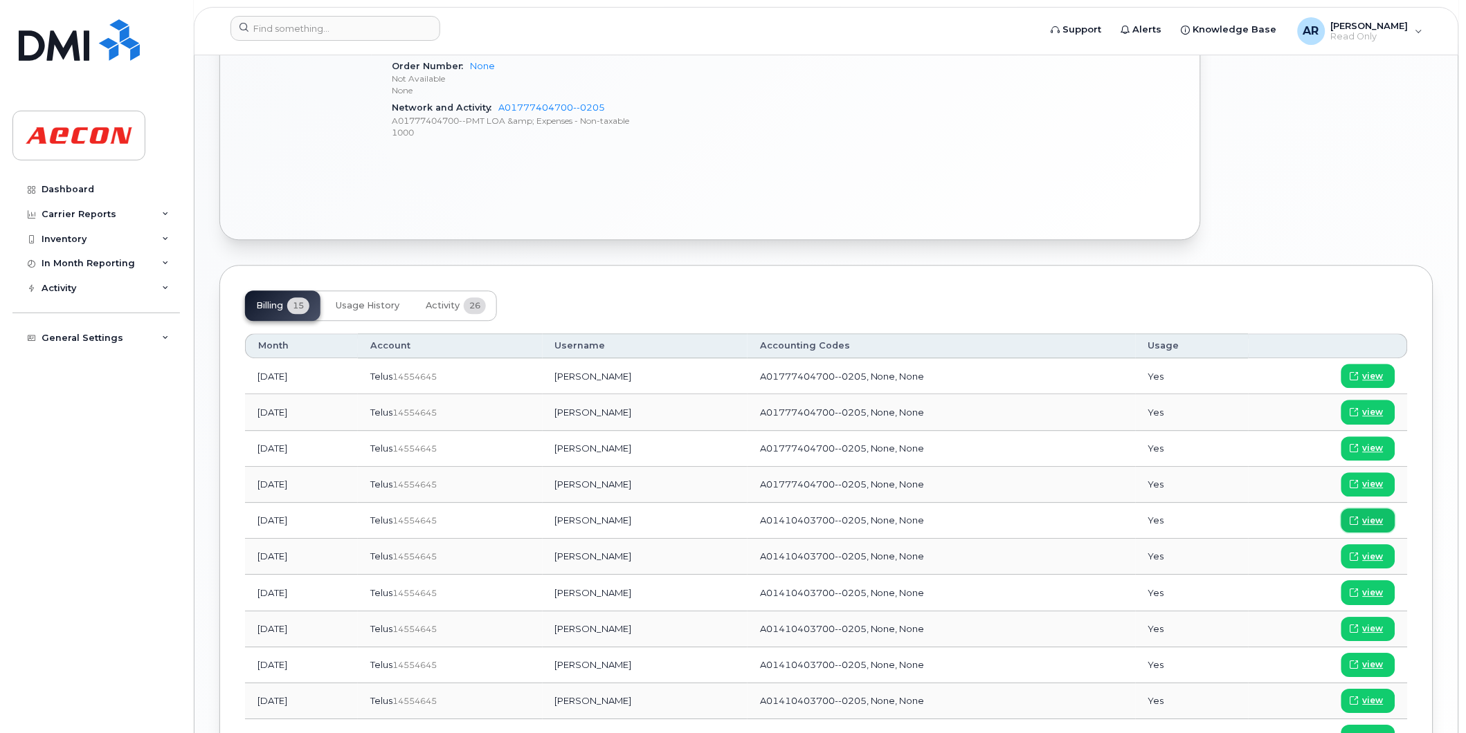
click at [1378, 515] on span "view" at bounding box center [1372, 521] width 21 height 12
click at [354, 26] on input at bounding box center [335, 28] width 210 height 25
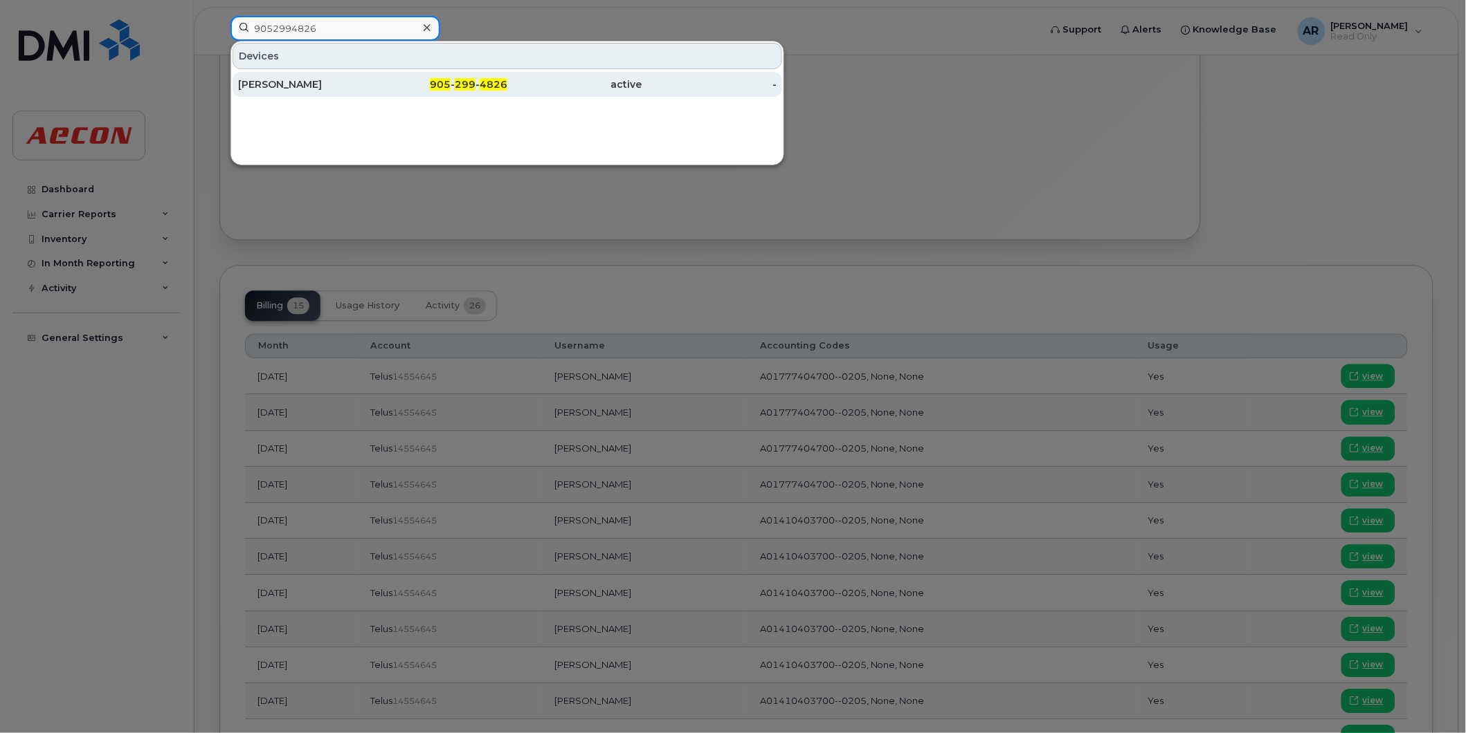
type input "9052994826"
click at [347, 81] on div "Silvano Filippelli" at bounding box center [305, 84] width 135 height 14
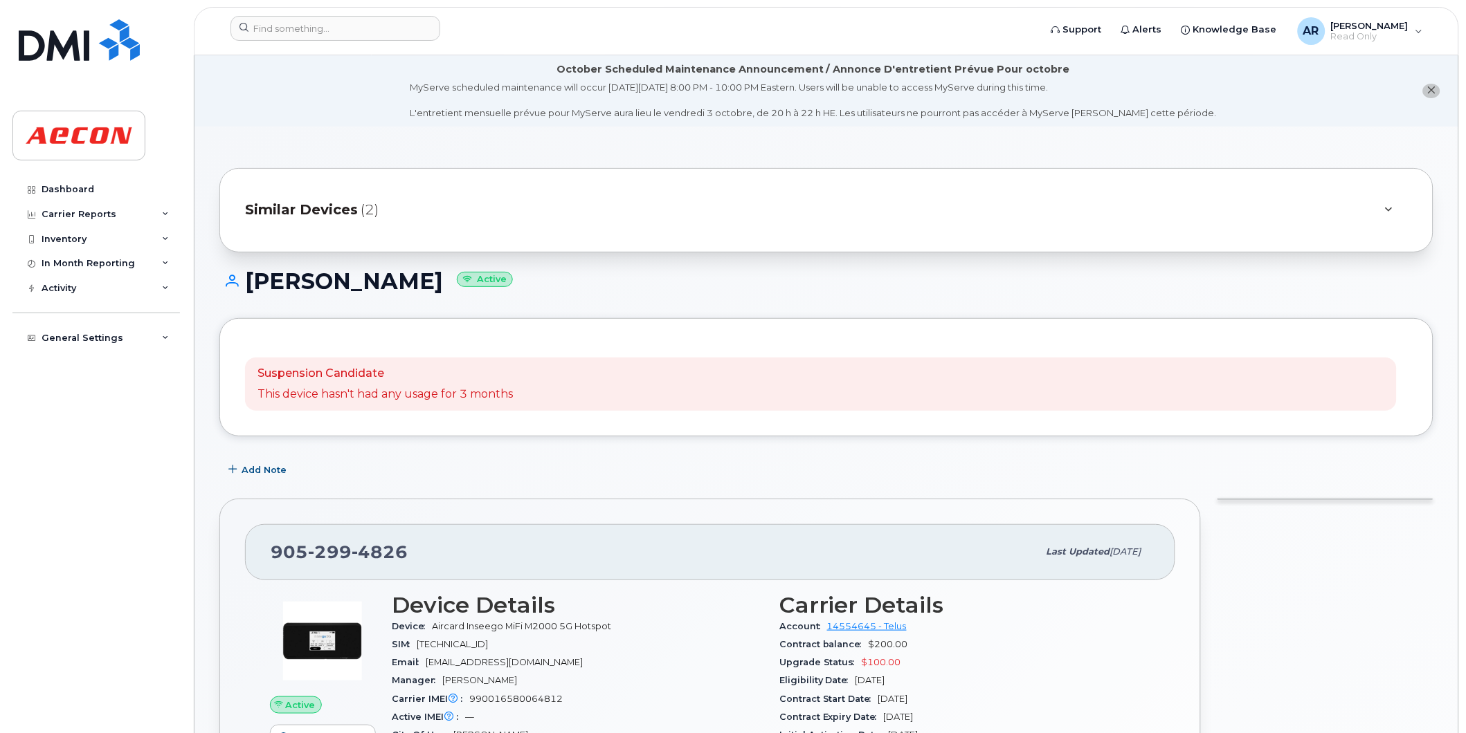
drag, startPoint x: 432, startPoint y: 275, endPoint x: 246, endPoint y: 292, distance: 186.9
click at [246, 292] on h1 "Silvano Filippelli Active" at bounding box center [826, 281] width 1214 height 24
copy h1 "Silvano Filippelli"
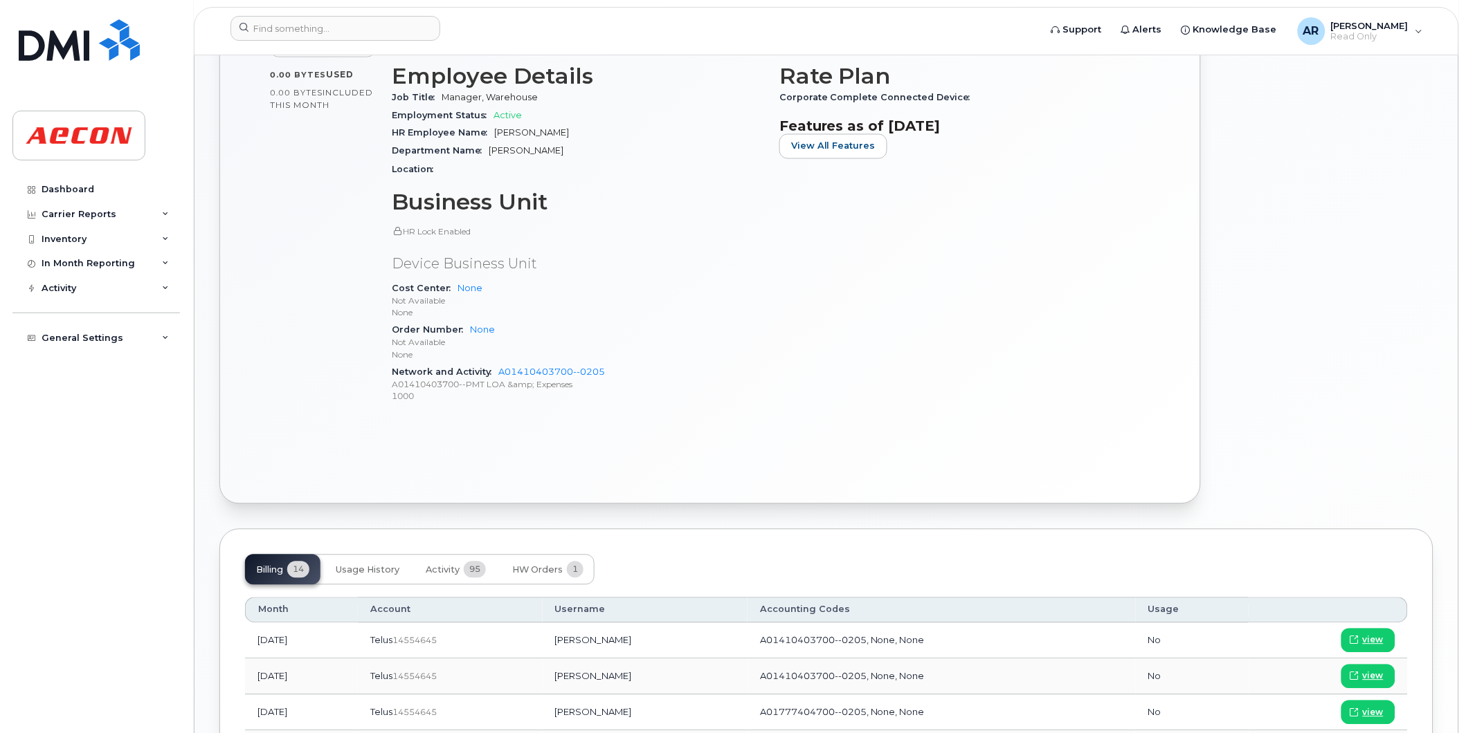
scroll to position [922, 0]
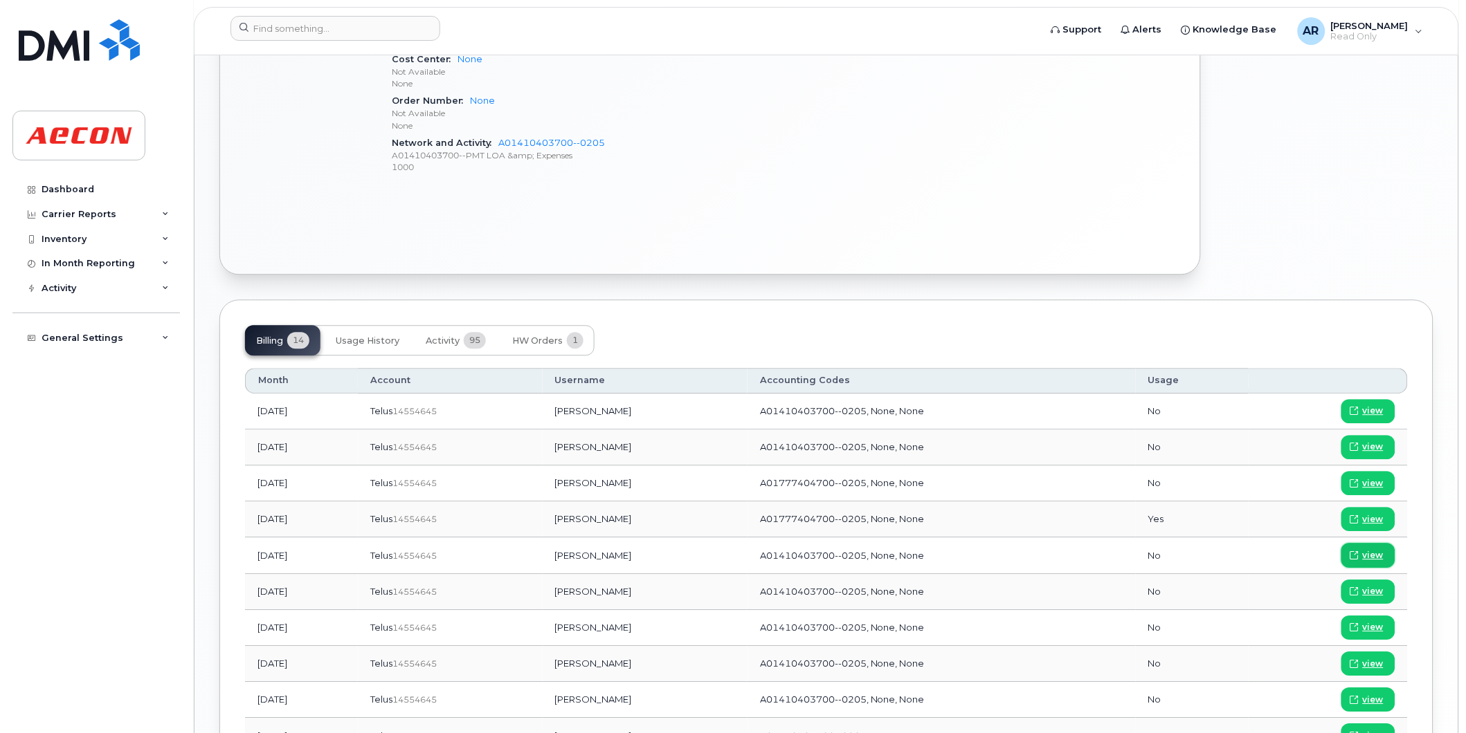
click at [1368, 556] on span "view" at bounding box center [1372, 555] width 21 height 12
click at [342, 30] on input at bounding box center [335, 28] width 210 height 25
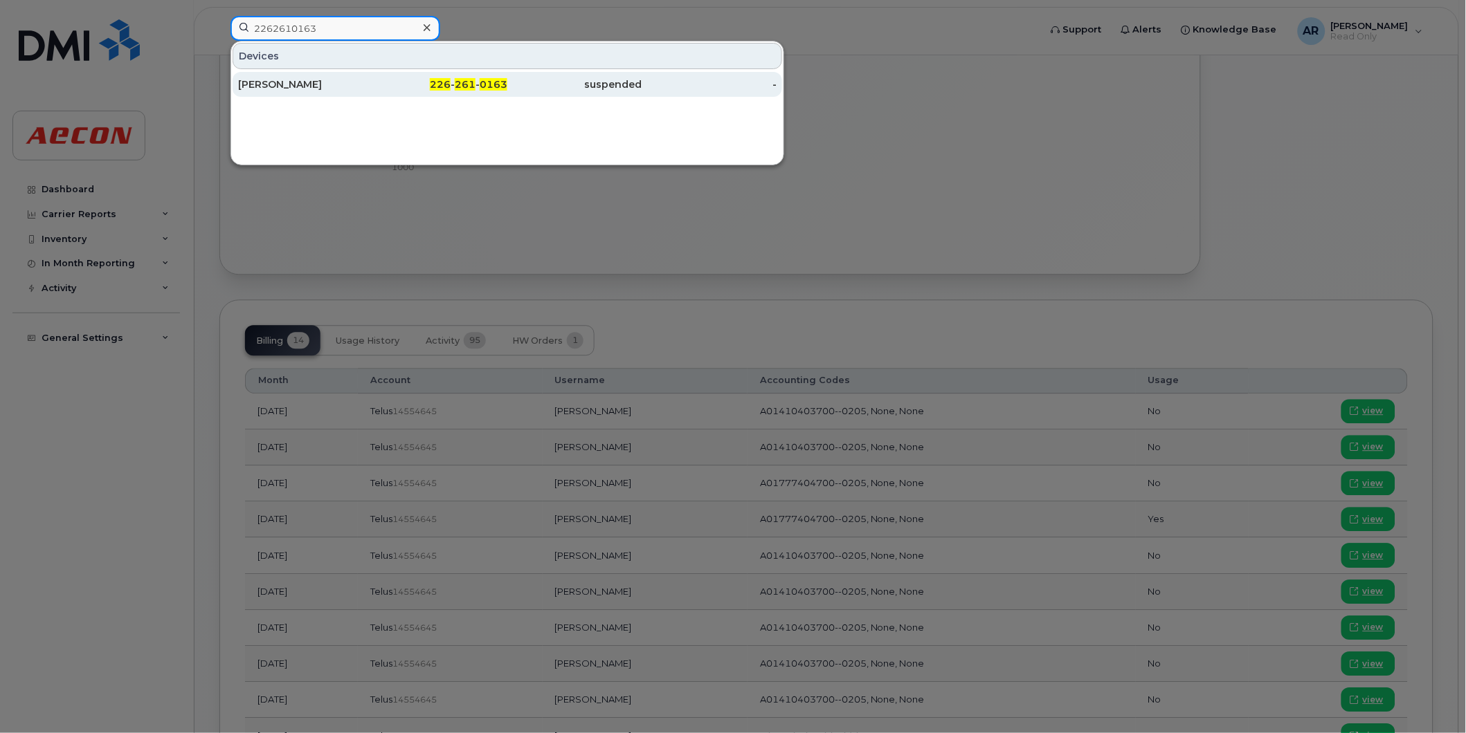
type input "2262610163"
click at [352, 80] on div "Dylan Derosbie" at bounding box center [305, 84] width 135 height 14
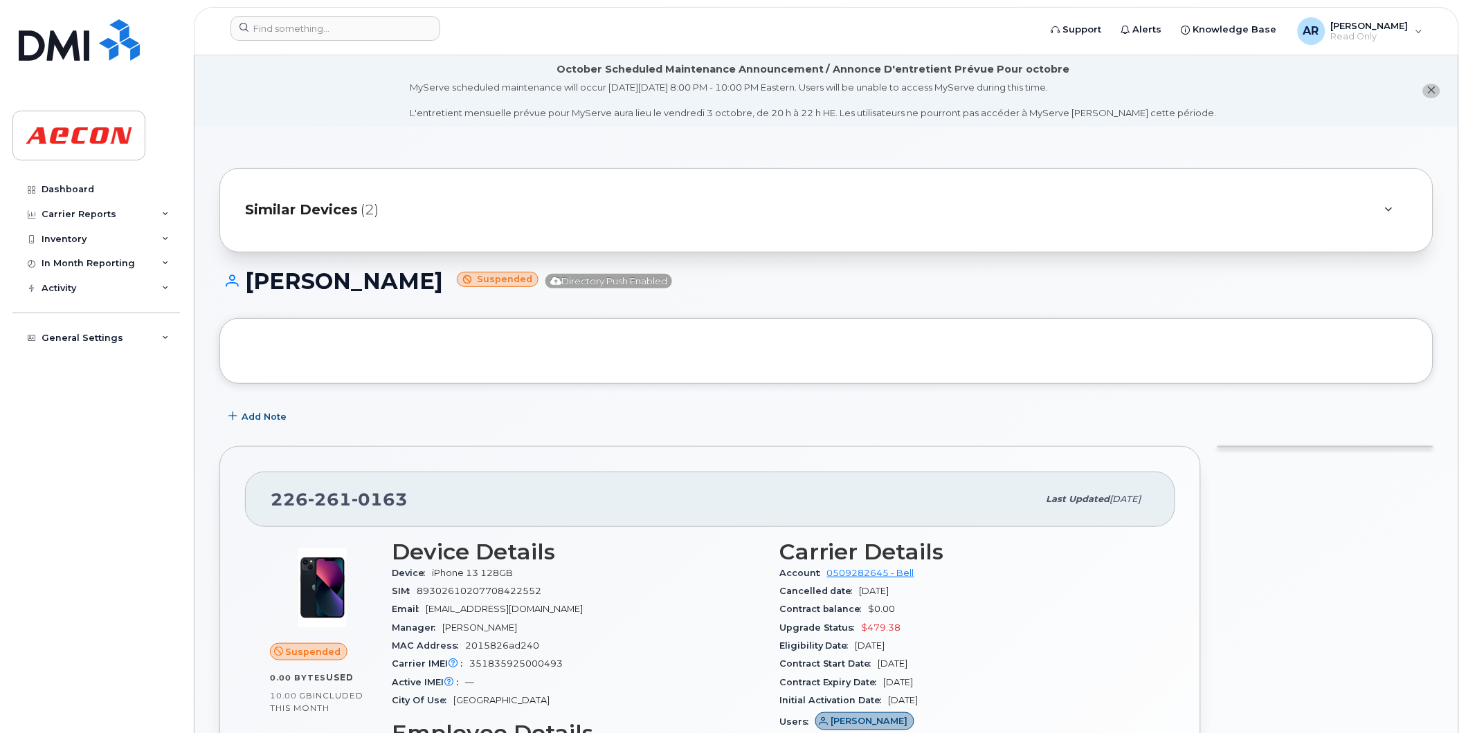
drag, startPoint x: 418, startPoint y: 286, endPoint x: 253, endPoint y: 291, distance: 164.7
click at [253, 291] on h1 "[PERSON_NAME] Suspended Directory Push Enabled" at bounding box center [826, 281] width 1214 height 24
copy h1 "[PERSON_NAME]"
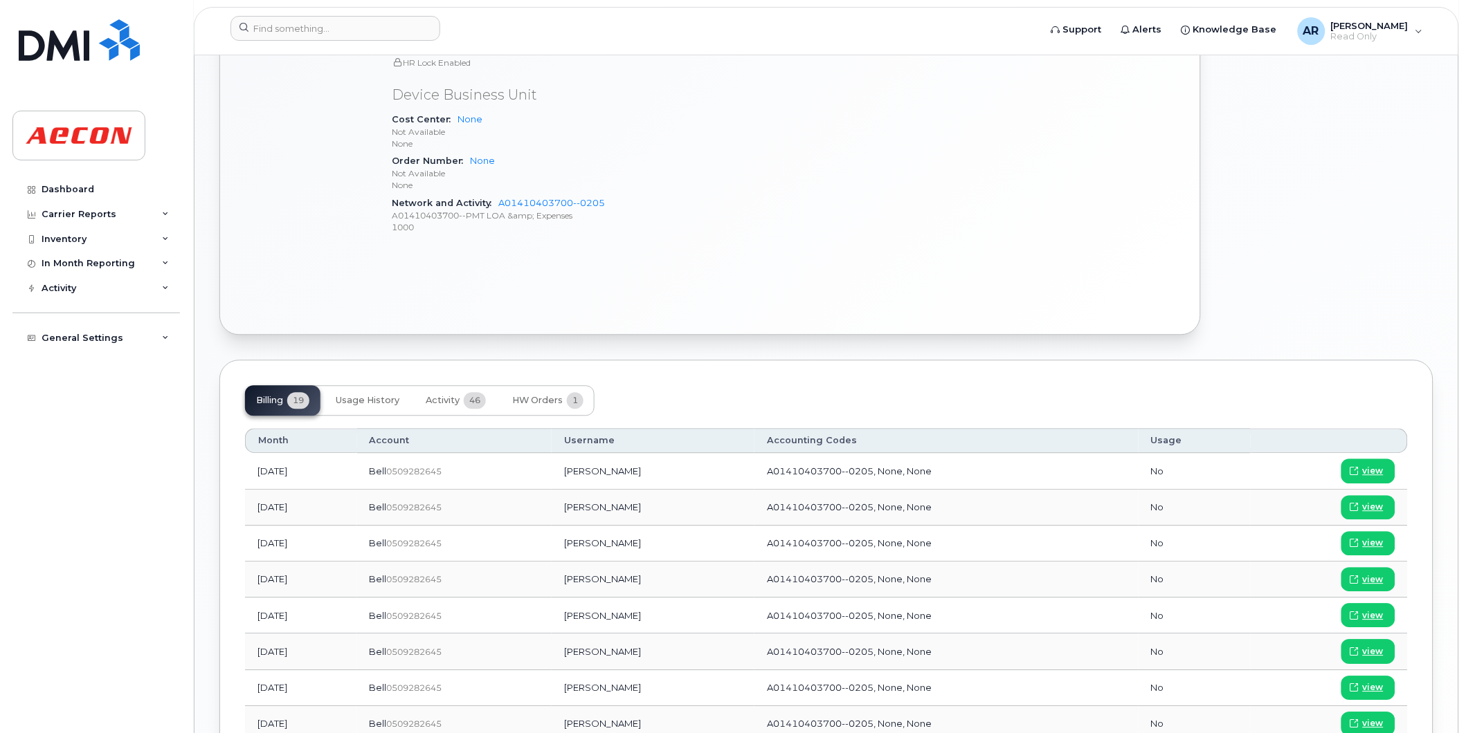
scroll to position [922, 0]
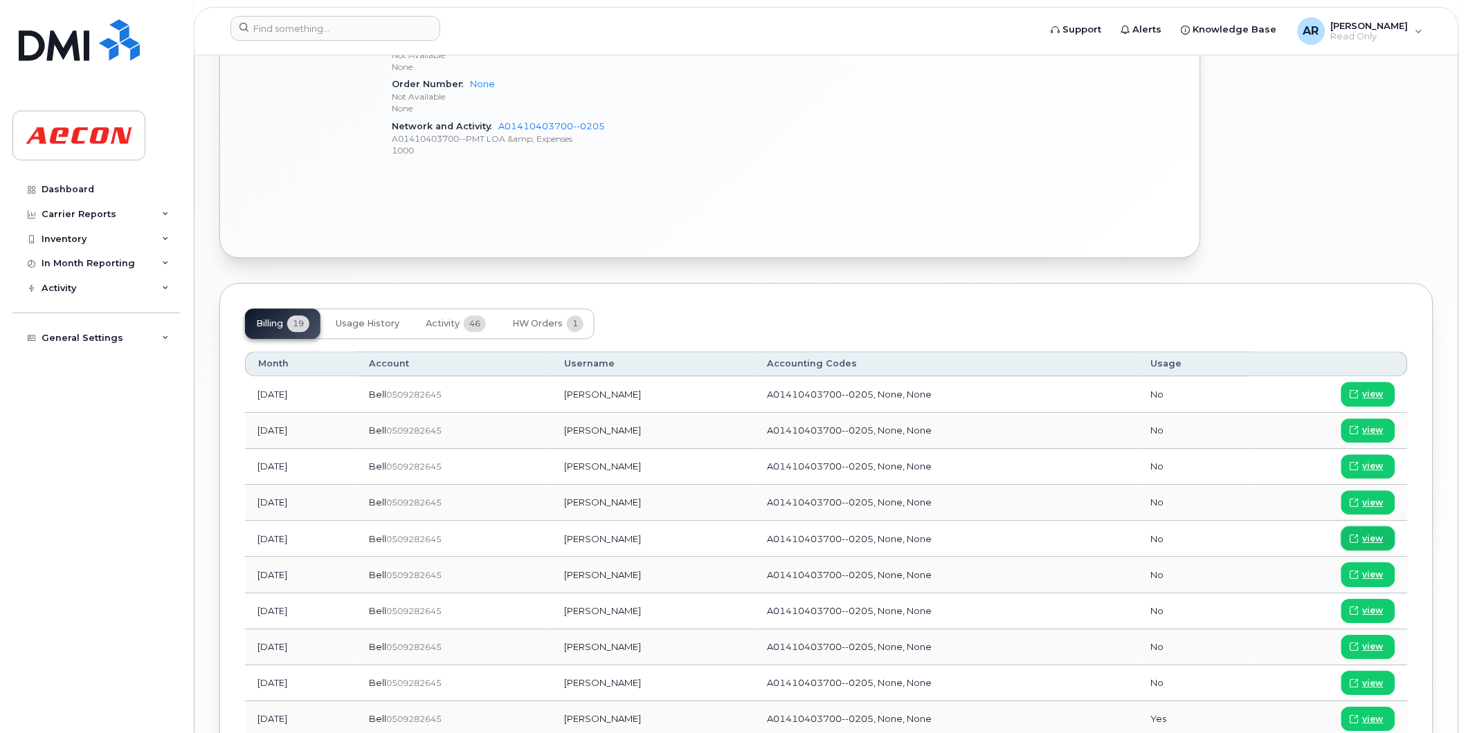
click at [1372, 534] on span "view" at bounding box center [1372, 539] width 21 height 12
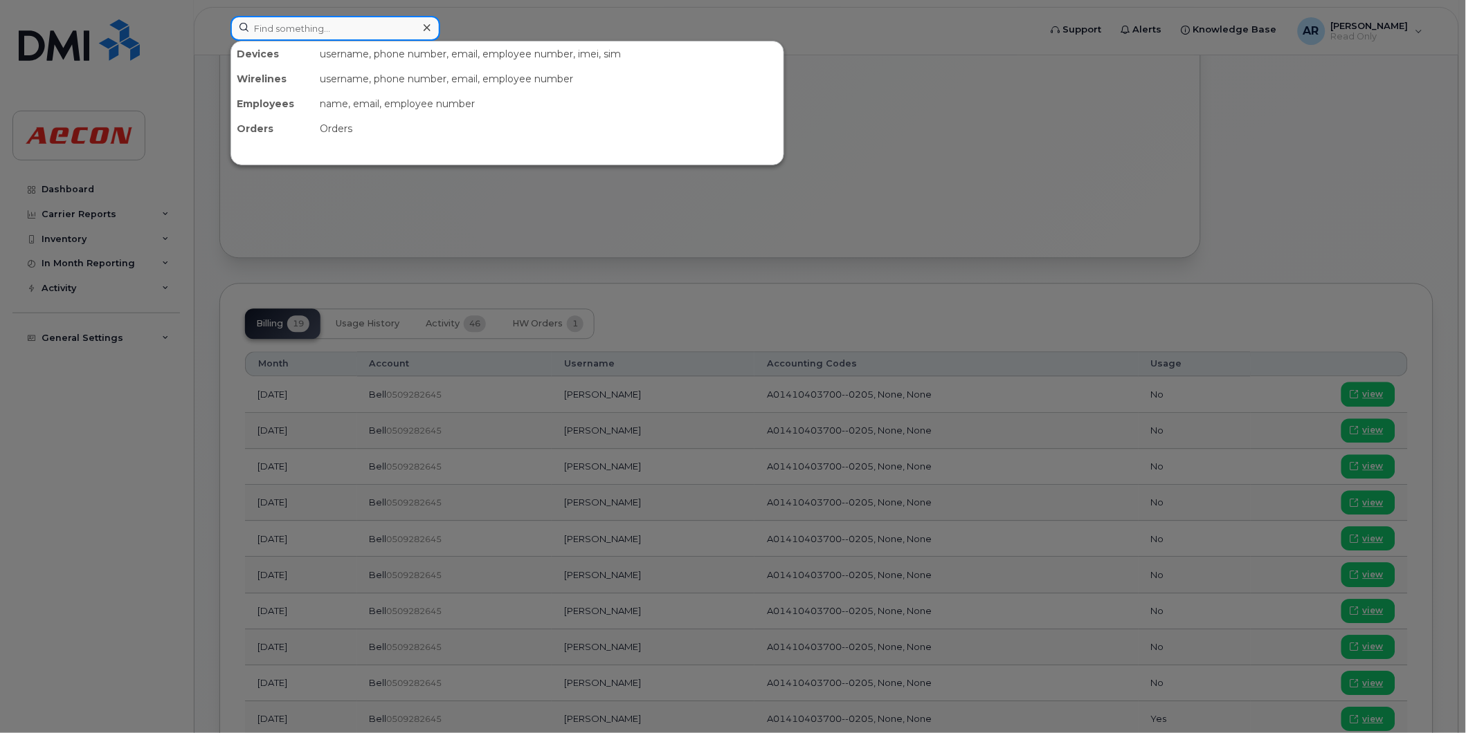
click at [374, 28] on input at bounding box center [335, 28] width 210 height 25
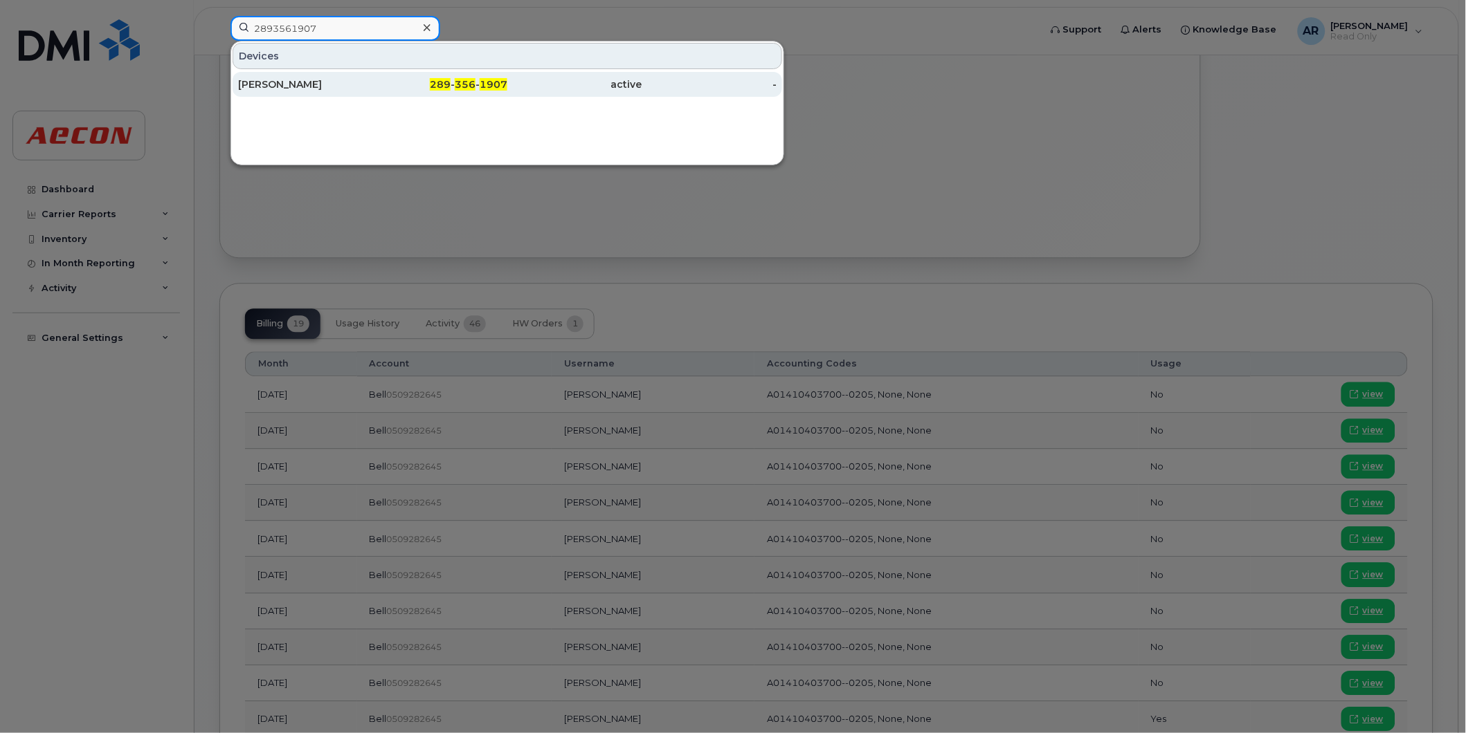
type input "2893561907"
click at [370, 91] on div "[PERSON_NAME]" at bounding box center [305, 84] width 135 height 14
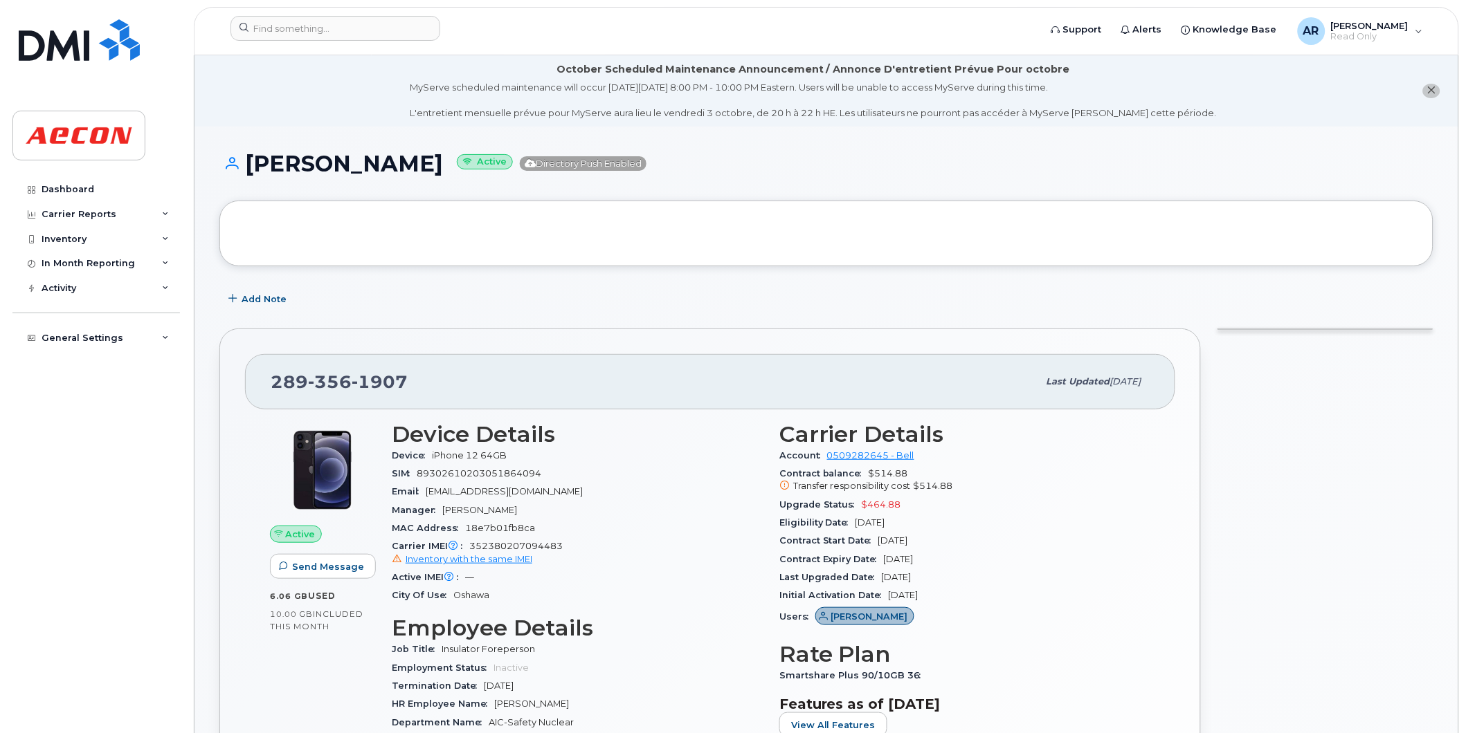
drag, startPoint x: 409, startPoint y: 167, endPoint x: 238, endPoint y: 170, distance: 170.9
click at [238, 170] on h1 "[PERSON_NAME] Active Directory Push Enabled" at bounding box center [826, 164] width 1214 height 24
copy h1 "[PERSON_NAME]"
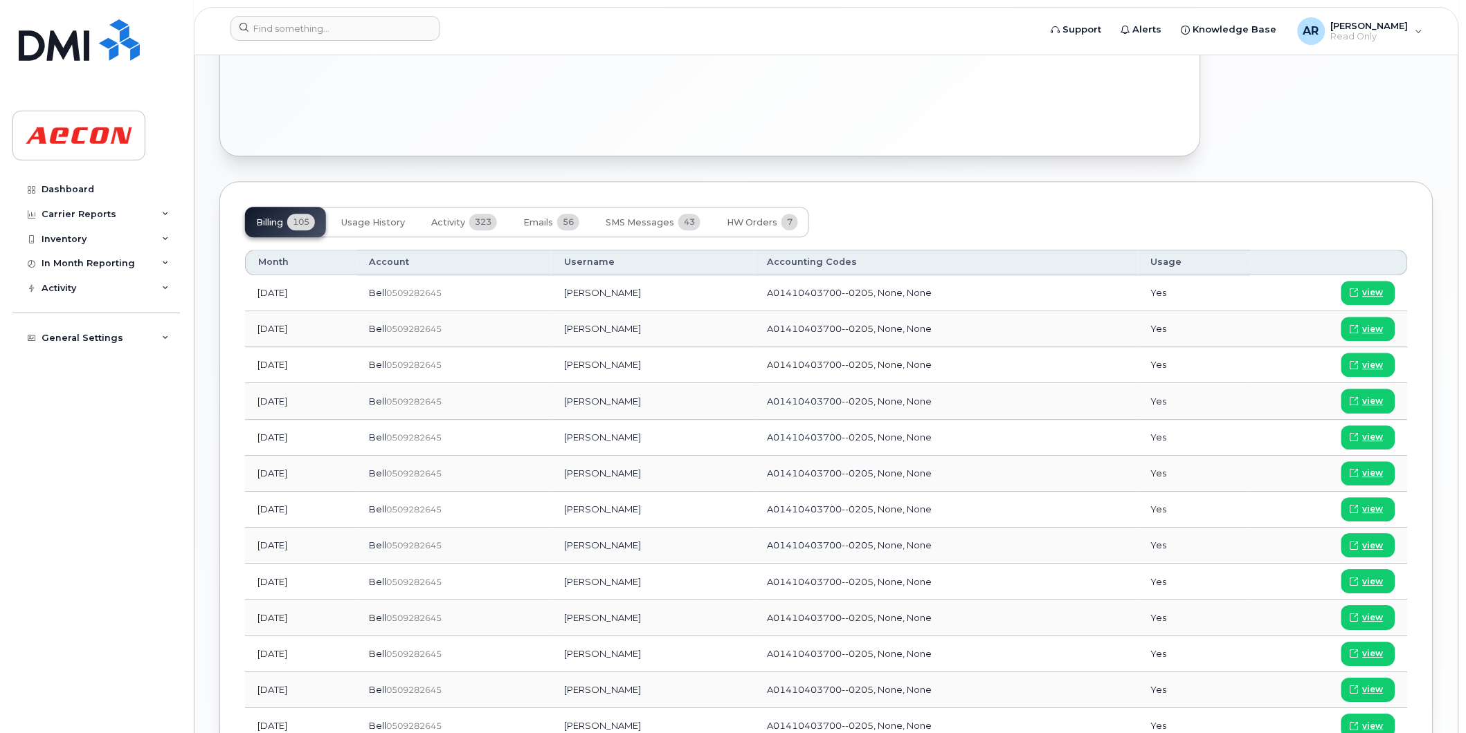
scroll to position [922, 0]
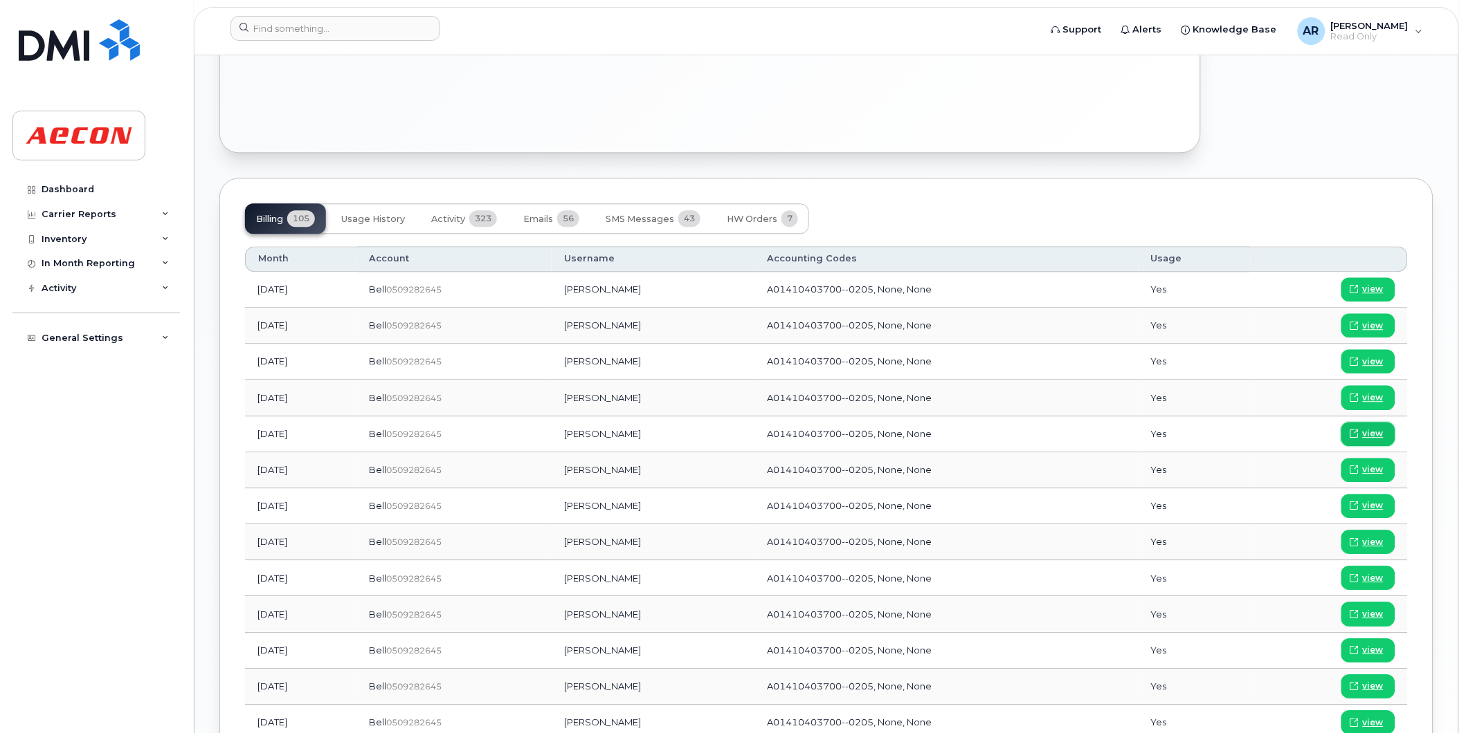
click at [1372, 432] on span "view" at bounding box center [1372, 434] width 21 height 12
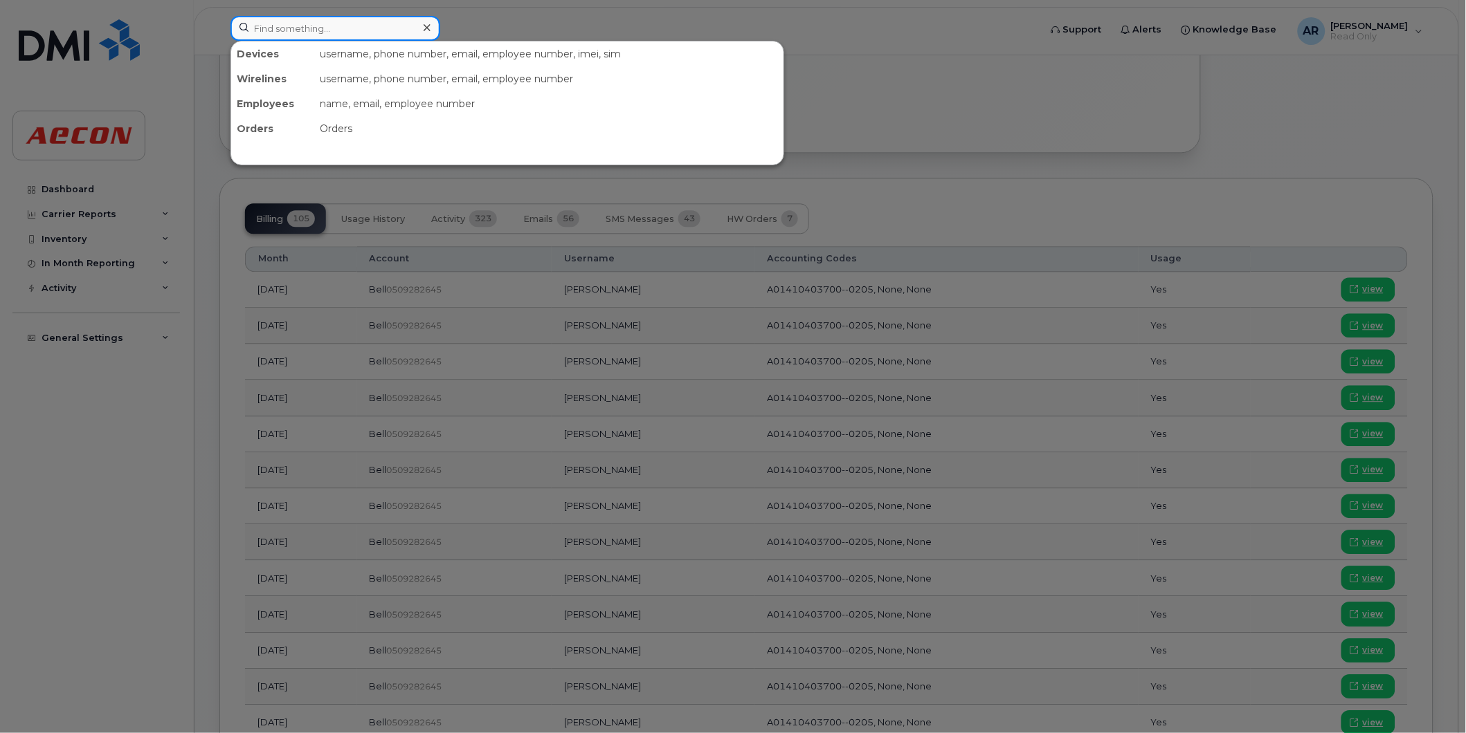
click at [329, 29] on input at bounding box center [335, 28] width 210 height 25
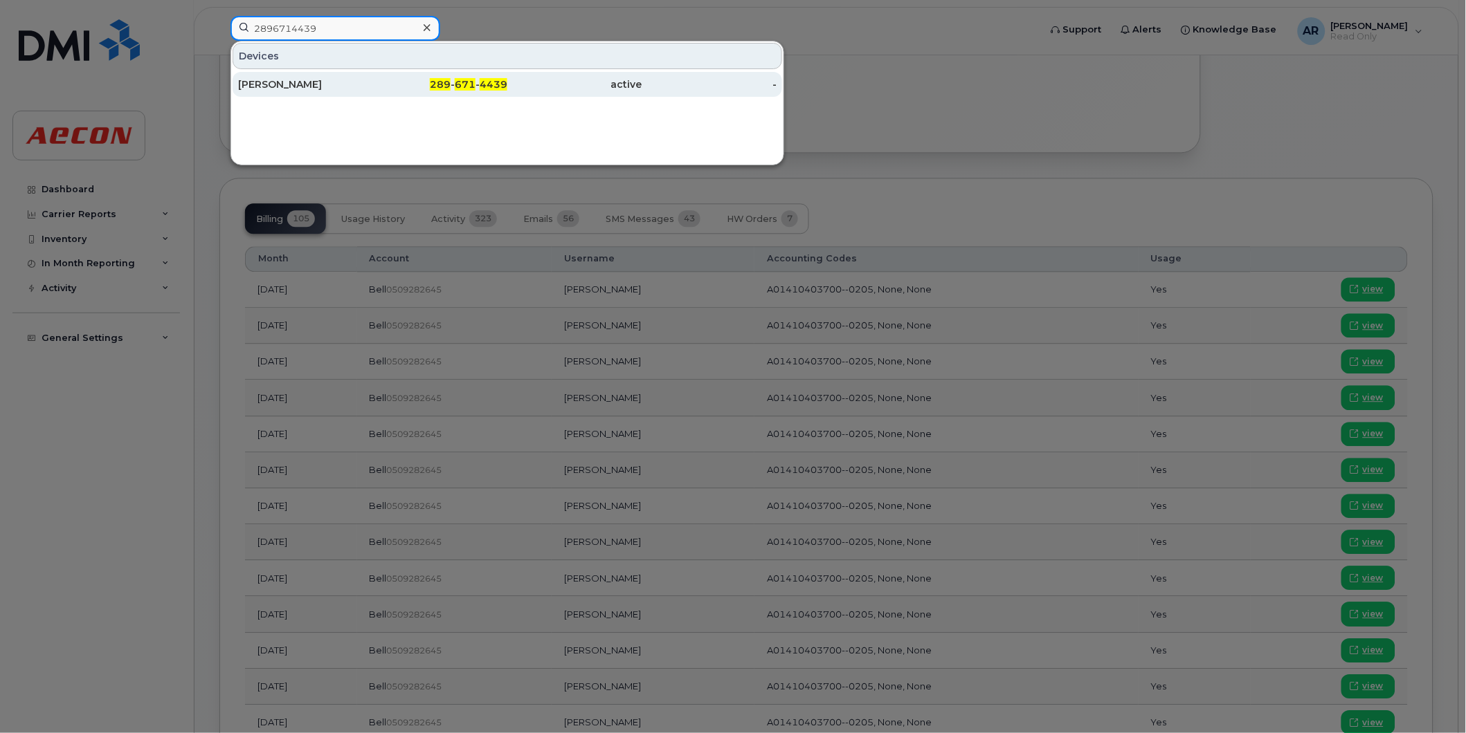
type input "2896714439"
click at [294, 84] on div "[PERSON_NAME]" at bounding box center [305, 84] width 135 height 14
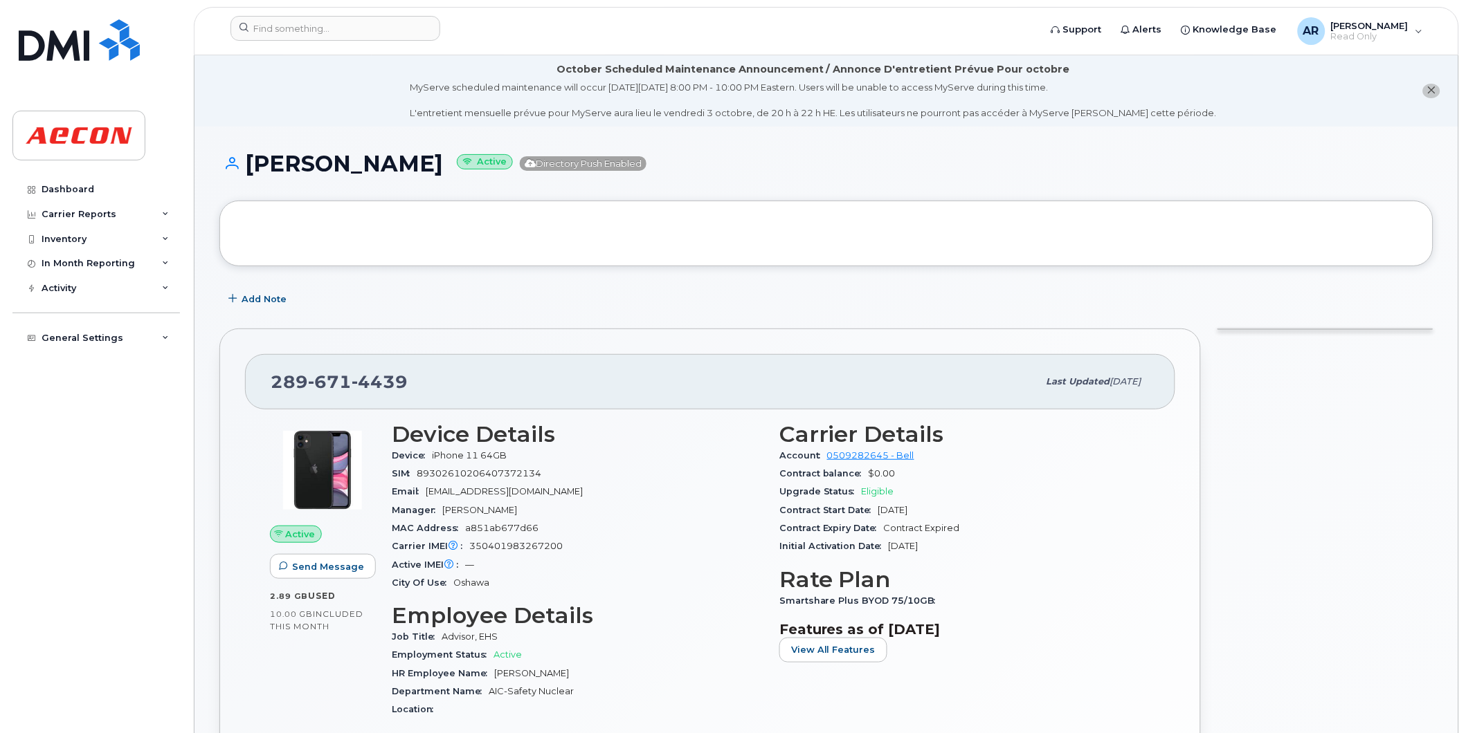
drag, startPoint x: 414, startPoint y: 167, endPoint x: 252, endPoint y: 170, distance: 161.9
click at [252, 170] on h1 "Emily Gardiner Active Directory Push Enabled" at bounding box center [826, 164] width 1214 height 24
copy h1 "Emily Gardiner"
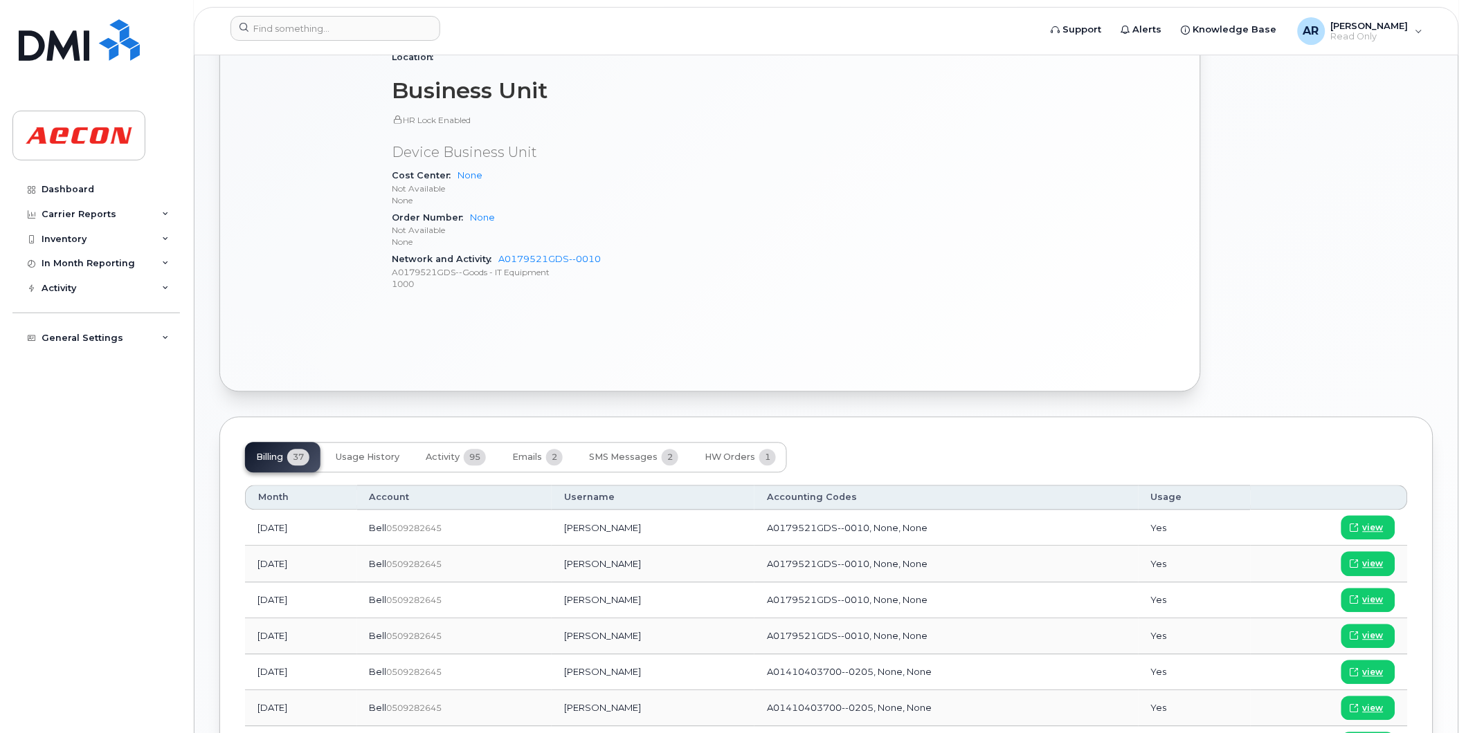
scroll to position [846, 0]
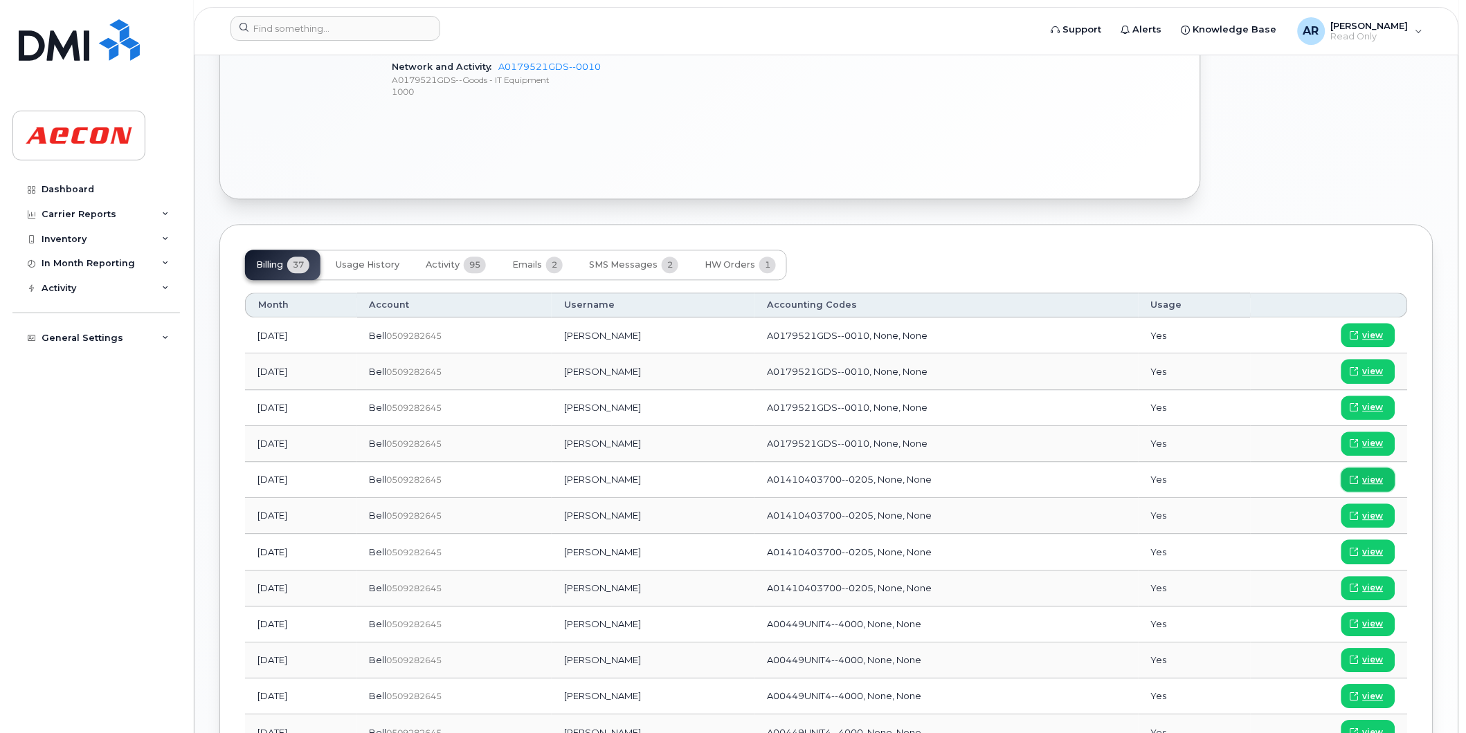
click at [1369, 480] on span "view" at bounding box center [1372, 480] width 21 height 12
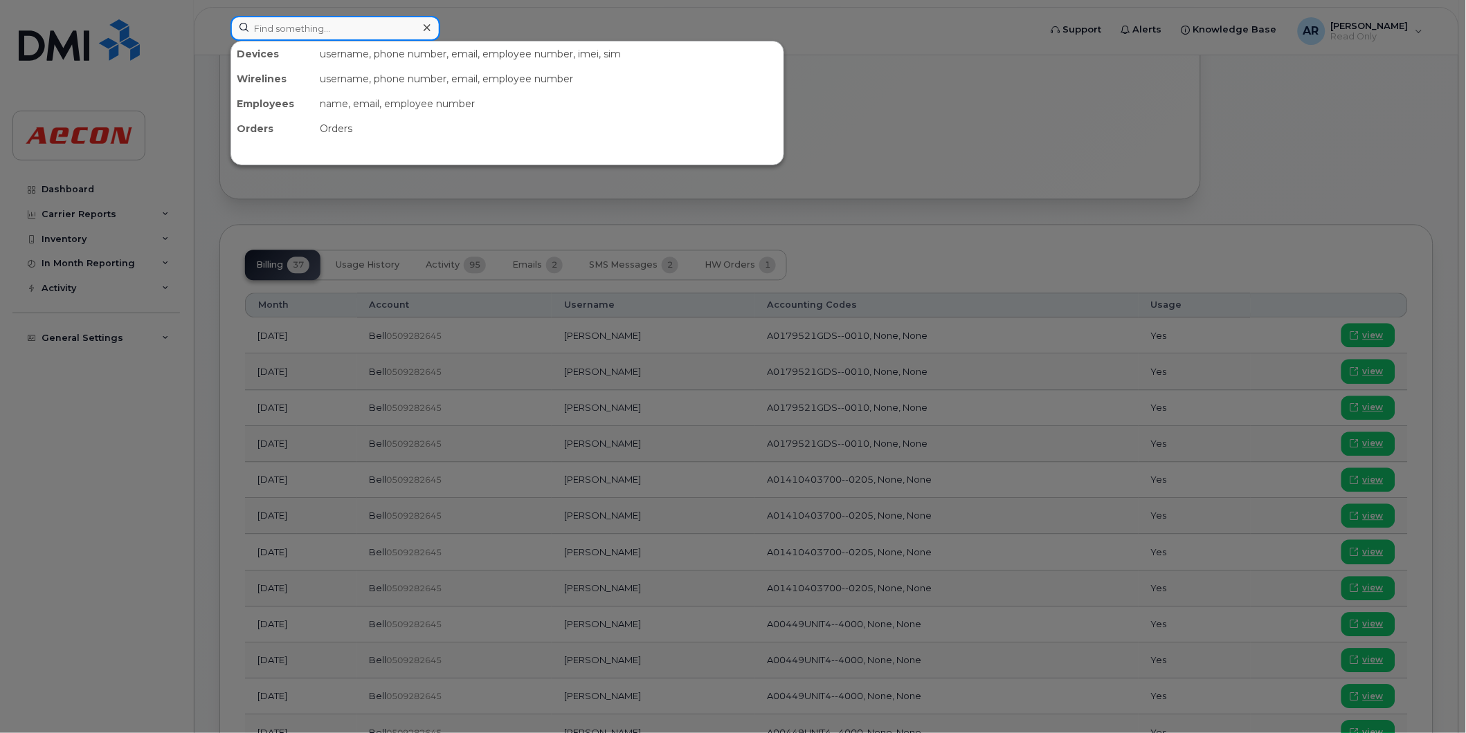
click at [307, 31] on input at bounding box center [335, 28] width 210 height 25
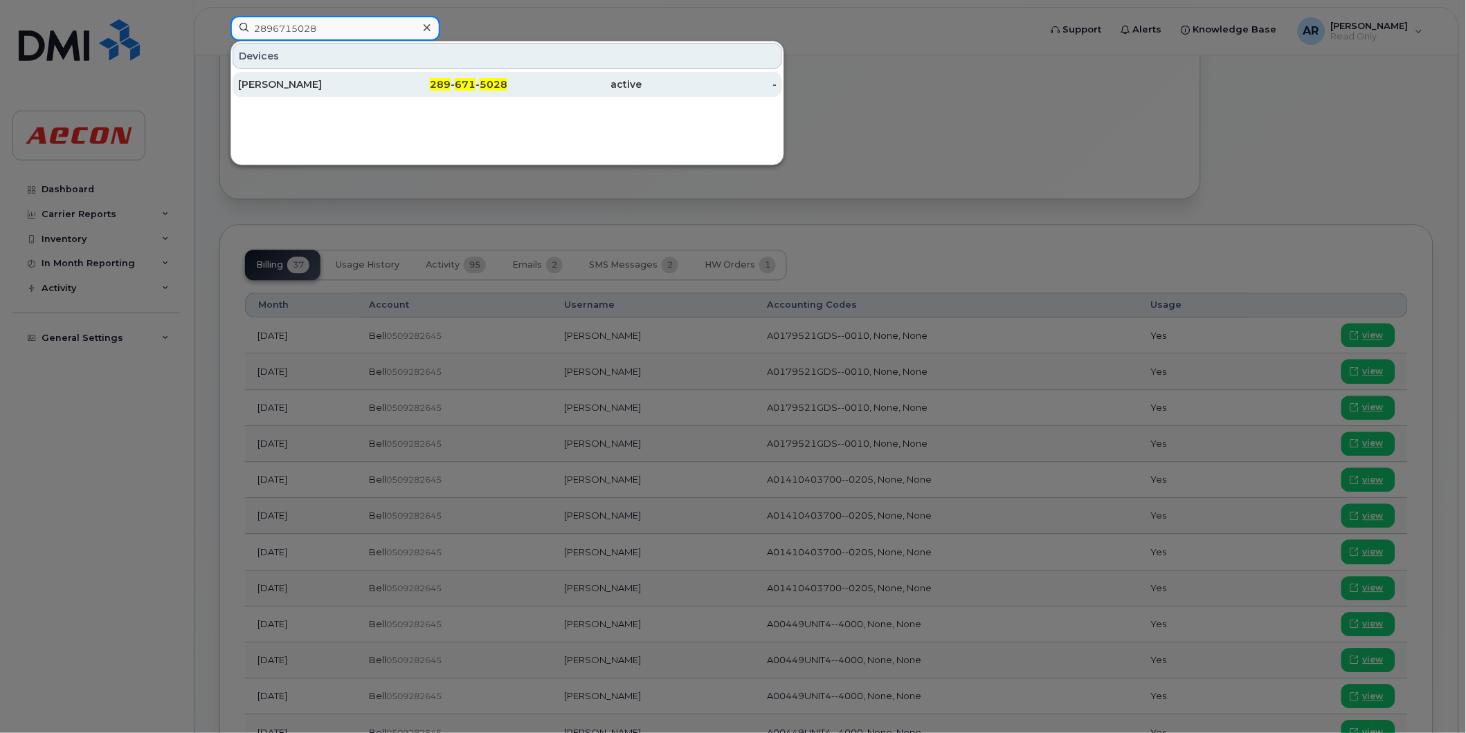
type input "2896715028"
click at [405, 90] on div "289 - 671 - 5028" at bounding box center [440, 84] width 135 height 14
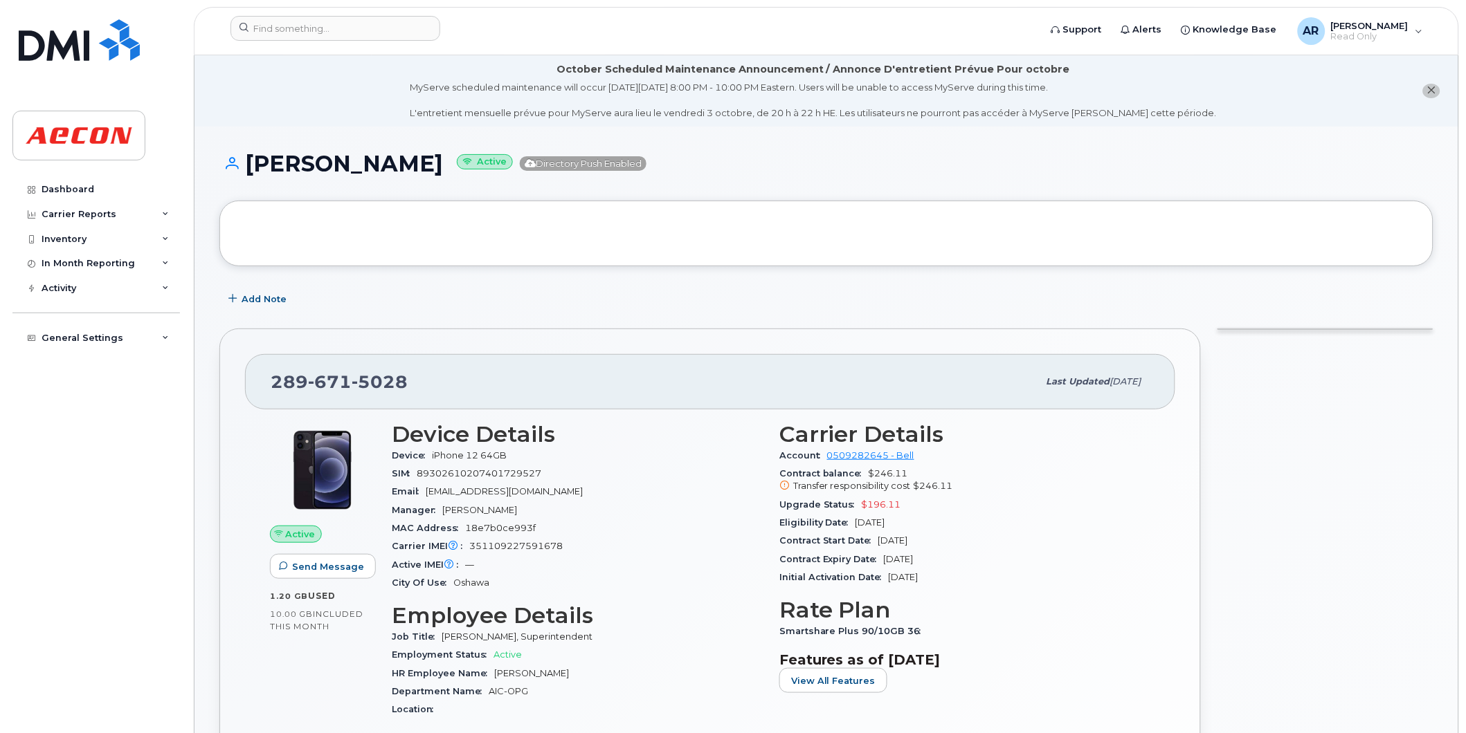
drag, startPoint x: 551, startPoint y: 168, endPoint x: 250, endPoint y: 170, distance: 301.0
click at [250, 170] on h1 "Daniel Gregory Macumber Active Directory Push Enabled" at bounding box center [826, 164] width 1214 height 24
copy h1 "Daniel Gregory Macumber"
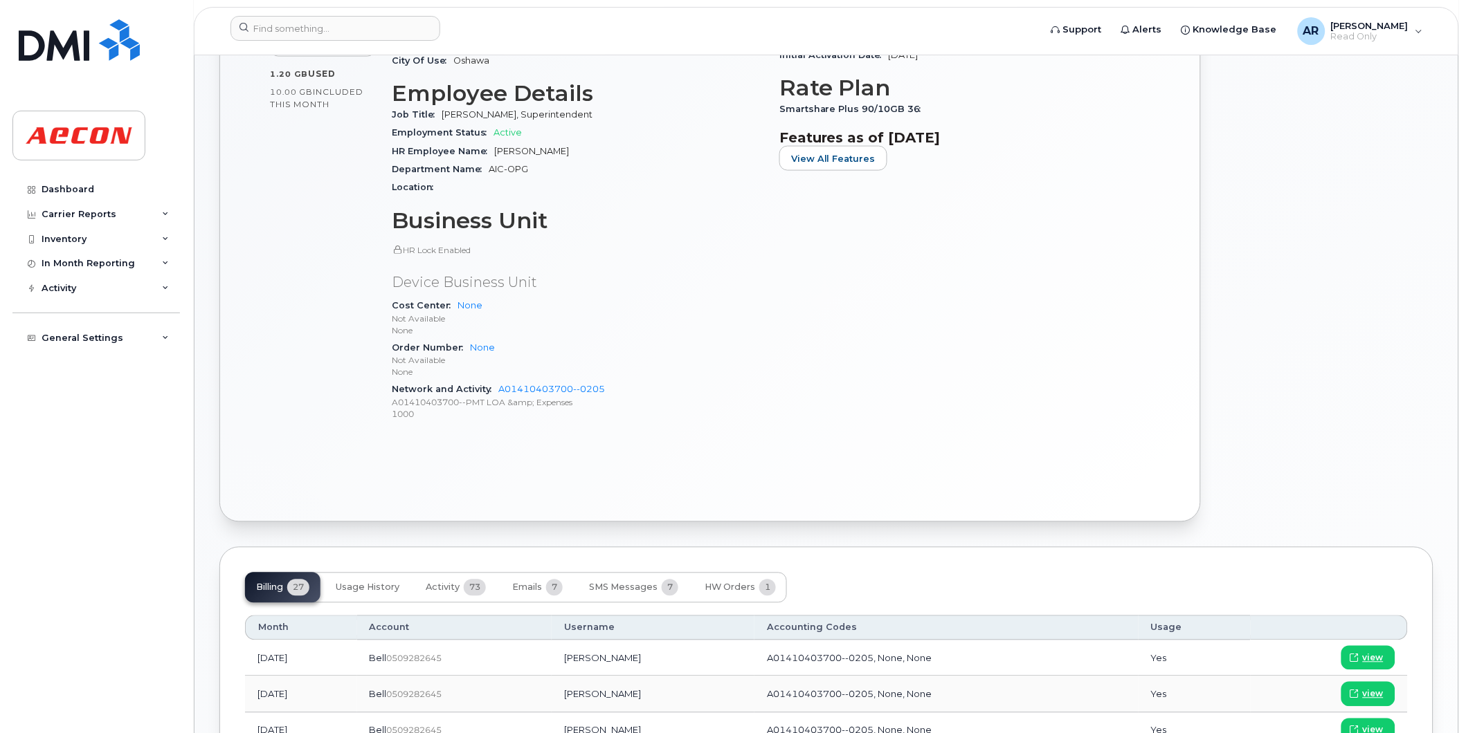
scroll to position [769, 0]
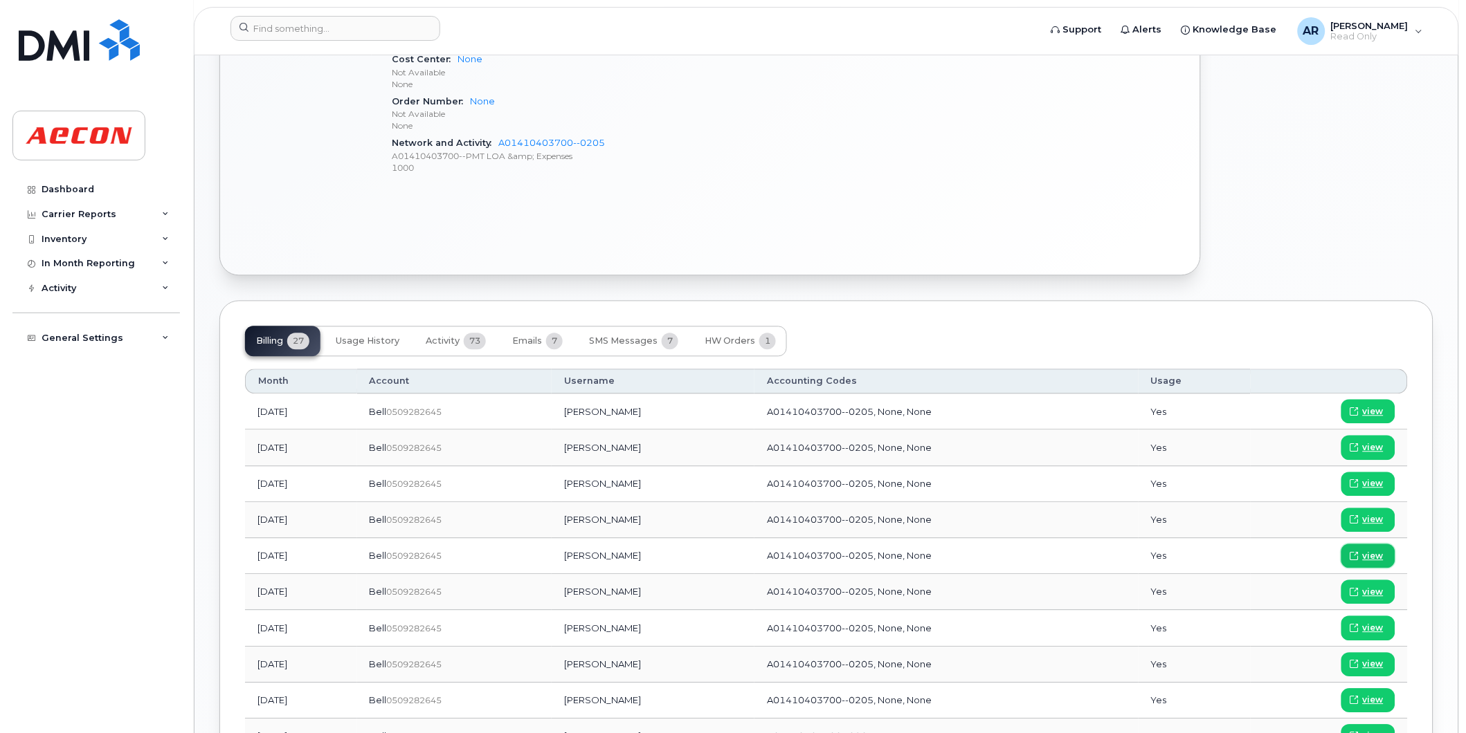
click at [1384, 561] on link "view" at bounding box center [1368, 557] width 54 height 24
click at [363, 28] on input at bounding box center [335, 28] width 210 height 25
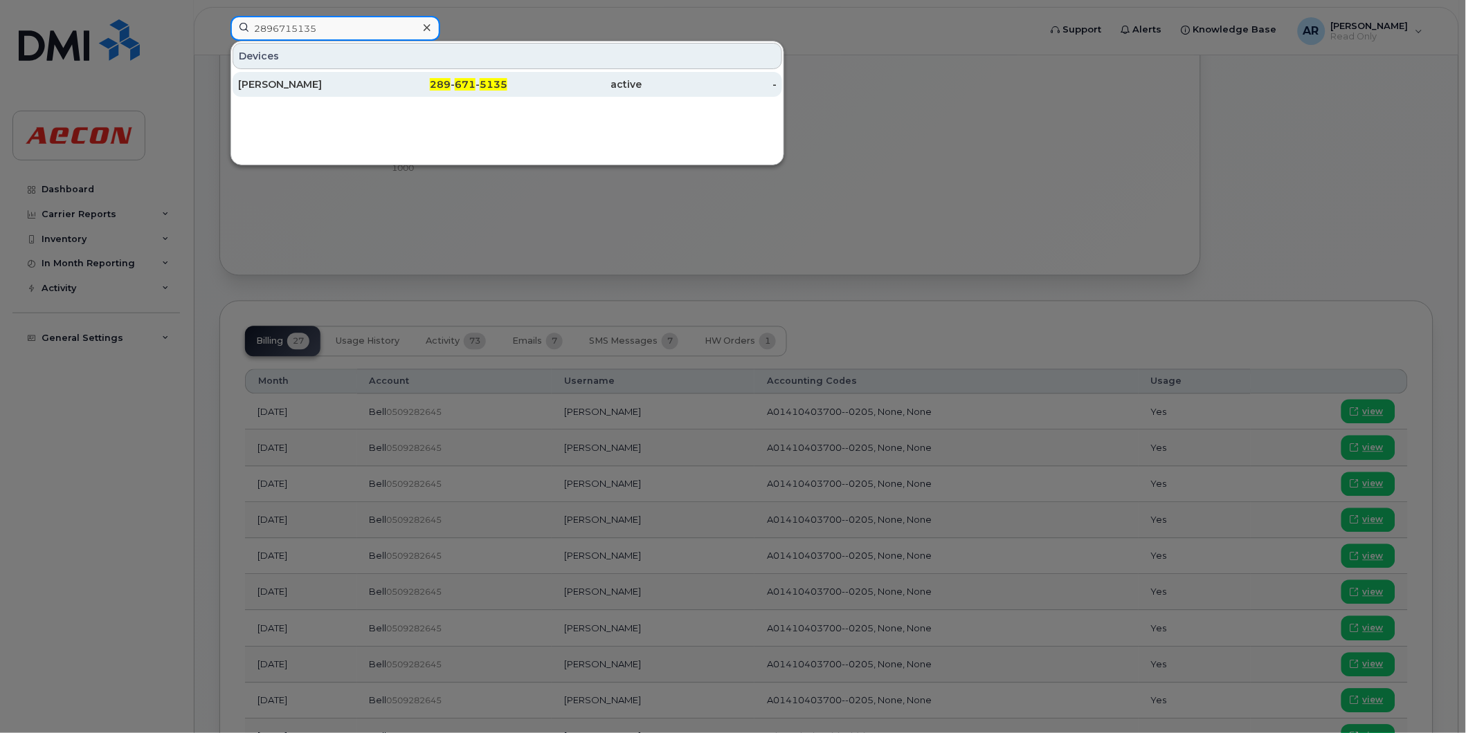
type input "2896715135"
click at [432, 86] on span "289" at bounding box center [440, 84] width 21 height 12
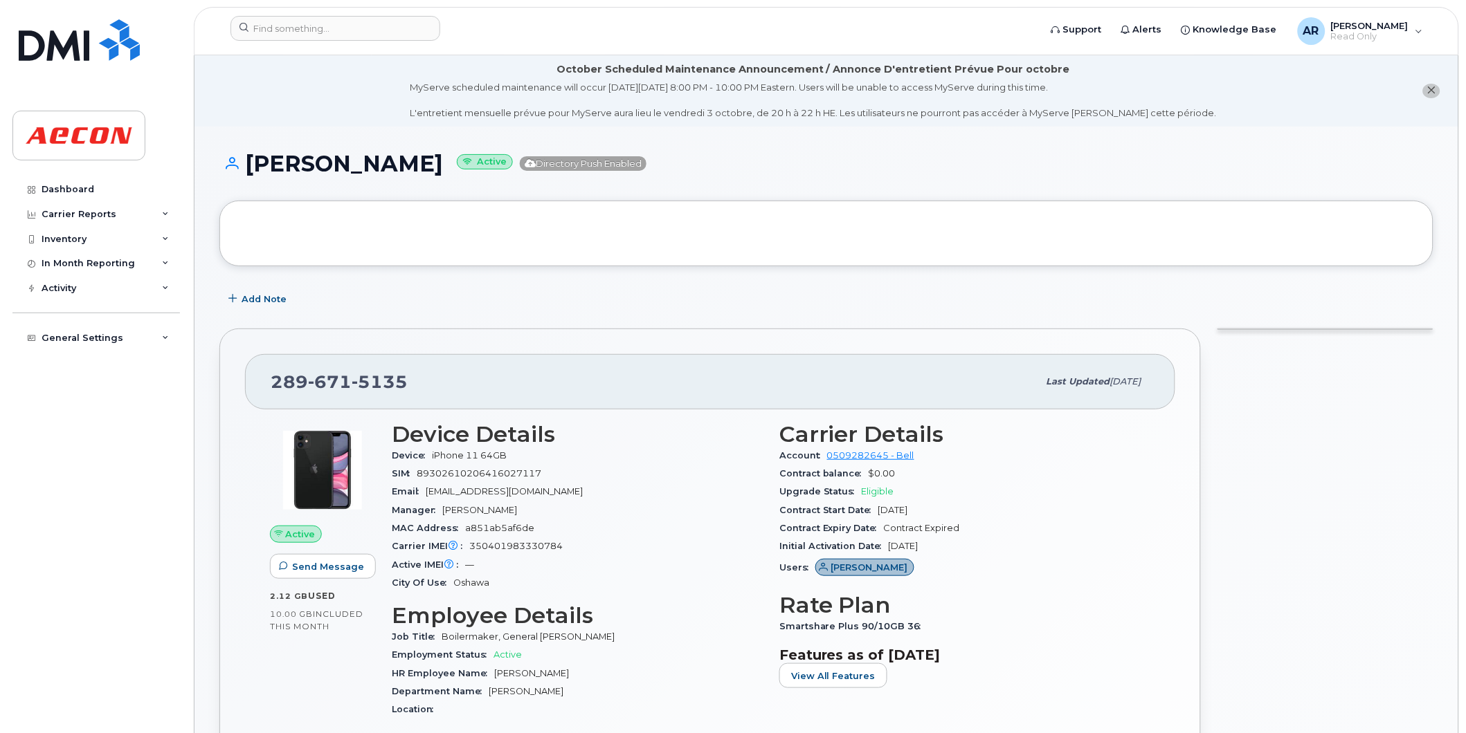
drag, startPoint x: 439, startPoint y: 164, endPoint x: 252, endPoint y: 167, distance: 186.8
click at [252, 167] on h1 "[PERSON_NAME] Active Directory Push Enabled" at bounding box center [826, 164] width 1214 height 24
copy h1 "[PERSON_NAME]"
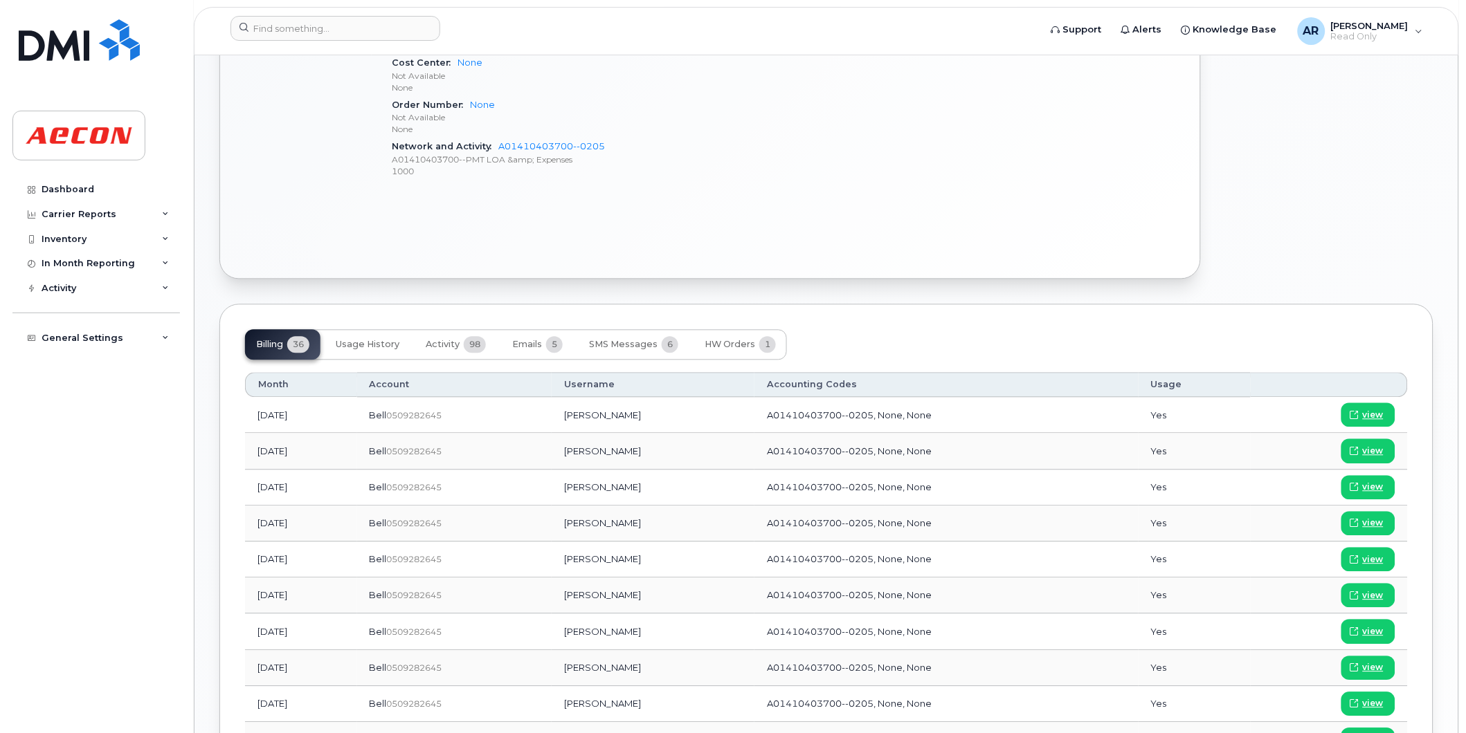
scroll to position [769, 0]
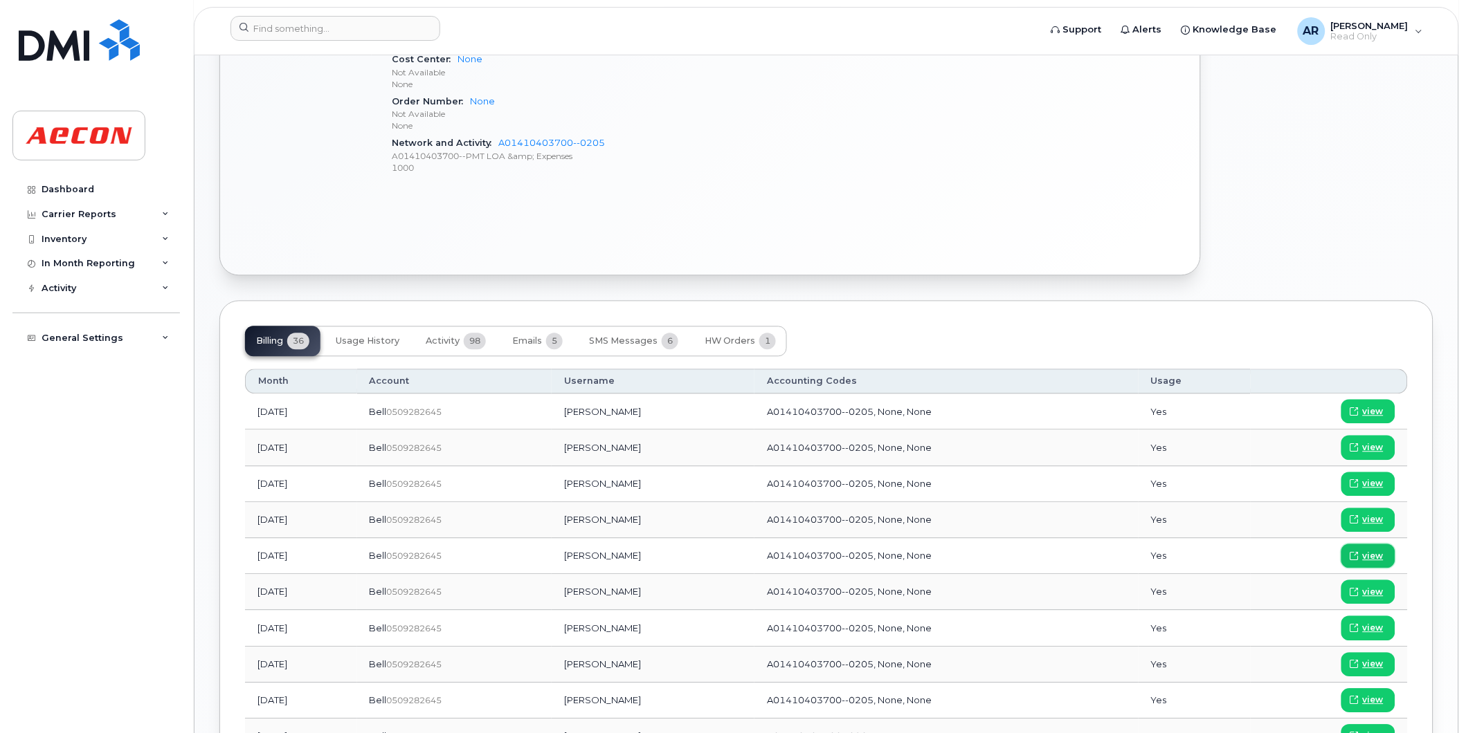
click at [1365, 555] on span "view" at bounding box center [1372, 557] width 21 height 12
click at [303, 30] on input at bounding box center [335, 28] width 210 height 25
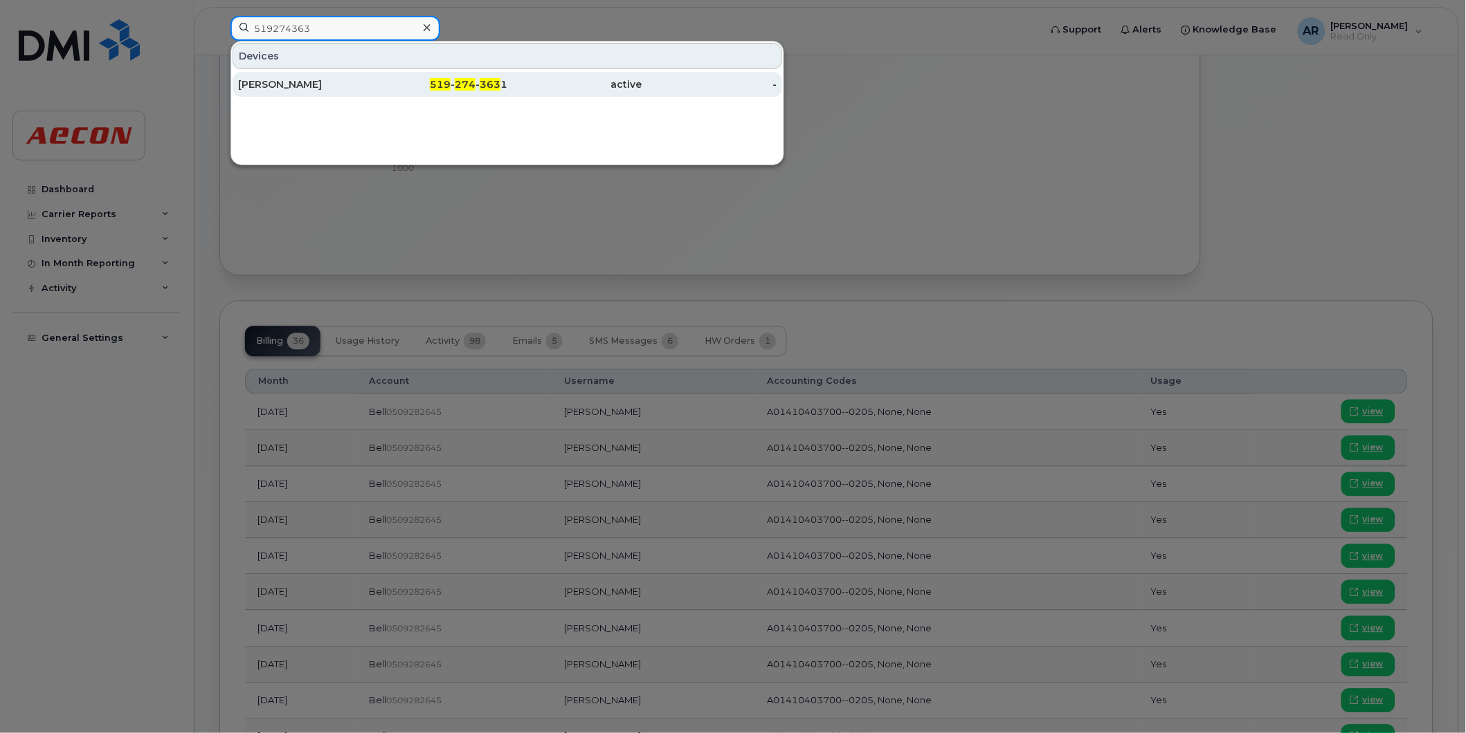
type input "519274363"
click at [273, 93] on div "[PERSON_NAME]" at bounding box center [305, 84] width 135 height 25
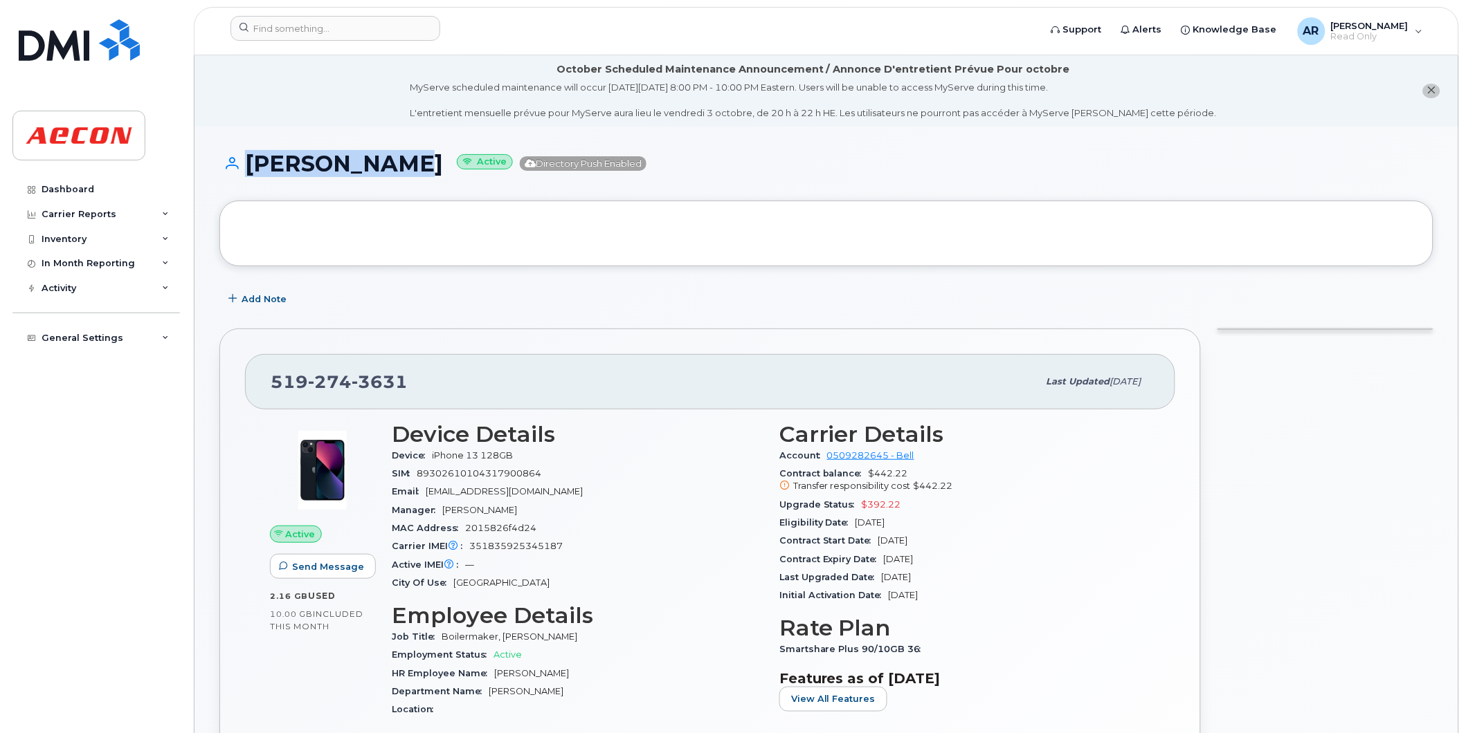
drag, startPoint x: 395, startPoint y: 170, endPoint x: 239, endPoint y: 169, distance: 155.7
click at [239, 169] on h1 "[PERSON_NAME] Active Directory Push Enabled" at bounding box center [826, 164] width 1214 height 24
copy h1 "[PERSON_NAME]"
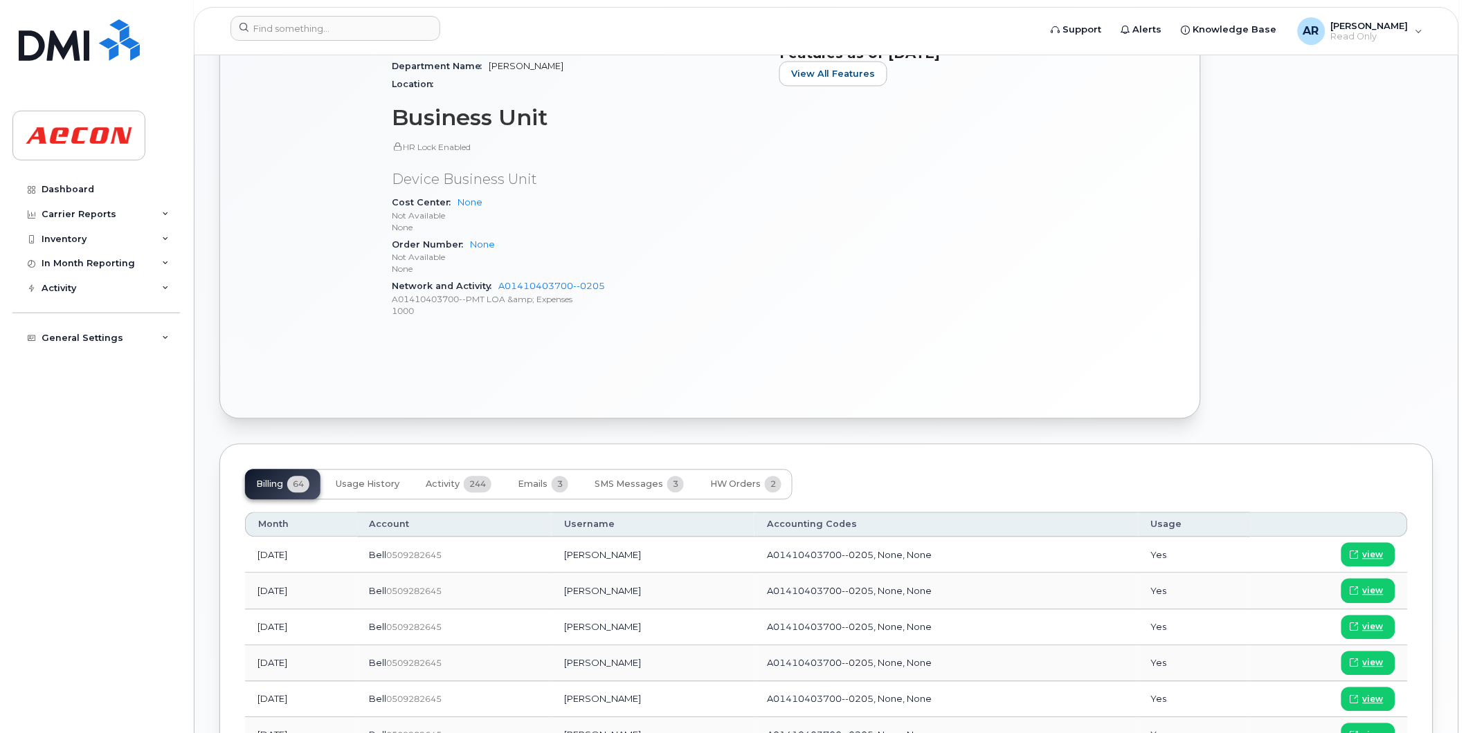
scroll to position [846, 0]
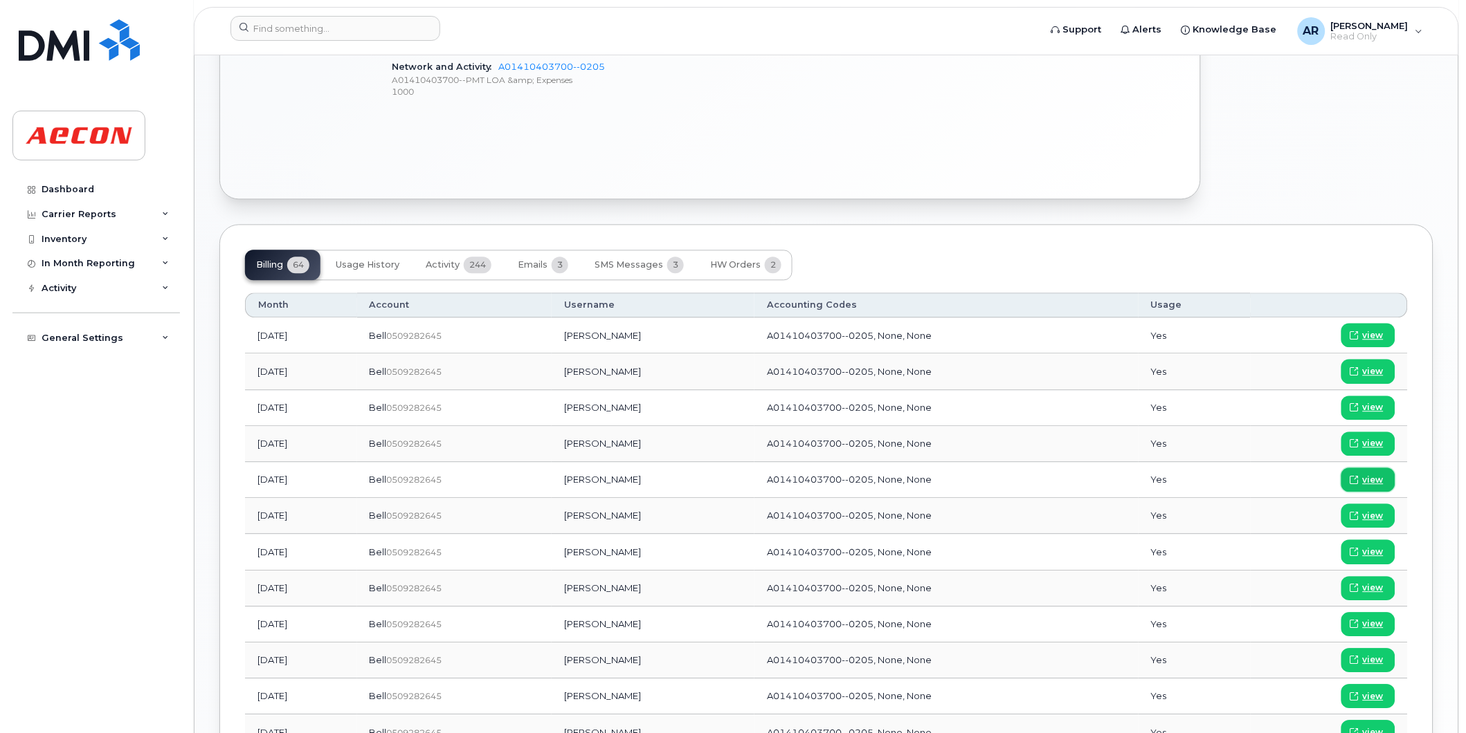
click at [1368, 482] on span "view" at bounding box center [1372, 480] width 21 height 12
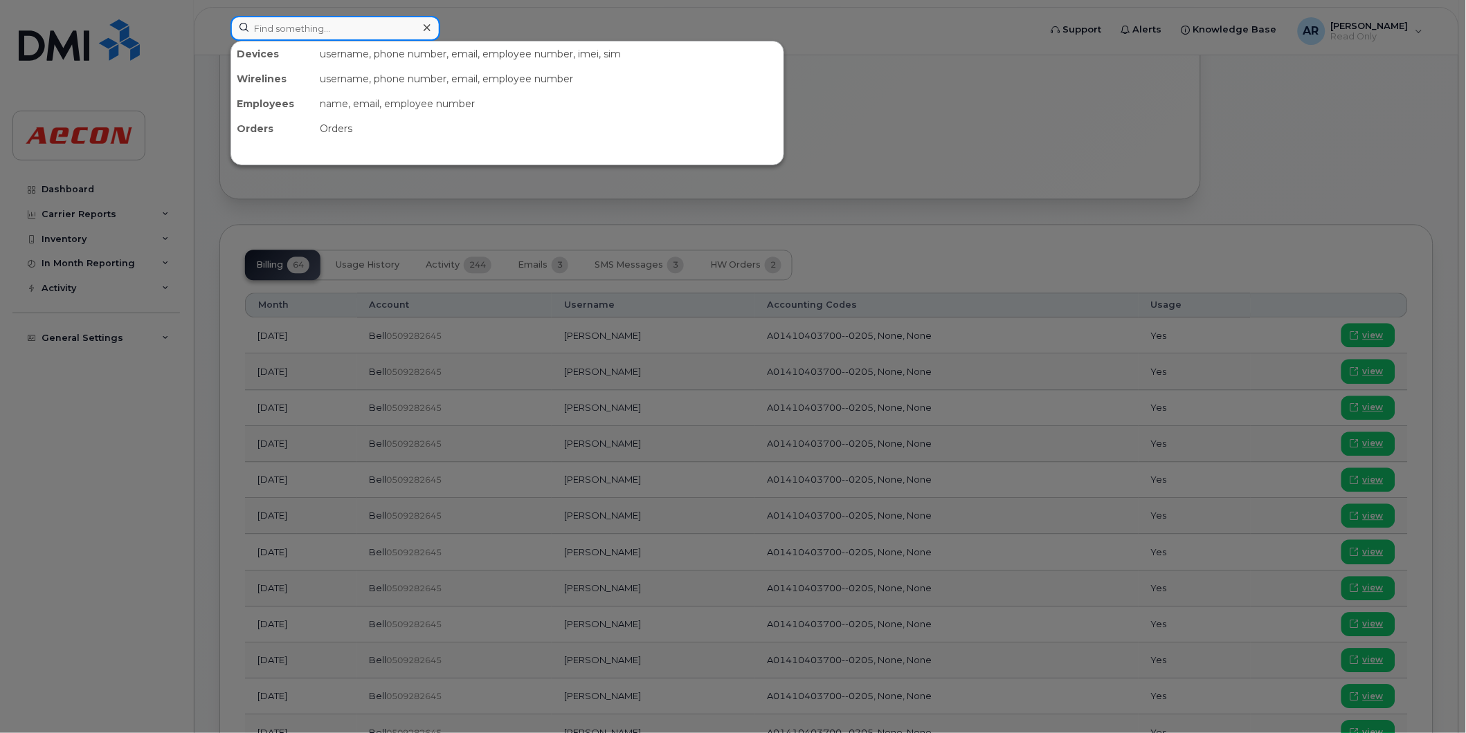
click at [301, 26] on input at bounding box center [335, 28] width 210 height 25
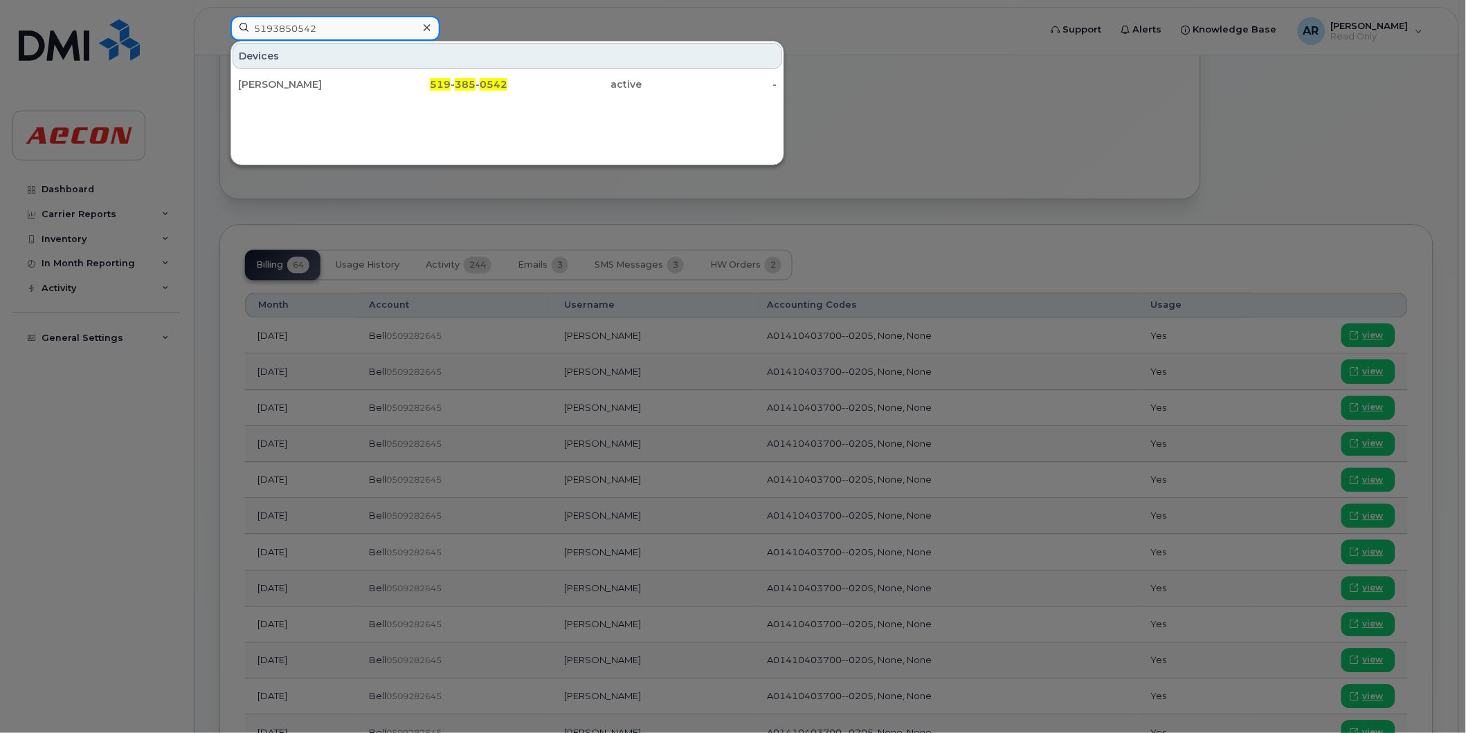
type input "5193850542"
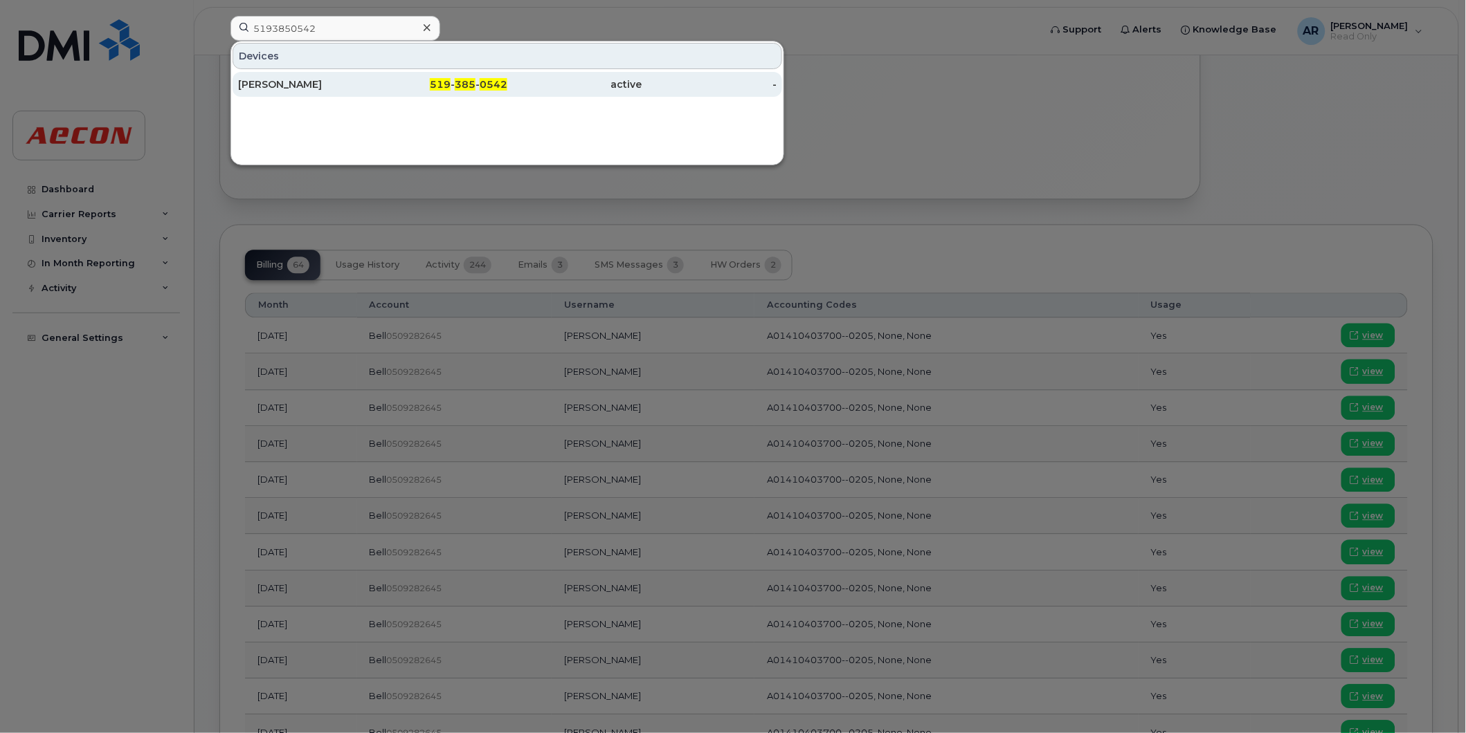
click at [379, 75] on div "519 - 385 - 0542" at bounding box center [440, 84] width 135 height 25
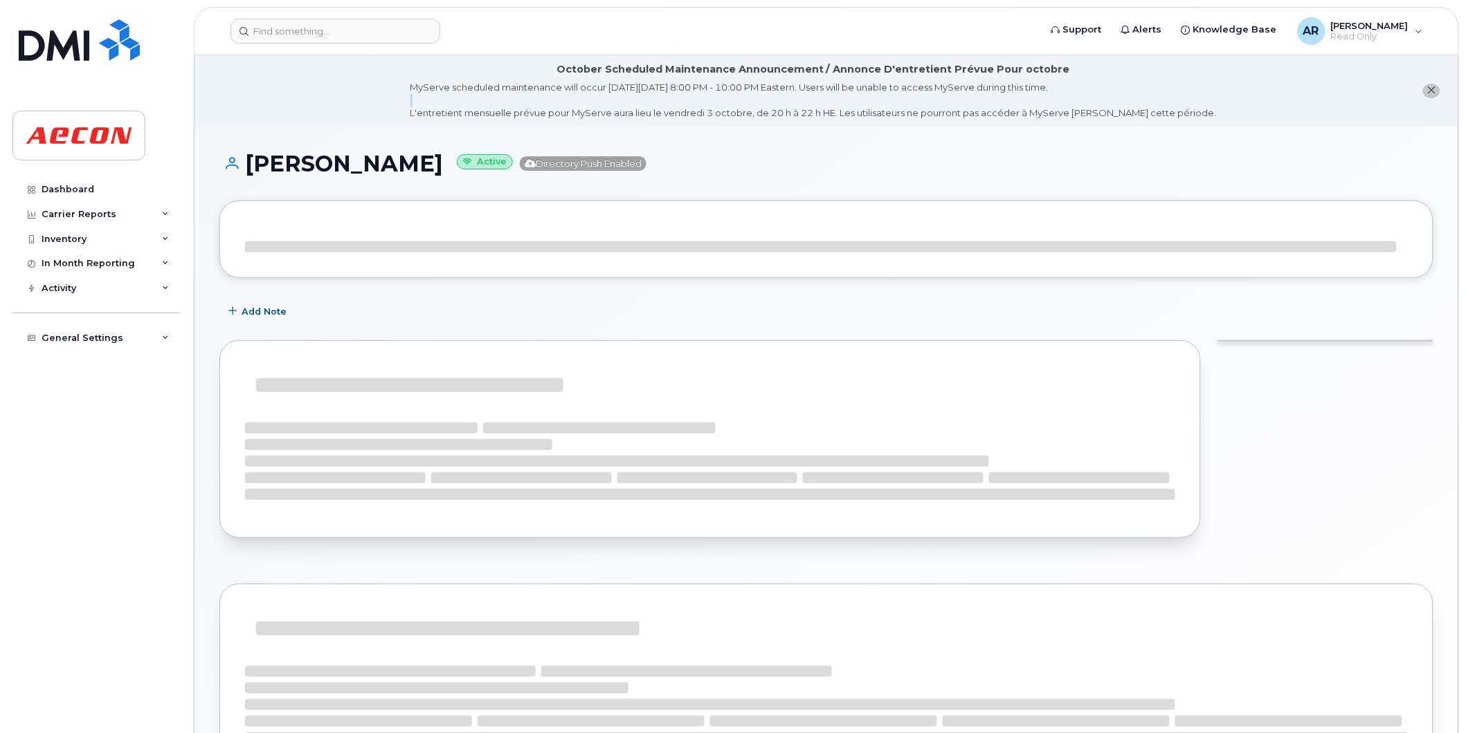
drag, startPoint x: 383, startPoint y: 102, endPoint x: 326, endPoint y: 133, distance: 64.4
click at [300, 116] on div "October Scheduled Maintenance Announcement / Annonce D'entretient Prévue Pour o…" at bounding box center [825, 587] width 1263 height 1065
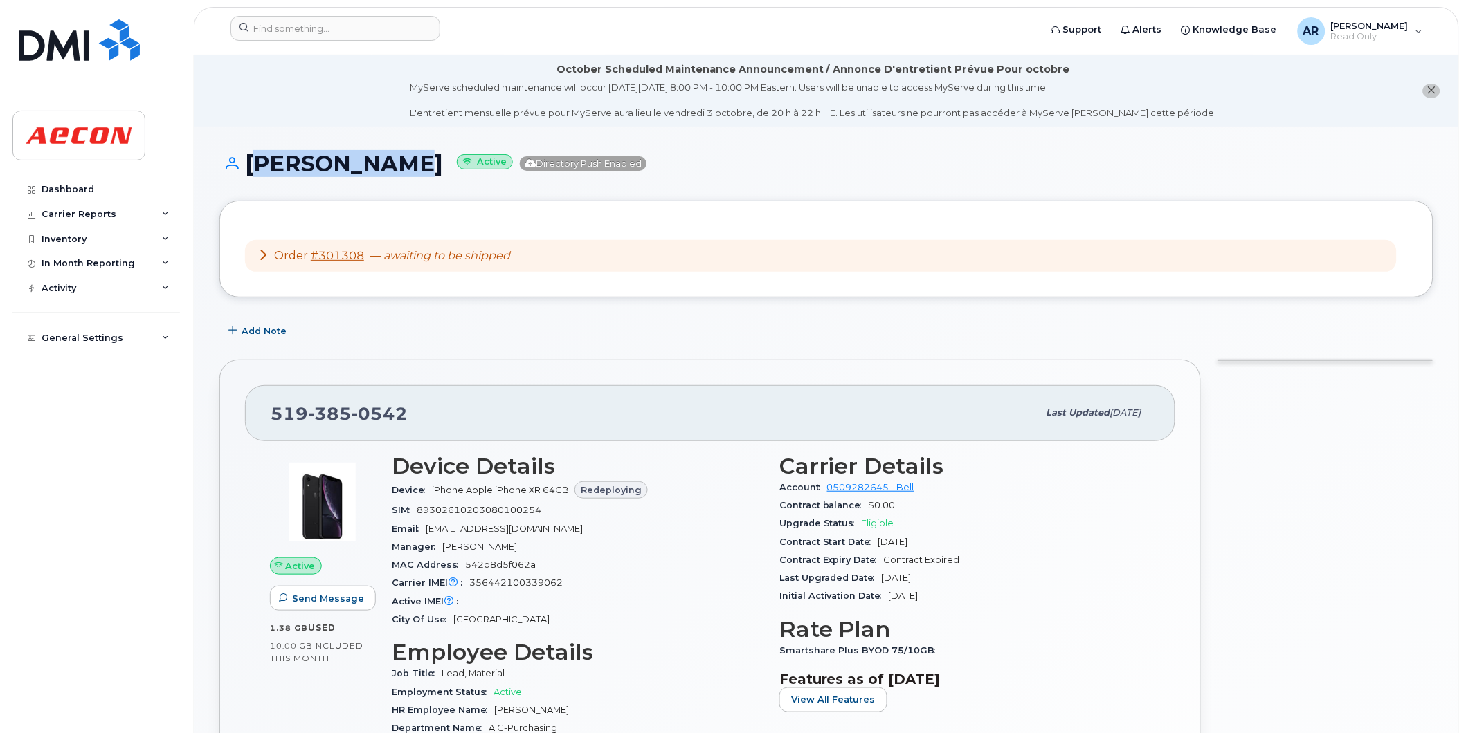
drag, startPoint x: 390, startPoint y: 163, endPoint x: 246, endPoint y: 171, distance: 143.5
click at [246, 171] on h1 "Sarah Gregg Active Directory Push Enabled" at bounding box center [826, 164] width 1214 height 24
copy h1 "[PERSON_NAME]"
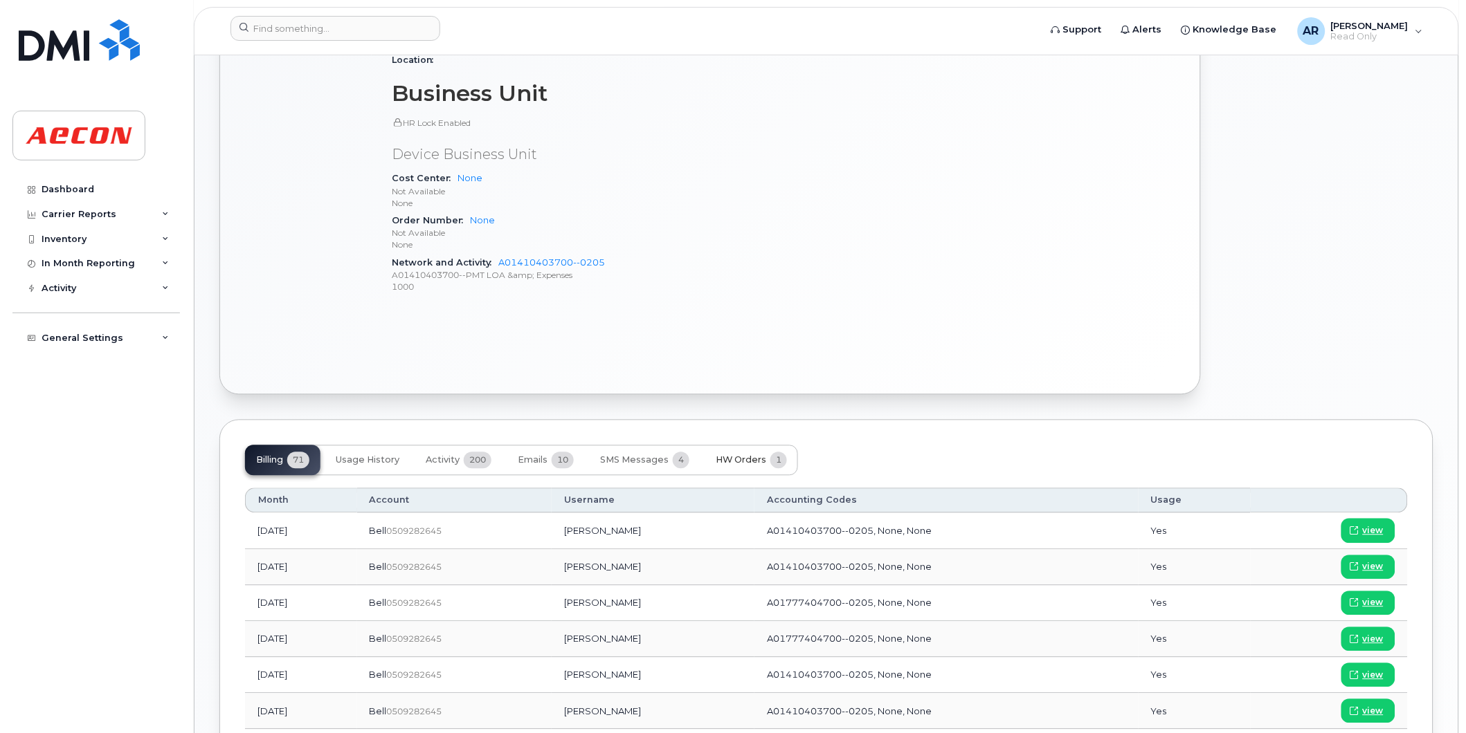
scroll to position [692, 0]
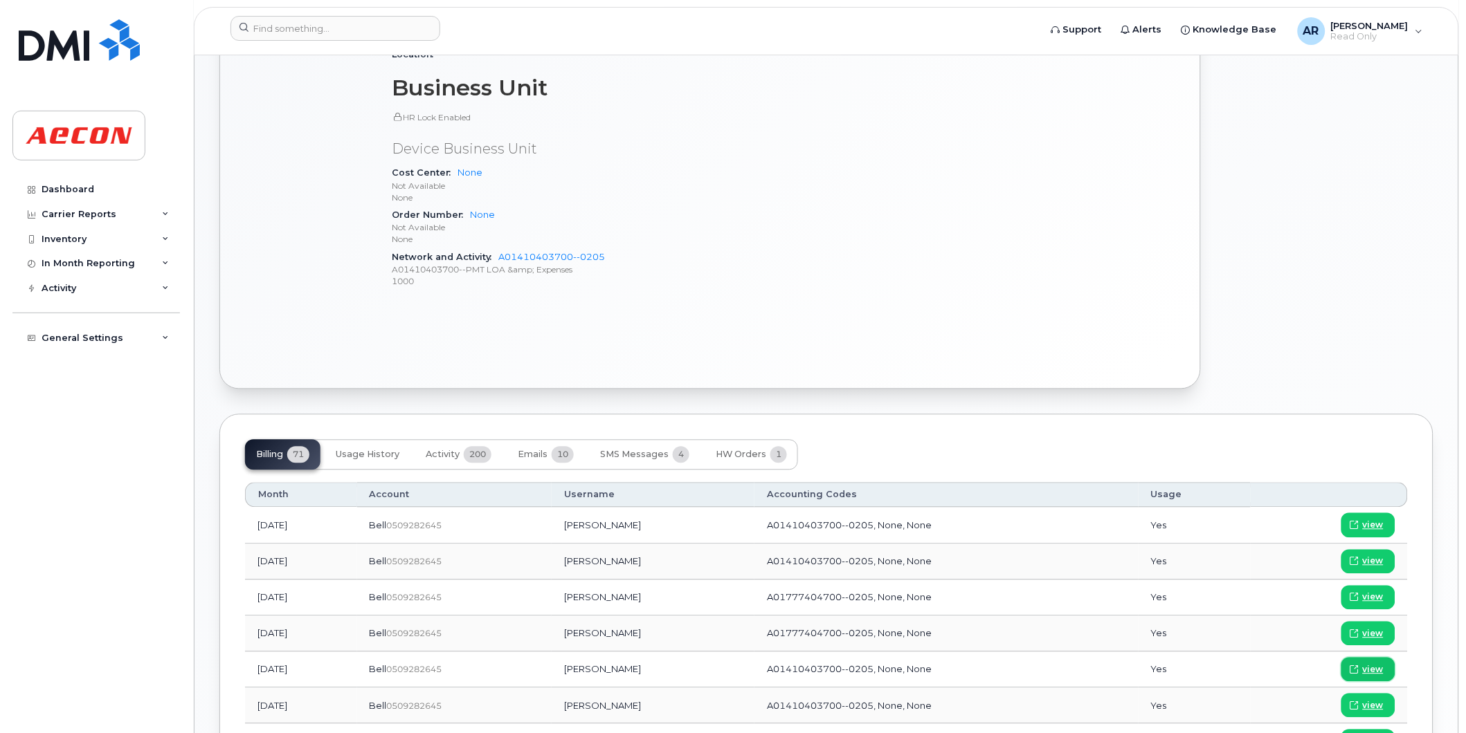
click at [1366, 670] on span "view" at bounding box center [1372, 670] width 21 height 12
click at [329, 30] on input at bounding box center [335, 28] width 210 height 25
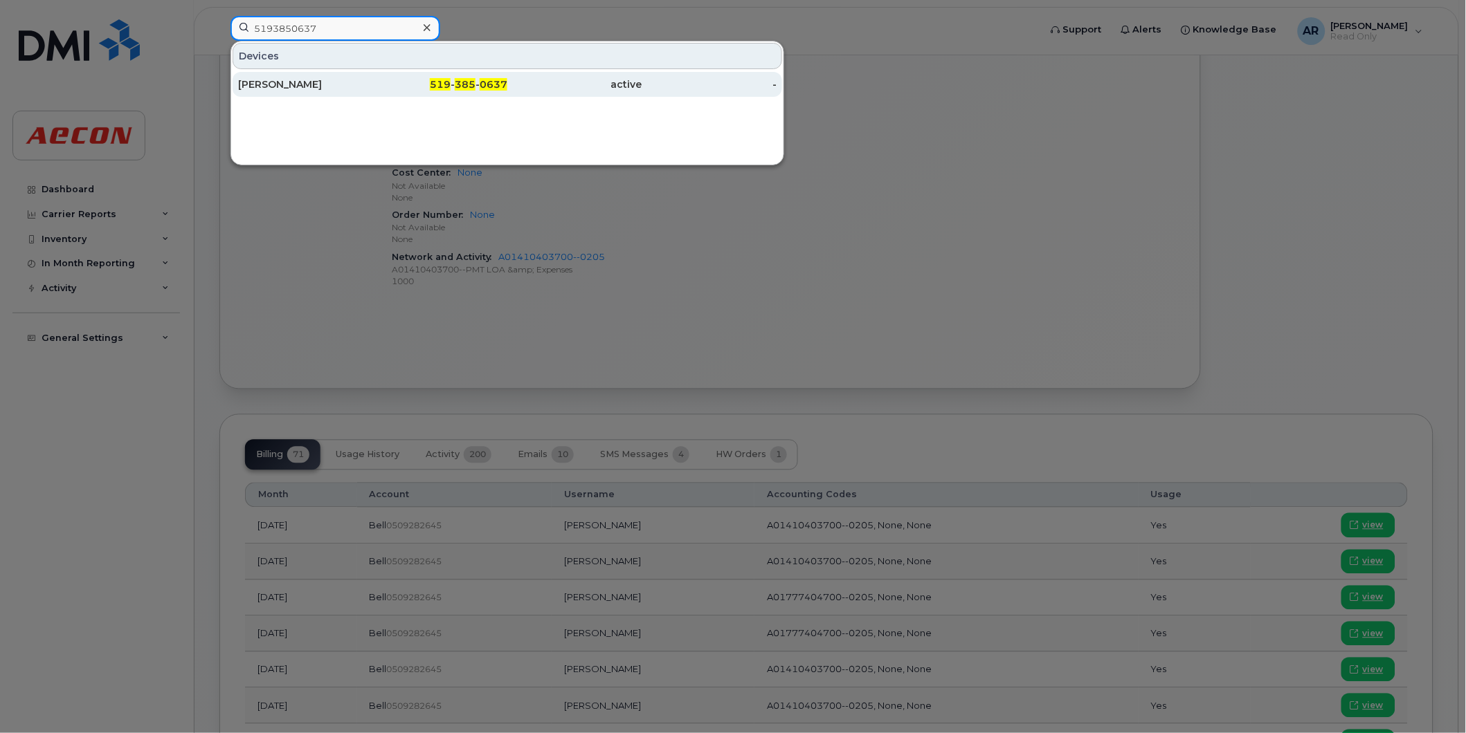
type input "5193850637"
click at [356, 93] on div "Dina Bogomazova" at bounding box center [305, 84] width 135 height 25
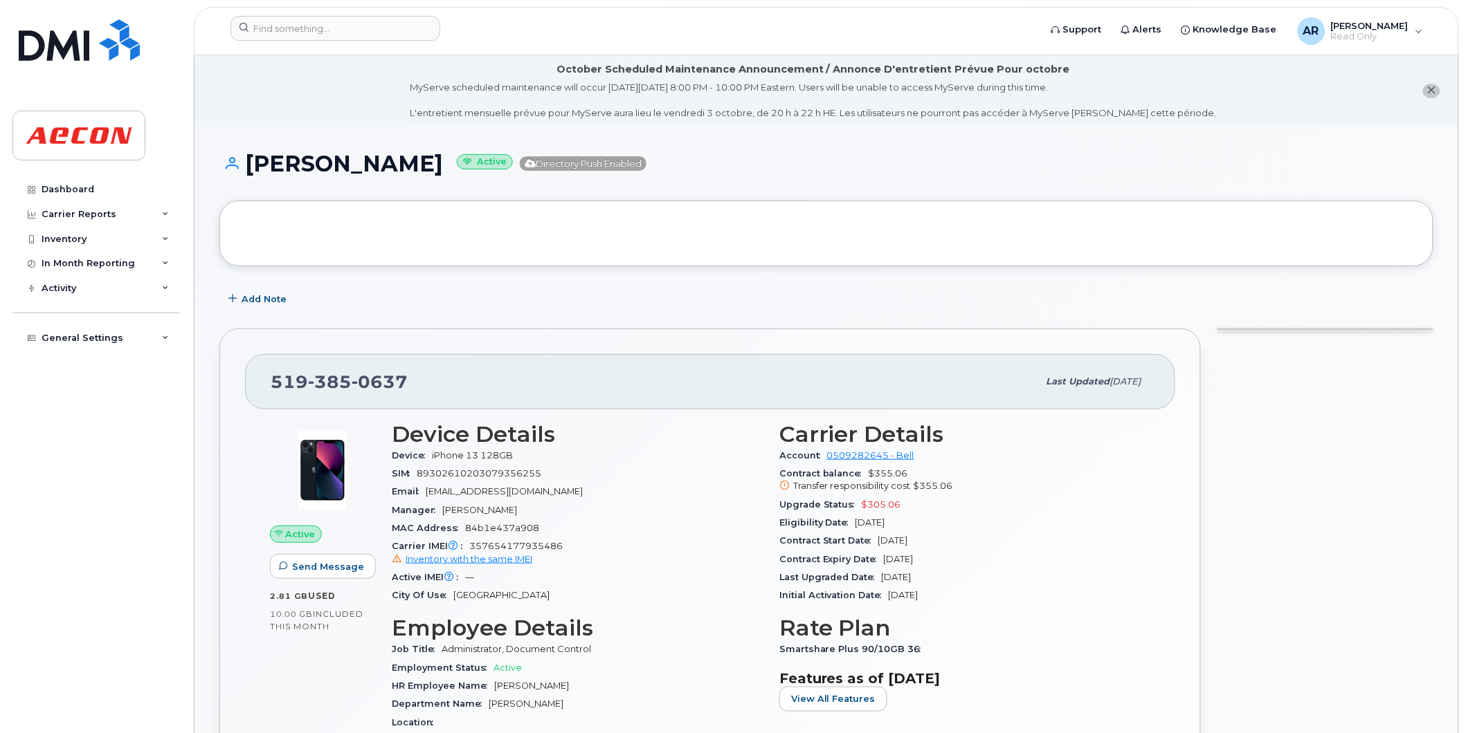
drag, startPoint x: 455, startPoint y: 162, endPoint x: 250, endPoint y: 174, distance: 204.5
click at [250, 174] on h1 "[PERSON_NAME] Active Directory Push Enabled" at bounding box center [826, 164] width 1214 height 24
copy h1 "[PERSON_NAME]"
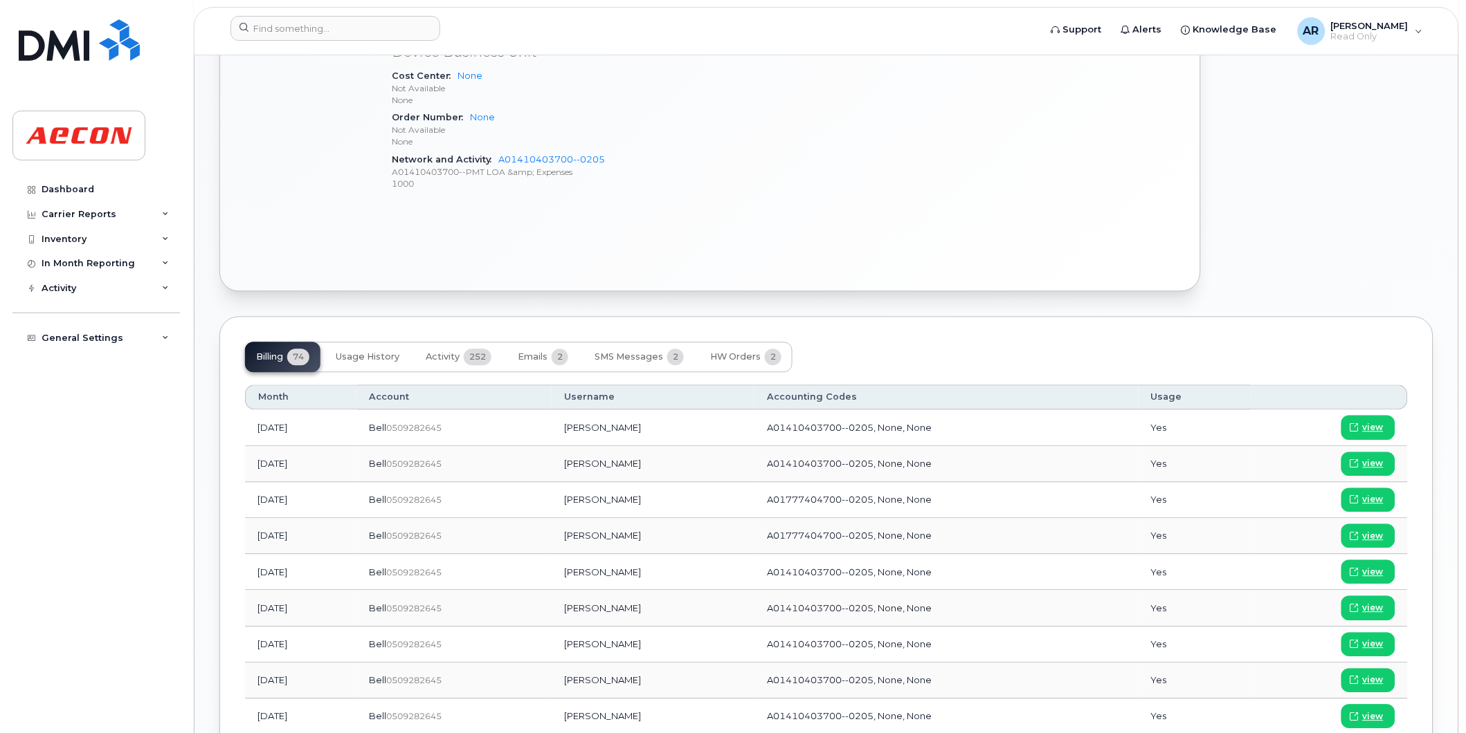
scroll to position [769, 0]
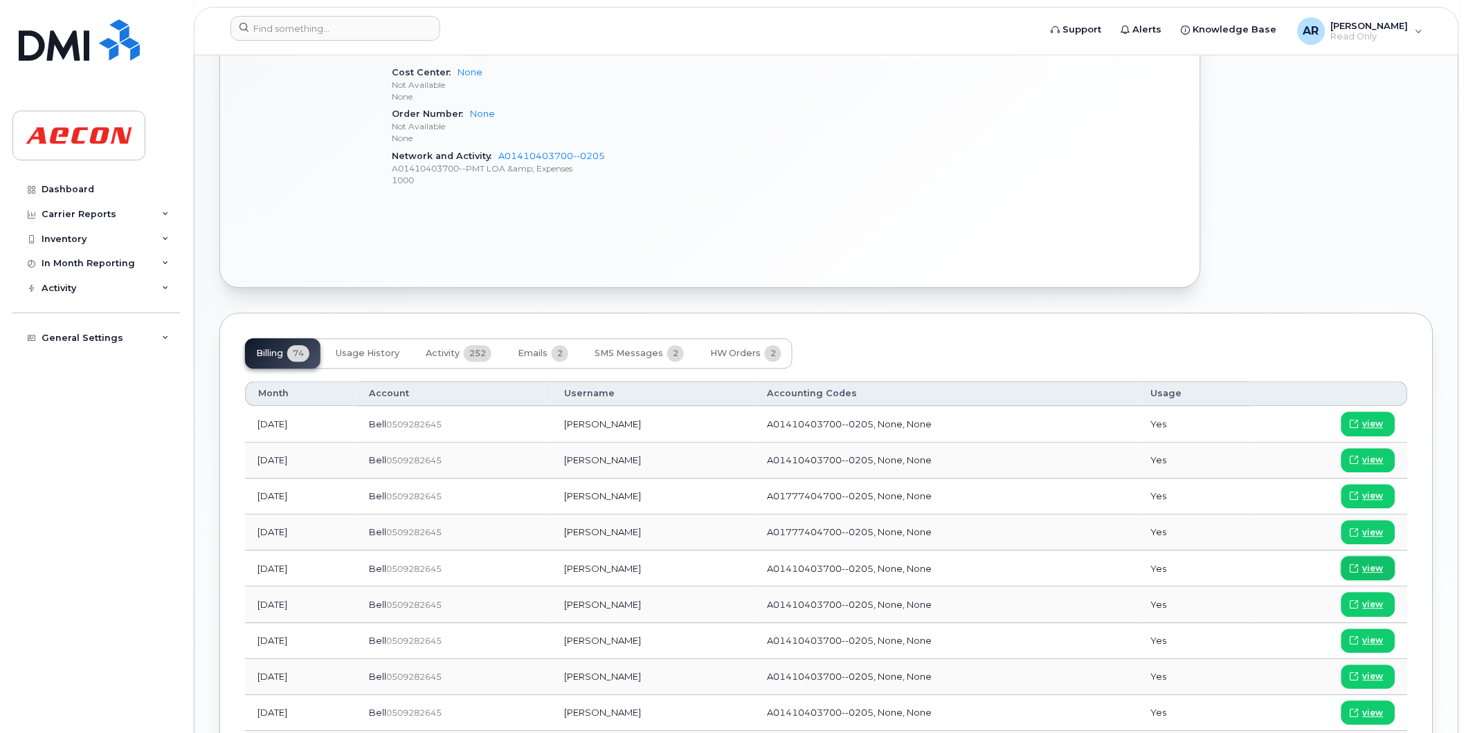
click at [1382, 568] on span "view" at bounding box center [1372, 569] width 21 height 12
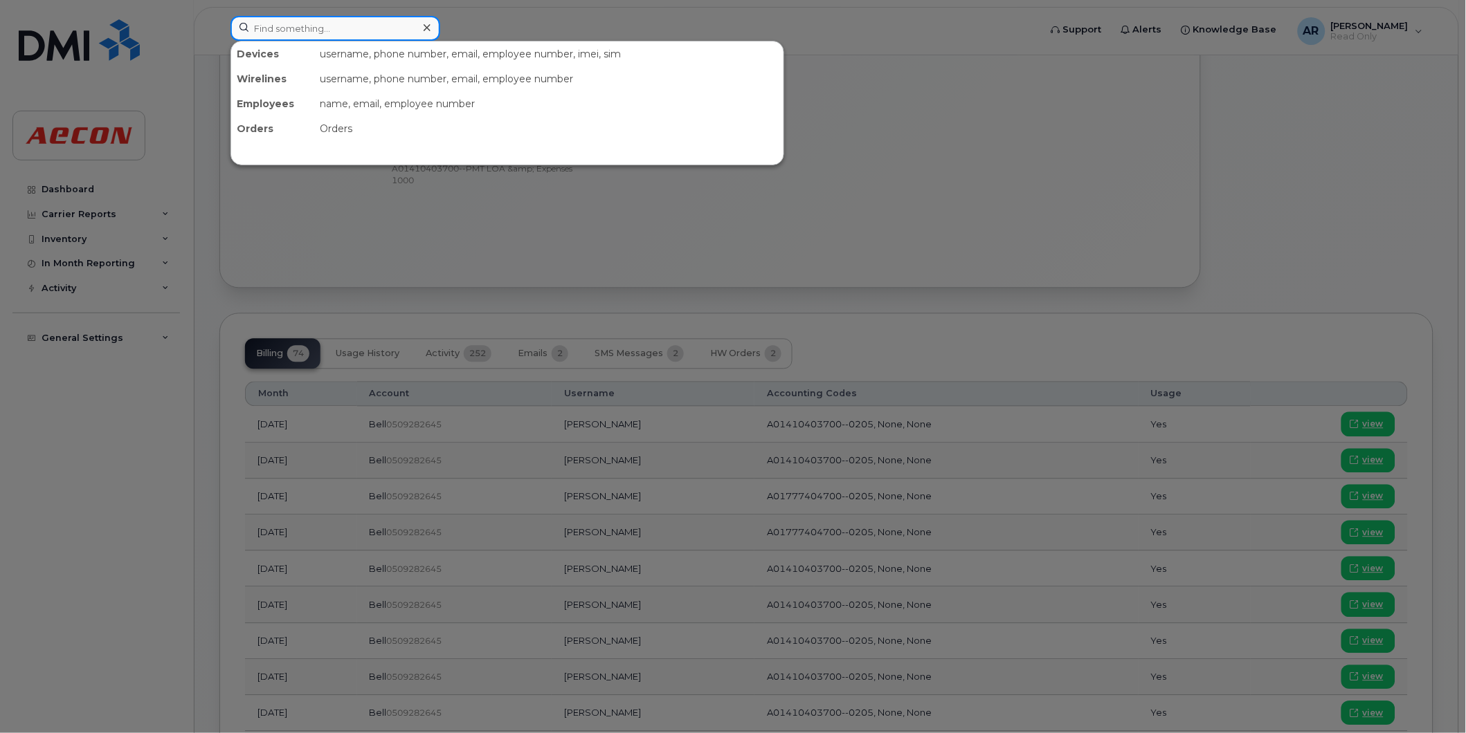
click at [335, 24] on input at bounding box center [335, 28] width 210 height 25
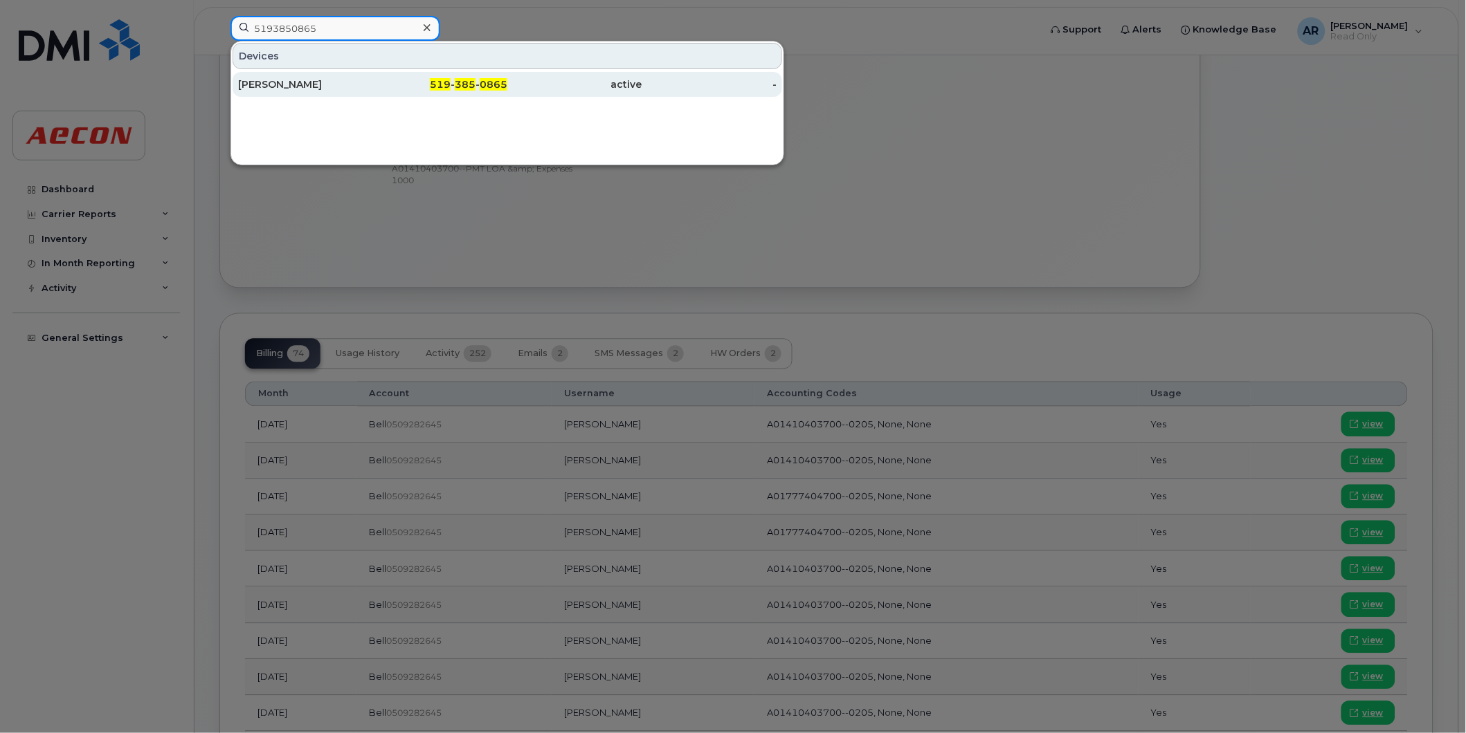
type input "5193850865"
click at [360, 87] on div "[PERSON_NAME]" at bounding box center [305, 84] width 135 height 14
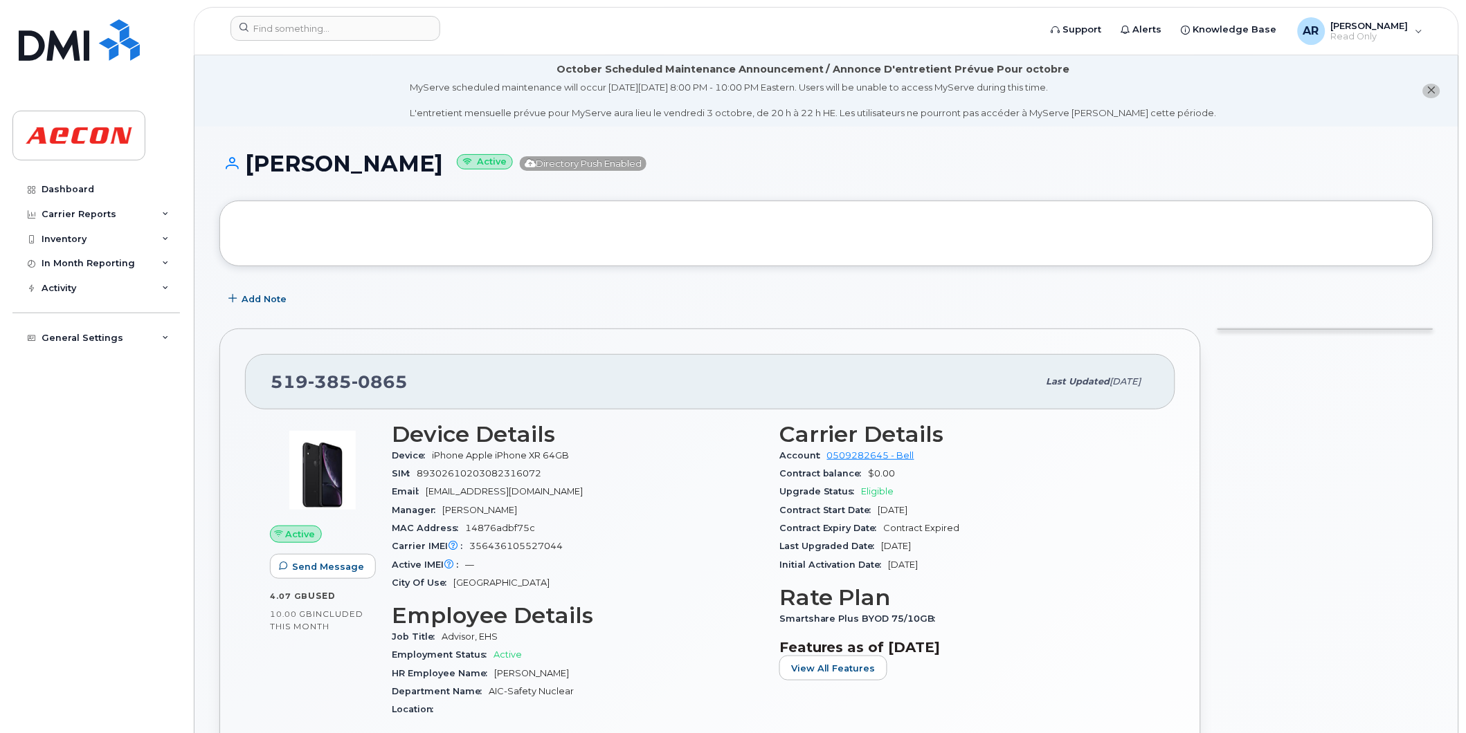
drag, startPoint x: 440, startPoint y: 166, endPoint x: 249, endPoint y: 167, distance: 191.0
click at [249, 167] on h1 "Lindsay Leighton Active Directory Push Enabled" at bounding box center [826, 164] width 1214 height 24
copy h1 "Lindsay Leighton"
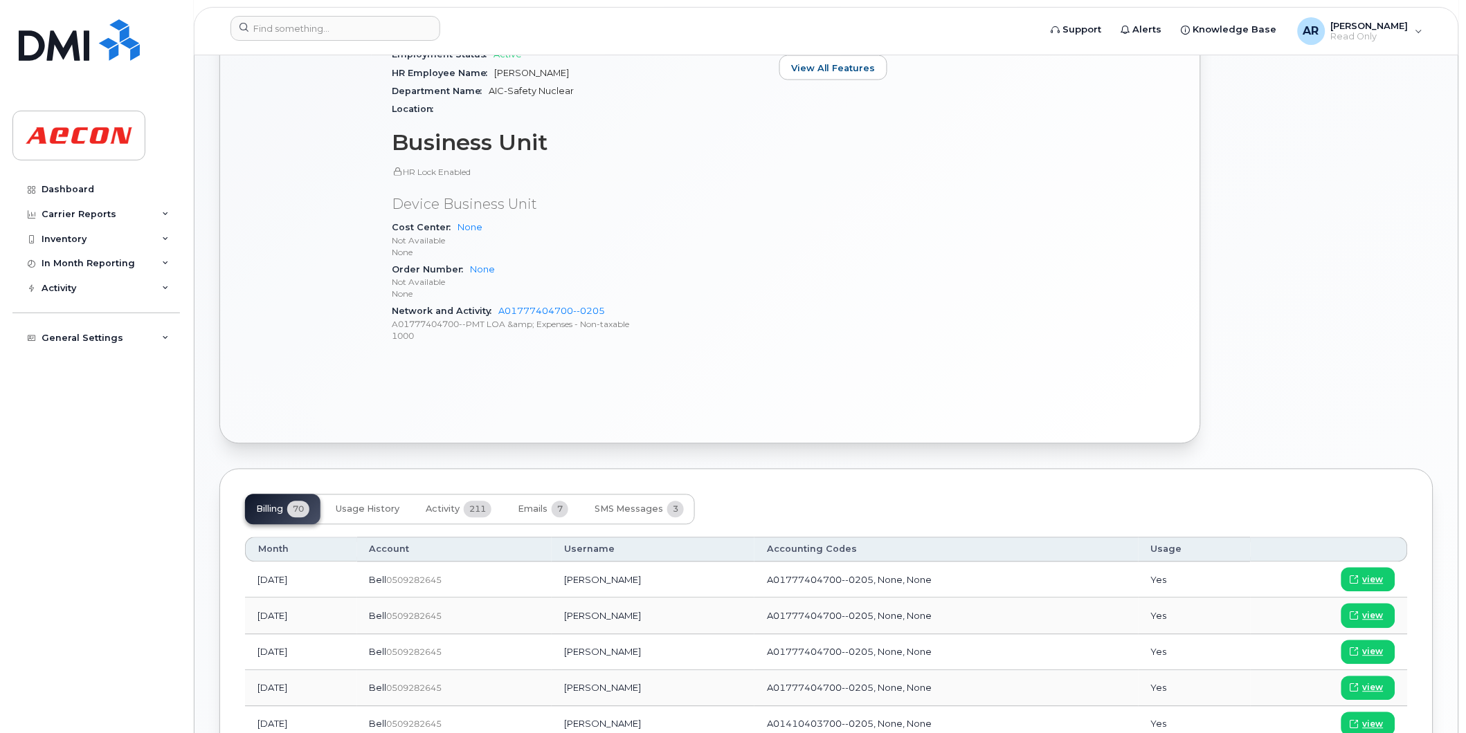
scroll to position [769, 0]
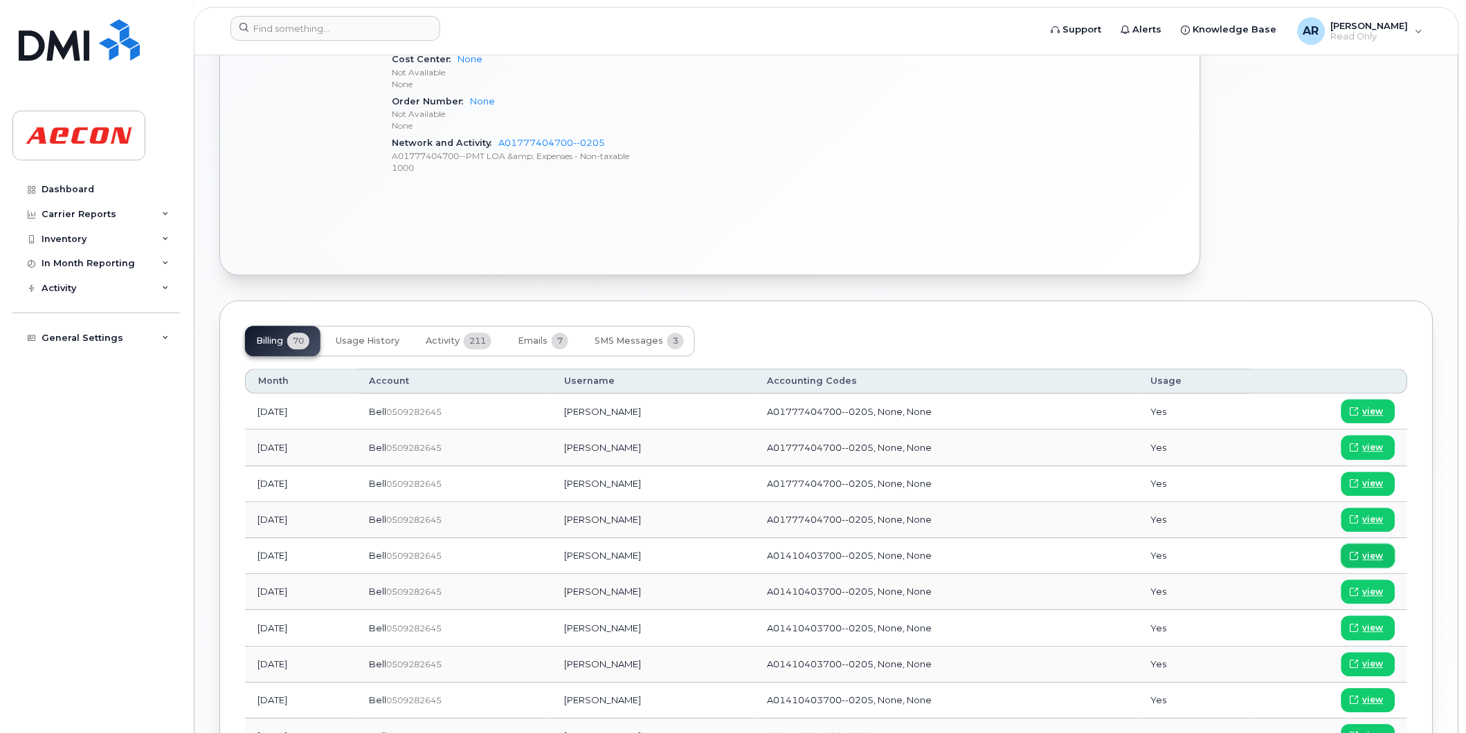
click at [1387, 552] on link "view" at bounding box center [1368, 557] width 54 height 24
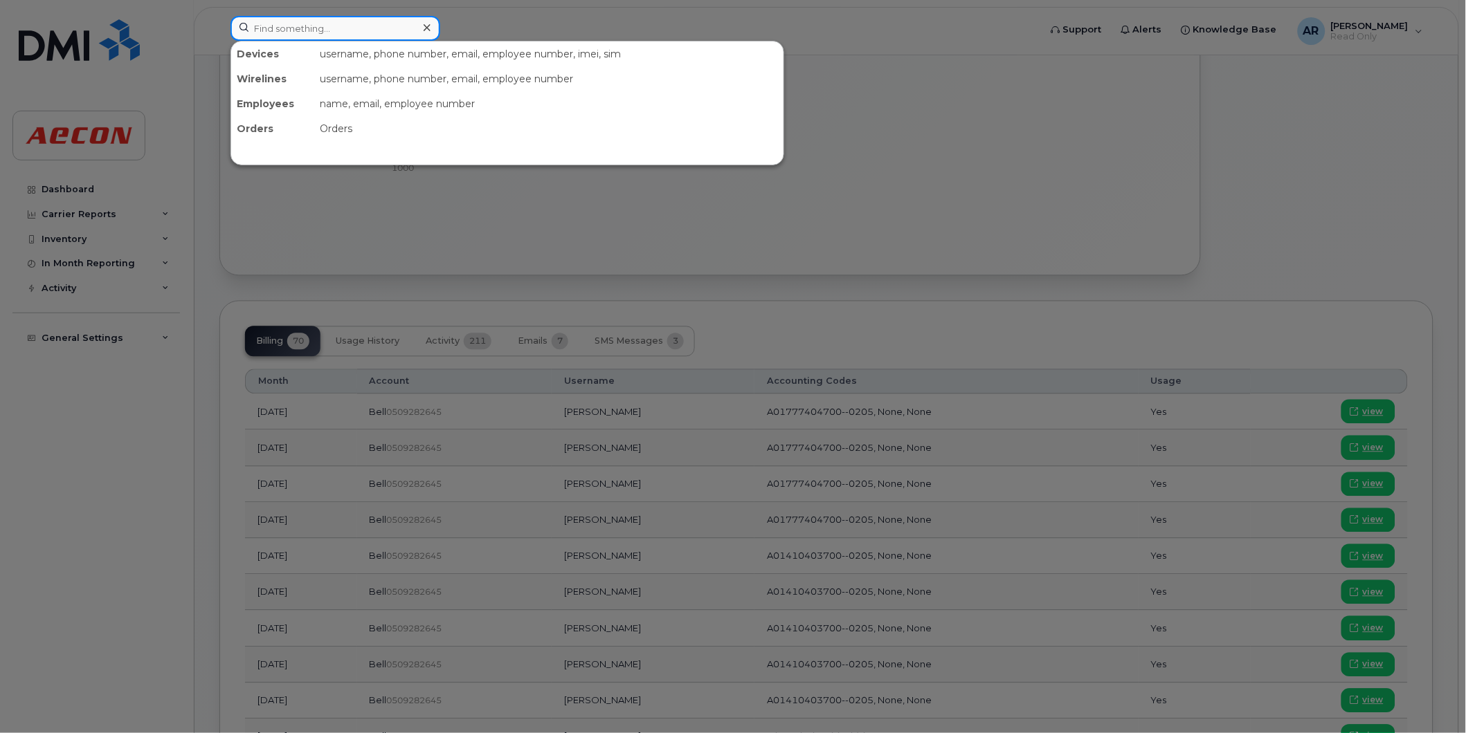
click at [298, 28] on input at bounding box center [335, 28] width 210 height 25
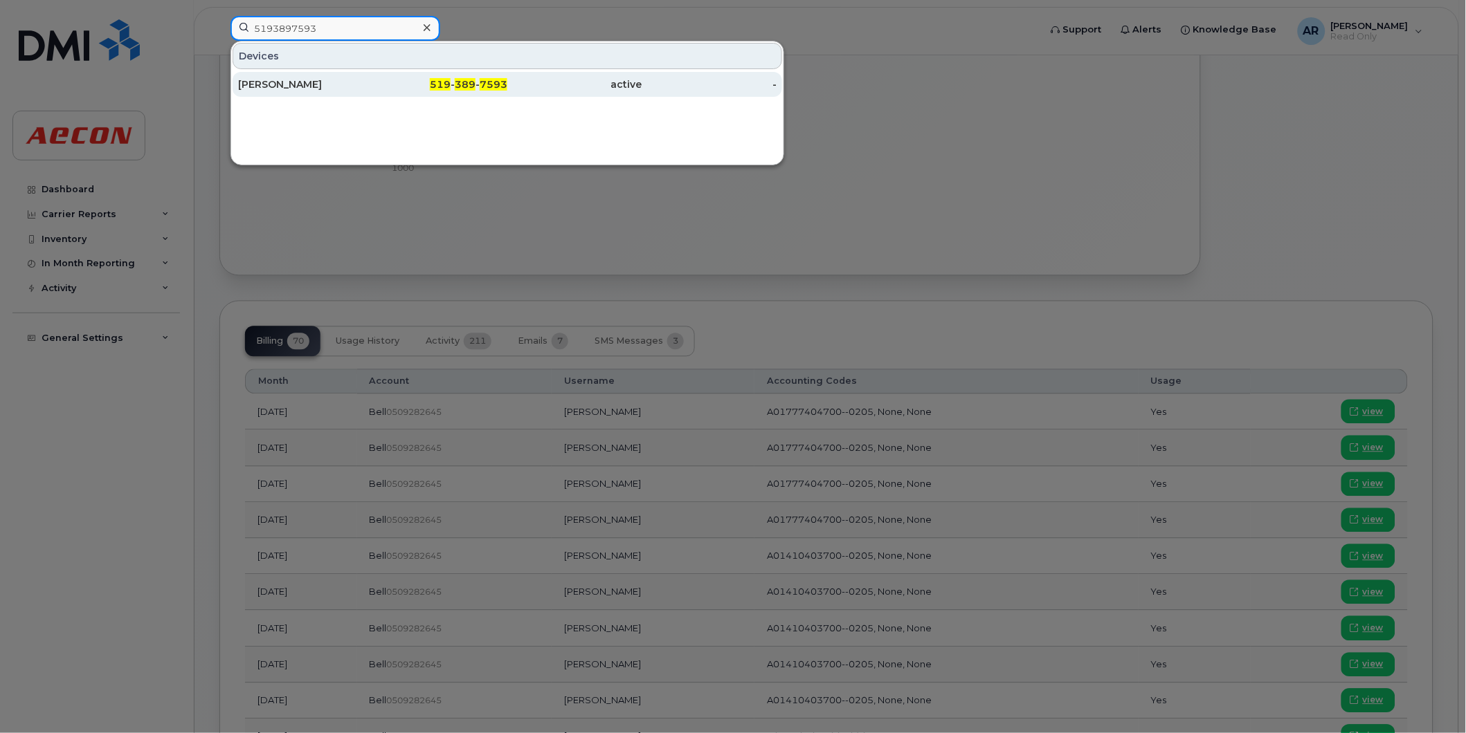
type input "5193897593"
click at [390, 79] on div "519 - 389 - 7593" at bounding box center [440, 84] width 135 height 14
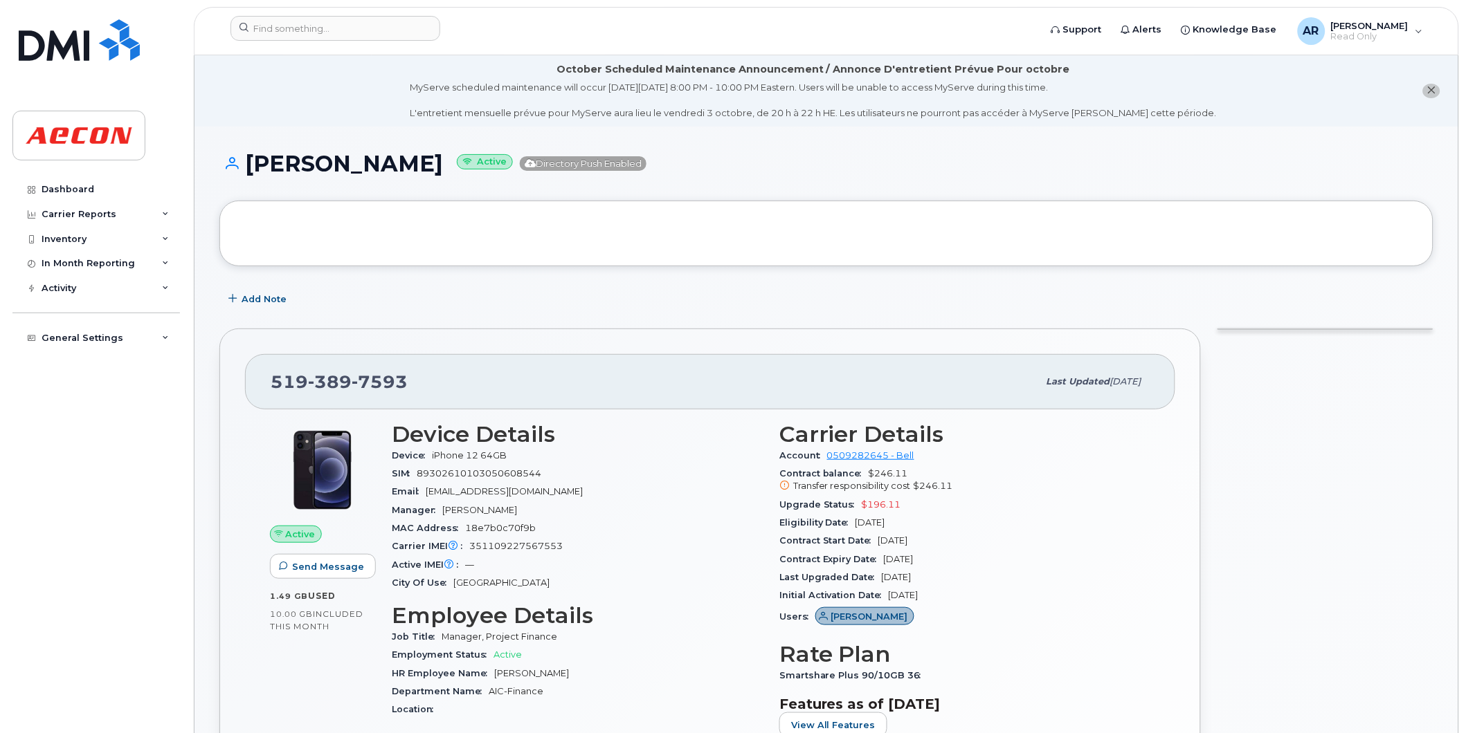
drag, startPoint x: 419, startPoint y: 165, endPoint x: 253, endPoint y: 169, distance: 166.8
click h1 "Jeffrey Brigden Active Directory Push Enabled"
copy h1 "effrey Brigden"
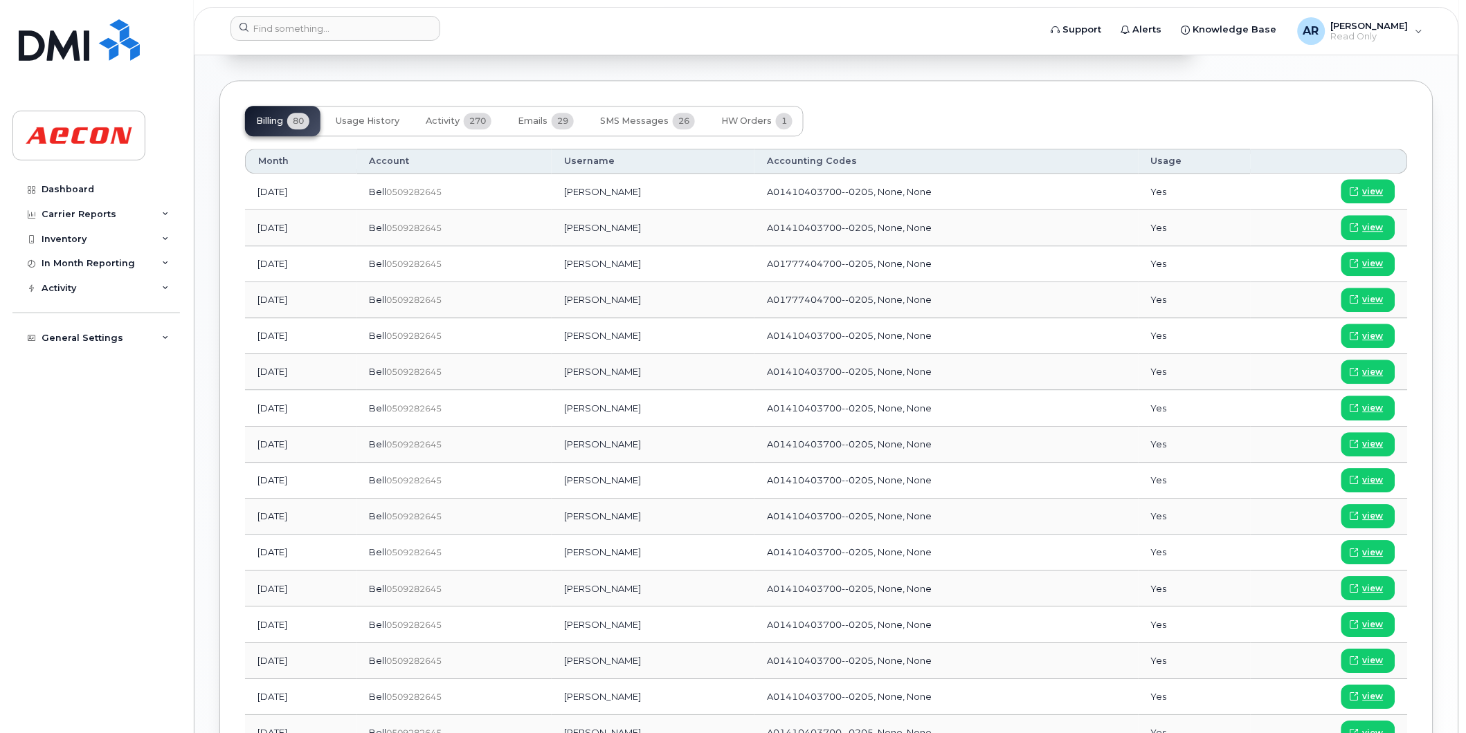
scroll to position [1076, 0]
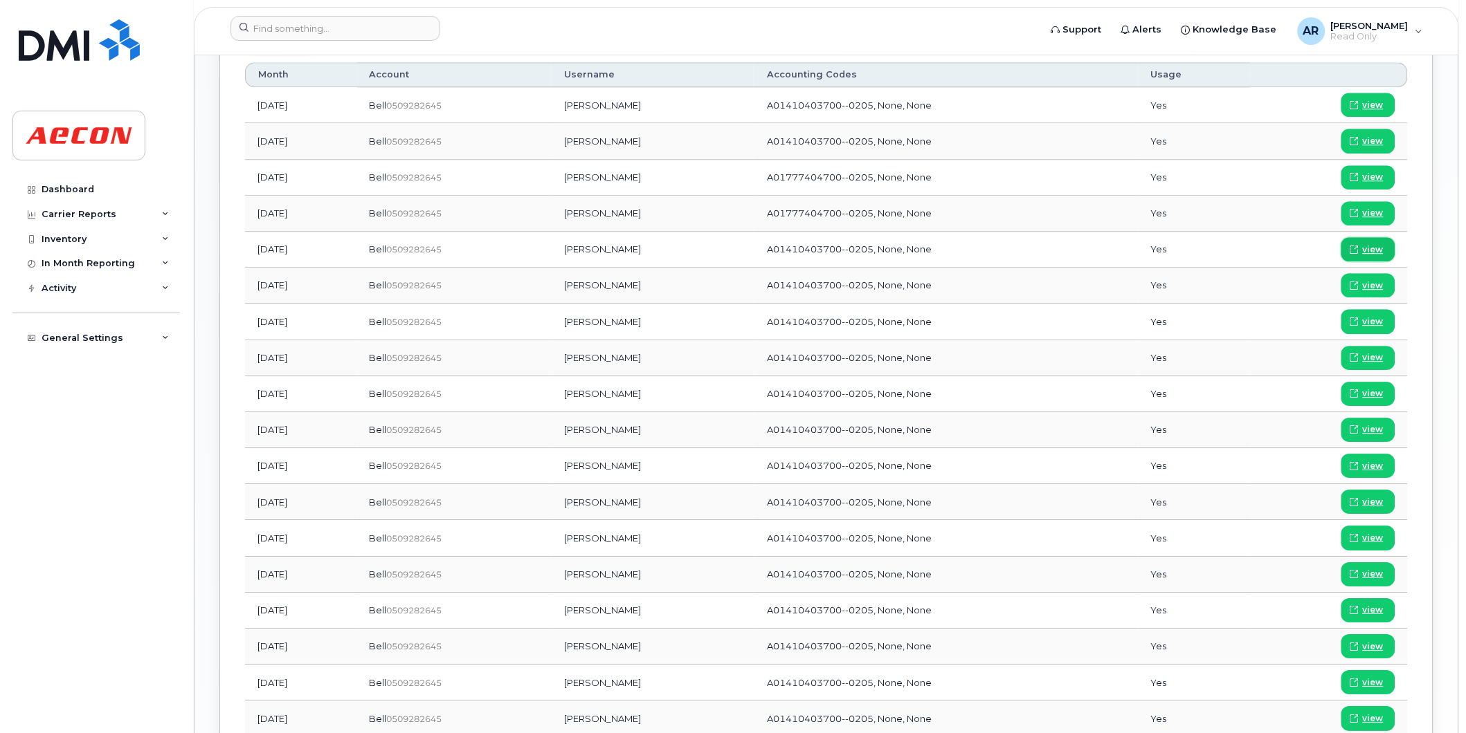
click span "view"
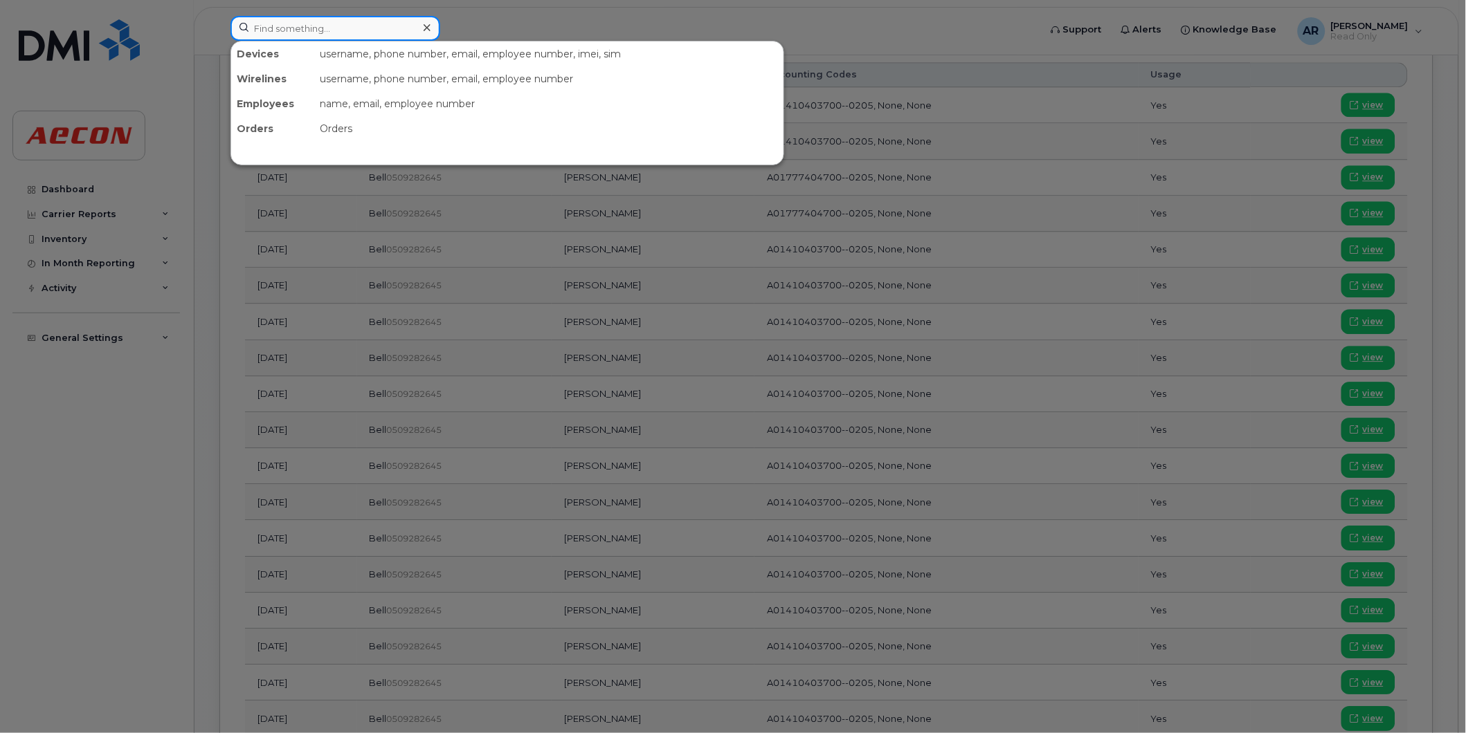
click input
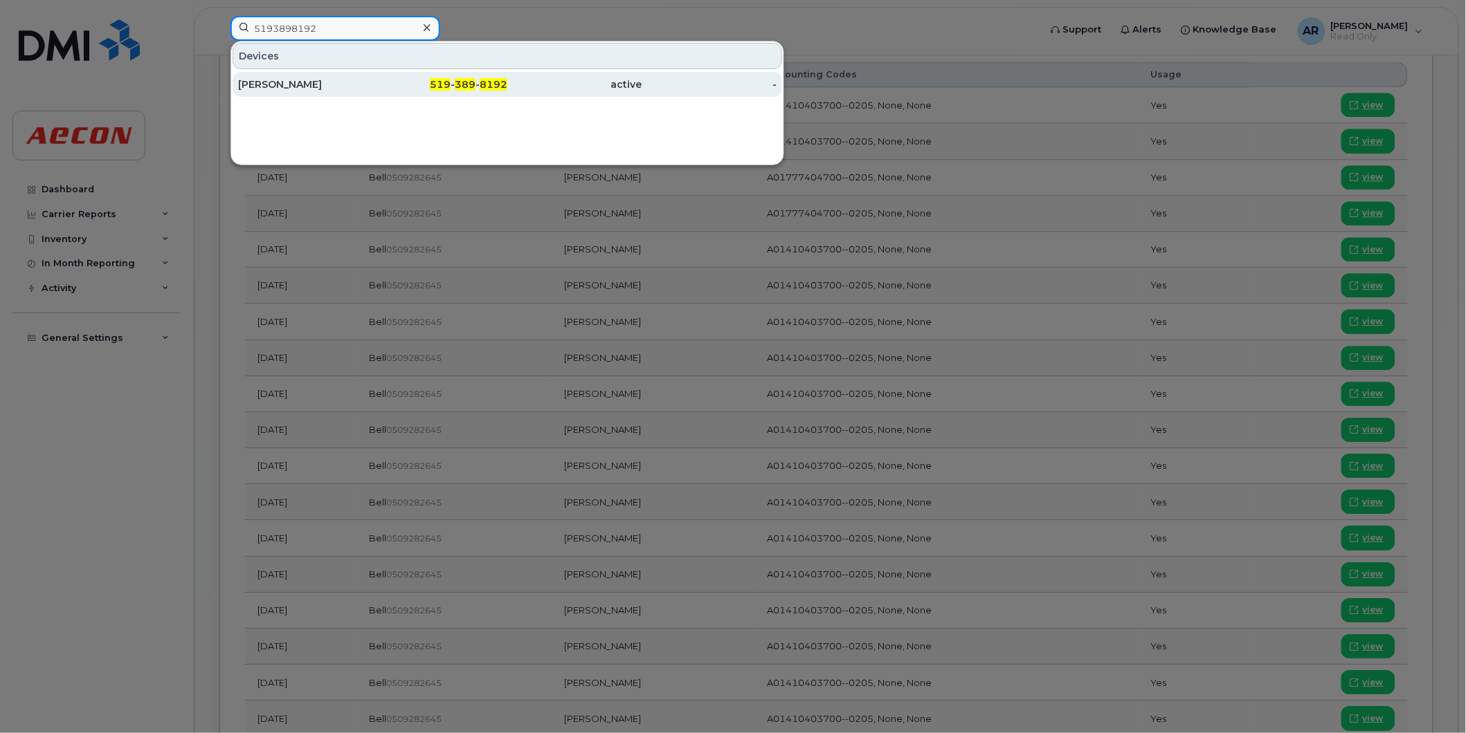
type input "5193898192"
click div "519 - 389 - 8192"
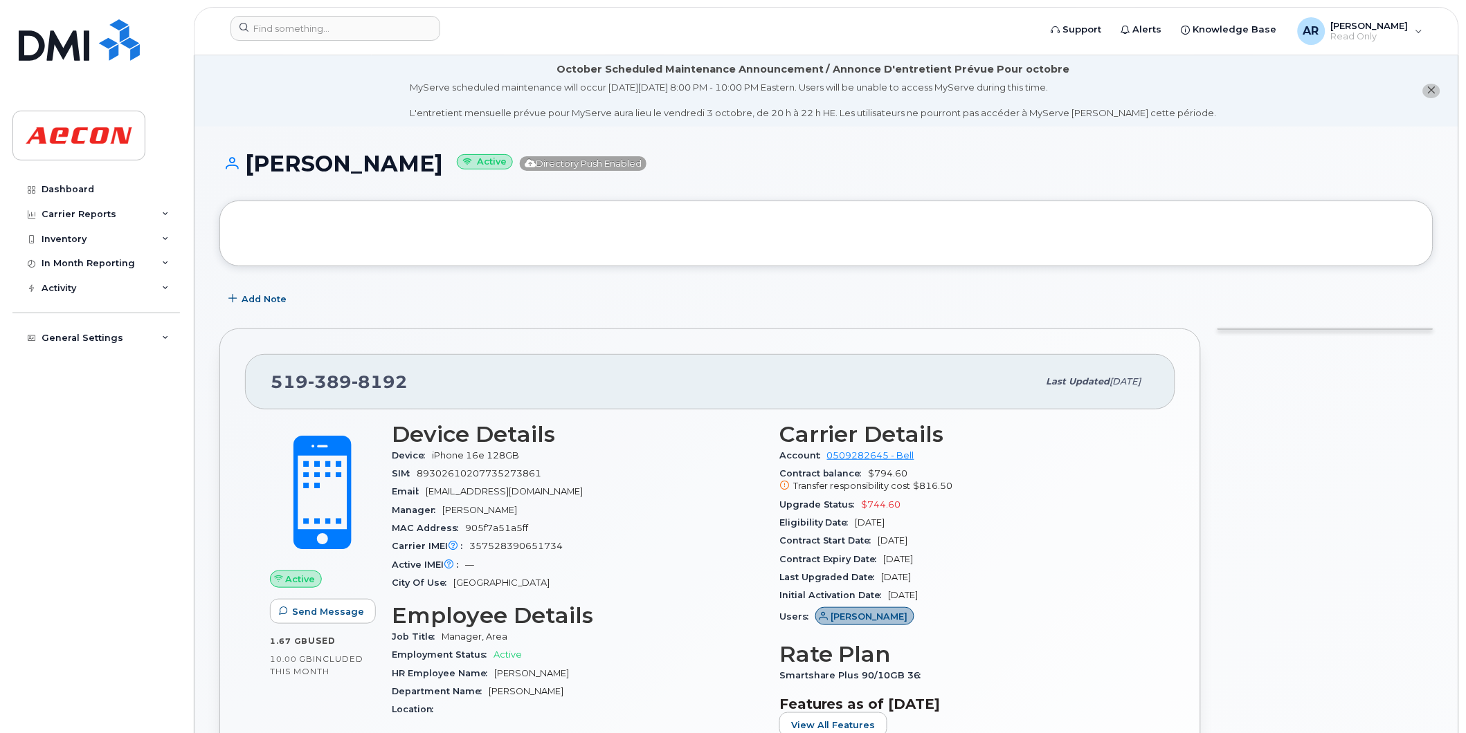
drag, startPoint x: 433, startPoint y: 162, endPoint x: 248, endPoint y: 165, distance: 185.5
click at [248, 165] on h1 "[PERSON_NAME] Active Directory Push Enabled" at bounding box center [826, 164] width 1214 height 24
copy h1 "[PERSON_NAME]"
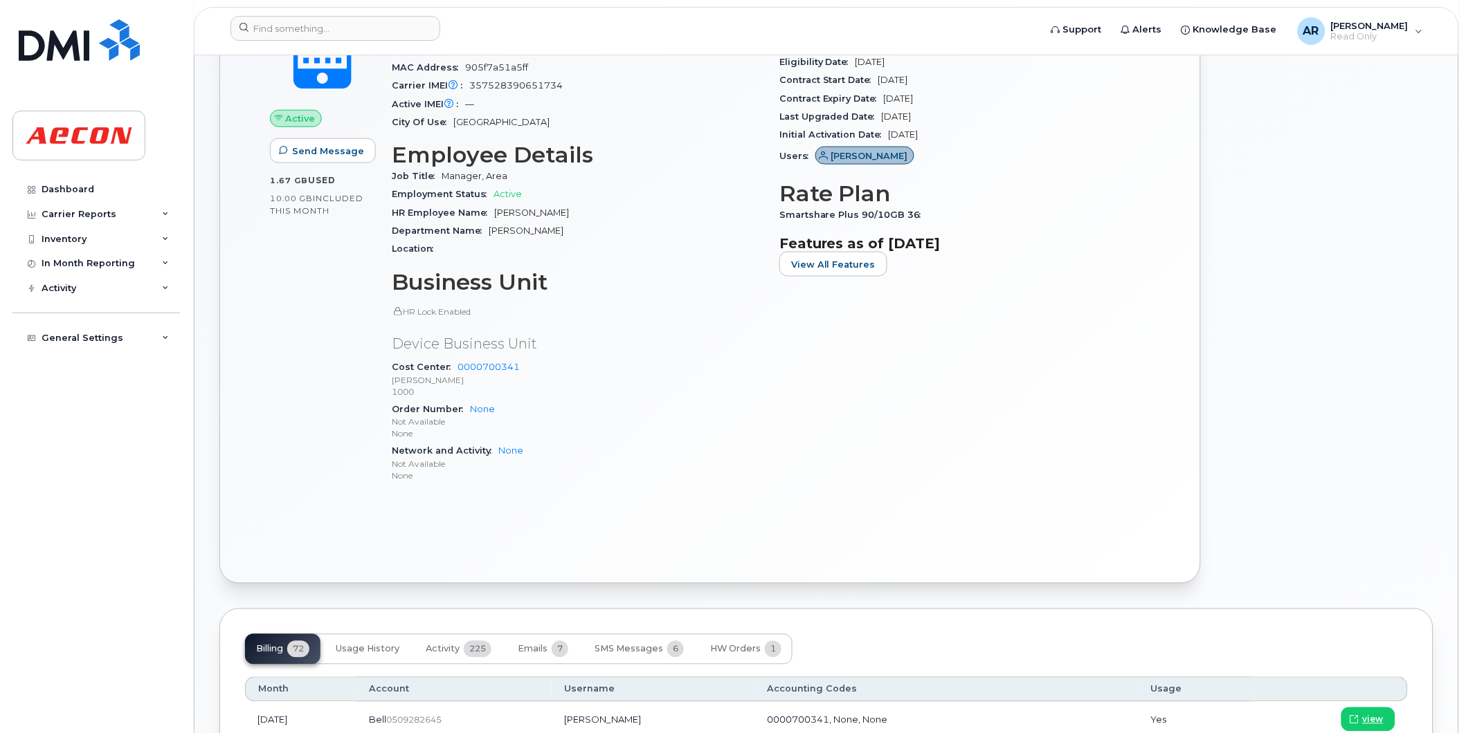
scroll to position [846, 0]
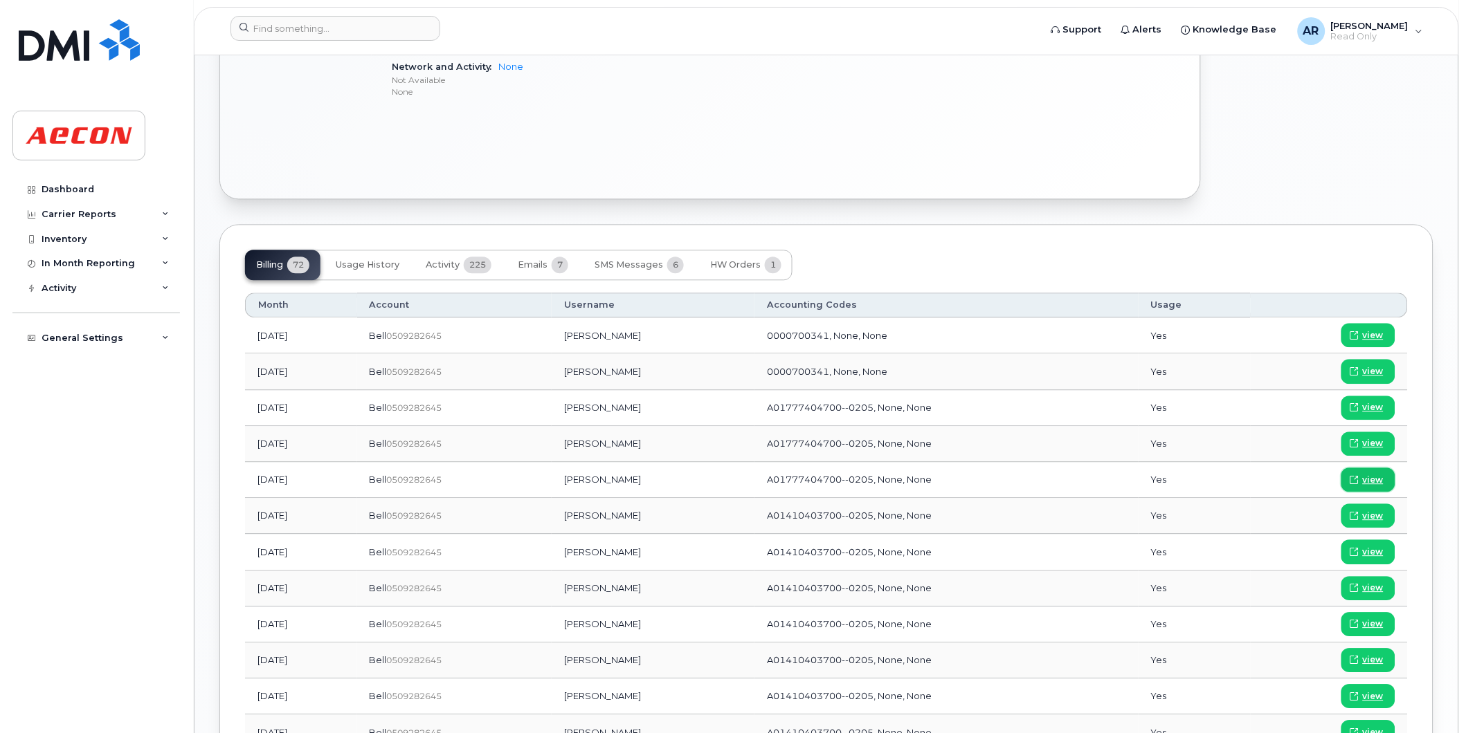
click at [1378, 477] on span "view" at bounding box center [1372, 480] width 21 height 12
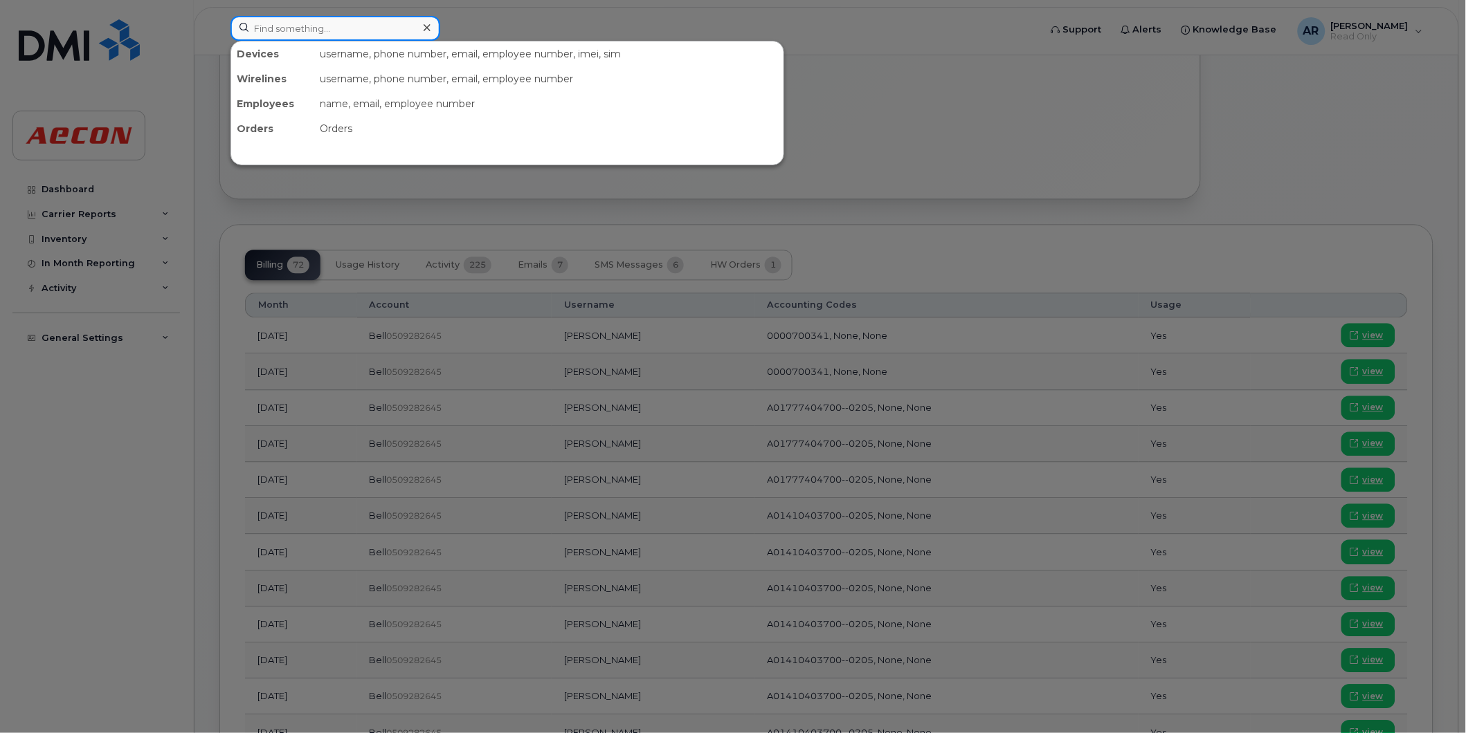
click at [322, 26] on input at bounding box center [335, 28] width 210 height 25
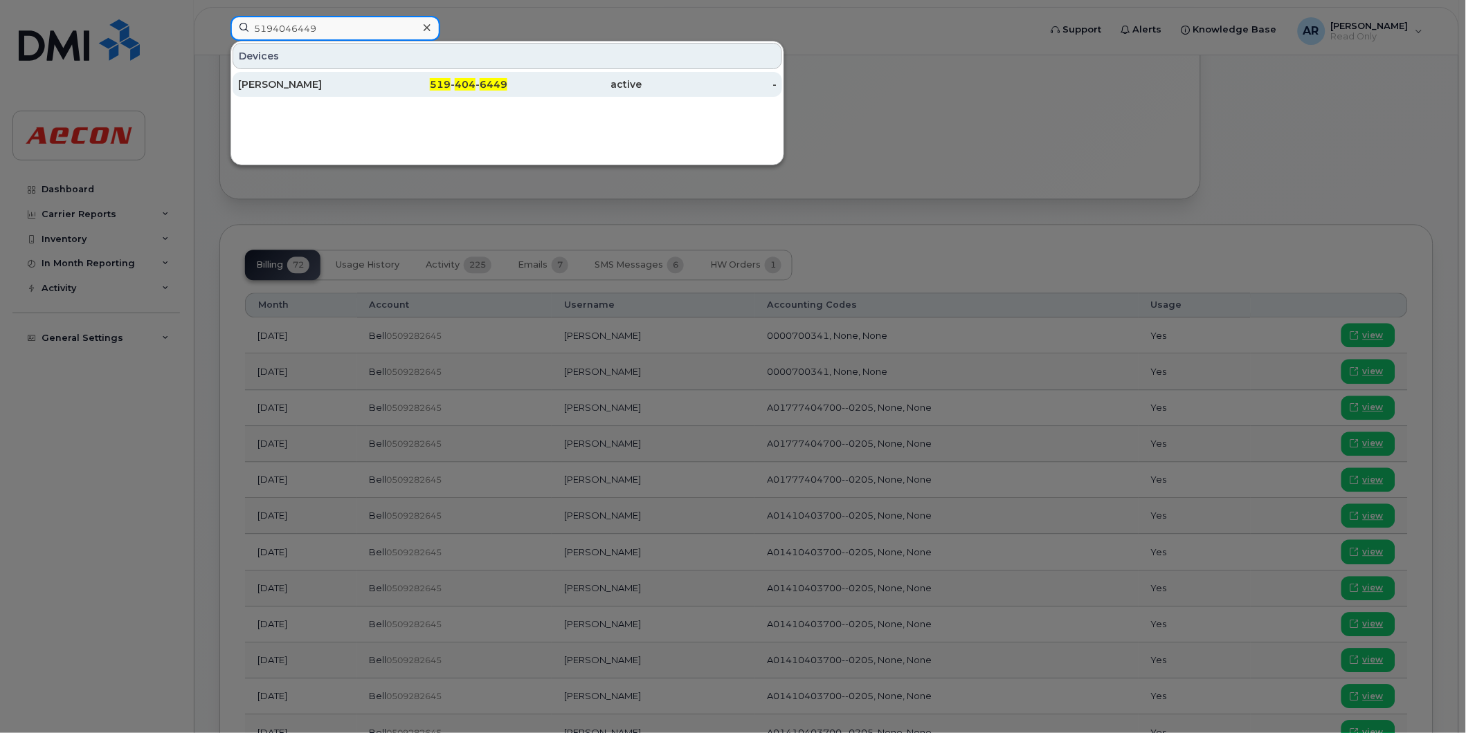
type input "5194046449"
drag, startPoint x: 378, startPoint y: 84, endPoint x: 358, endPoint y: 73, distance: 23.3
click at [378, 84] on div "519 - 404 - 6449" at bounding box center [440, 84] width 135 height 14
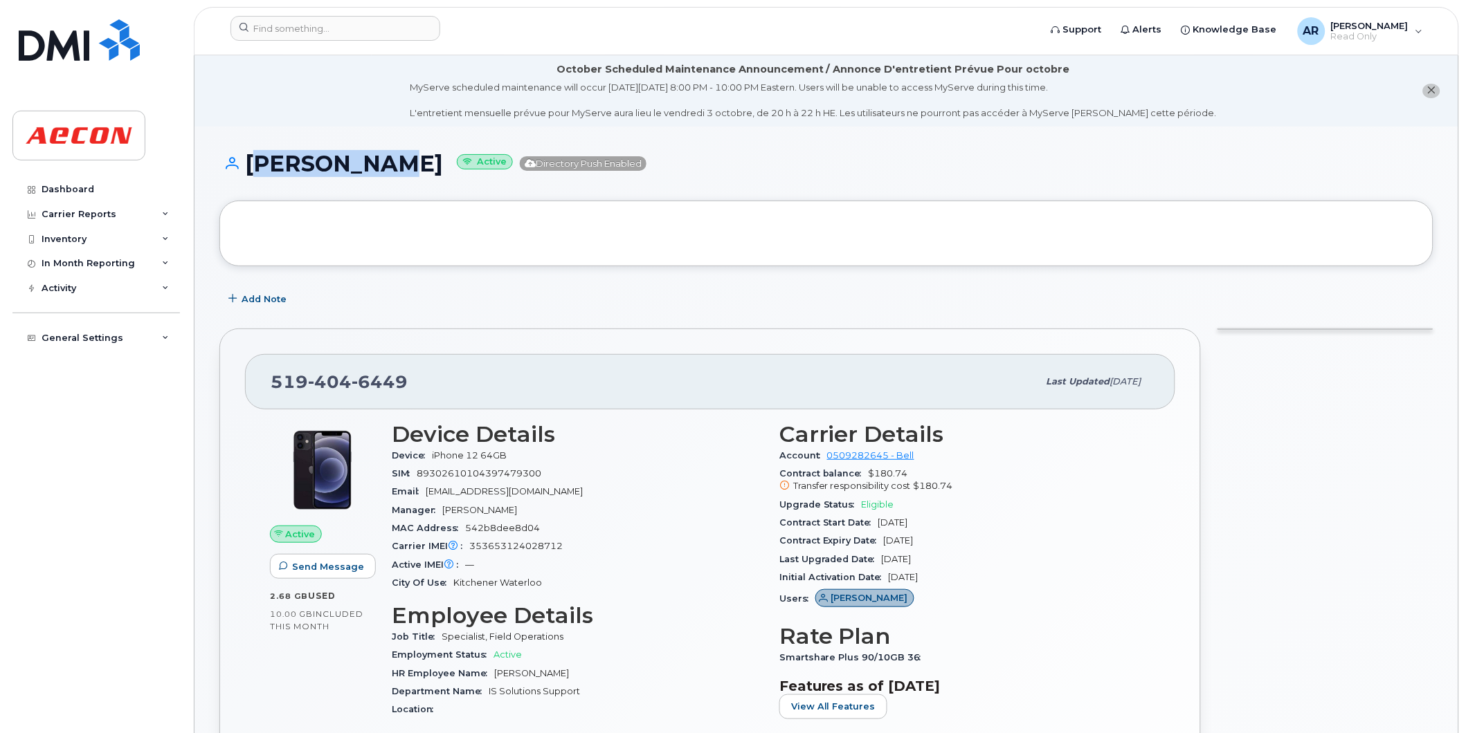
drag, startPoint x: 360, startPoint y: 168, endPoint x: 246, endPoint y: 171, distance: 113.5
click at [246, 171] on h1 "[PERSON_NAME] Active Directory Push Enabled" at bounding box center [826, 164] width 1214 height 24
copy h1 "[PERSON_NAME]"
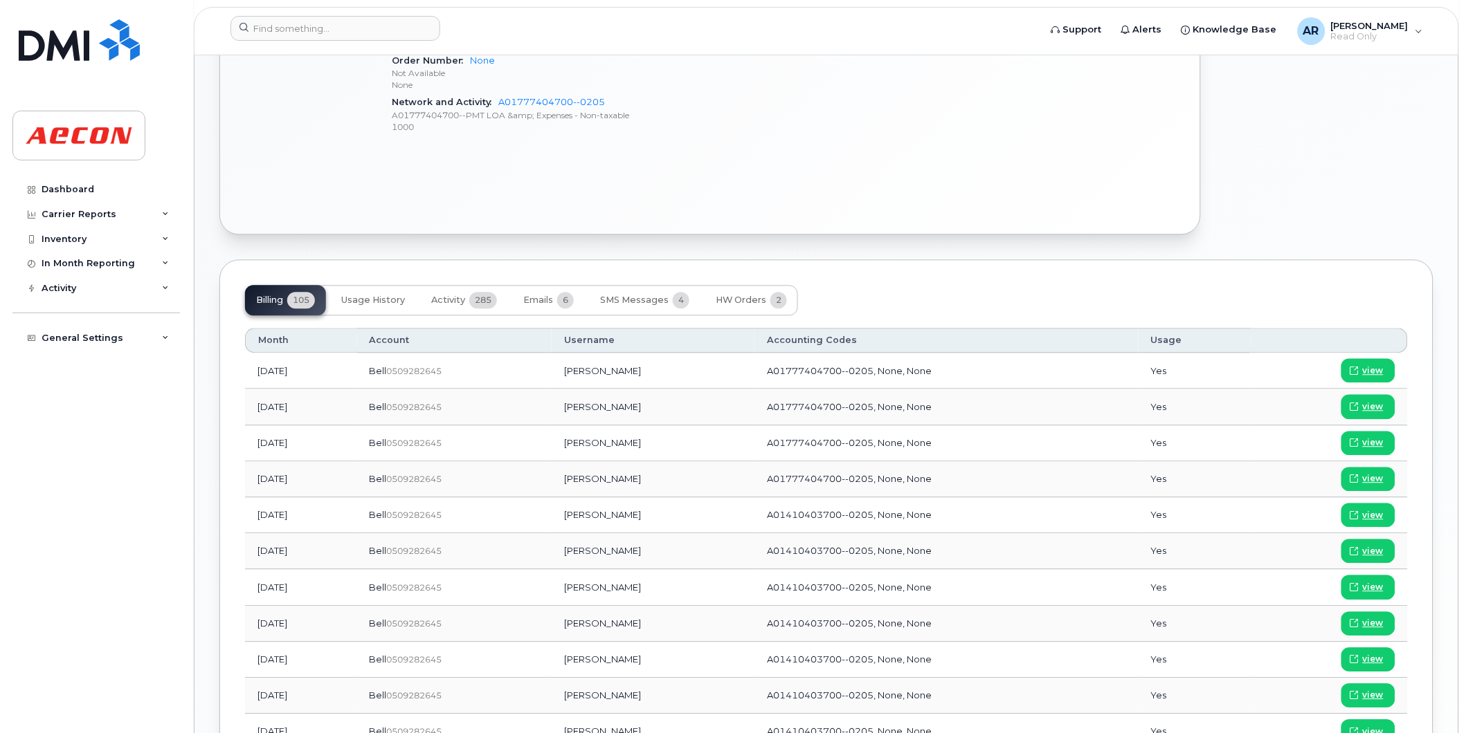
scroll to position [922, 0]
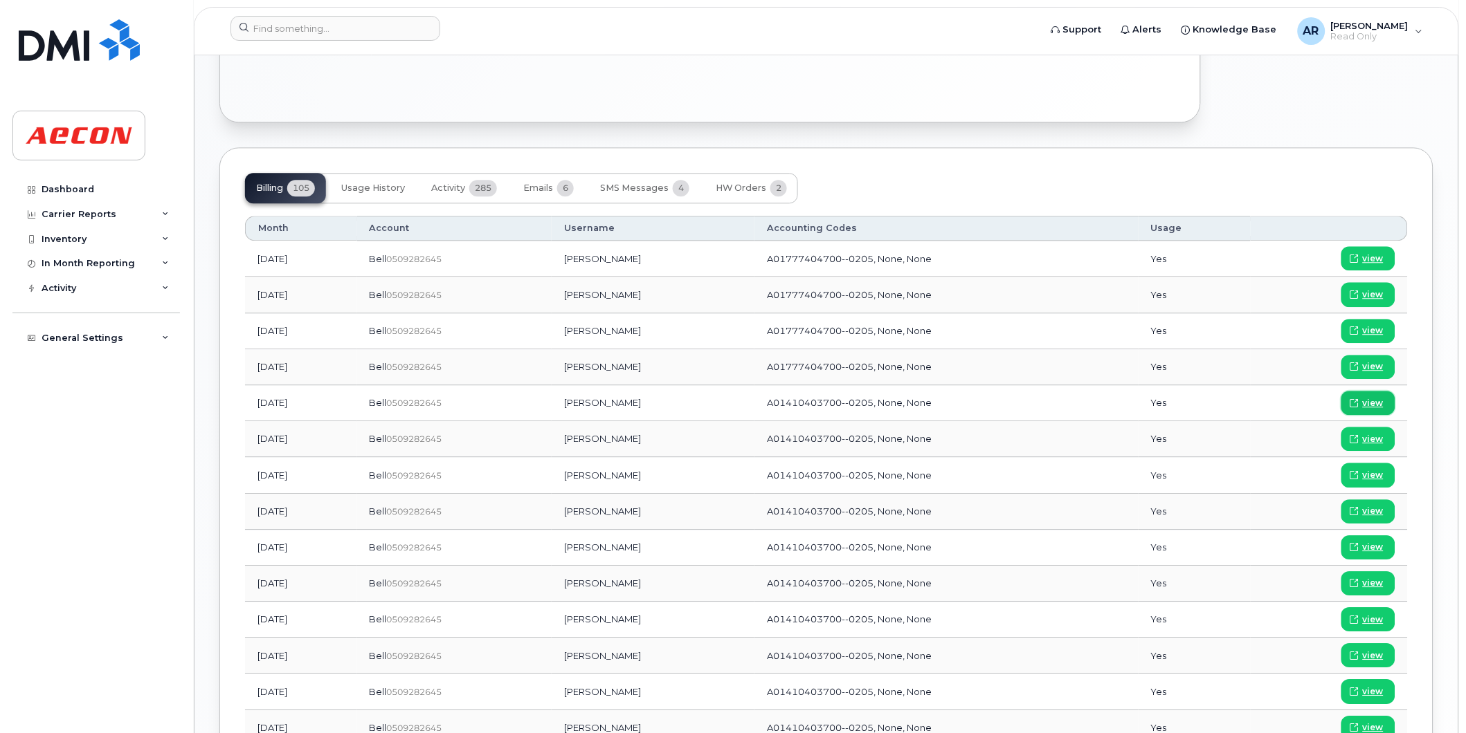
click at [1365, 402] on span "view" at bounding box center [1372, 403] width 21 height 12
click at [328, 23] on input at bounding box center [335, 28] width 210 height 25
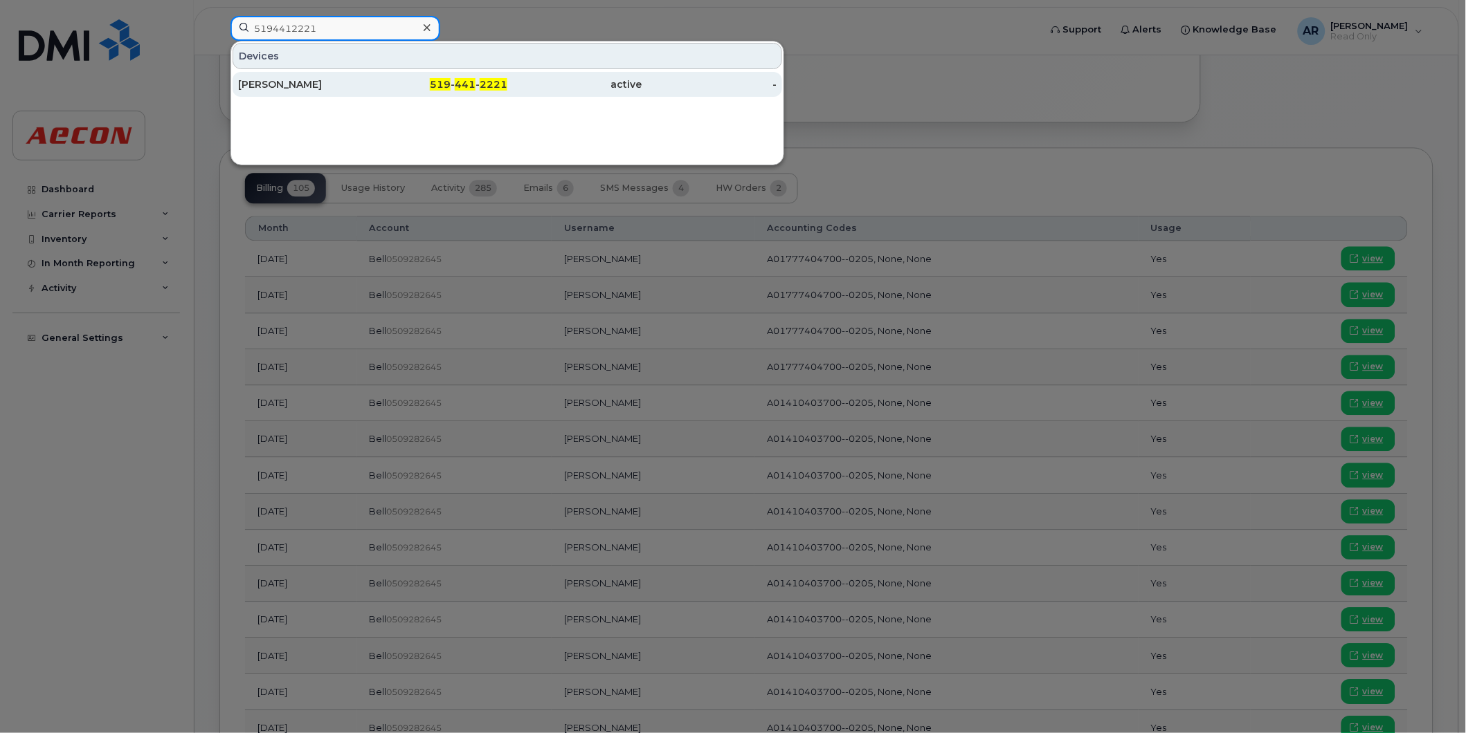
type input "5194412221"
click at [347, 78] on div "Karl Ritzmann" at bounding box center [305, 84] width 135 height 14
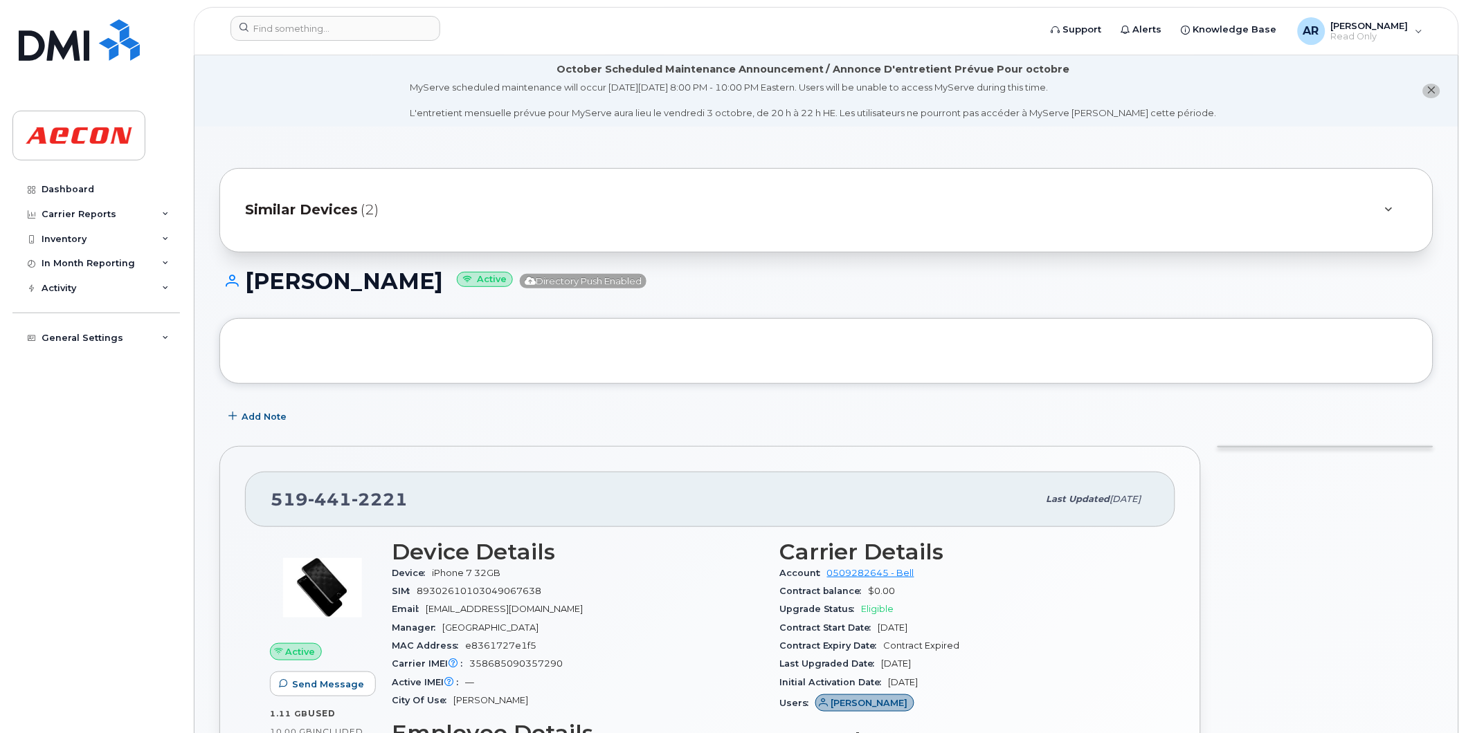
drag, startPoint x: 405, startPoint y: 284, endPoint x: 249, endPoint y: 281, distance: 156.4
click at [249, 281] on h1 "[PERSON_NAME] Active Directory Push Enabled" at bounding box center [826, 281] width 1214 height 24
copy h1 "[PERSON_NAME]"
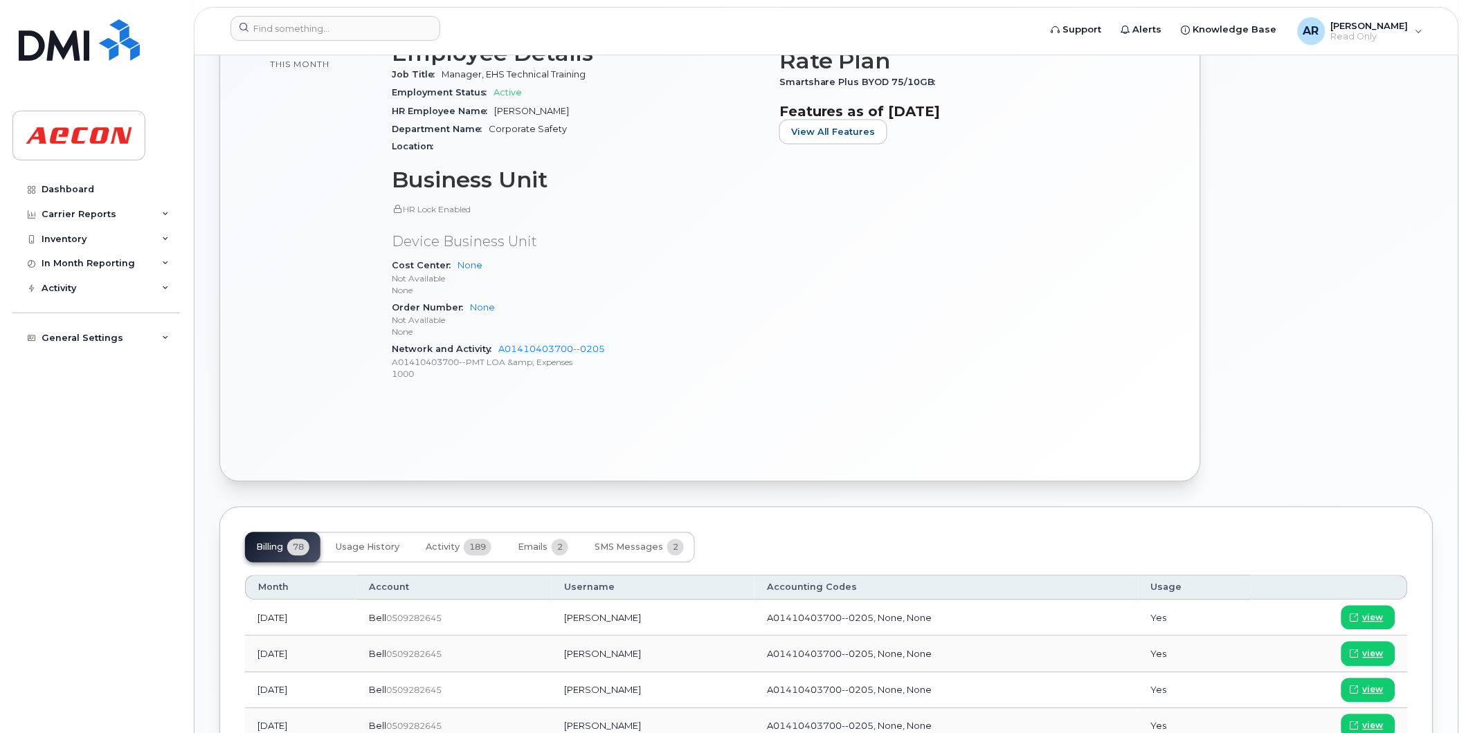
scroll to position [769, 0]
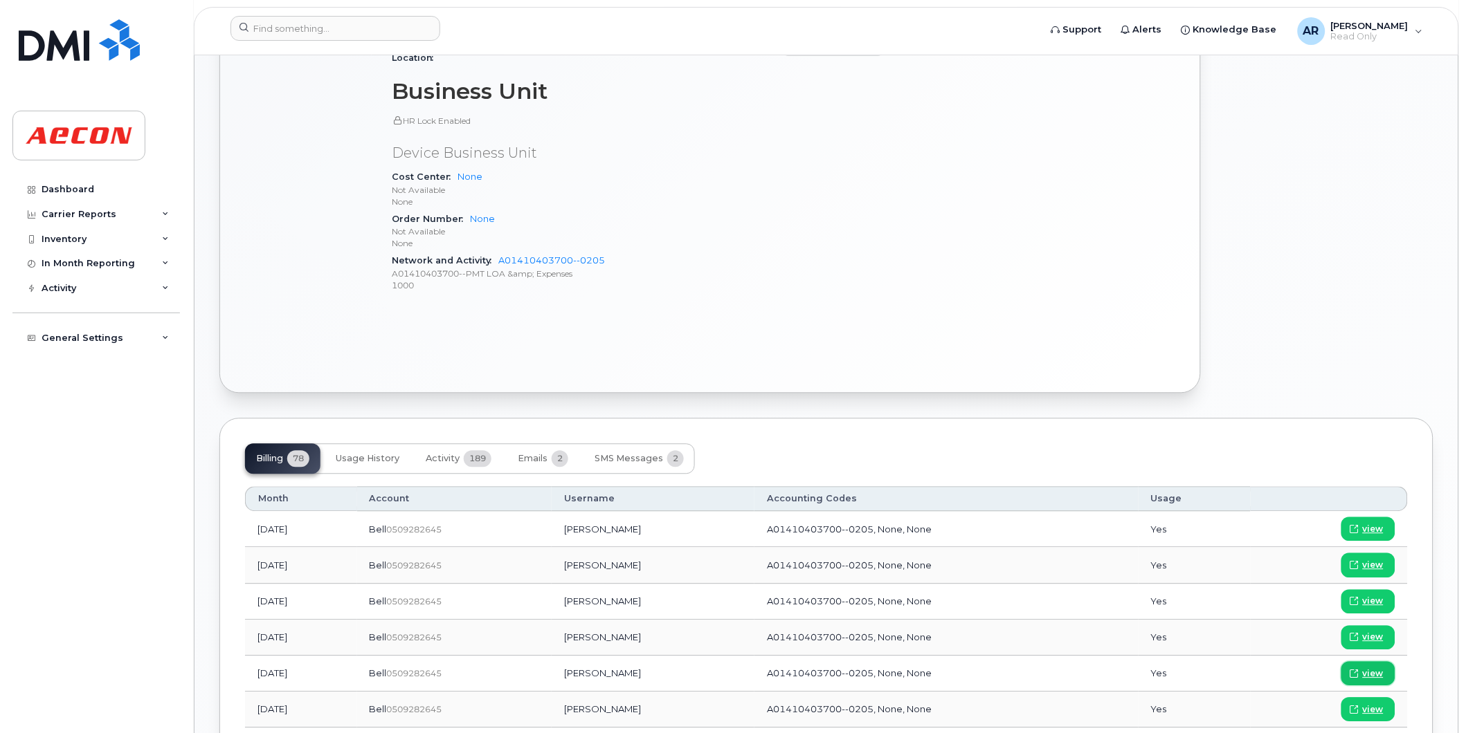
click at [1363, 671] on span "view" at bounding box center [1372, 674] width 21 height 12
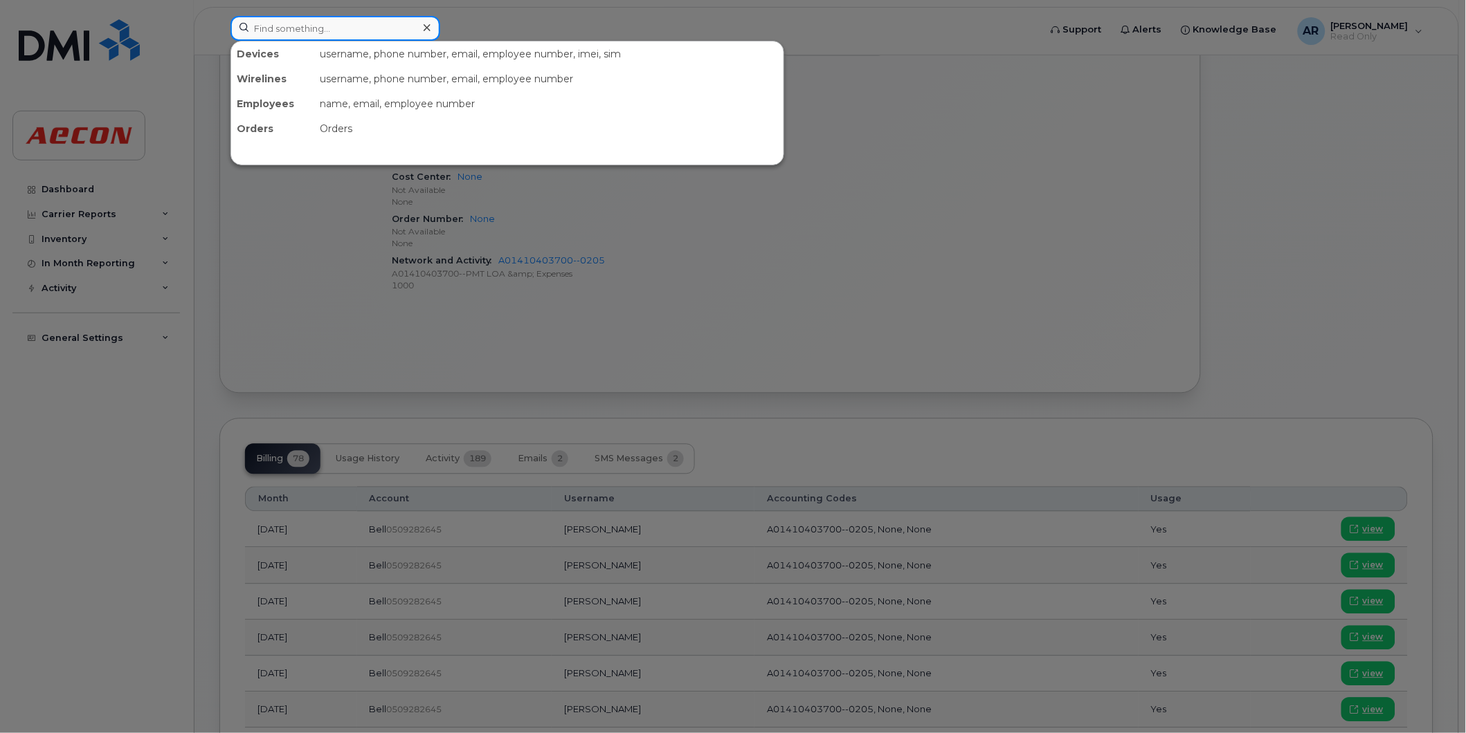
click at [333, 19] on input at bounding box center [335, 28] width 210 height 25
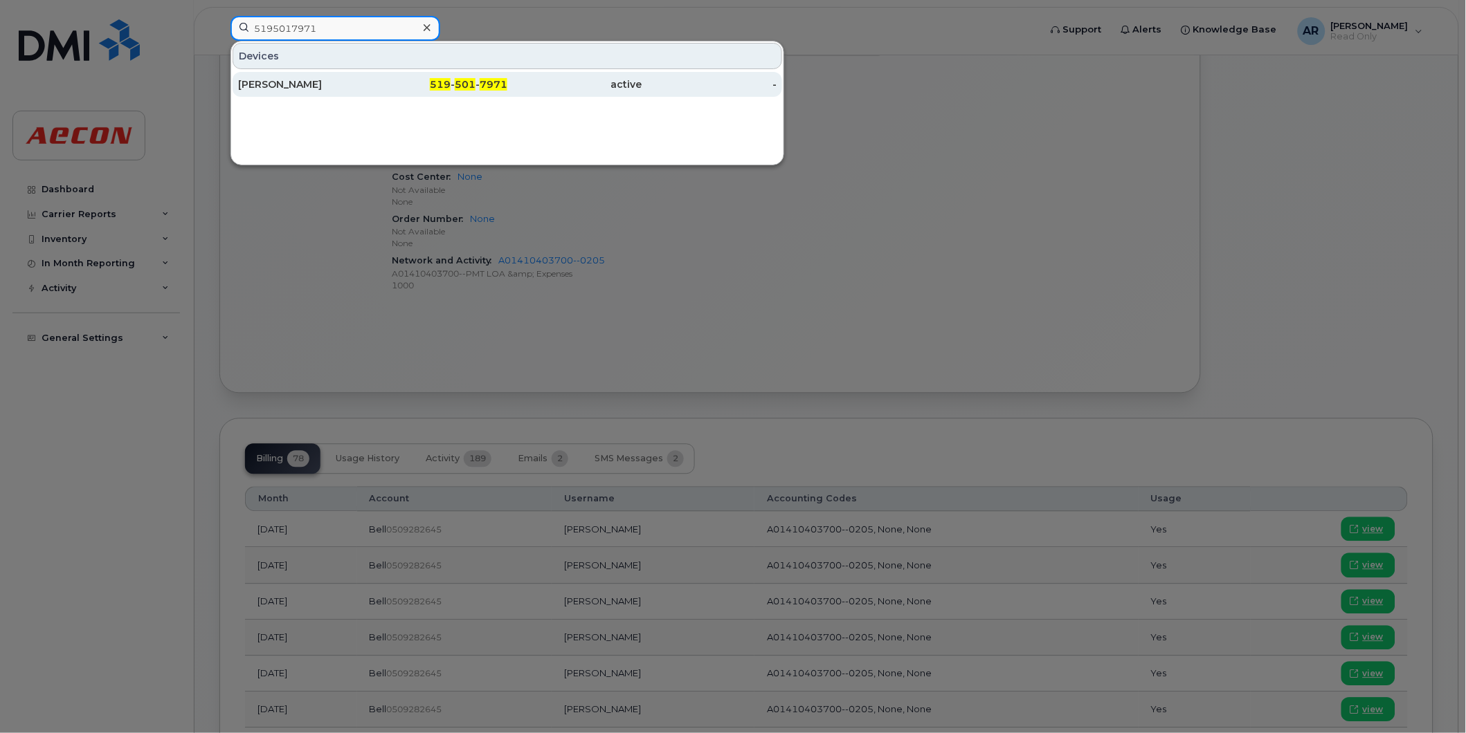
type input "5195017971"
click at [339, 85] on div "[PERSON_NAME]" at bounding box center [305, 84] width 135 height 14
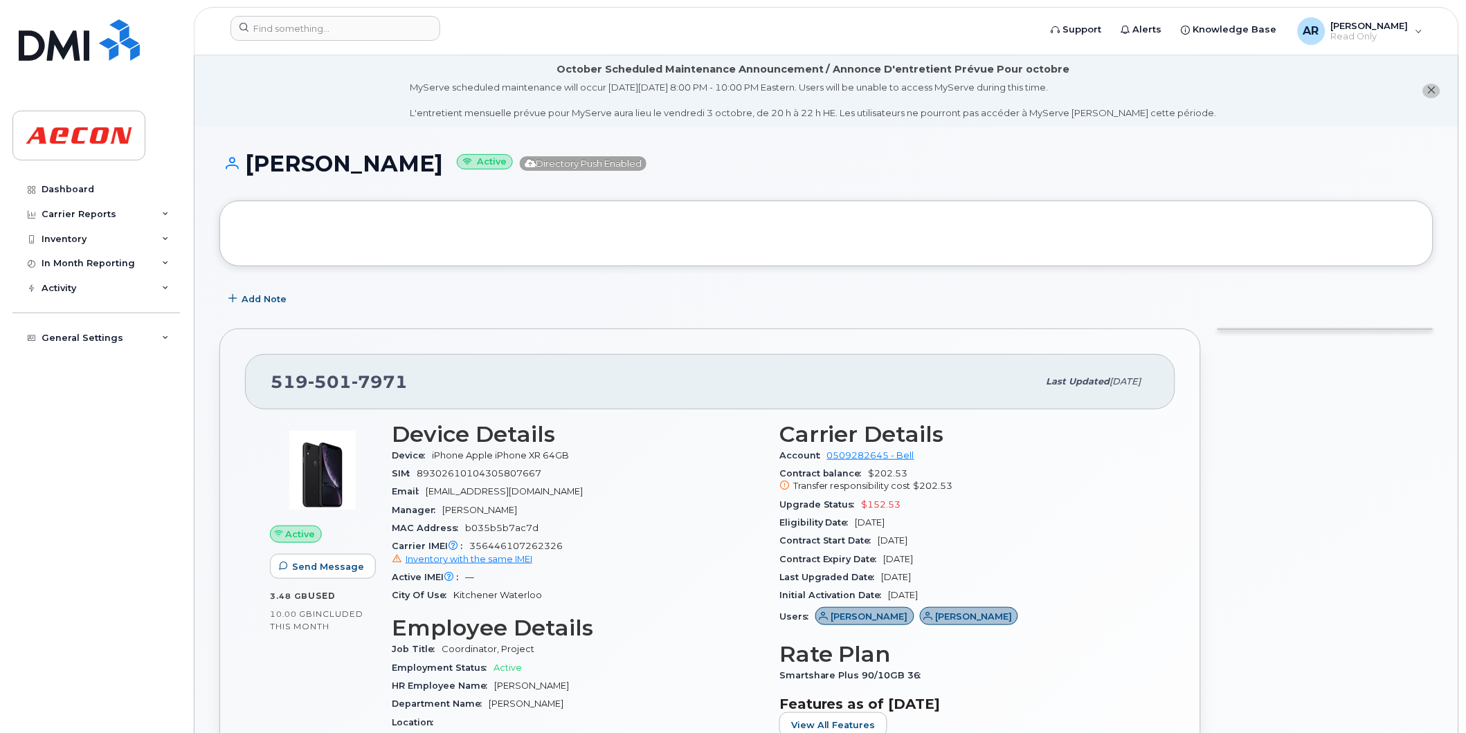
drag, startPoint x: 432, startPoint y: 167, endPoint x: 254, endPoint y: 170, distance: 178.5
click at [254, 170] on h1 "[PERSON_NAME] Active Directory Push Enabled" at bounding box center [826, 164] width 1214 height 24
copy h1 "[PERSON_NAME]"
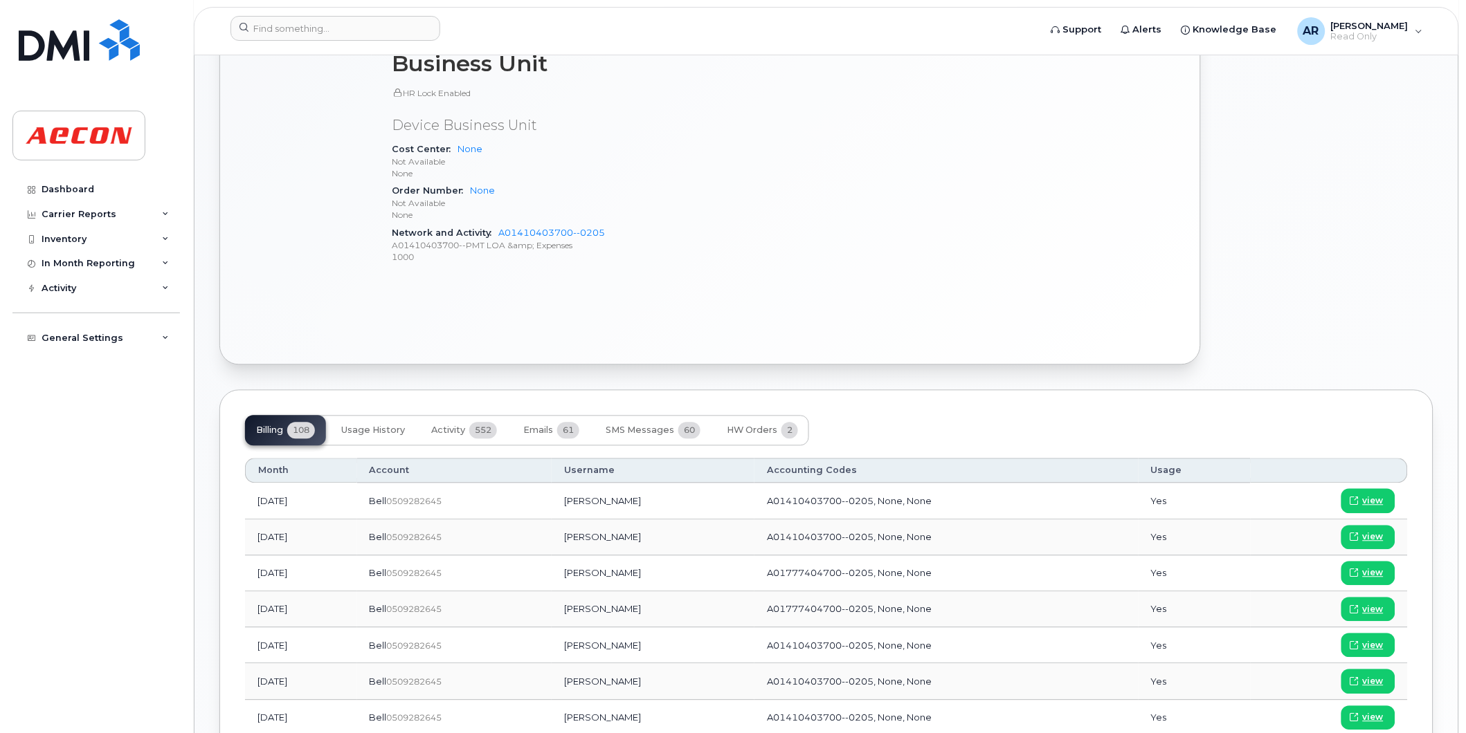
scroll to position [999, 0]
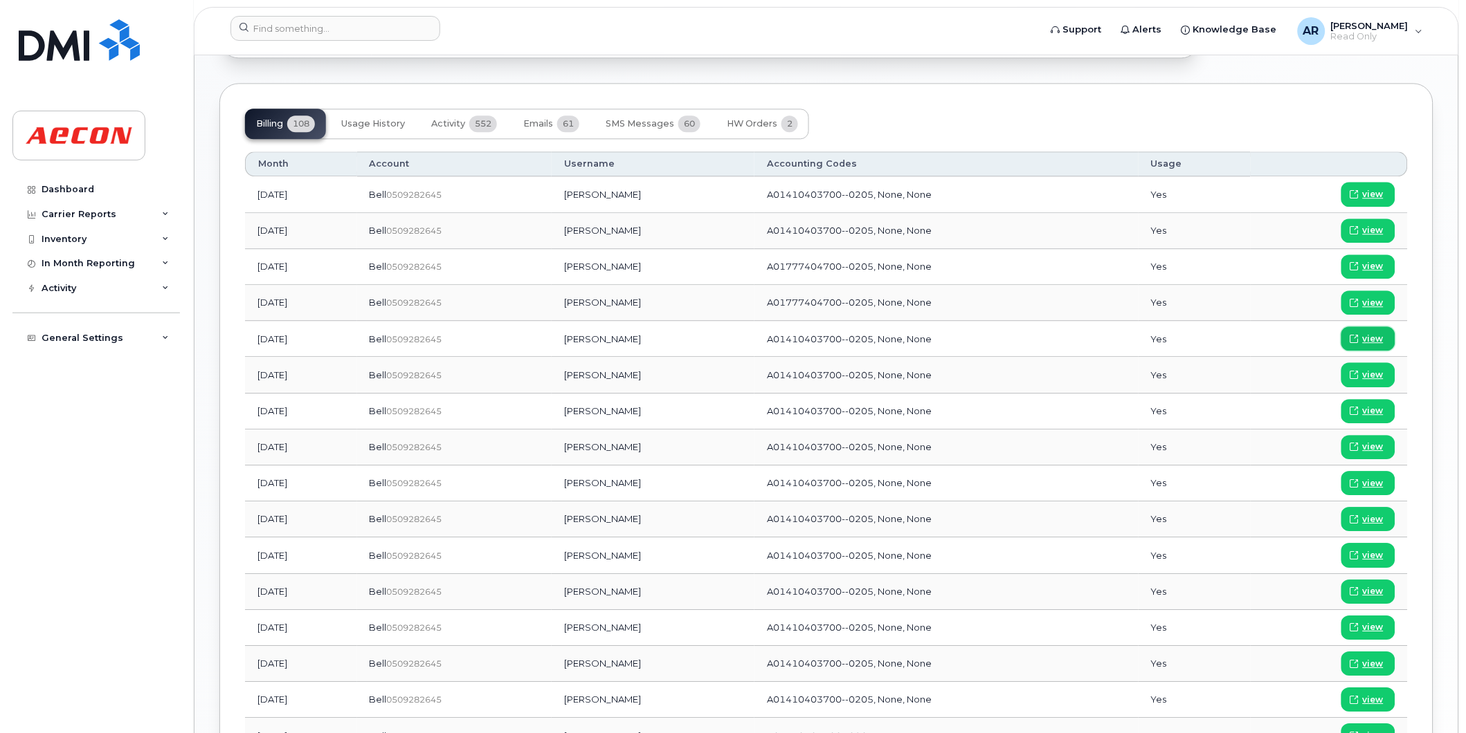
click at [1371, 342] on span "view" at bounding box center [1372, 339] width 21 height 12
click at [337, 32] on input at bounding box center [335, 28] width 210 height 25
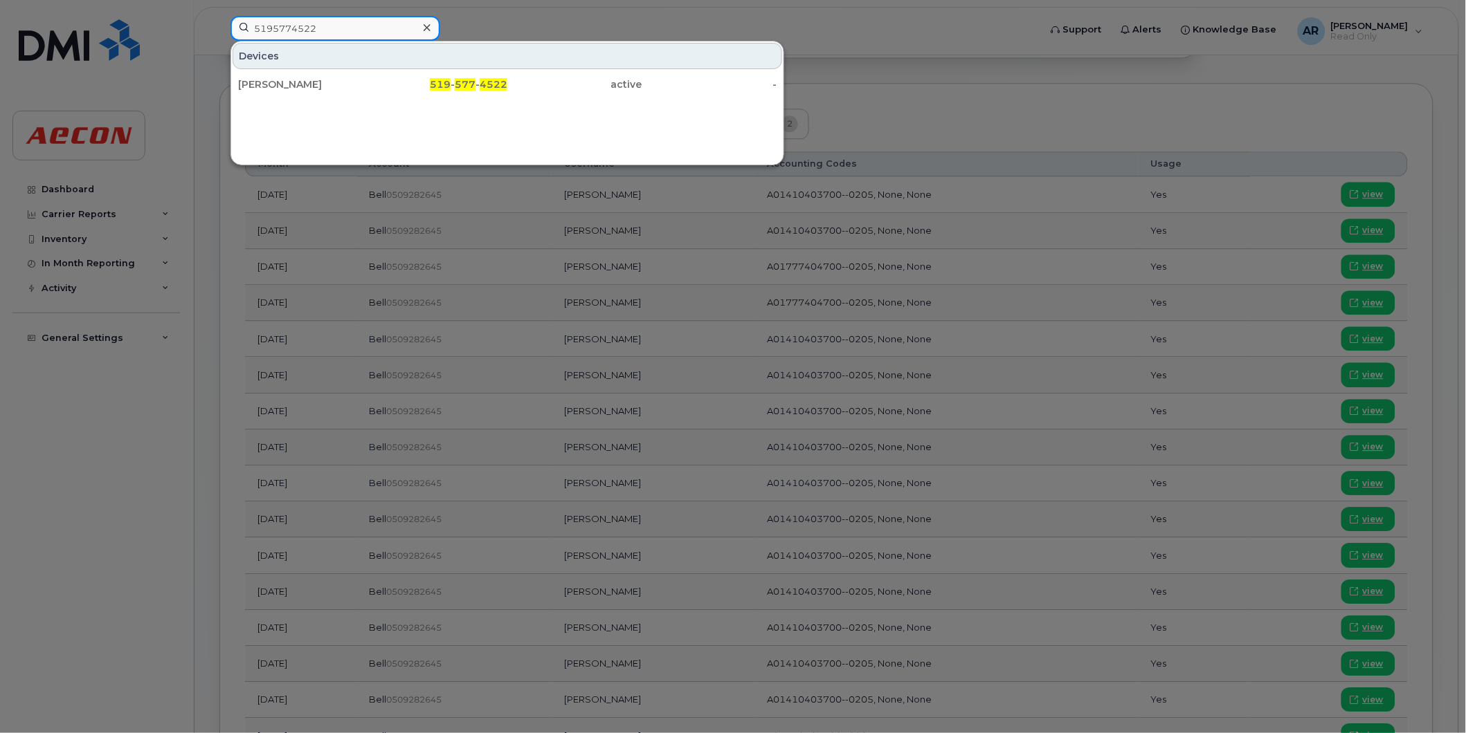
type input "5195774522"
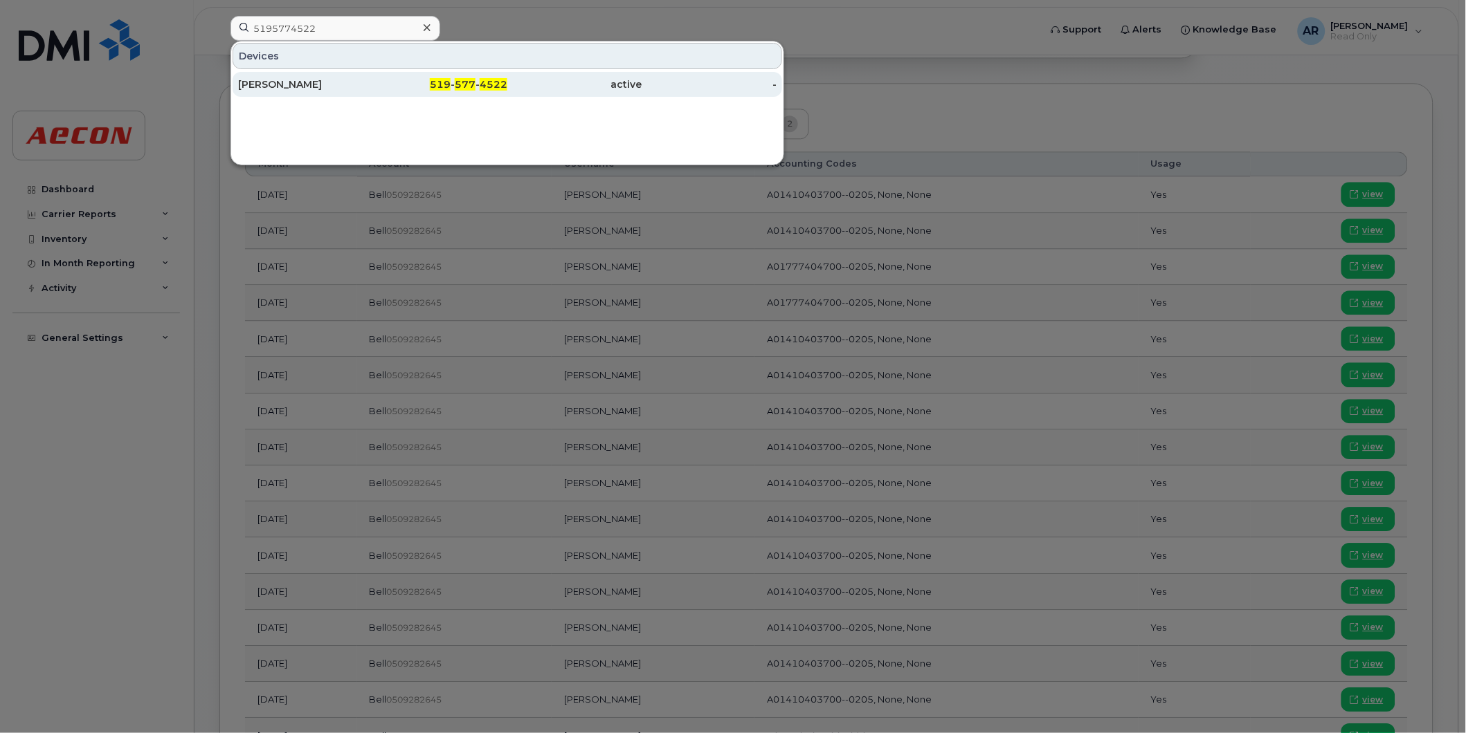
click at [295, 80] on div "[PERSON_NAME]" at bounding box center [305, 84] width 135 height 14
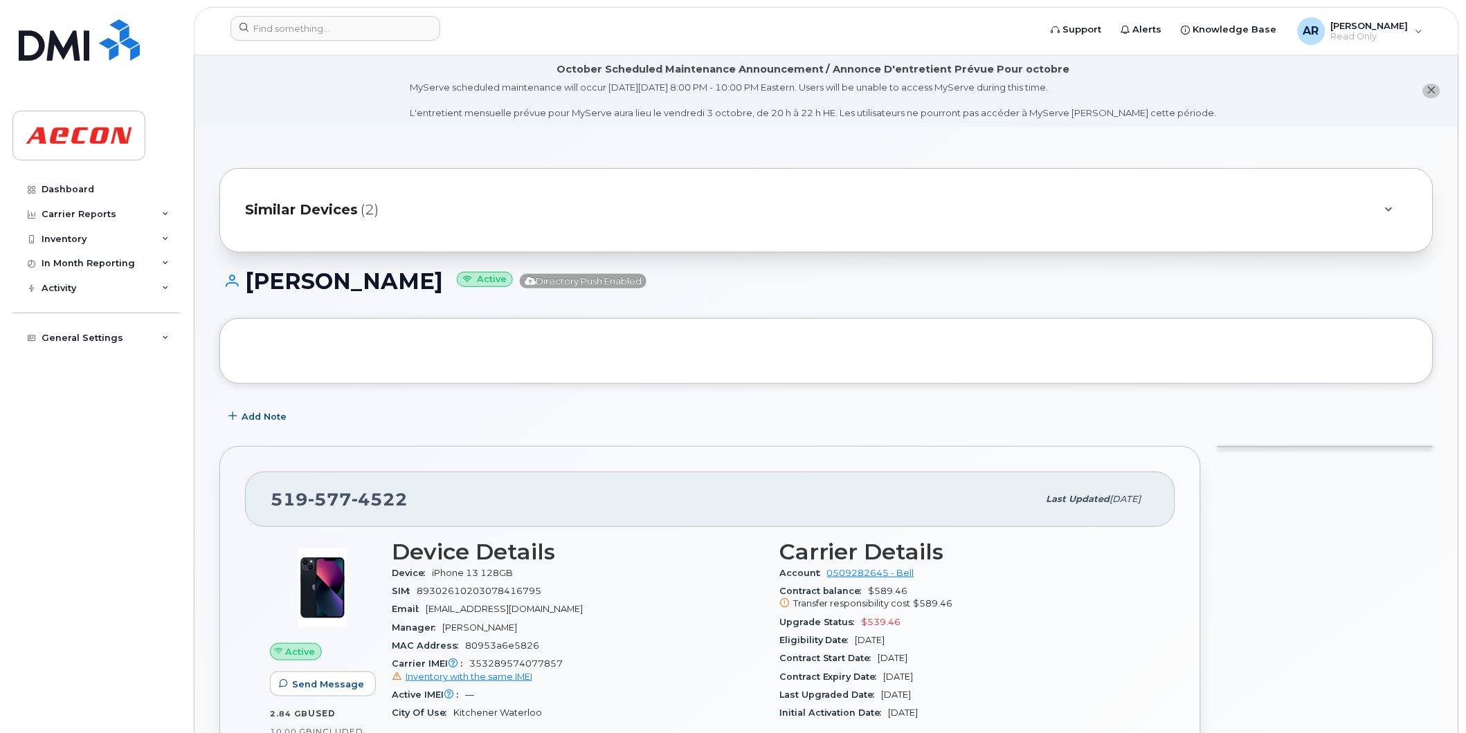
drag, startPoint x: 430, startPoint y: 287, endPoint x: 302, endPoint y: 289, distance: 128.7
click at [302, 289] on h1 "Silvano Filippelli Active Directory Push Enabled" at bounding box center [826, 281] width 1214 height 24
drag, startPoint x: 302, startPoint y: 289, endPoint x: 247, endPoint y: 289, distance: 54.7
click at [247, 289] on h1 "Silvano Filippelli Active Directory Push Enabled" at bounding box center [826, 281] width 1214 height 24
copy h1 "Silvano Filippelli"
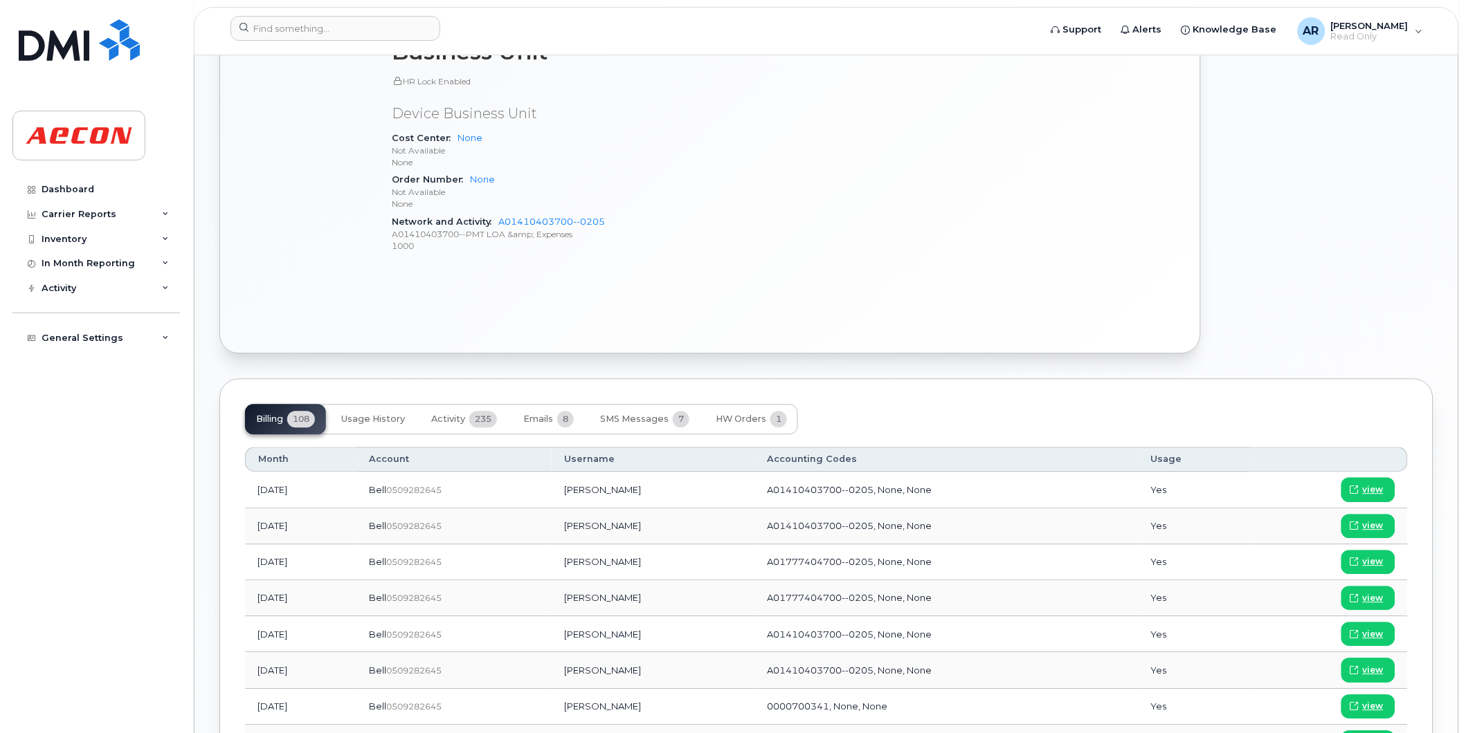
scroll to position [846, 0]
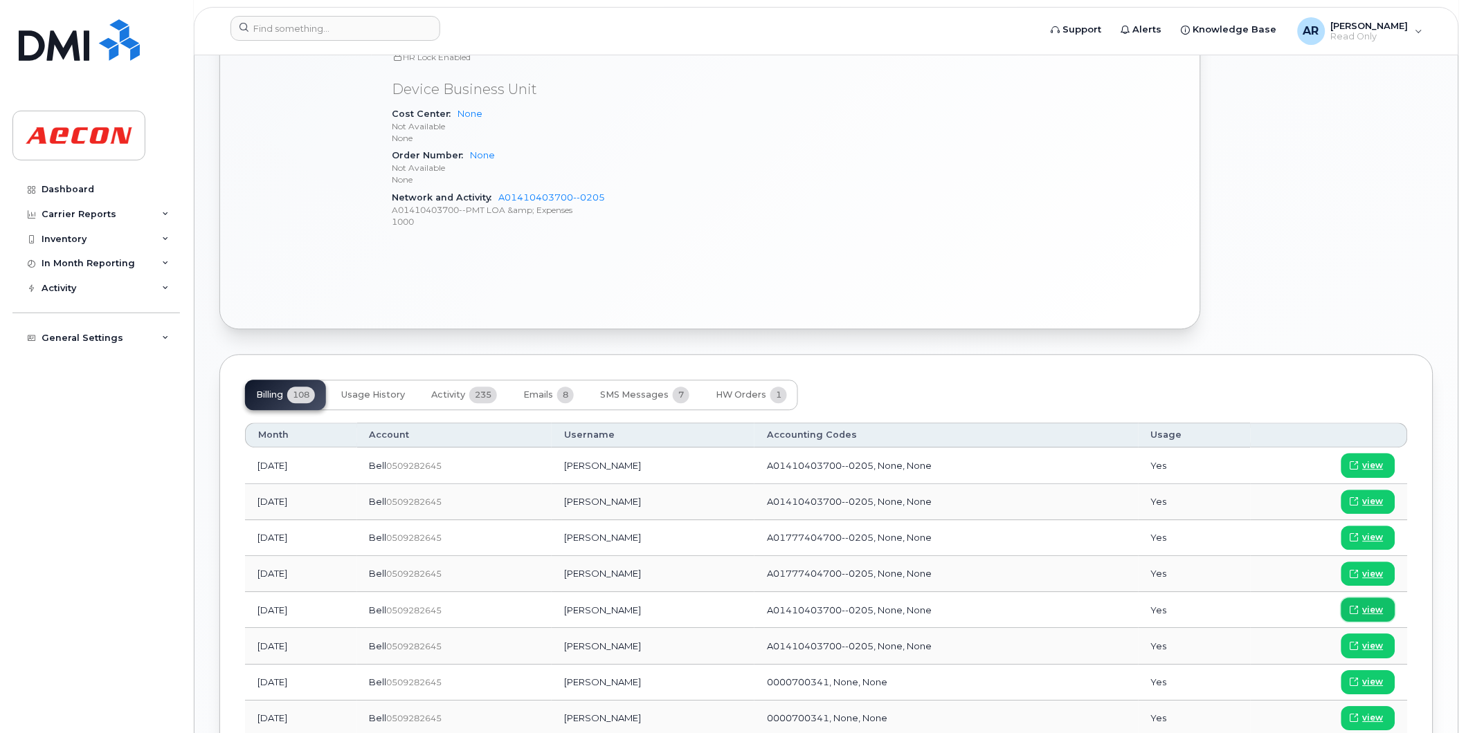
click at [1385, 610] on link "view" at bounding box center [1368, 610] width 54 height 24
drag, startPoint x: 324, startPoint y: 43, endPoint x: 327, endPoint y: 33, distance: 10.1
click at [325, 42] on div at bounding box center [630, 31] width 822 height 30
click at [328, 29] on input at bounding box center [335, 28] width 210 height 25
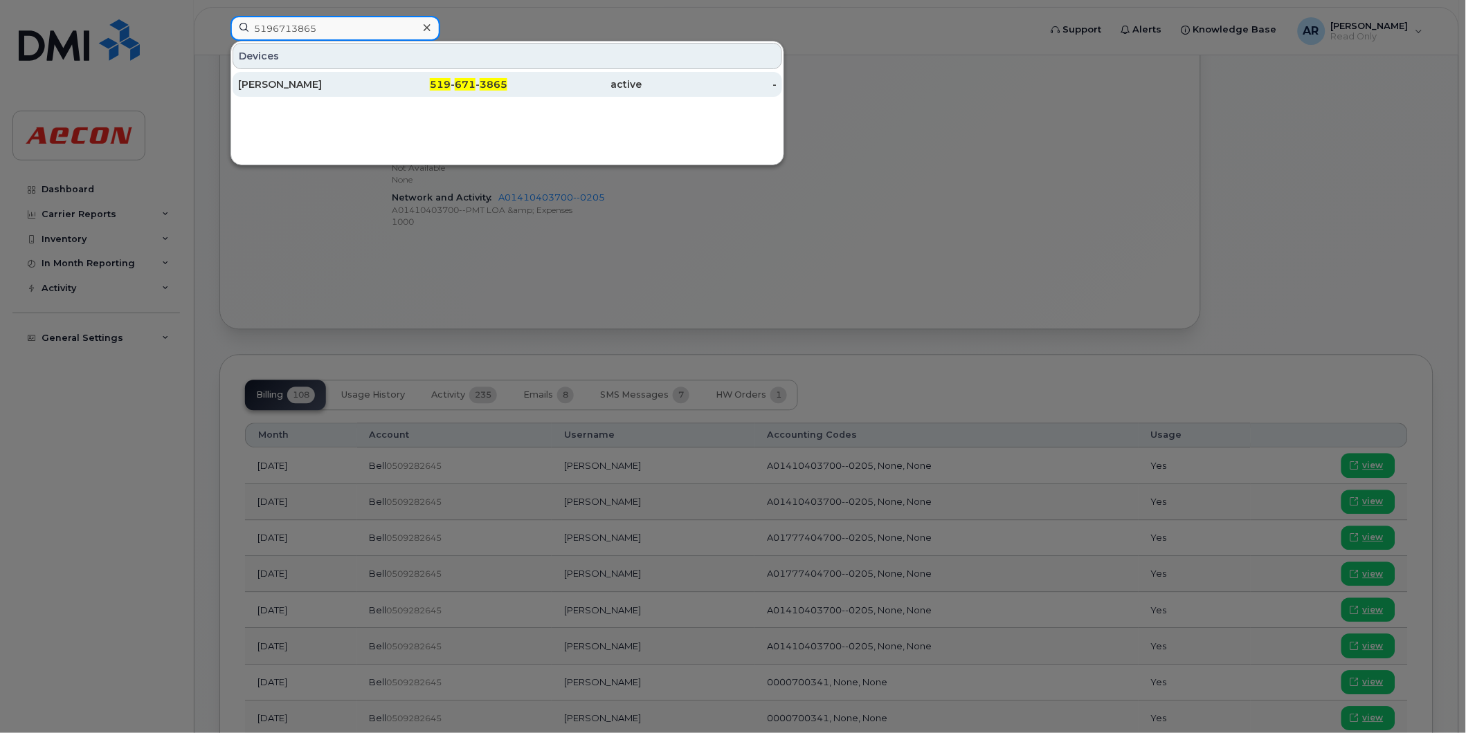
type input "5196713865"
click at [325, 83] on div "Jason Jia" at bounding box center [305, 84] width 135 height 14
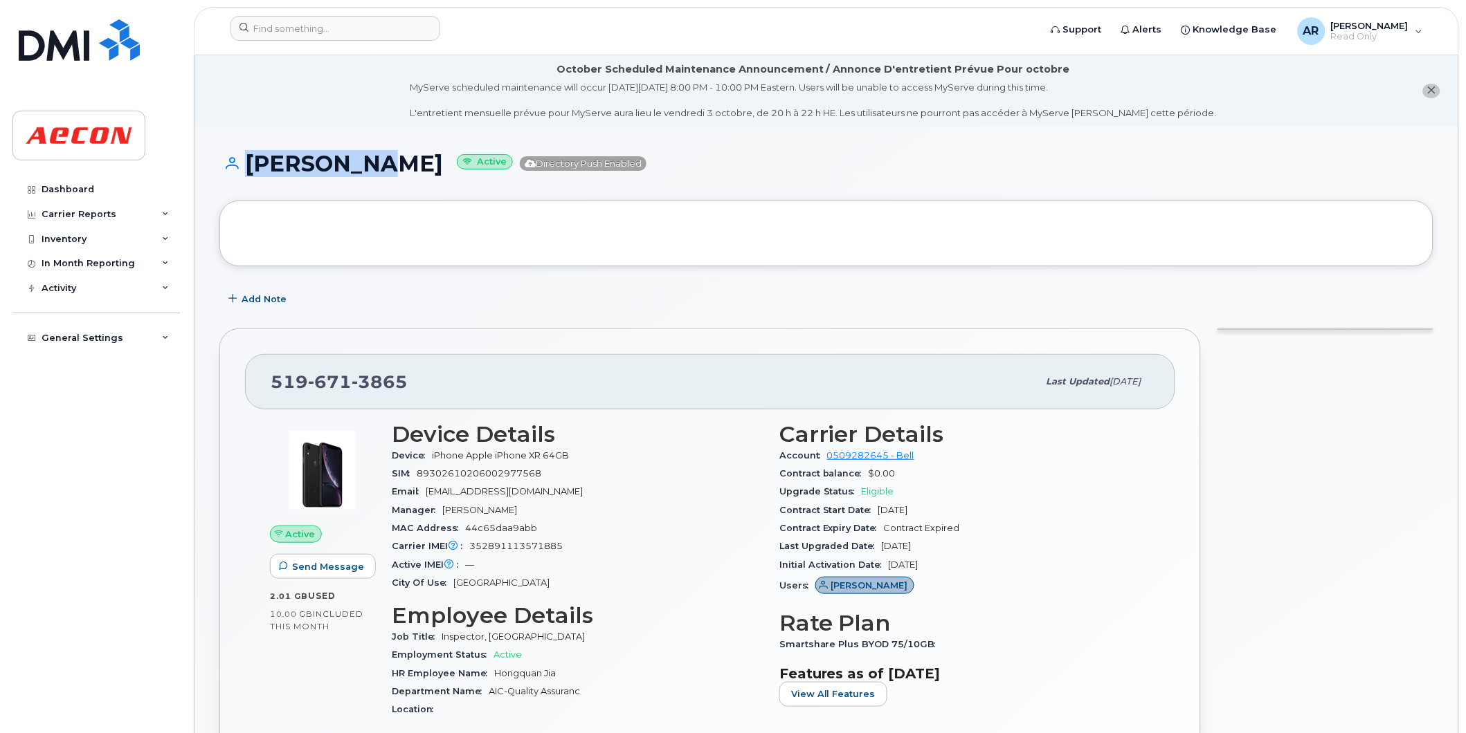
drag, startPoint x: 344, startPoint y: 171, endPoint x: 240, endPoint y: 167, distance: 103.9
click at [240, 167] on h1 "Jason Jia Active Directory Push Enabled" at bounding box center [826, 164] width 1214 height 24
copy h1 "[PERSON_NAME]"
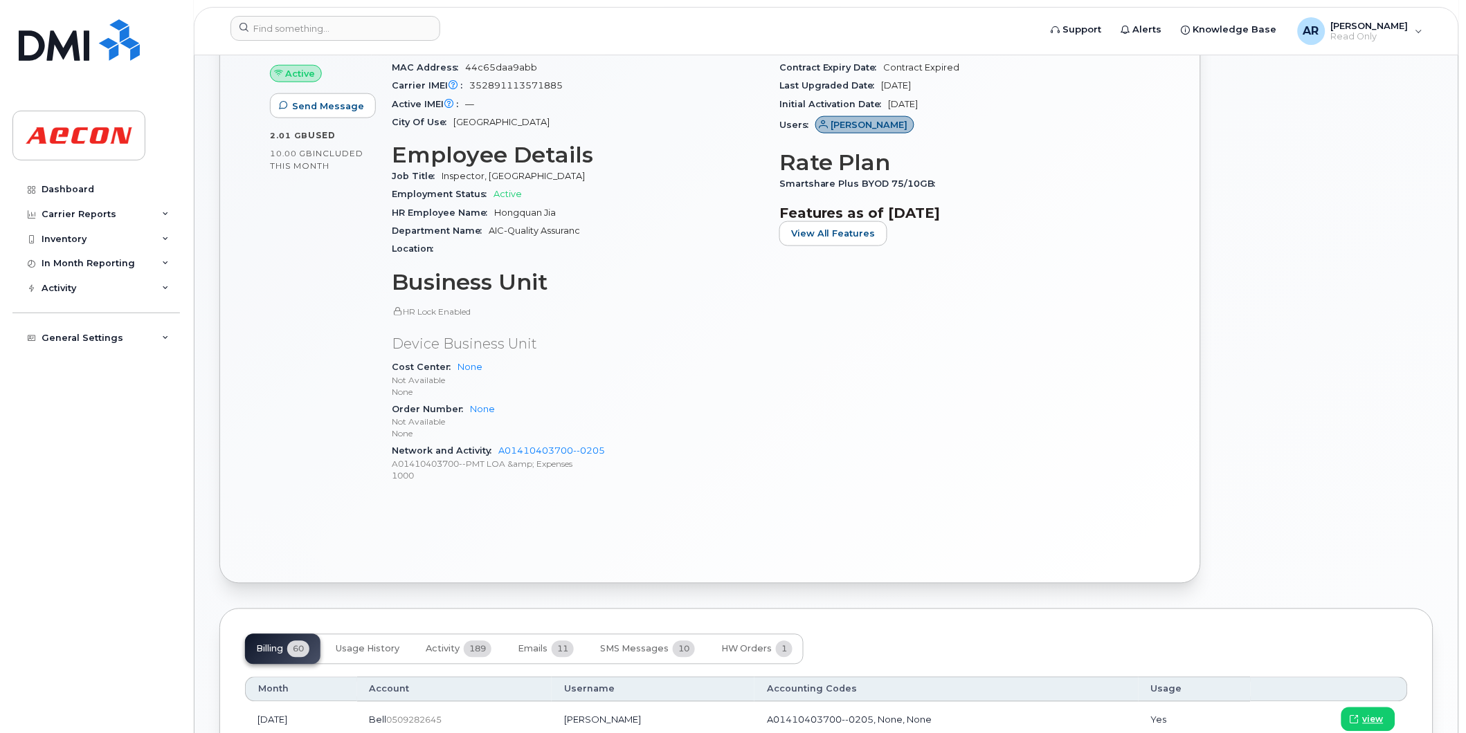
scroll to position [769, 0]
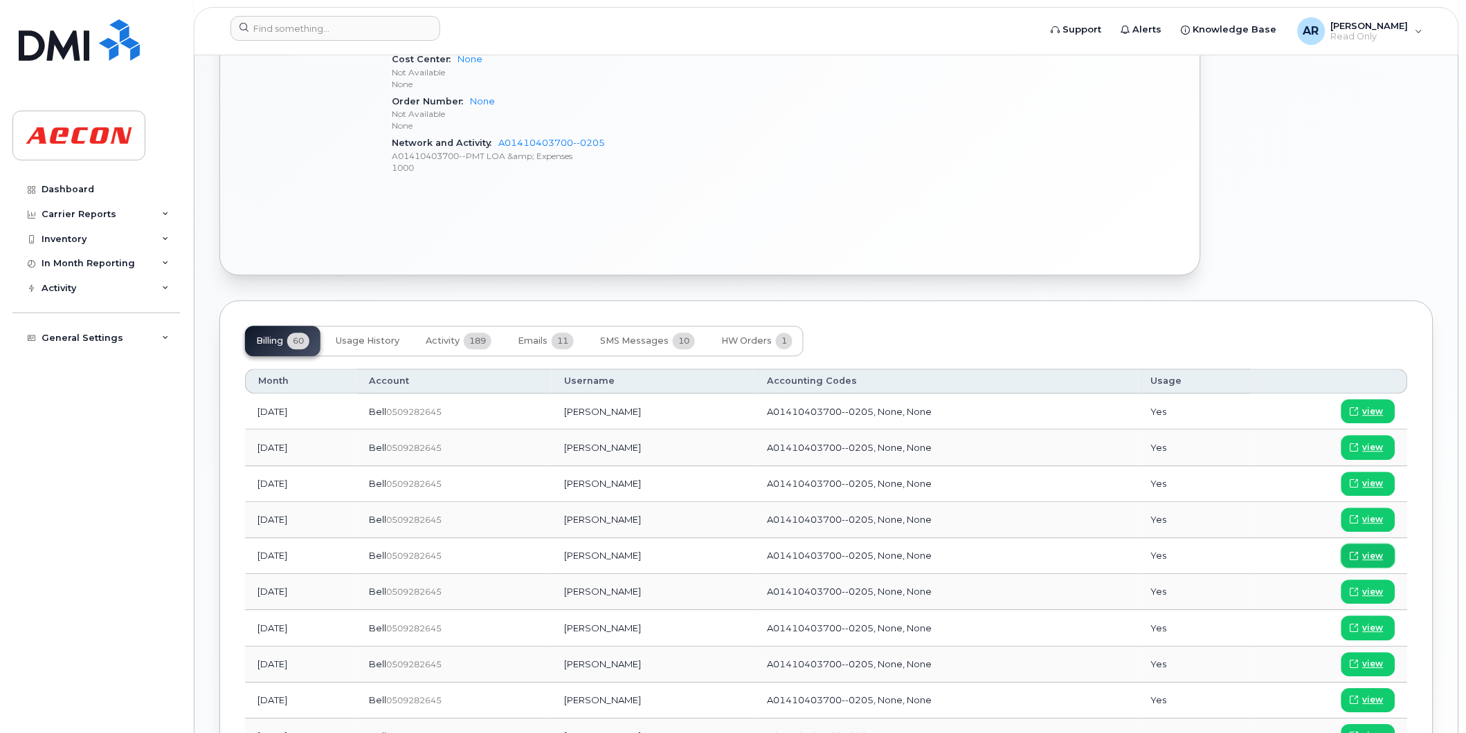
click at [1367, 556] on span "view" at bounding box center [1372, 557] width 21 height 12
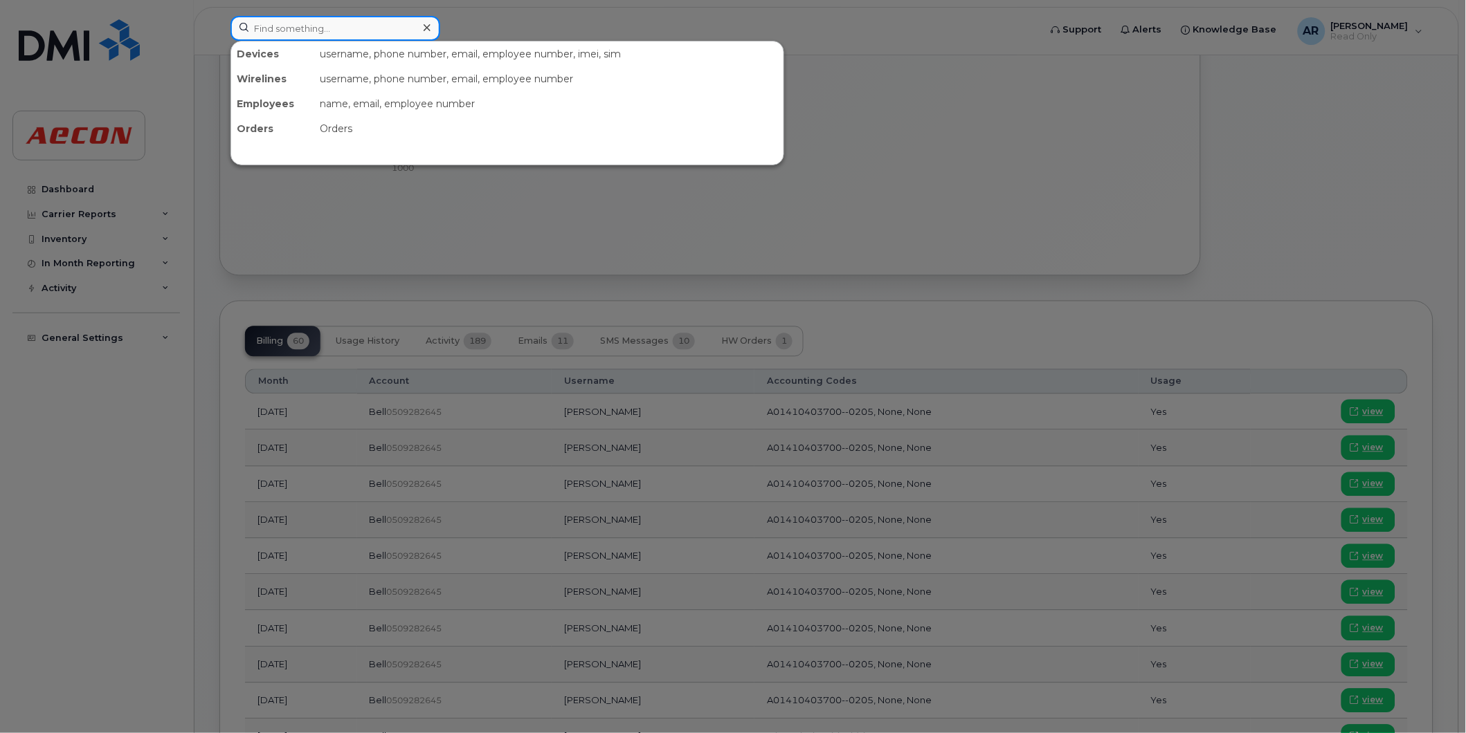
click at [270, 30] on input at bounding box center [335, 28] width 210 height 25
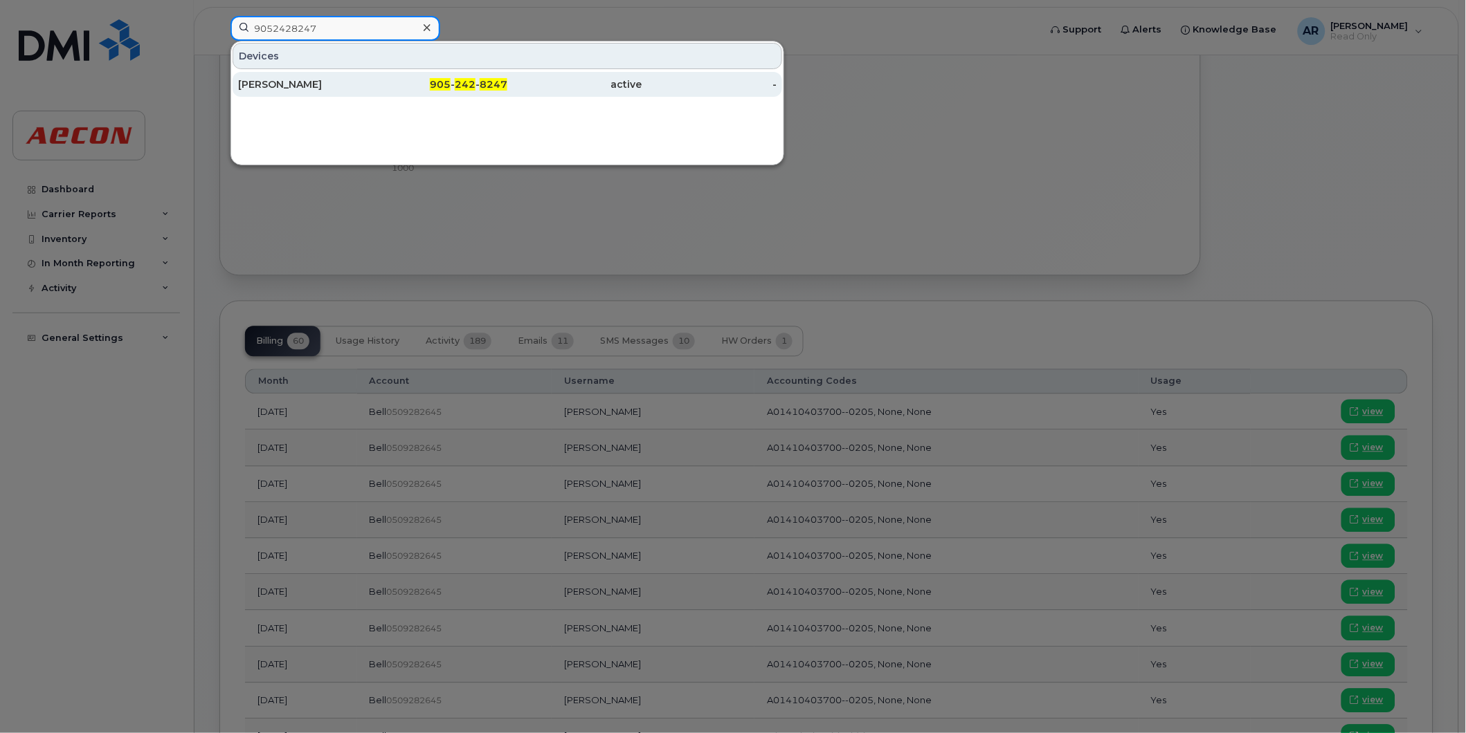
type input "9052428247"
click at [376, 78] on div "905 - 242 - 8247" at bounding box center [440, 84] width 135 height 14
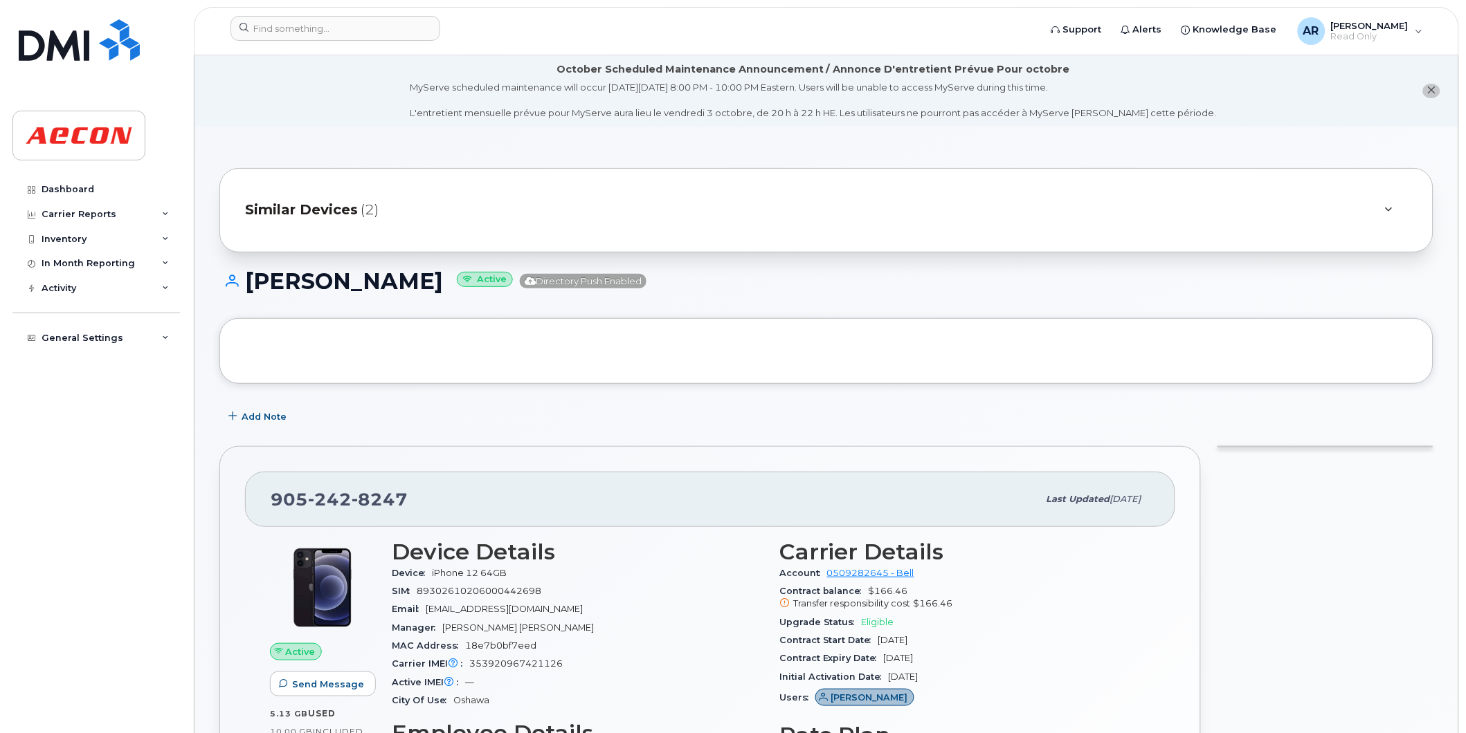
drag, startPoint x: 432, startPoint y: 284, endPoint x: 247, endPoint y: 289, distance: 184.8
click at [247, 289] on h1 "Lukasz Matysek Active Directory Push Enabled" at bounding box center [826, 281] width 1214 height 24
copy h1 "[PERSON_NAME]"
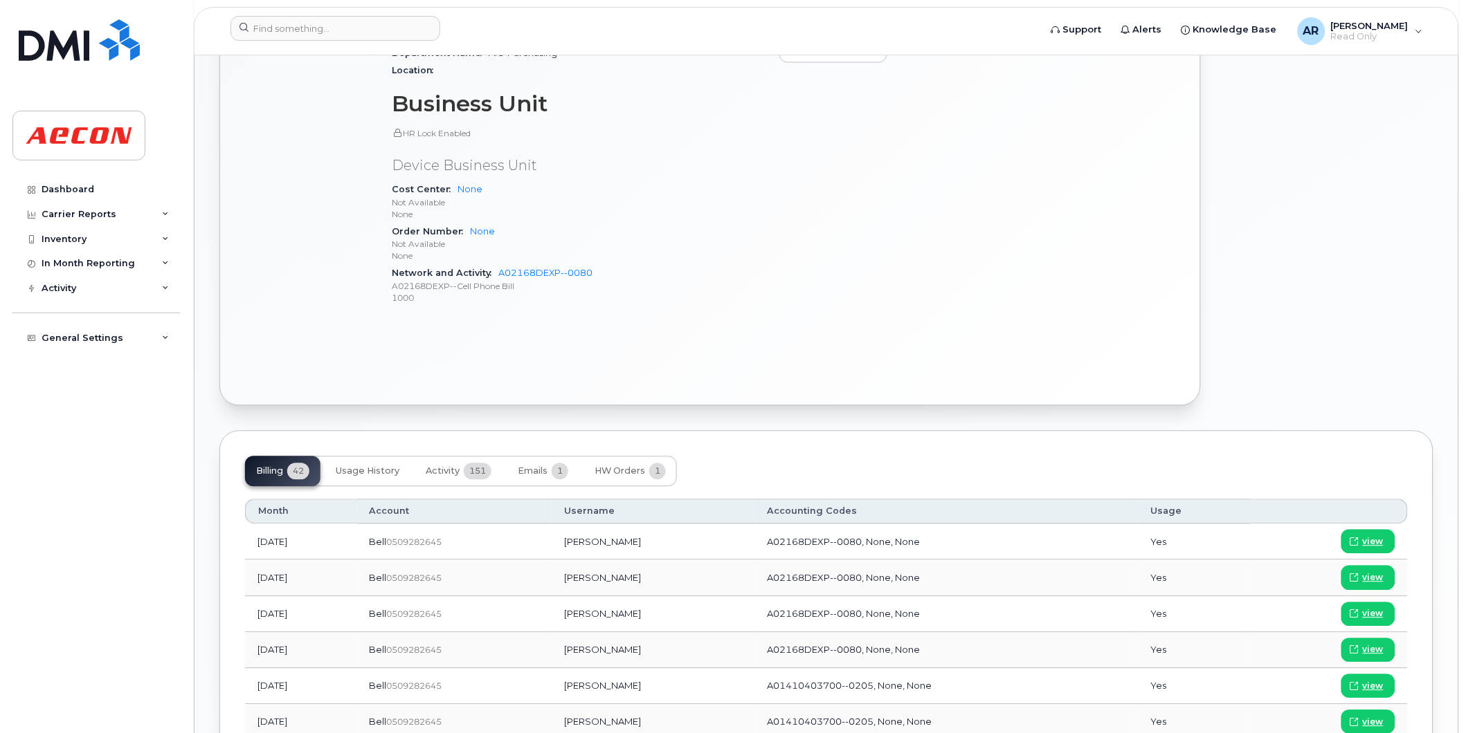
scroll to position [846, 0]
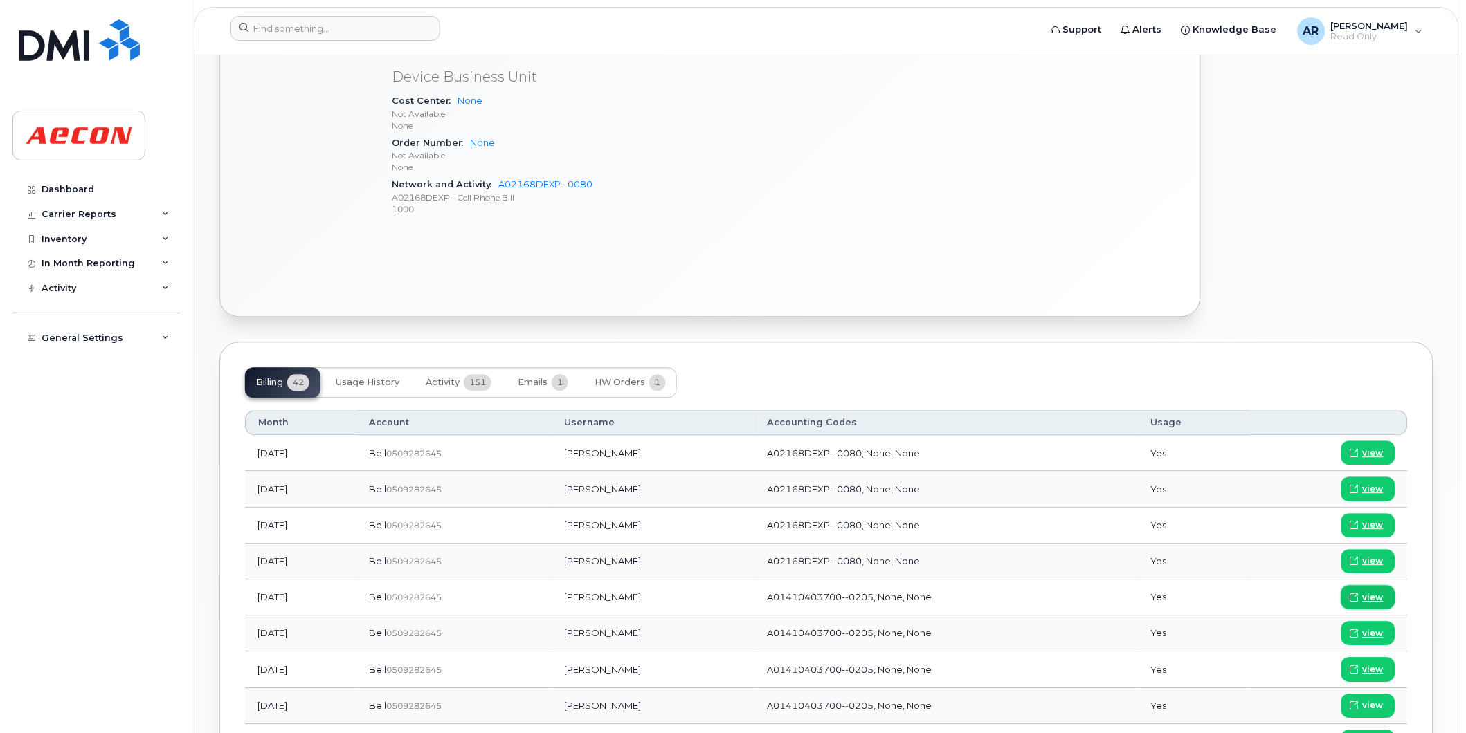
click at [1363, 595] on span "view" at bounding box center [1372, 598] width 21 height 12
click at [301, 37] on input at bounding box center [335, 28] width 210 height 25
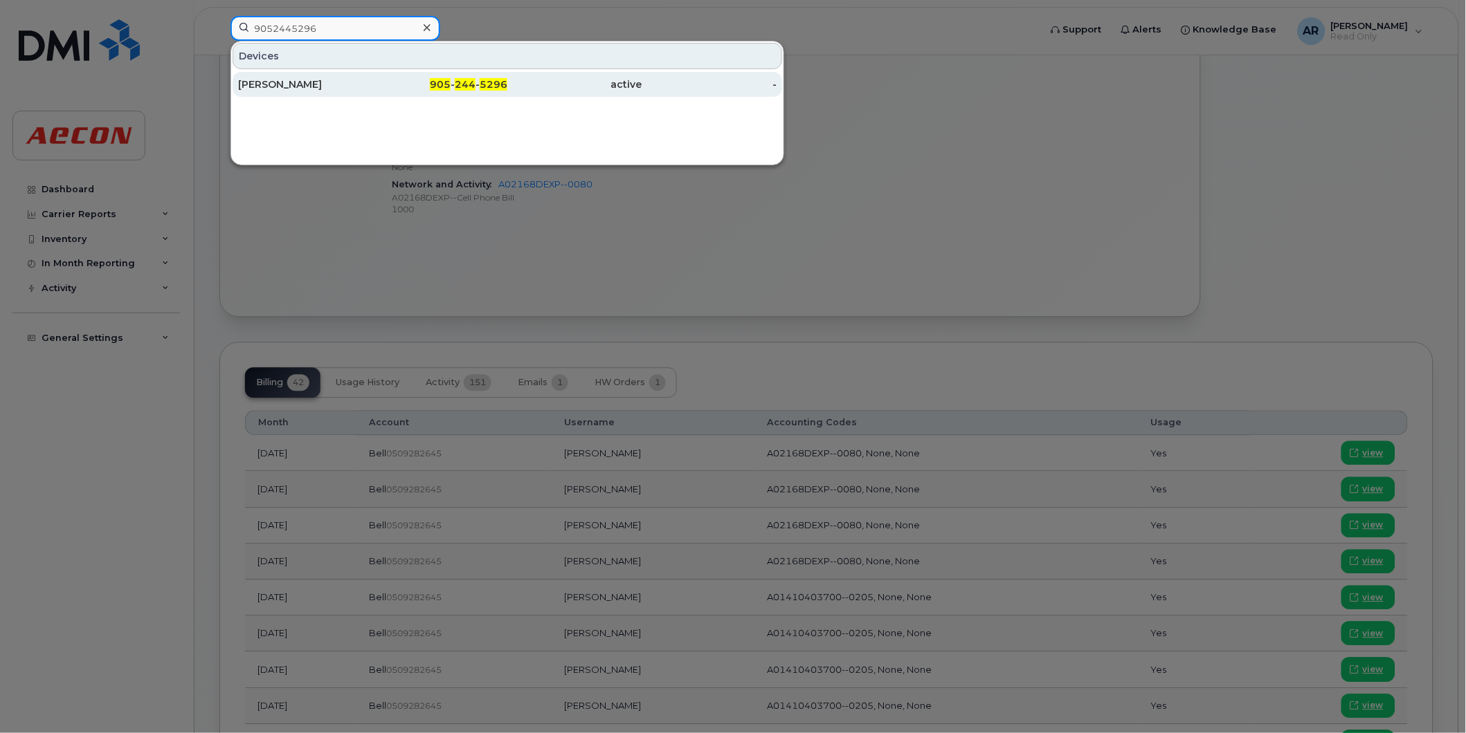
type input "9052445296"
click at [307, 77] on div "Corey Leggett" at bounding box center [305, 84] width 135 height 25
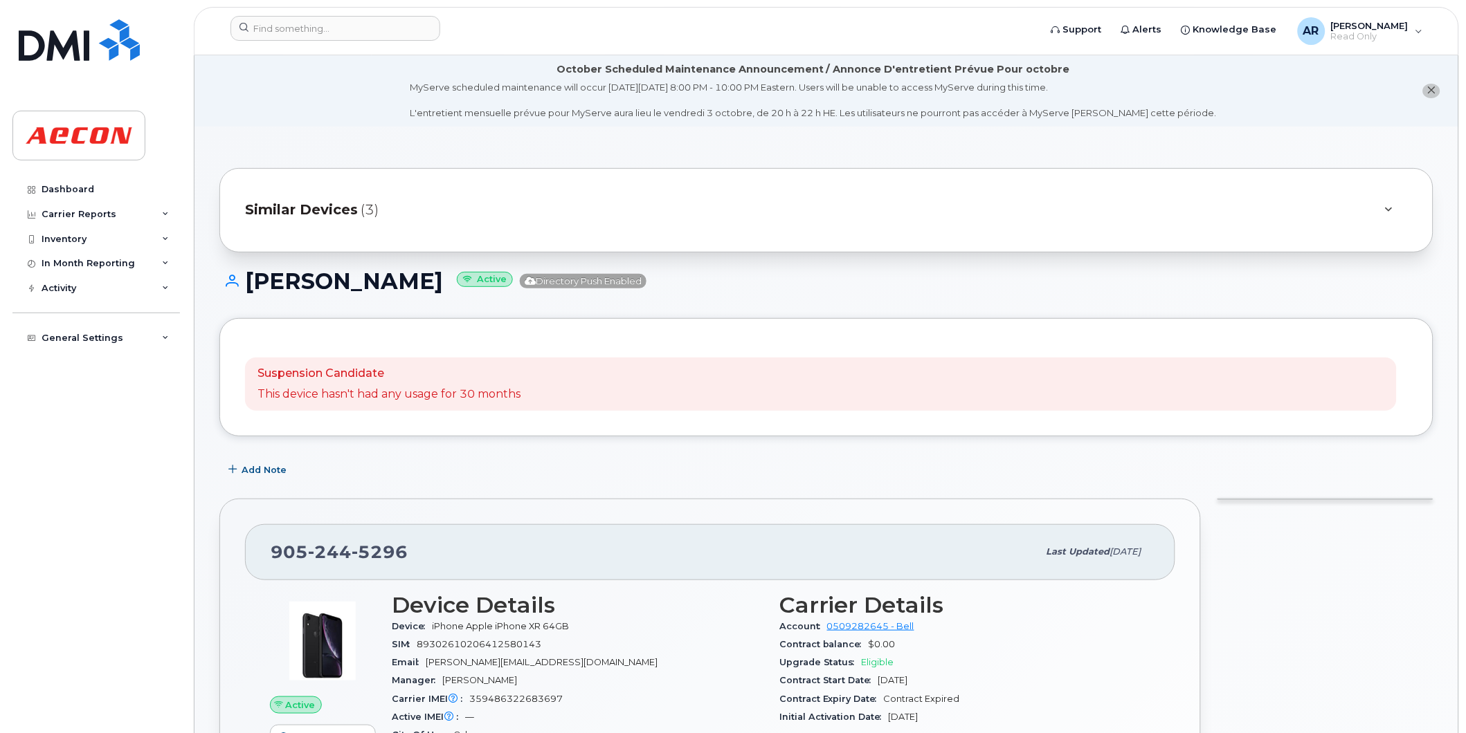
drag, startPoint x: 412, startPoint y: 282, endPoint x: 242, endPoint y: 288, distance: 170.3
click at [242, 288] on h1 "[PERSON_NAME] Active Directory Push Enabled" at bounding box center [826, 281] width 1214 height 24
copy h1 "[PERSON_NAME]"
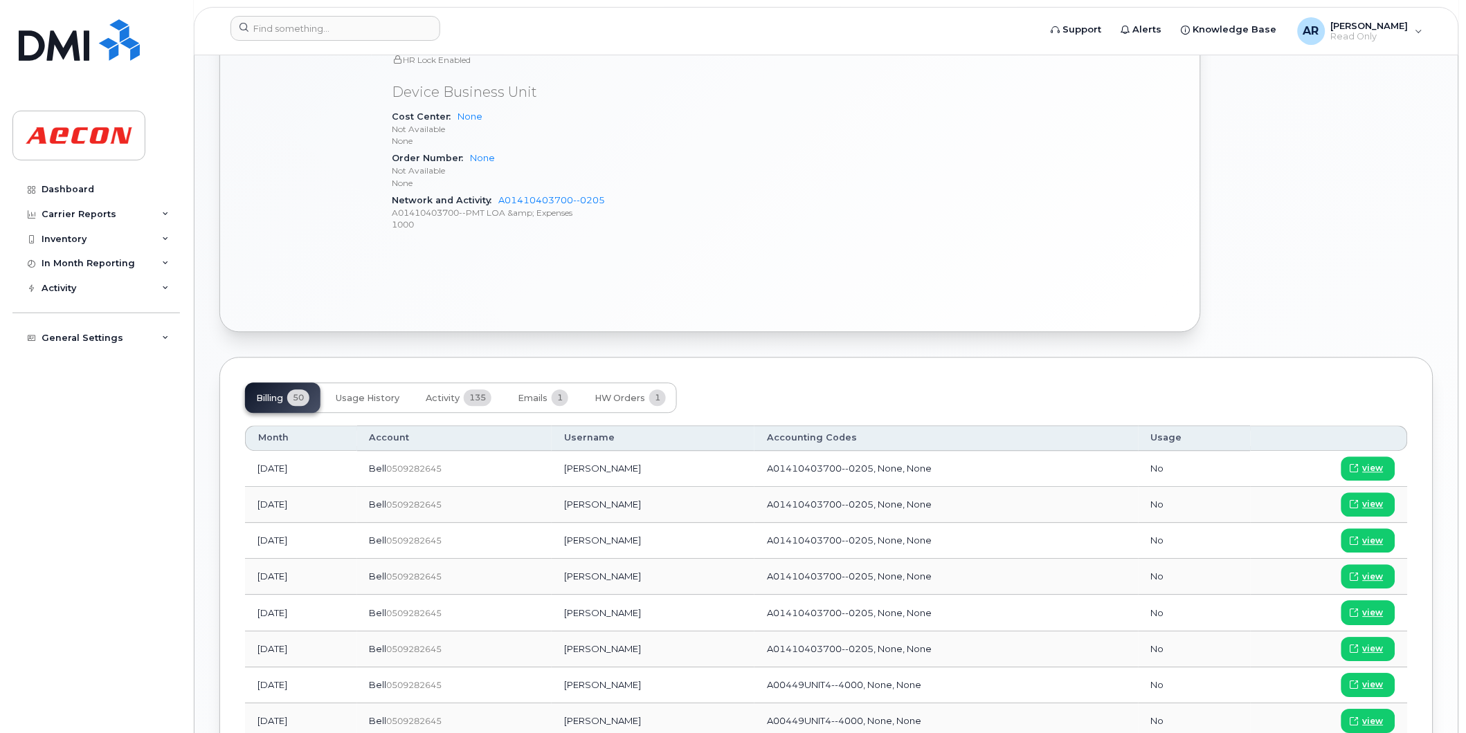
scroll to position [999, 0]
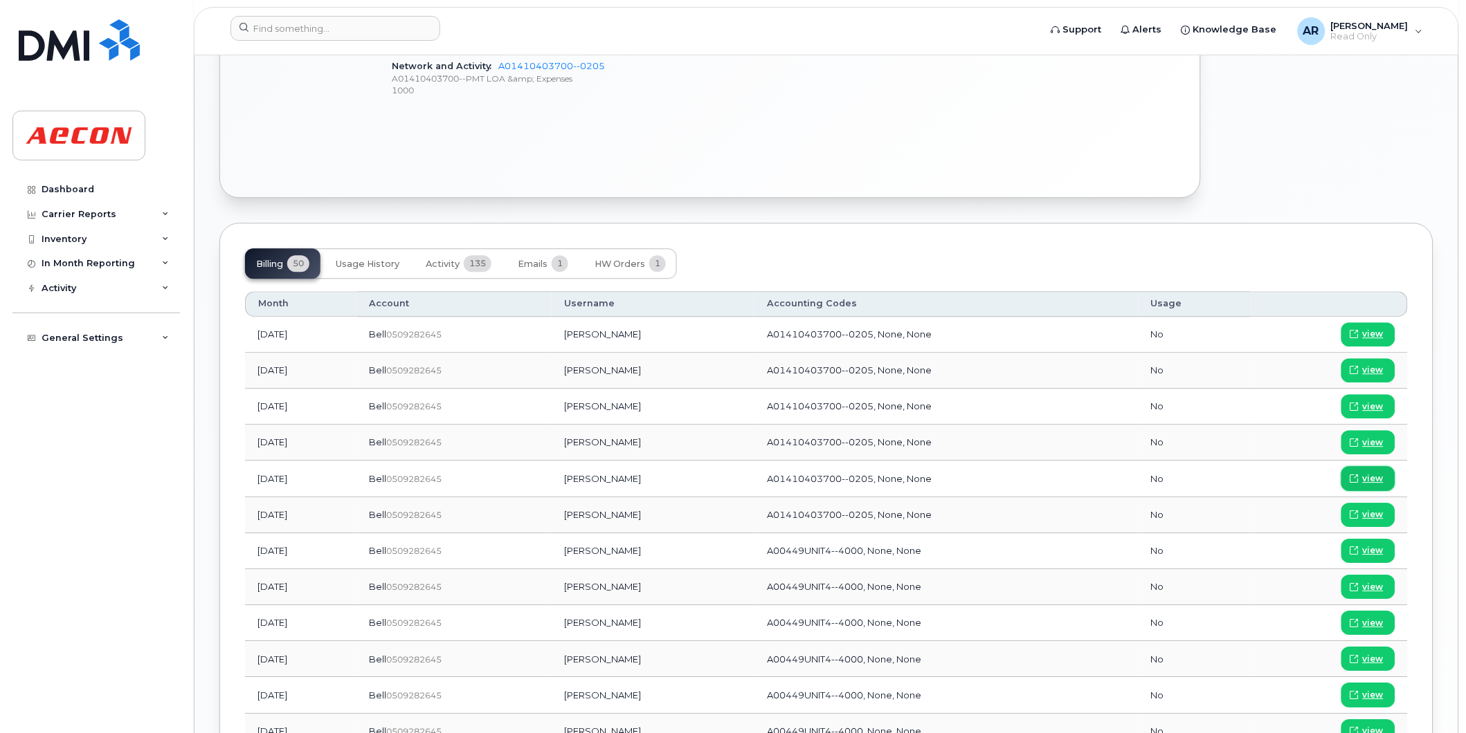
click at [1360, 477] on span at bounding box center [1354, 479] width 12 height 12
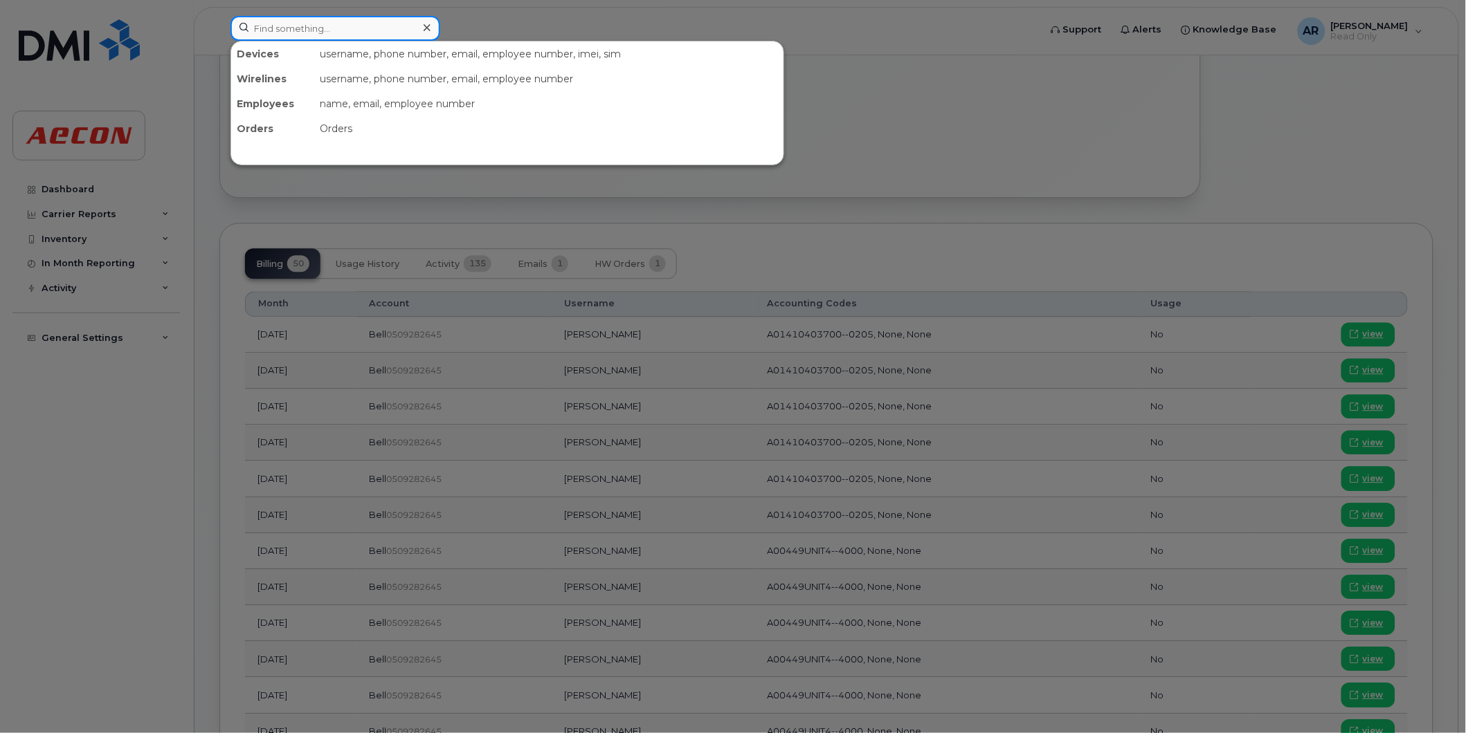
click at [309, 29] on input at bounding box center [335, 28] width 210 height 25
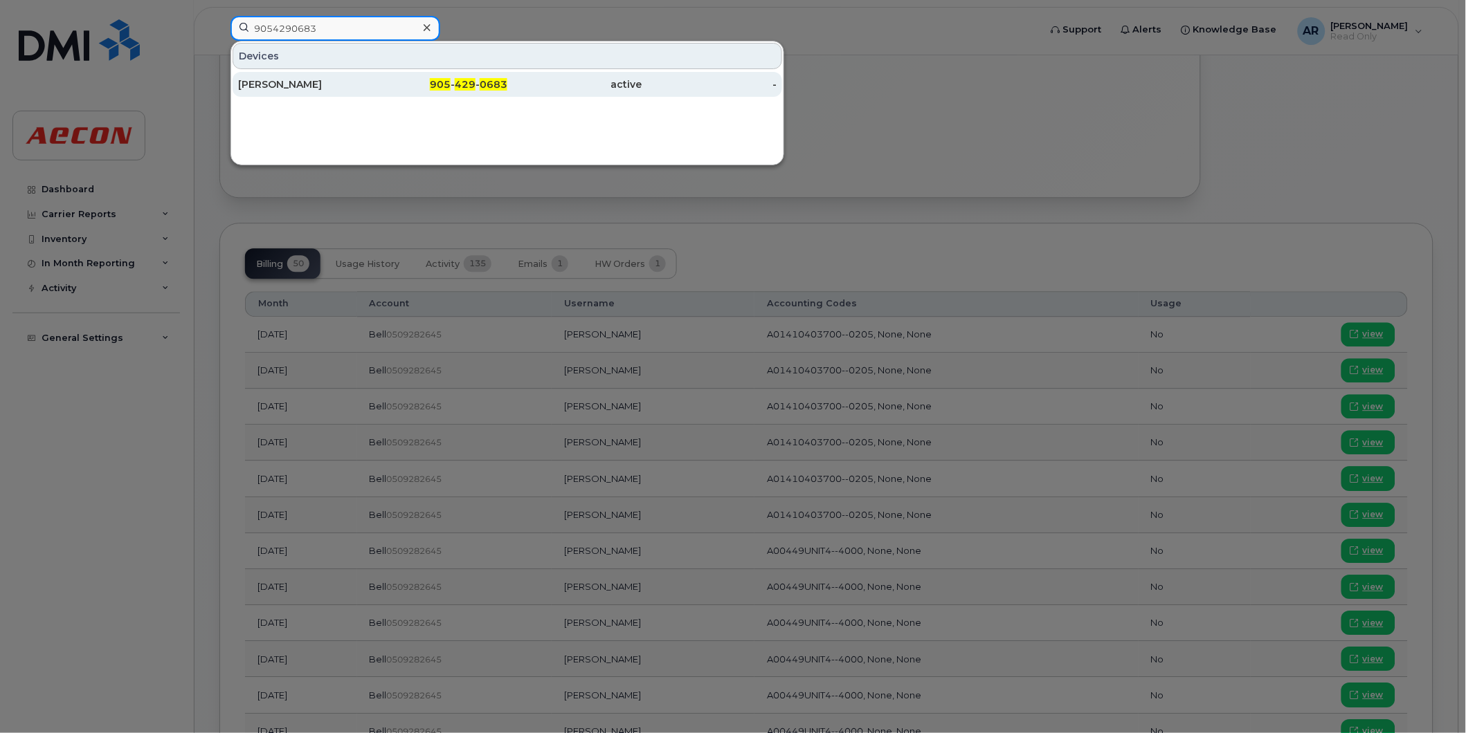
type input "9054290683"
click at [309, 91] on div "[PERSON_NAME]" at bounding box center [305, 84] width 135 height 14
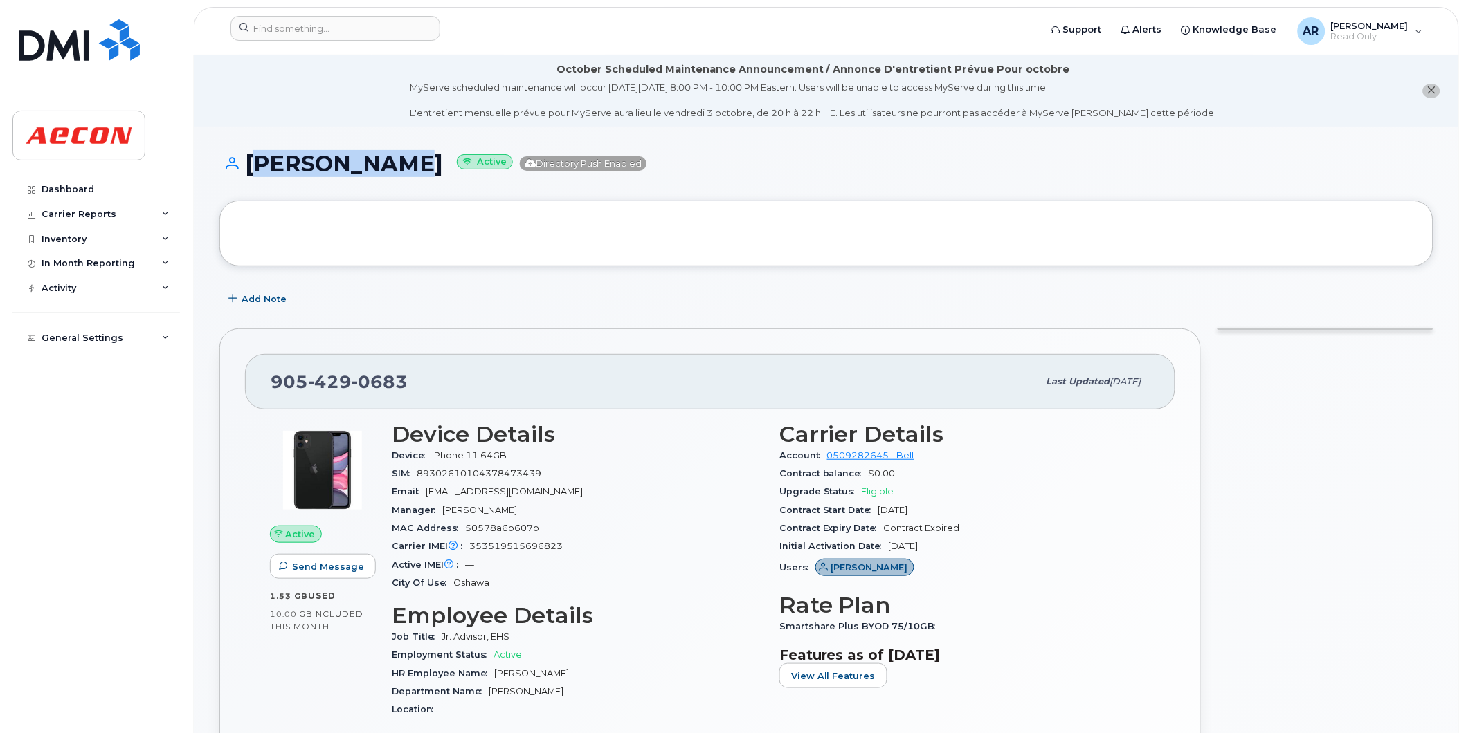
drag, startPoint x: 378, startPoint y: 171, endPoint x: 246, endPoint y: 174, distance: 132.2
click at [246, 174] on h1 "James Kelly Active Directory Push Enabled" at bounding box center [826, 164] width 1214 height 24
copy h1 "James Kelly"
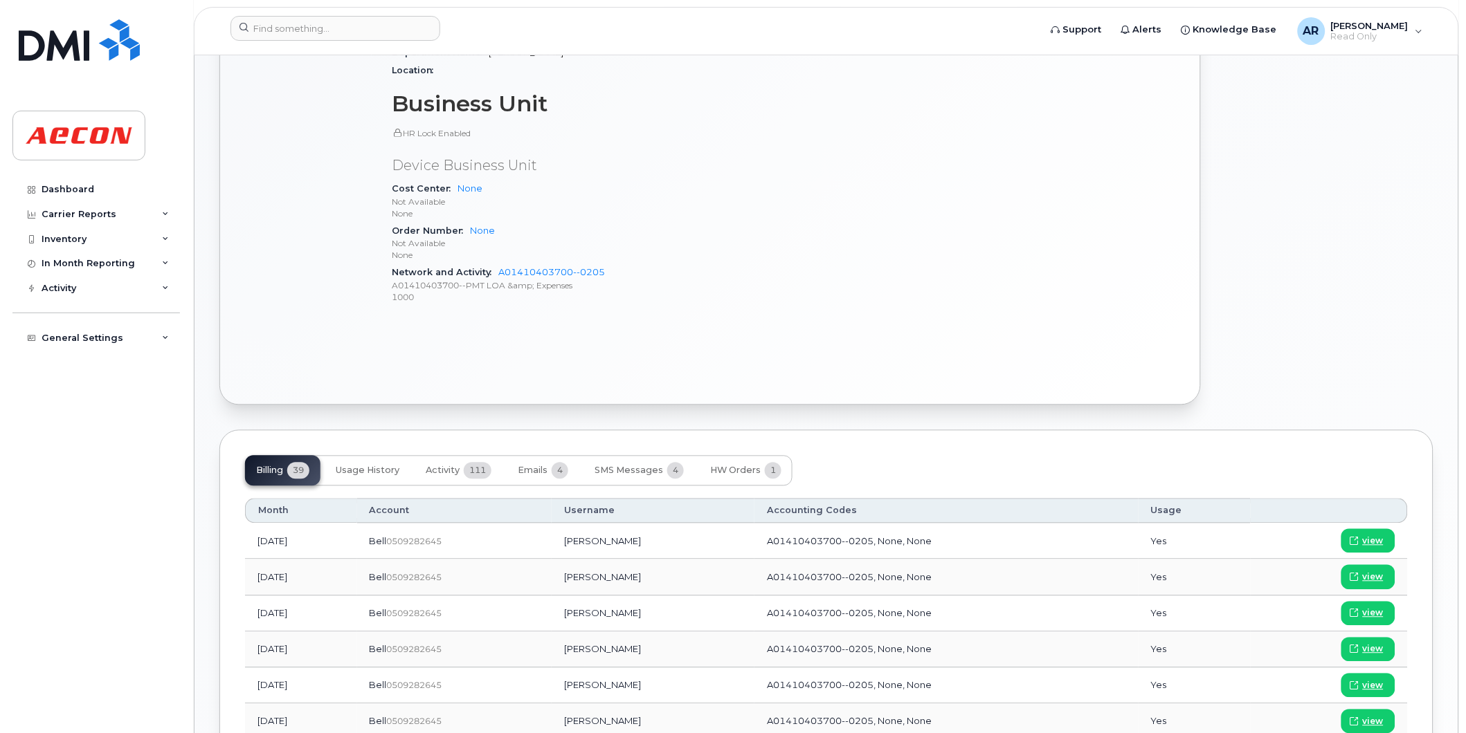
scroll to position [846, 0]
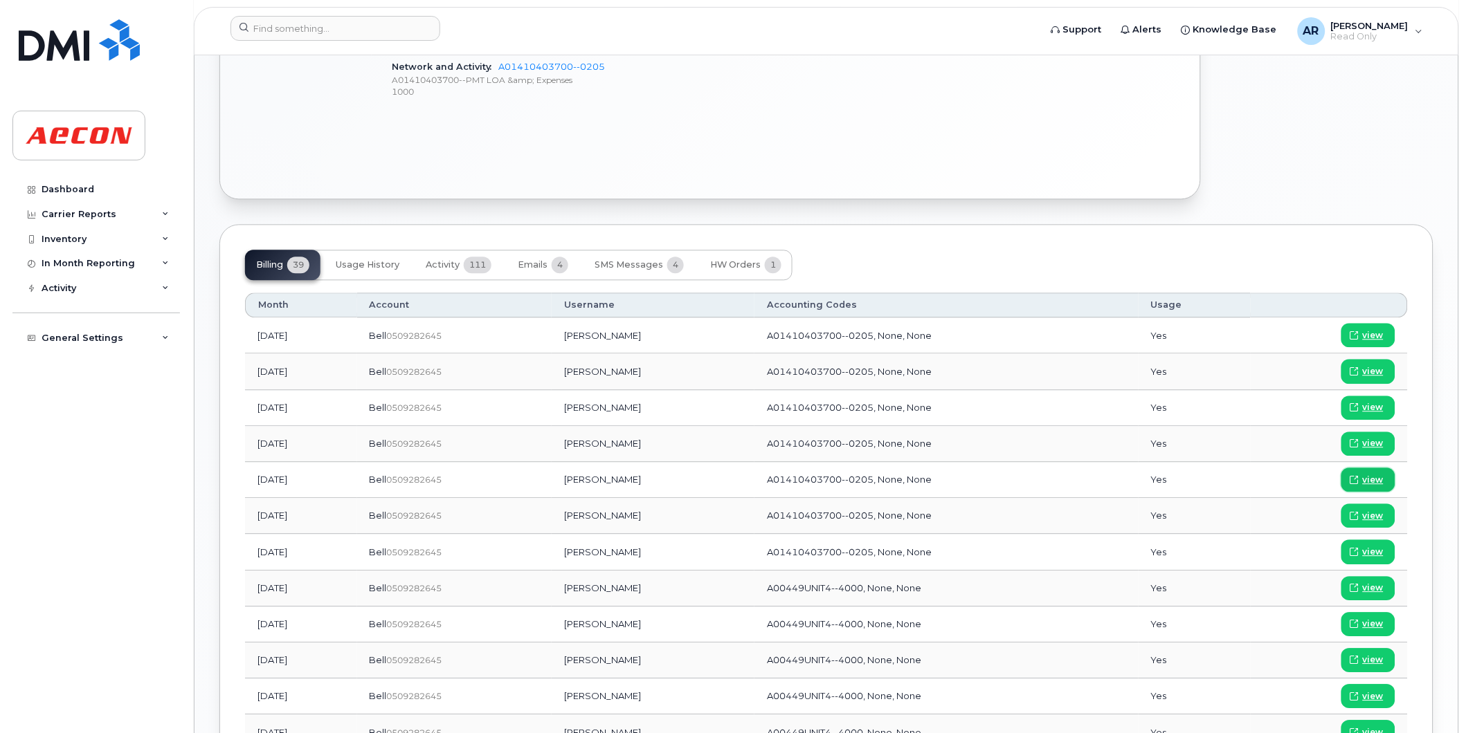
click at [1370, 478] on span "view" at bounding box center [1372, 480] width 21 height 12
click at [335, 24] on input at bounding box center [335, 28] width 210 height 25
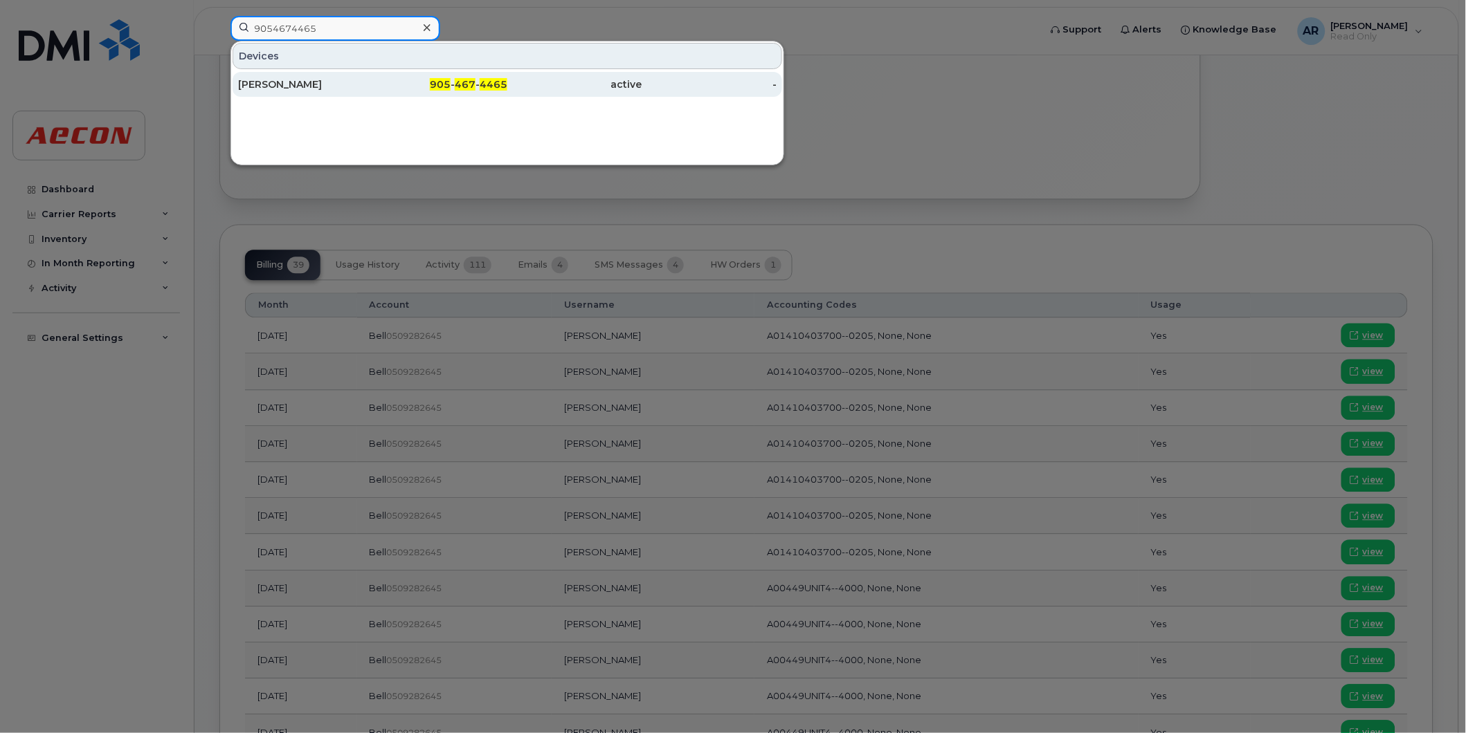
type input "9054674465"
click at [438, 79] on span "905" at bounding box center [440, 84] width 21 height 12
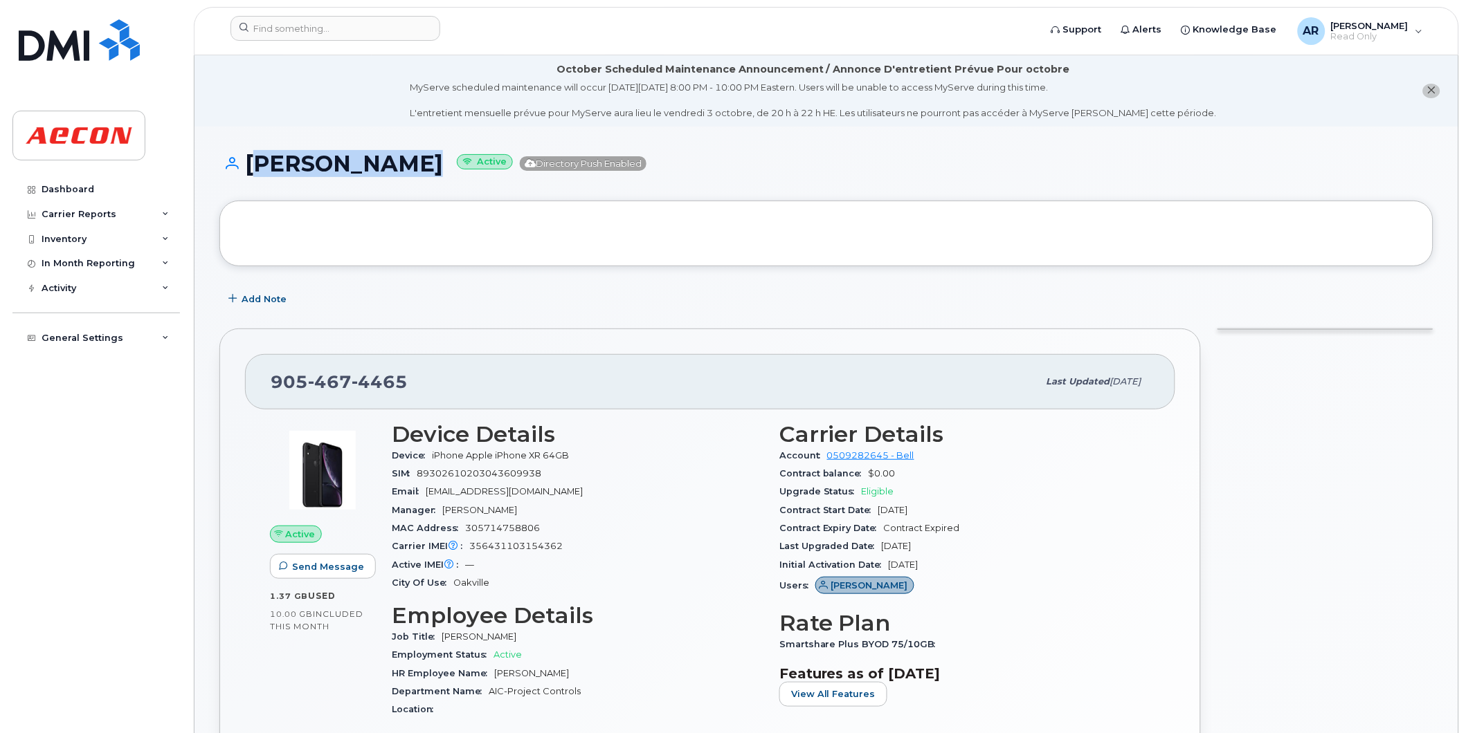
drag, startPoint x: 406, startPoint y: 166, endPoint x: 243, endPoint y: 170, distance: 163.3
click at [243, 170] on h1 "[PERSON_NAME] Active Directory Push Enabled" at bounding box center [826, 164] width 1214 height 24
copy h1 "[PERSON_NAME]"
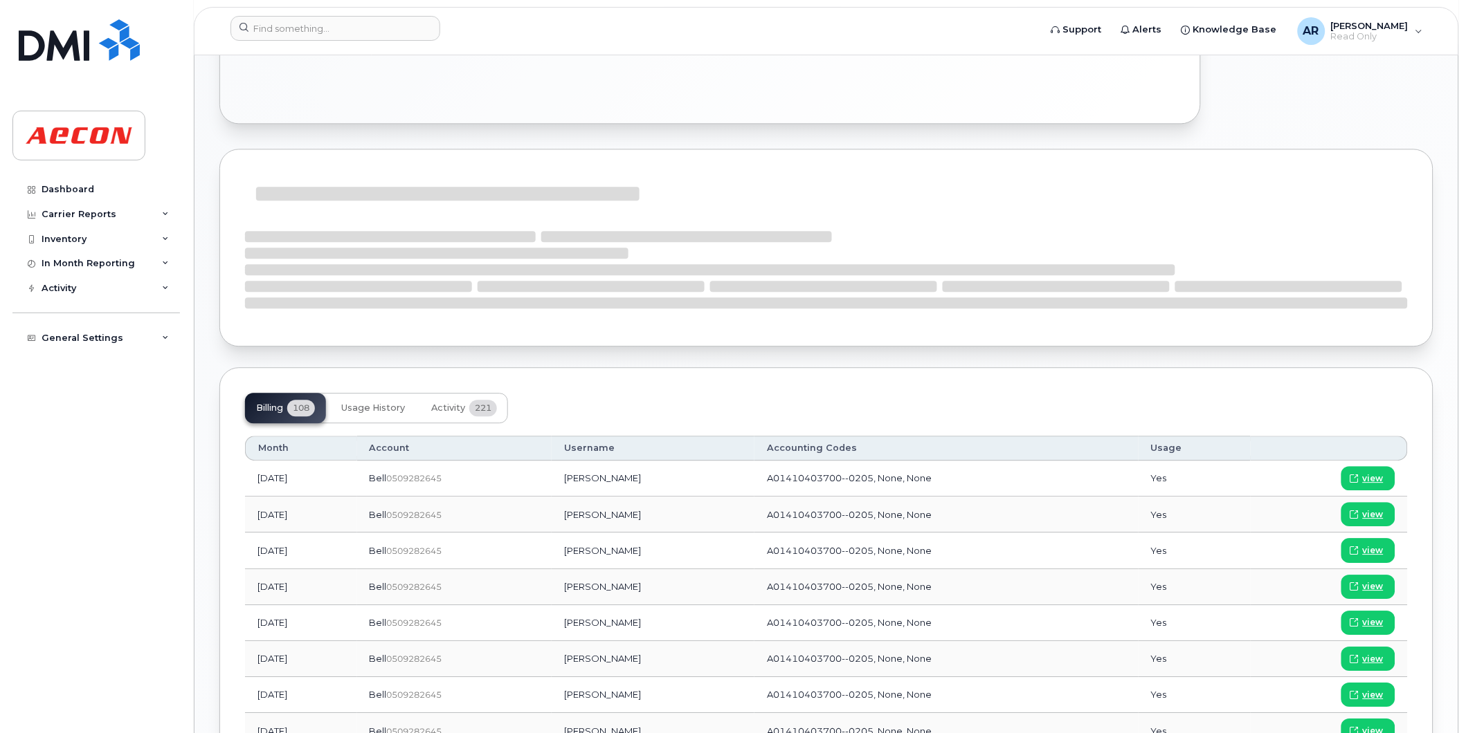
scroll to position [922, 0]
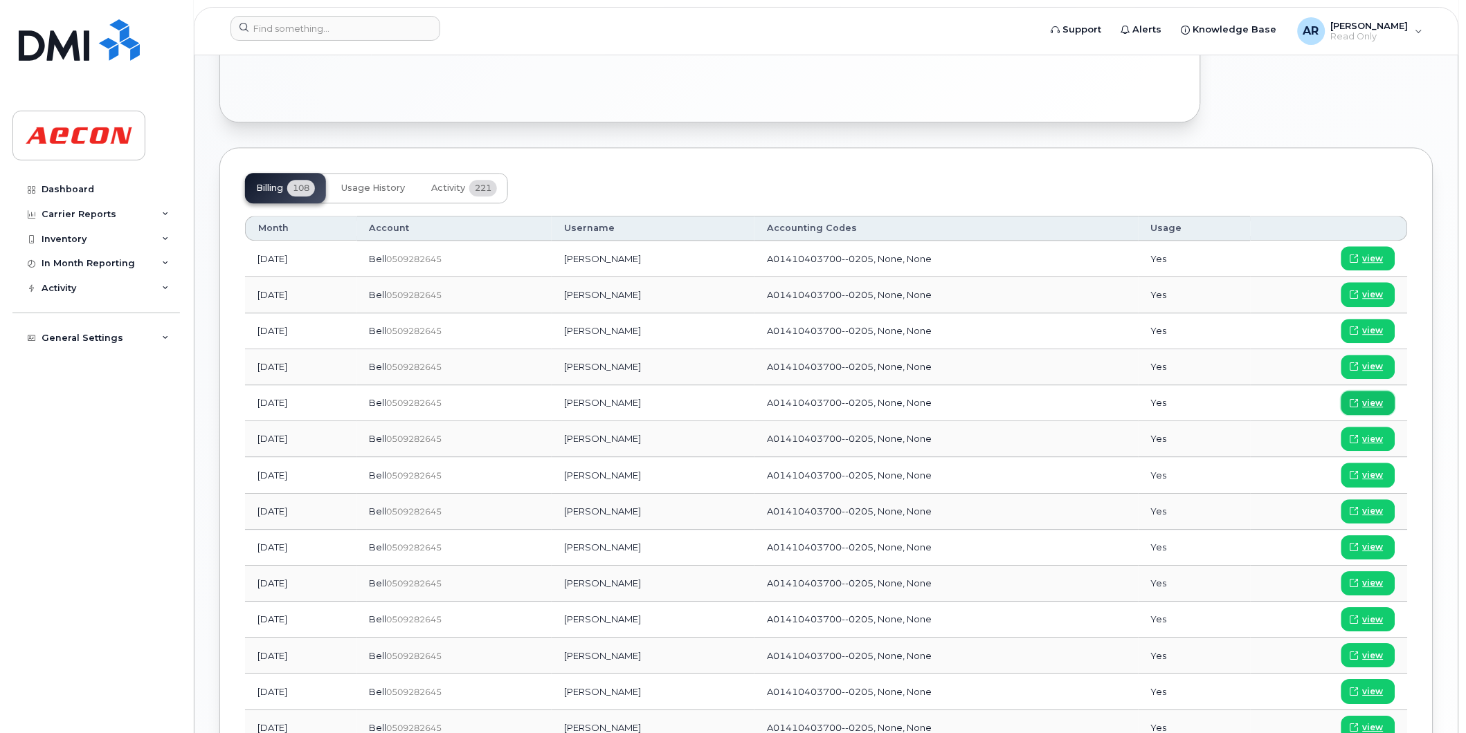
click at [1377, 403] on span "view" at bounding box center [1372, 403] width 21 height 12
